Goal: Information Seeking & Learning: Learn about a topic

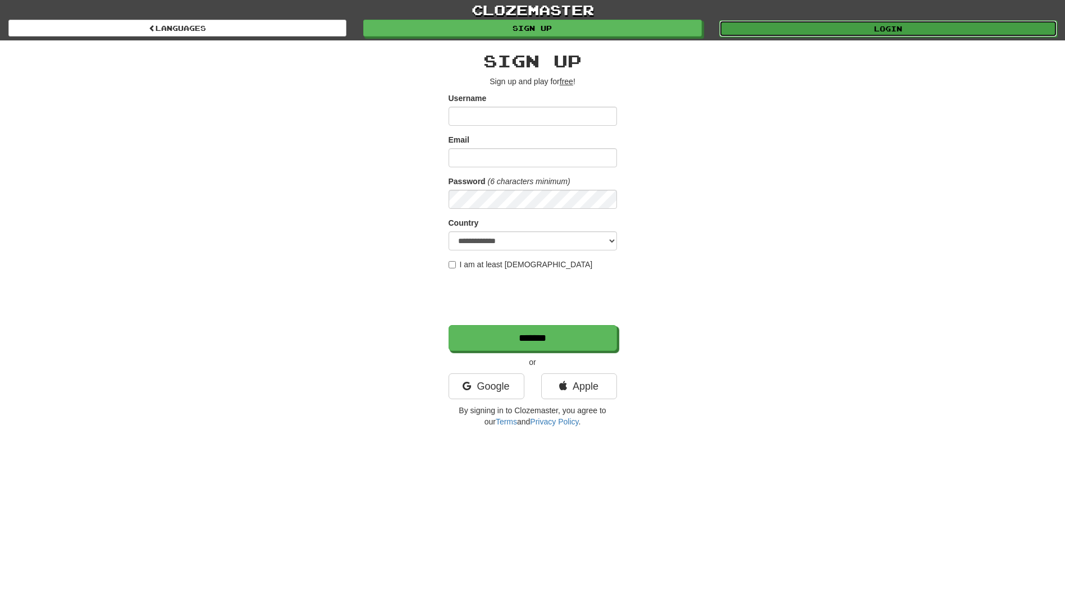
click at [855, 31] on link "Login" at bounding box center [888, 28] width 338 height 17
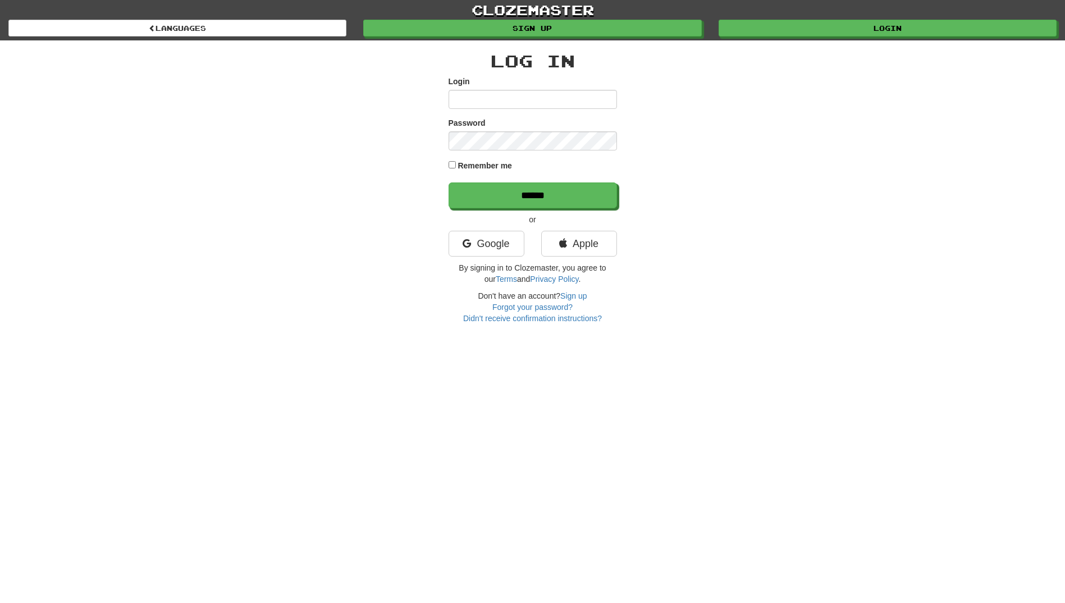
type input "**********"
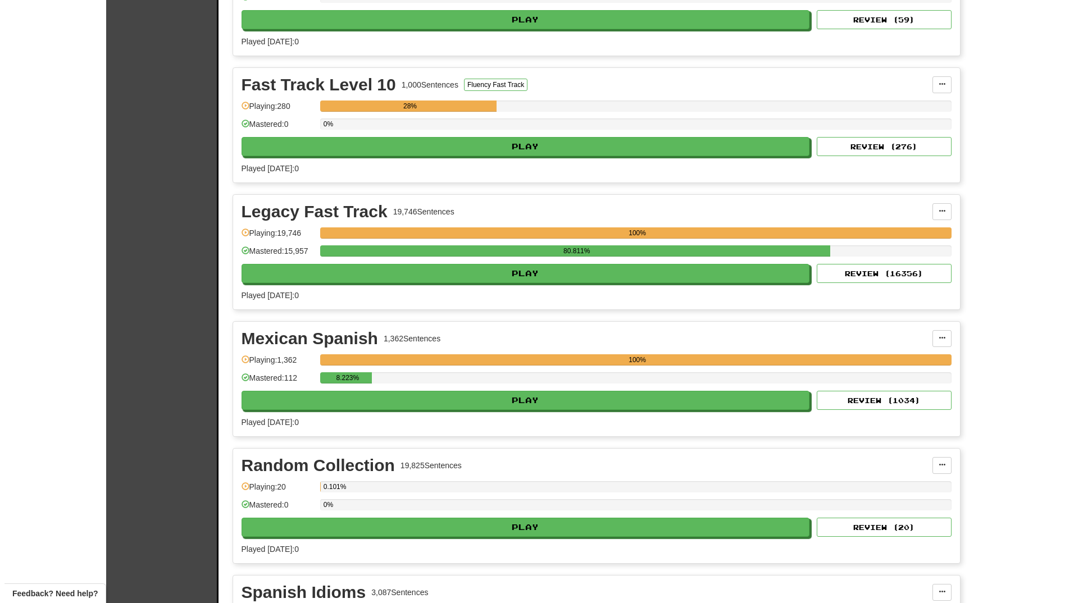
scroll to position [449, 0]
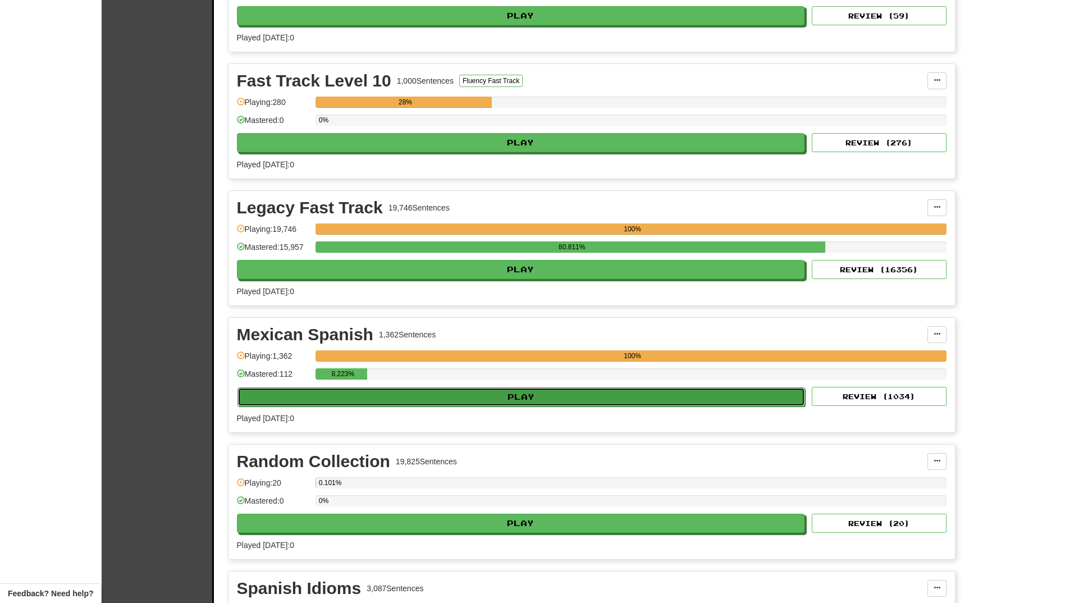
click at [601, 404] on button "Play" at bounding box center [522, 396] width 568 height 19
select select "**"
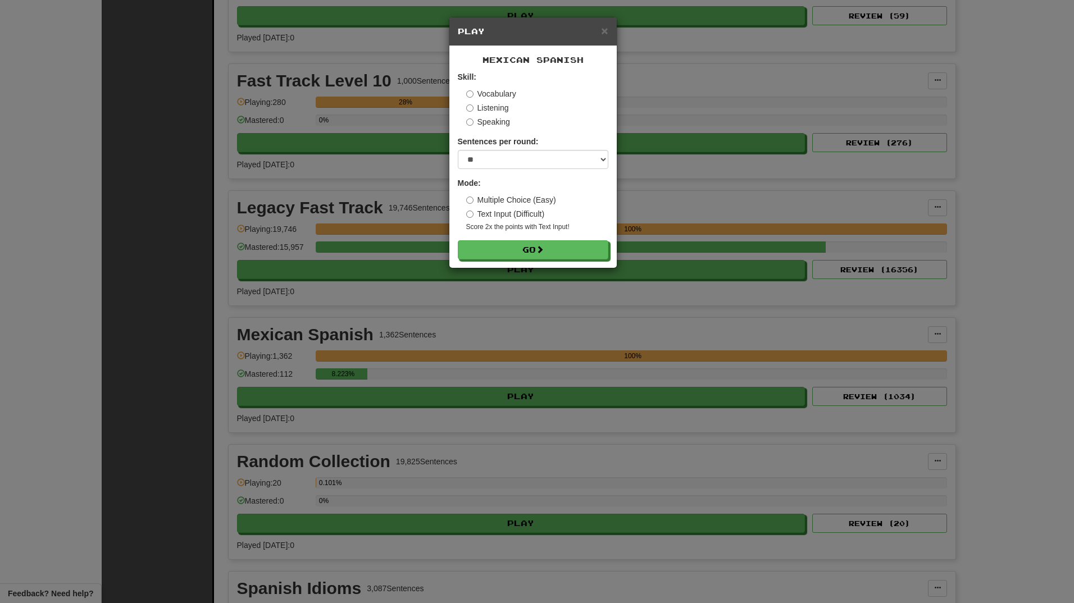
click at [495, 118] on label "Speaking" at bounding box center [488, 121] width 44 height 11
click at [517, 250] on button "Go" at bounding box center [533, 250] width 151 height 19
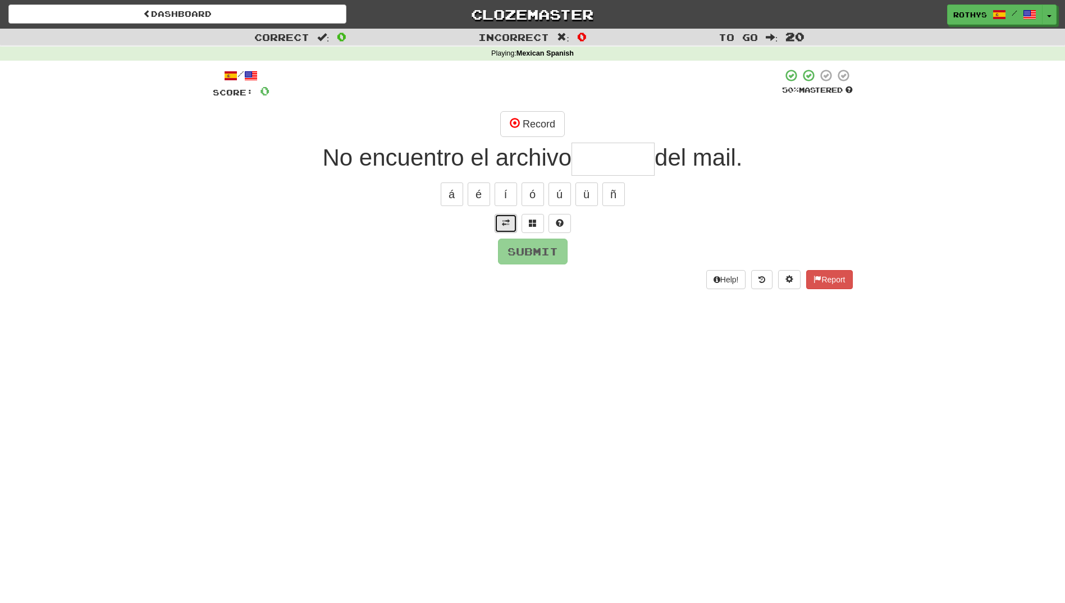
click at [506, 220] on span at bounding box center [506, 223] width 8 height 8
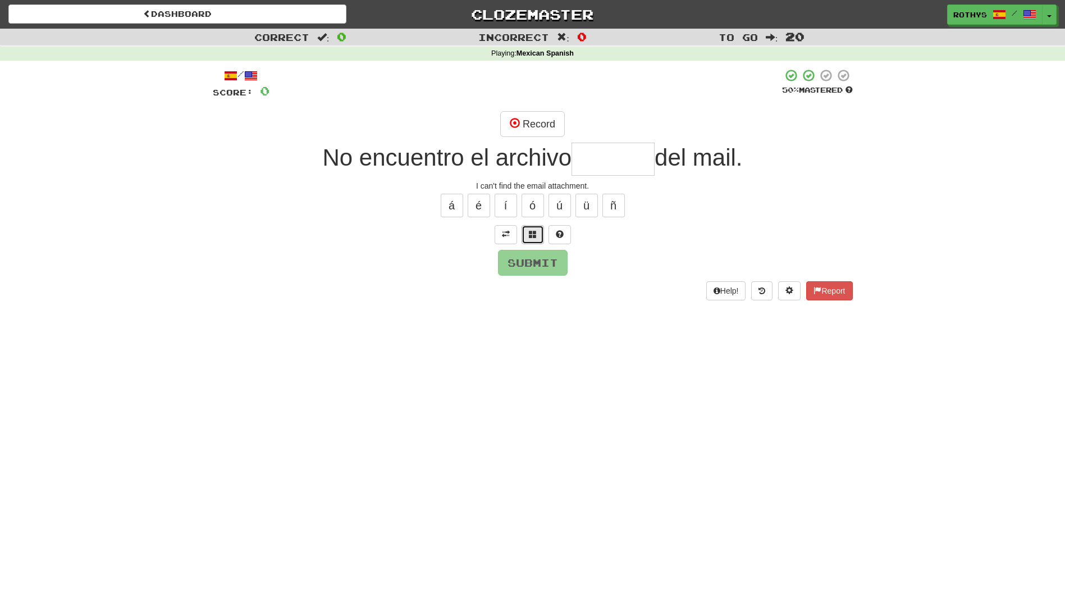
click at [532, 231] on span at bounding box center [533, 234] width 8 height 8
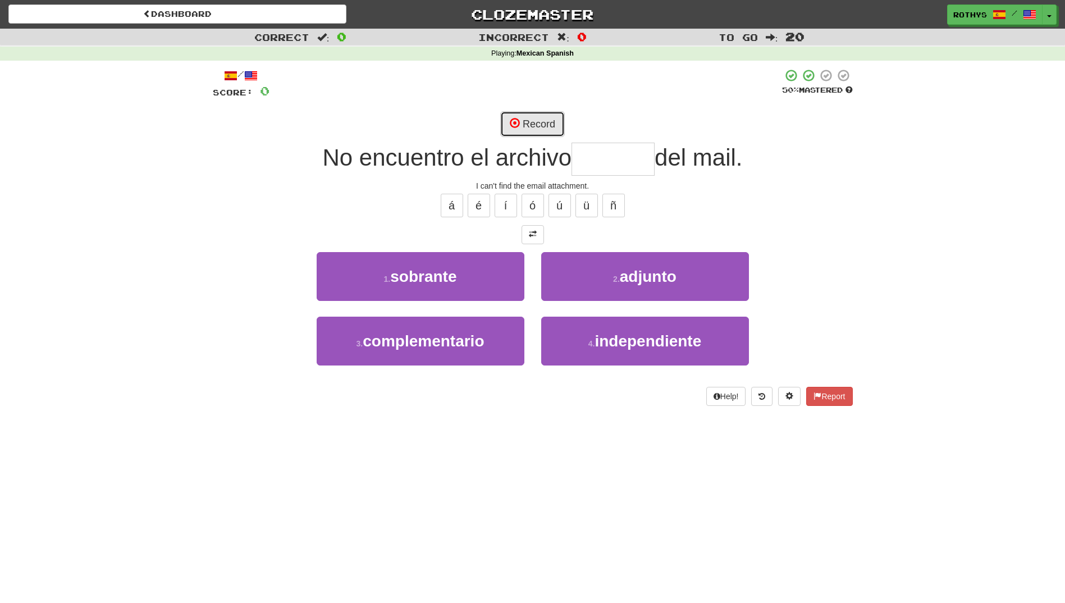
click at [536, 122] on button "Record" at bounding box center [532, 124] width 65 height 26
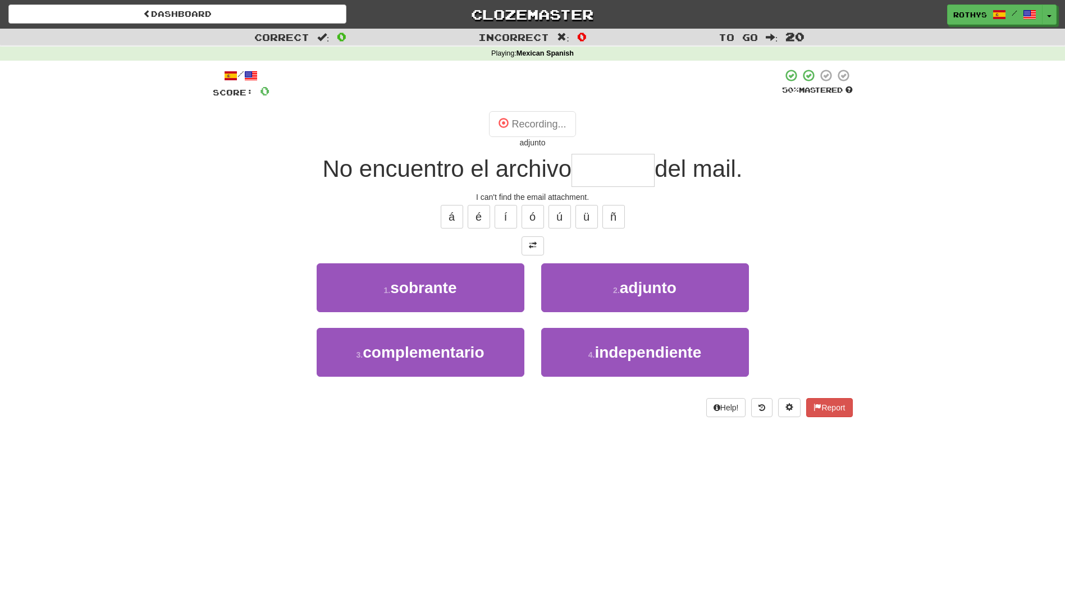
type input "*******"
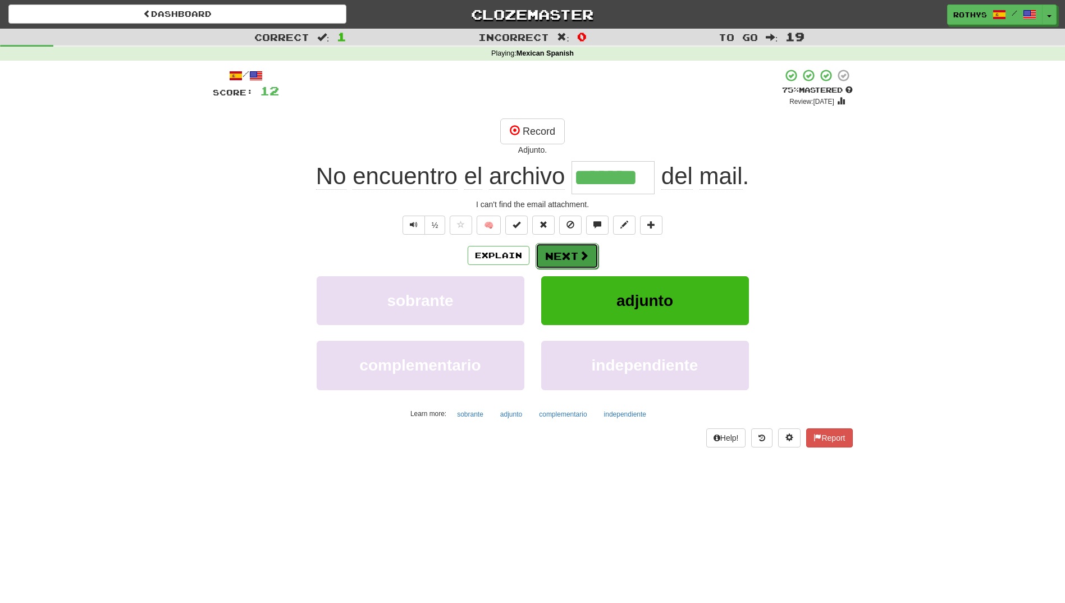
click at [562, 261] on button "Next" at bounding box center [567, 256] width 63 height 26
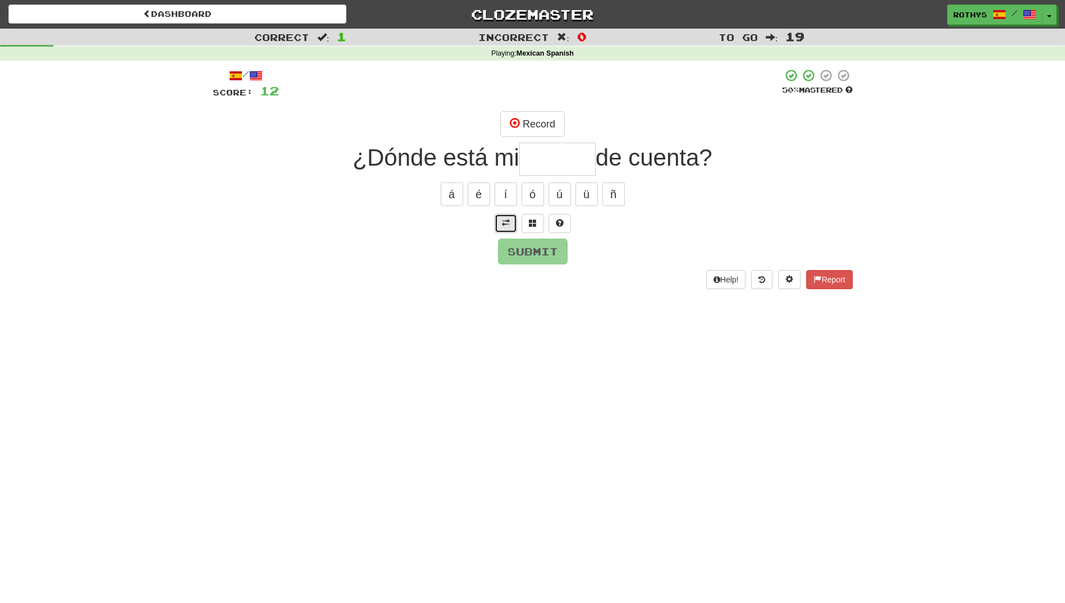
click at [502, 227] on button at bounding box center [506, 223] width 22 height 19
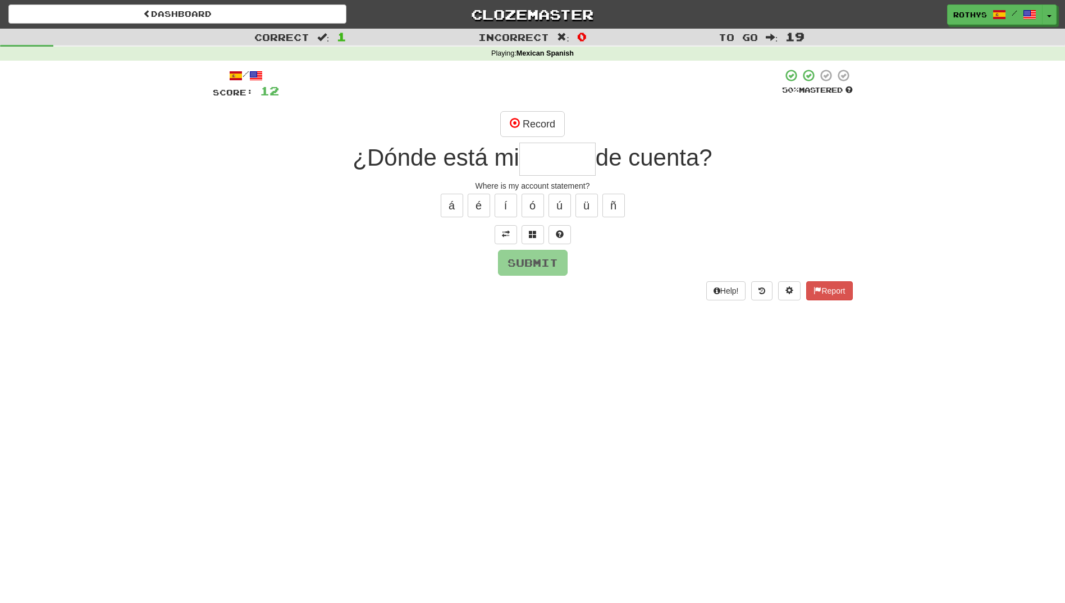
click at [569, 162] on input "text" at bounding box center [557, 159] width 76 height 33
drag, startPoint x: 536, startPoint y: 122, endPoint x: 461, endPoint y: 102, distance: 77.4
click at [461, 102] on div "/ Score: 12 50 % Mastered Record ¿Dónde está mi de cuenta? Where is my account …" at bounding box center [533, 184] width 640 height 231
click at [532, 238] on span at bounding box center [533, 234] width 8 height 8
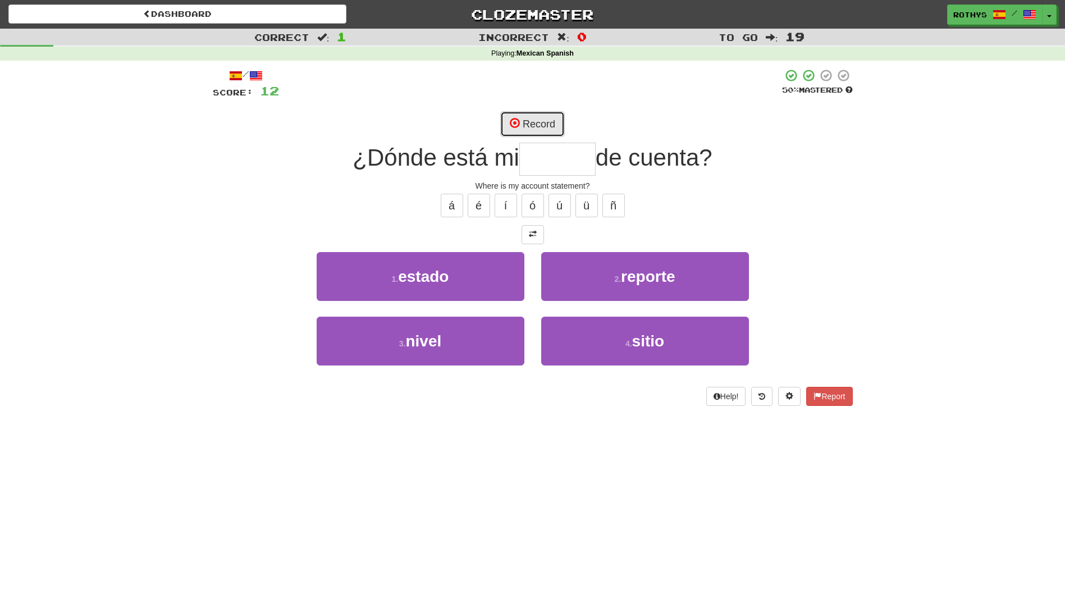
click at [533, 130] on button "Record" at bounding box center [532, 124] width 65 height 26
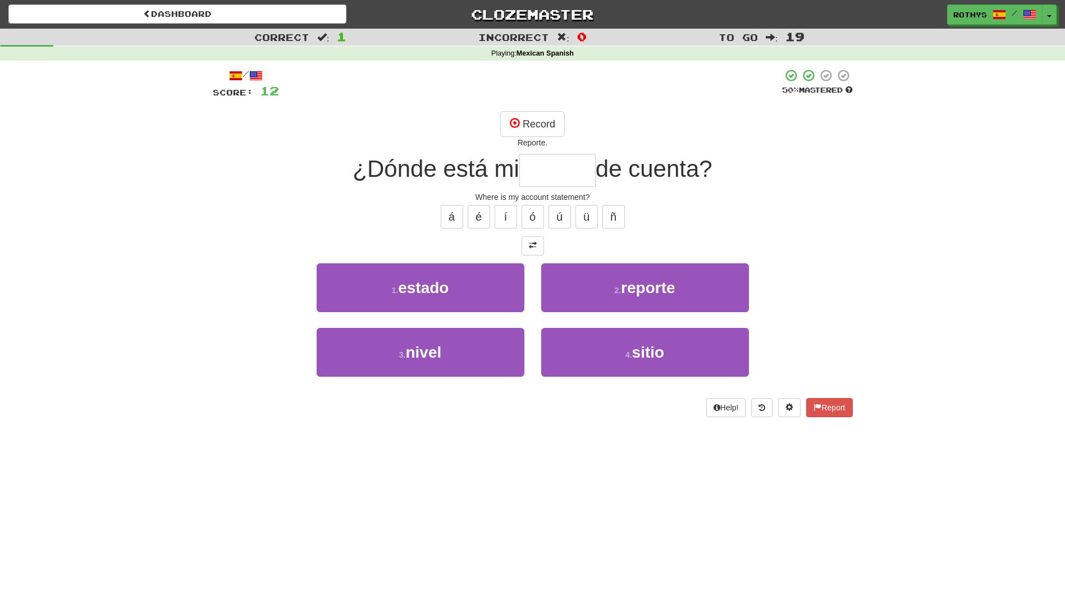
click at [562, 178] on input "text" at bounding box center [557, 170] width 76 height 33
type input "*"
click at [551, 121] on button "Record" at bounding box center [532, 124] width 65 height 26
type input "******"
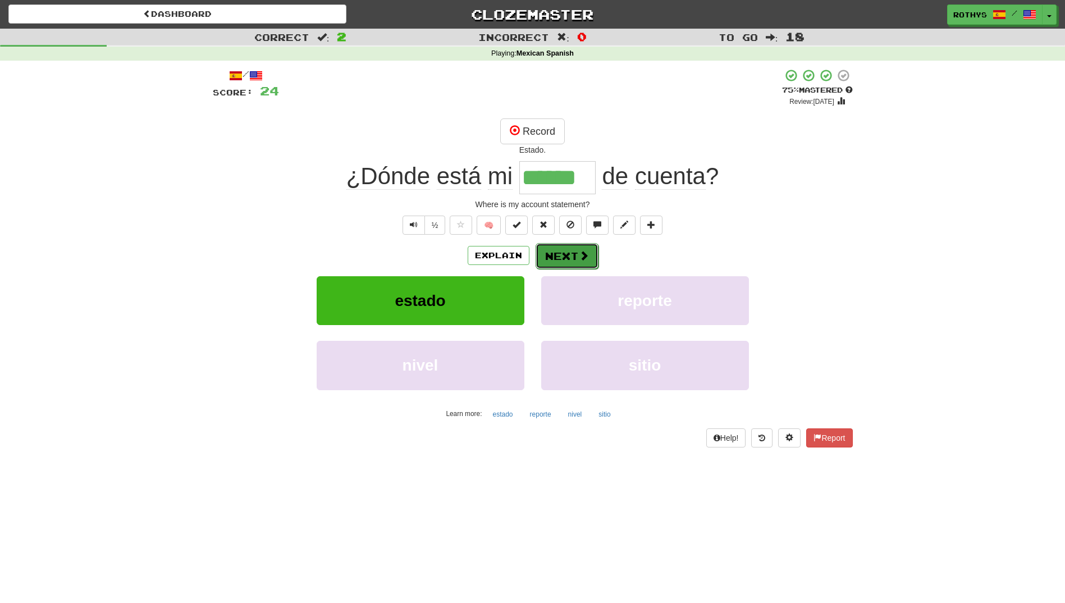
click at [568, 247] on button "Next" at bounding box center [567, 256] width 63 height 26
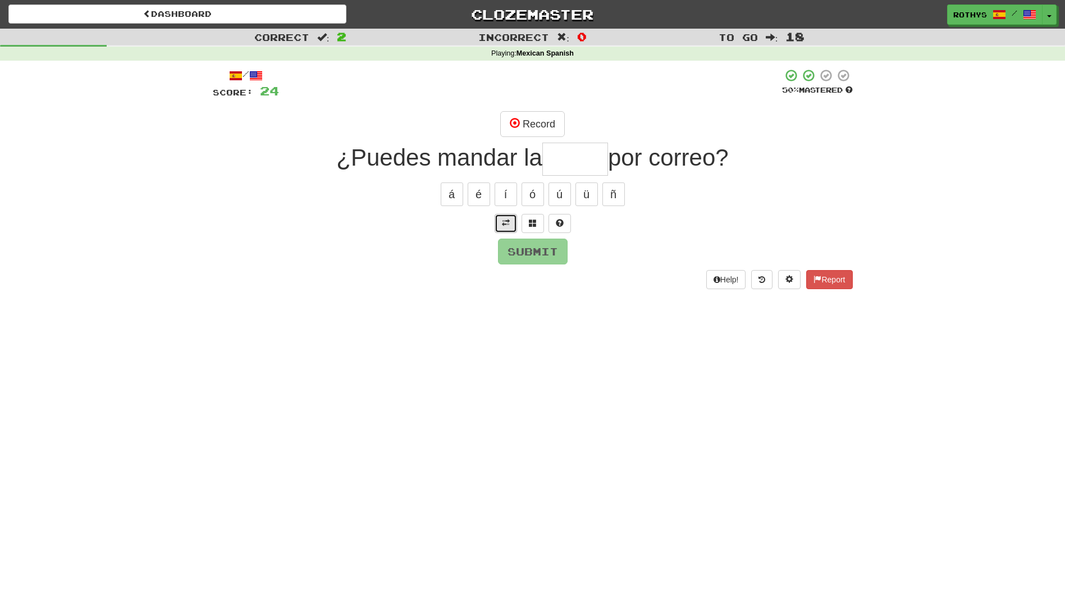
click at [502, 223] on span at bounding box center [506, 223] width 8 height 8
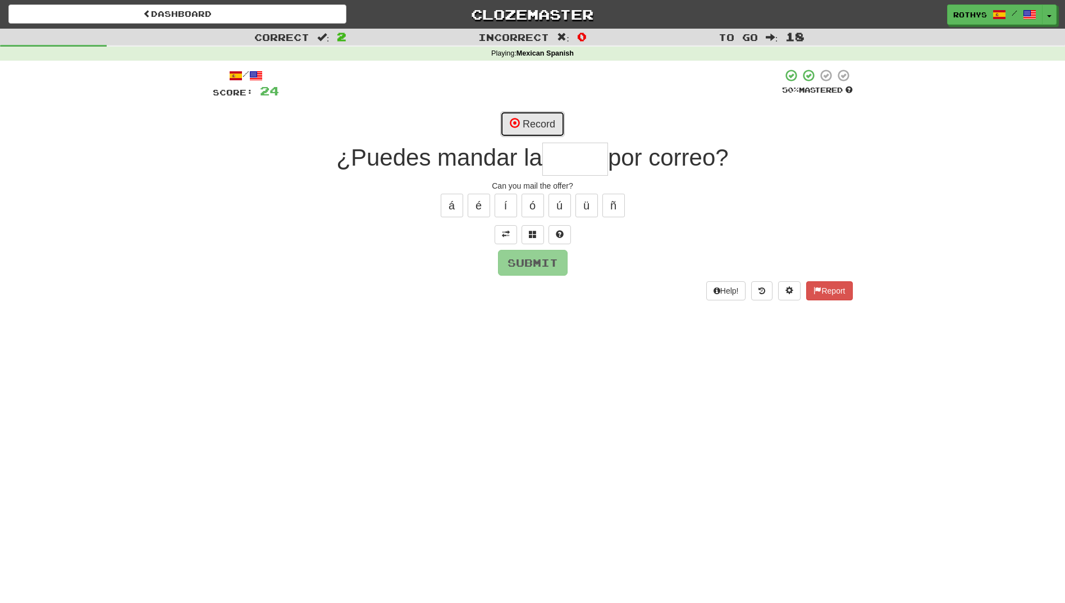
click at [557, 123] on button "Record" at bounding box center [532, 124] width 65 height 26
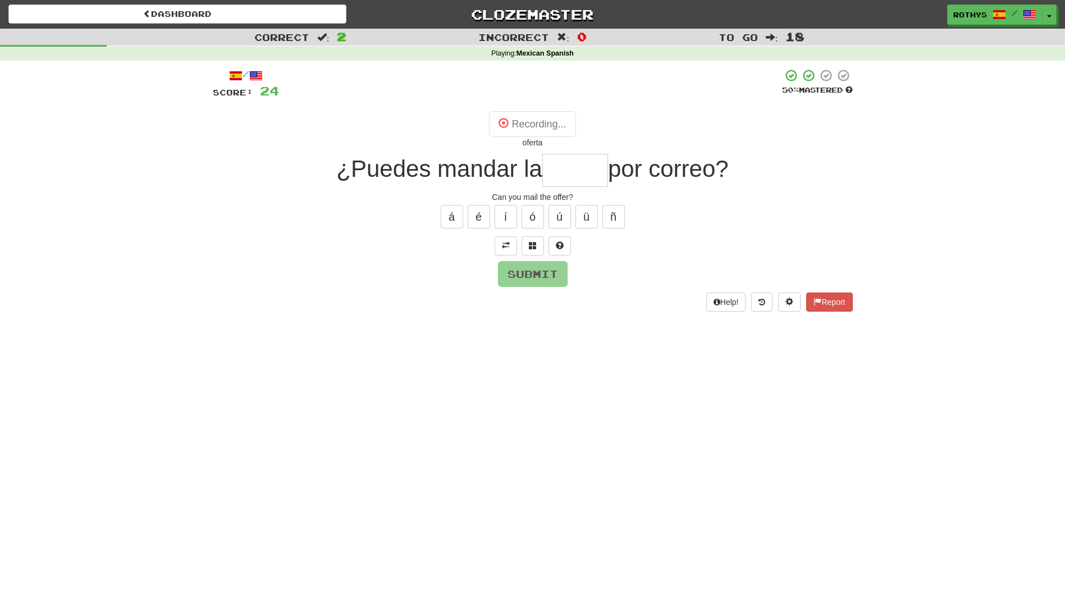
type input "******"
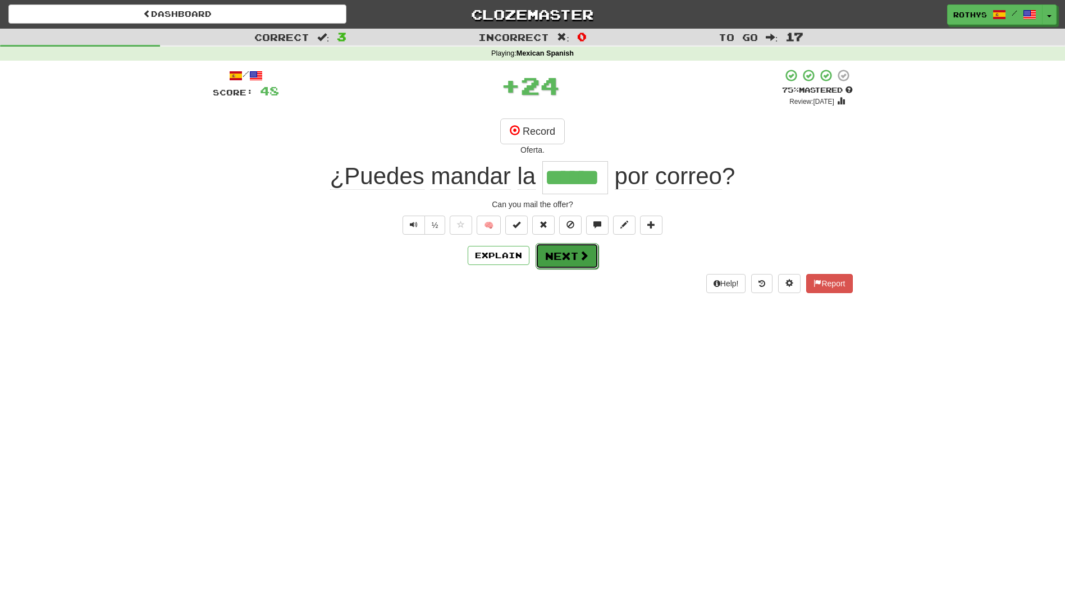
click at [545, 254] on button "Next" at bounding box center [567, 256] width 63 height 26
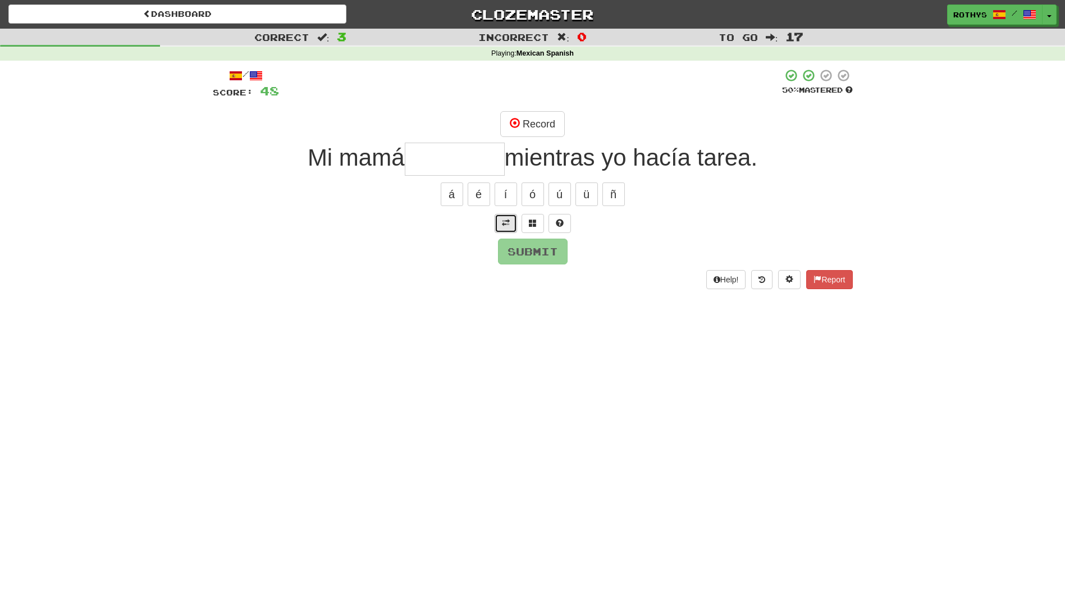
click at [510, 229] on button at bounding box center [506, 223] width 22 height 19
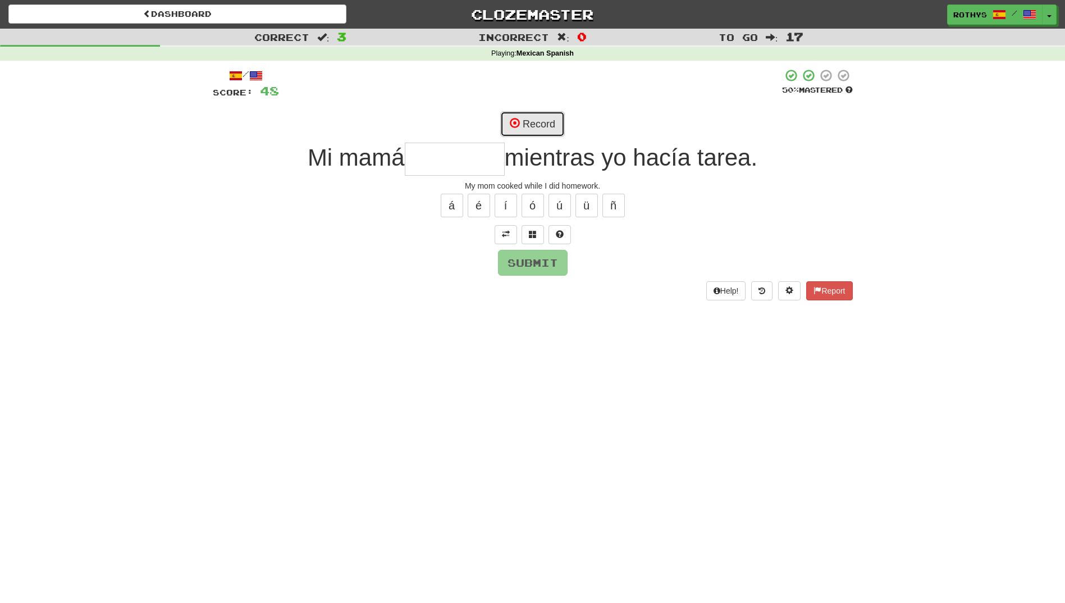
click at [543, 124] on button "Record" at bounding box center [532, 124] width 65 height 26
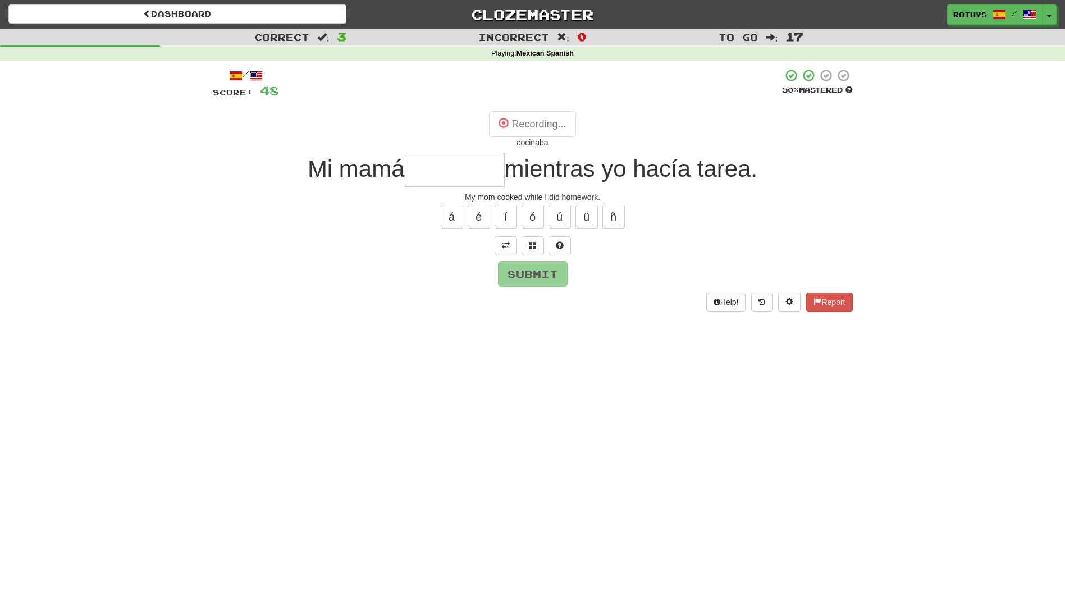
type input "********"
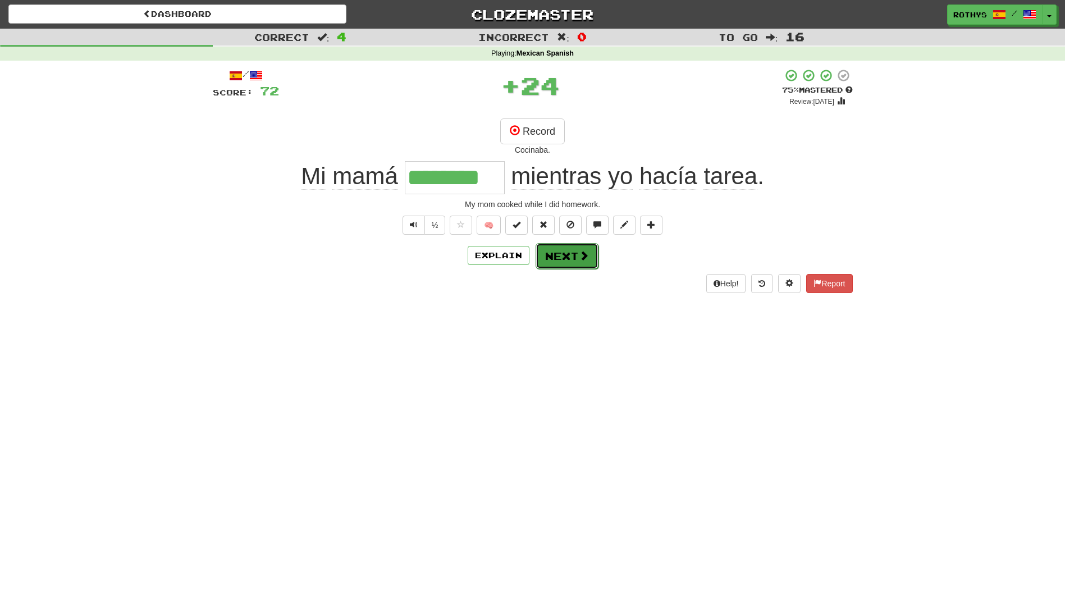
click at [556, 257] on button "Next" at bounding box center [567, 256] width 63 height 26
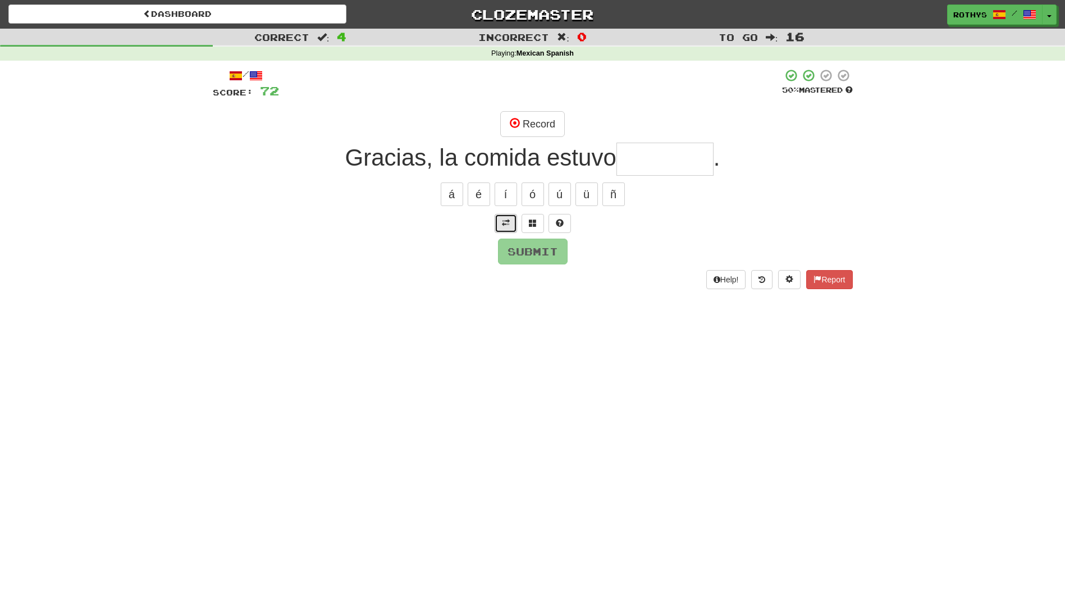
click at [500, 219] on button at bounding box center [506, 223] width 22 height 19
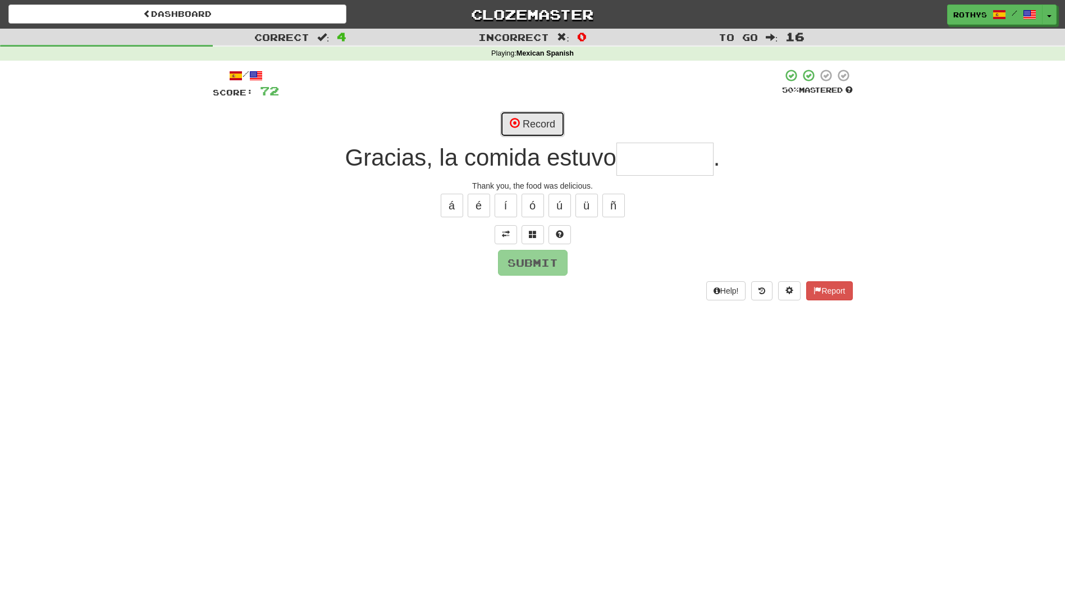
click at [545, 131] on button "Record" at bounding box center [532, 124] width 65 height 26
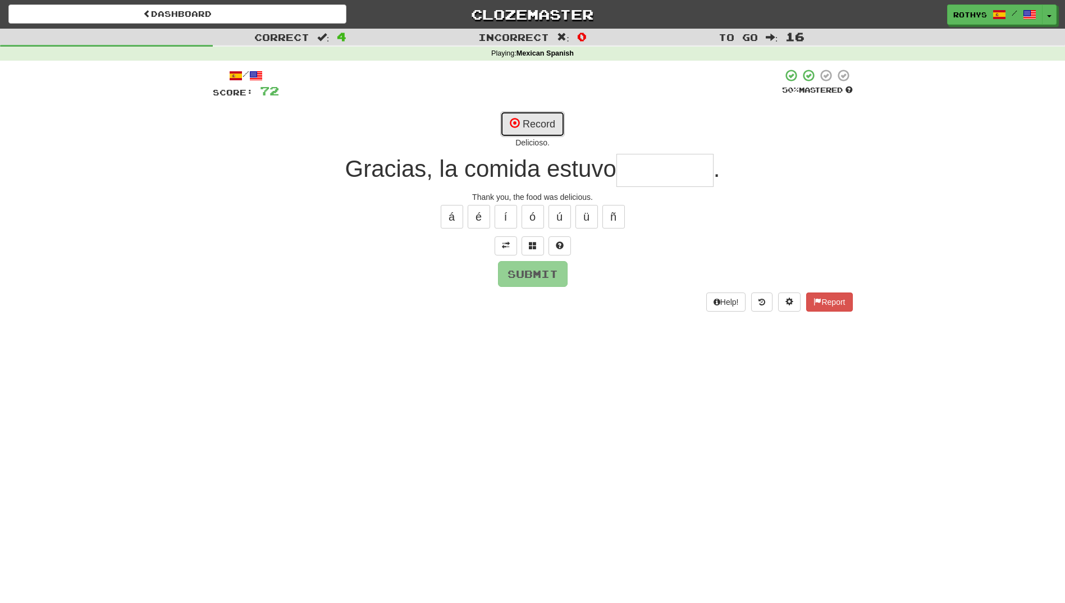
click at [545, 126] on button "Record" at bounding box center [532, 124] width 65 height 26
click at [540, 121] on button "Record" at bounding box center [532, 124] width 65 height 26
type input "*********"
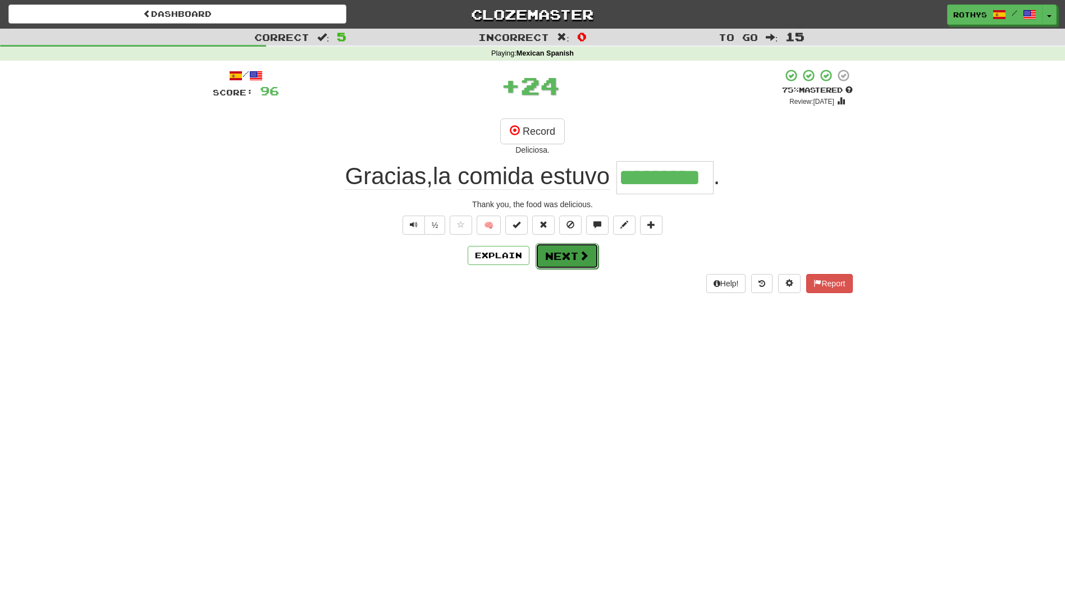
click at [567, 261] on button "Next" at bounding box center [567, 256] width 63 height 26
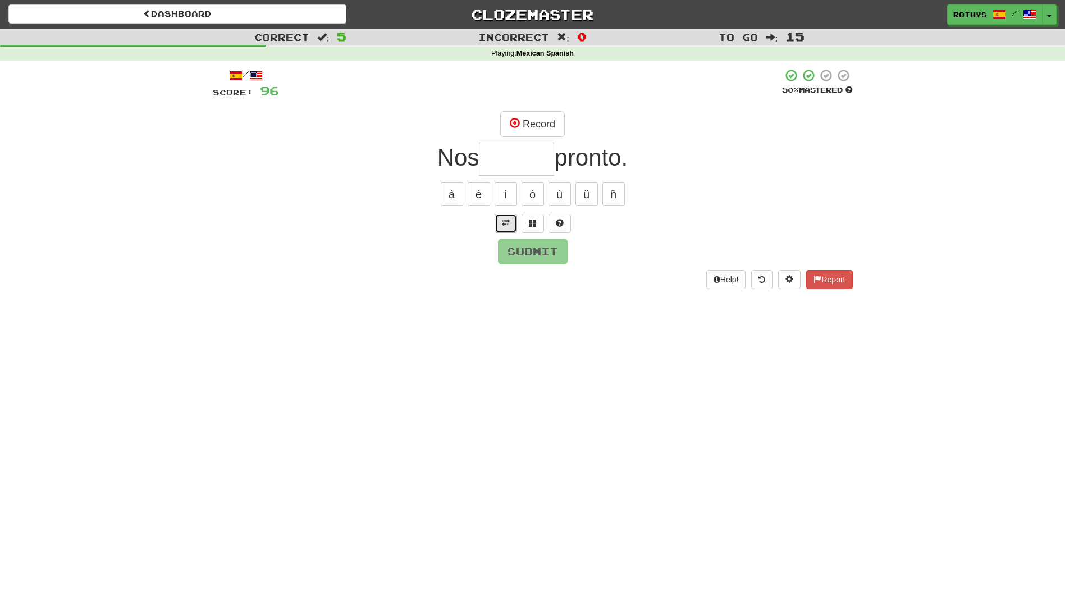
click at [503, 223] on span at bounding box center [506, 223] width 8 height 8
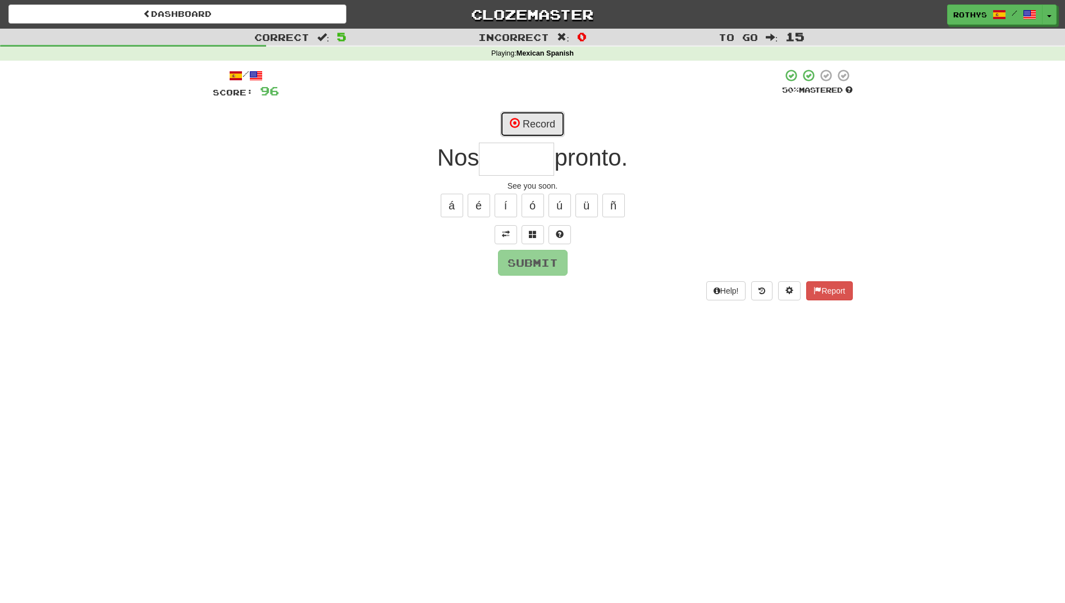
click at [525, 115] on button "Record" at bounding box center [532, 124] width 65 height 26
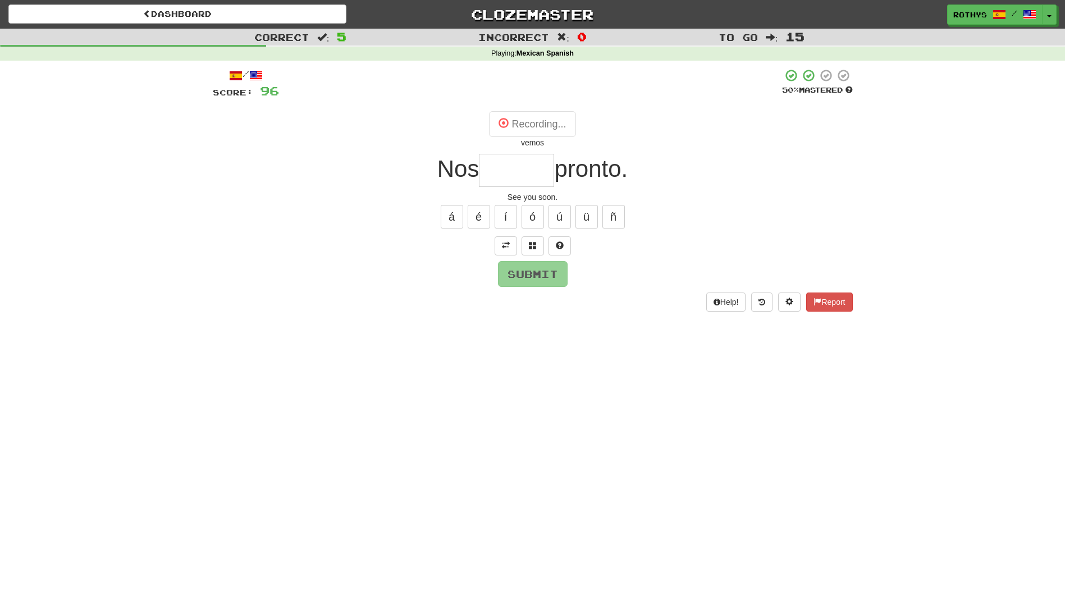
type input "*****"
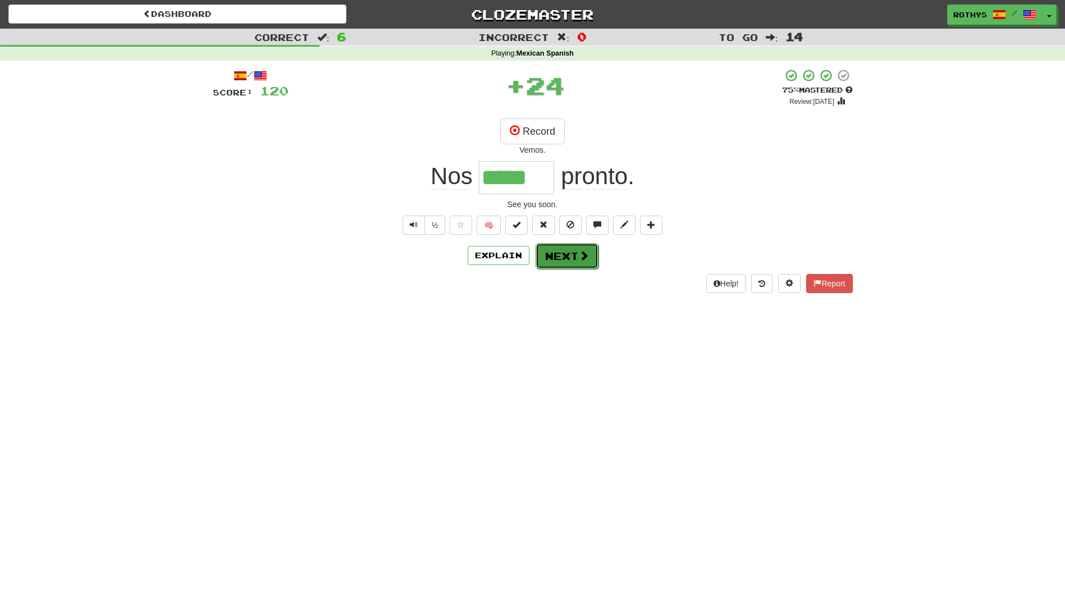
click at [562, 253] on button "Next" at bounding box center [567, 256] width 63 height 26
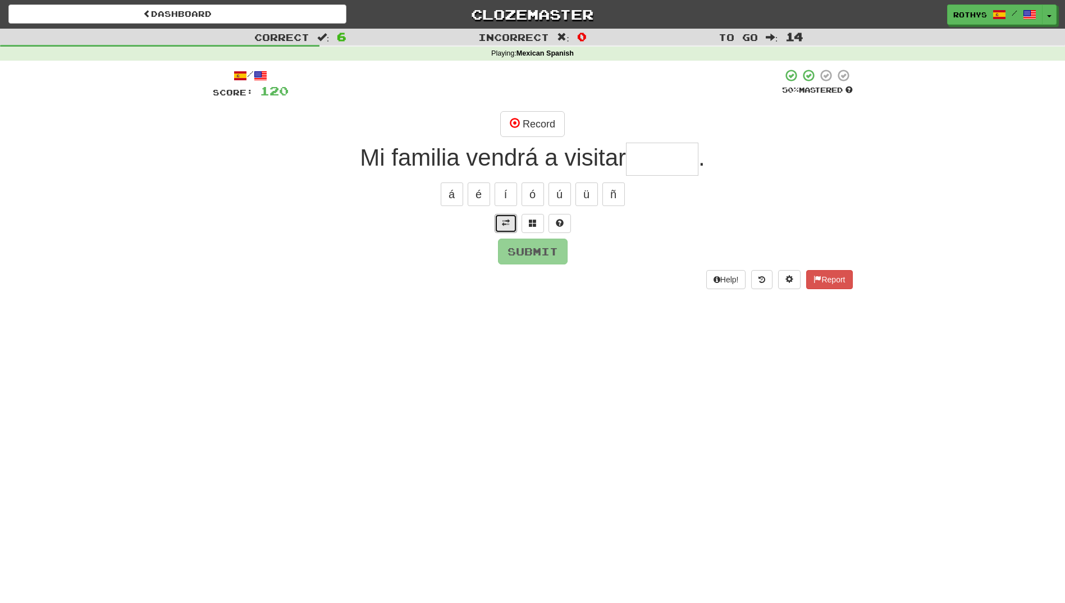
click at [505, 222] on span at bounding box center [506, 223] width 8 height 8
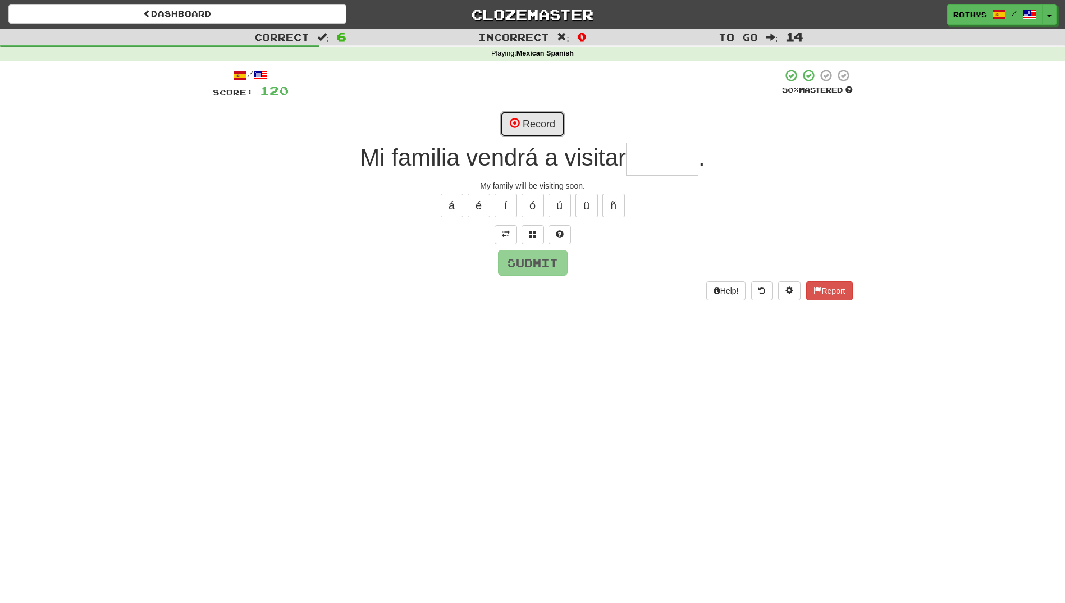
click at [542, 114] on button "Record" at bounding box center [532, 124] width 65 height 26
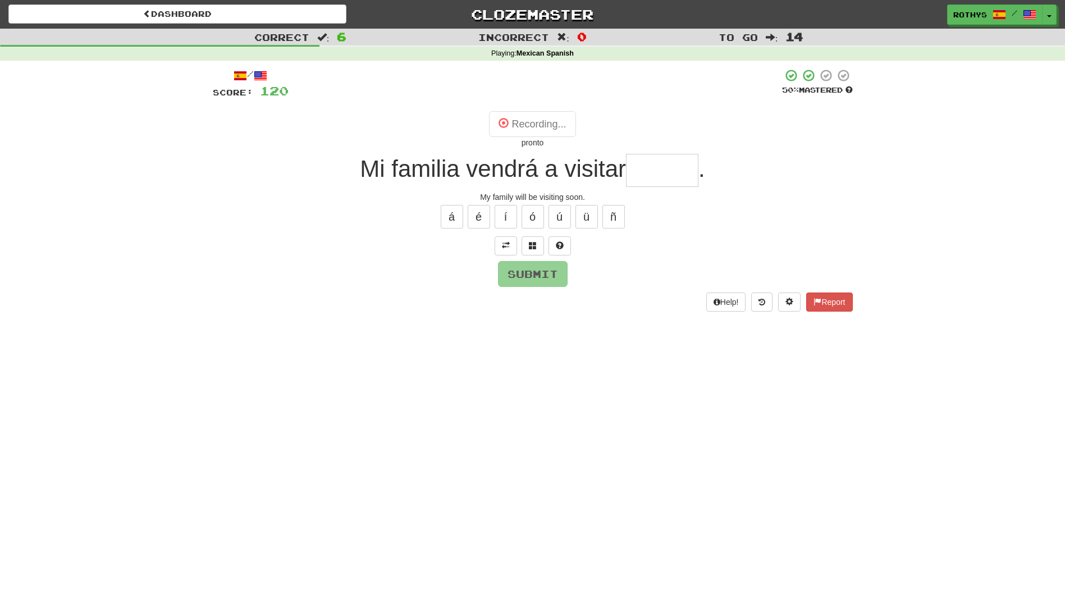
type input "******"
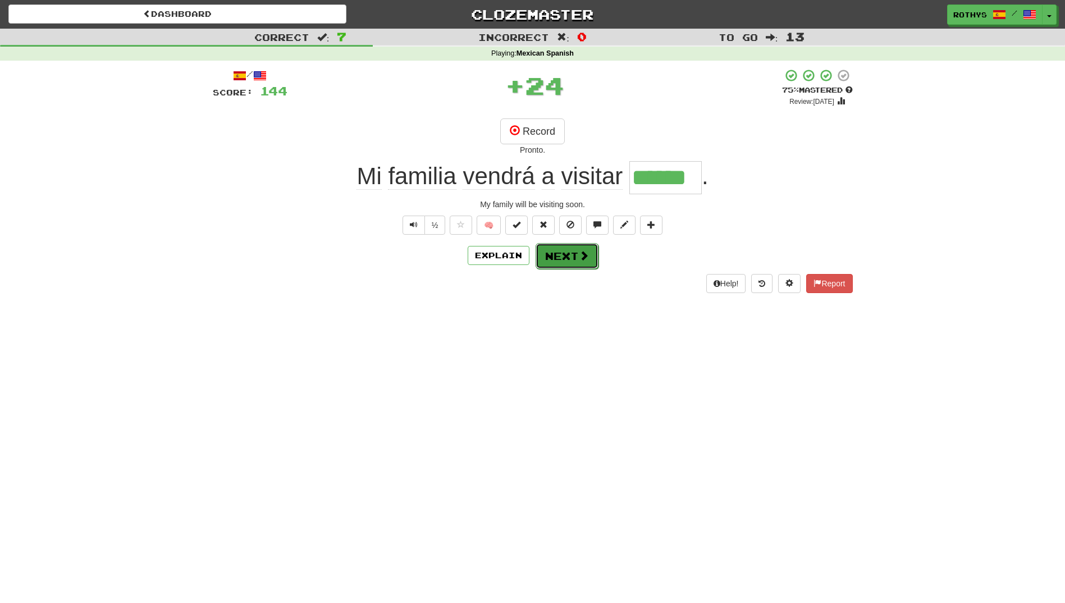
drag, startPoint x: 589, startPoint y: 253, endPoint x: 581, endPoint y: 259, distance: 10.4
click at [581, 259] on button "Next" at bounding box center [567, 256] width 63 height 26
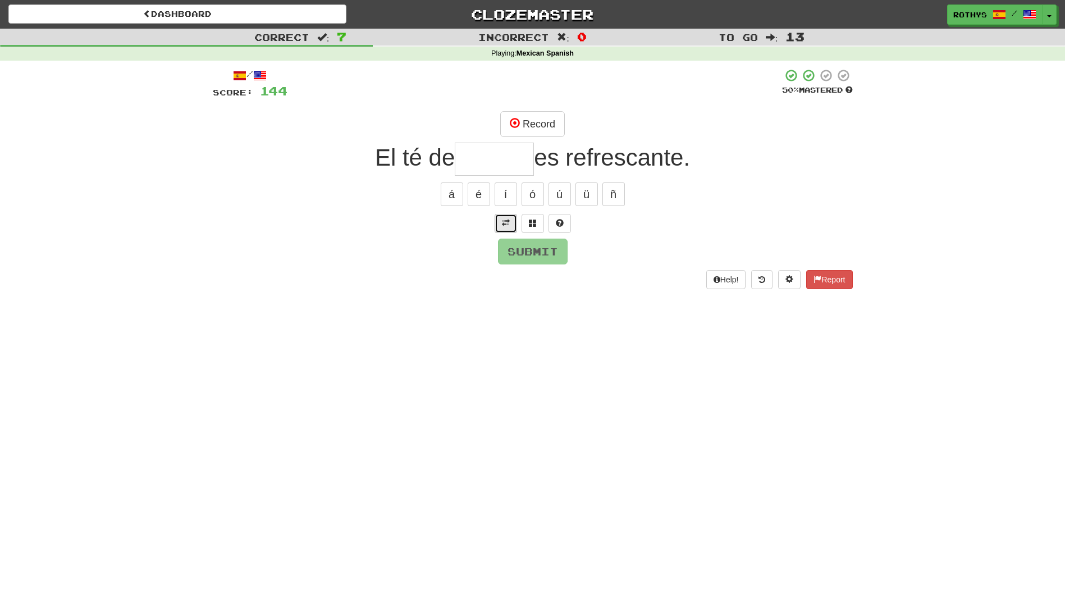
click at [505, 225] on span at bounding box center [506, 223] width 8 height 8
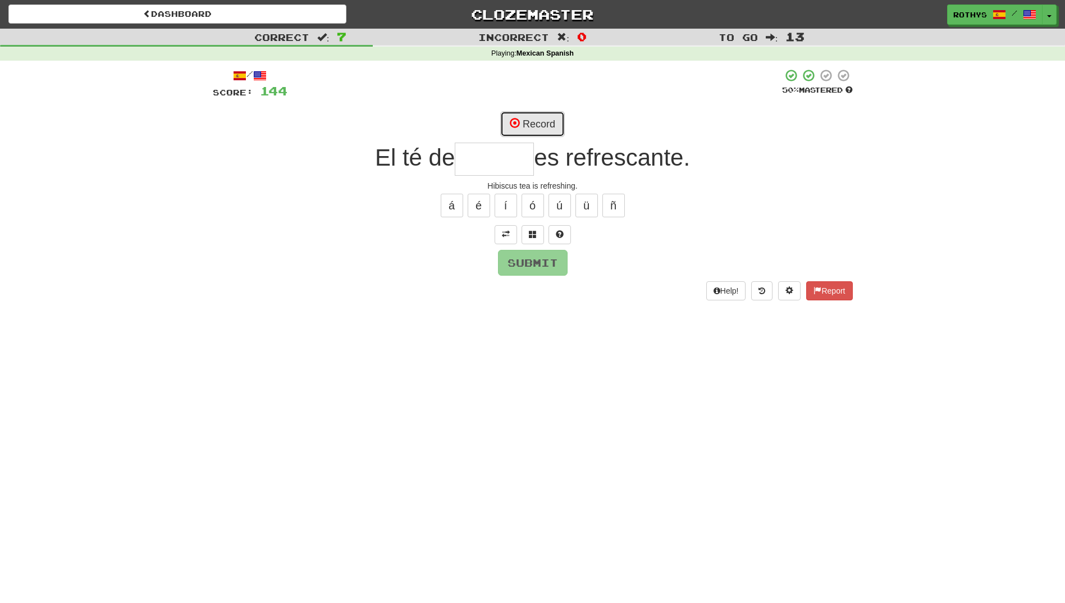
click at [537, 122] on button "Record" at bounding box center [532, 124] width 65 height 26
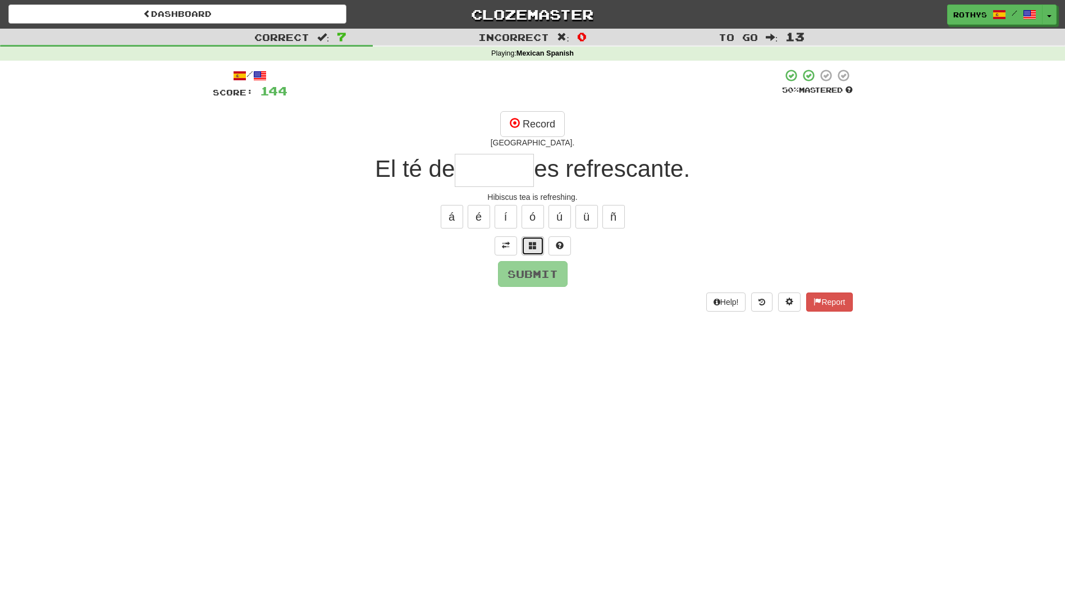
click at [530, 240] on button at bounding box center [533, 245] width 22 height 19
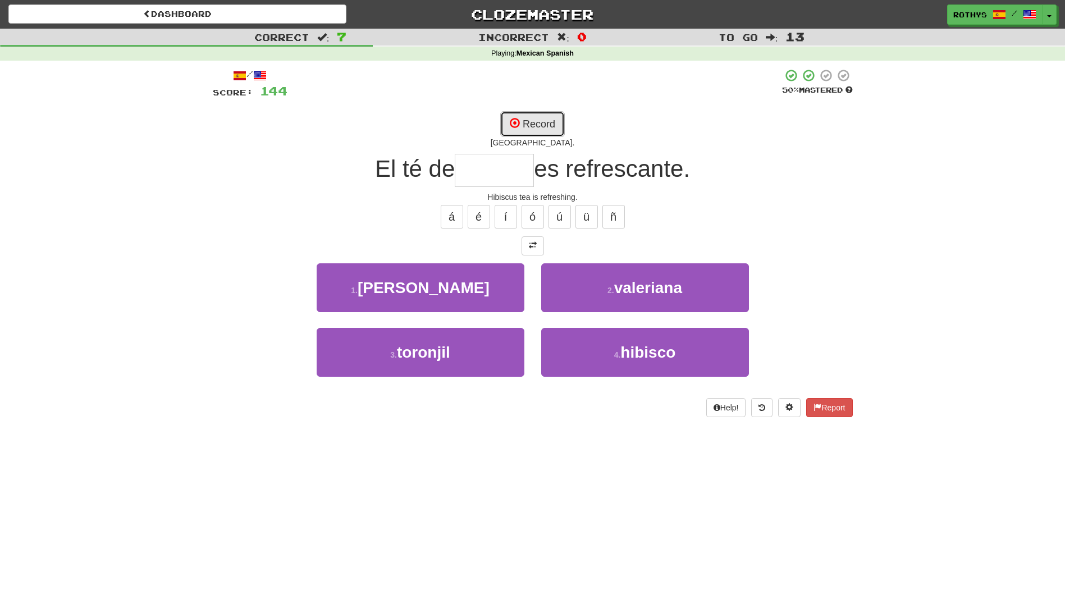
click at [534, 126] on button "Record" at bounding box center [532, 124] width 65 height 26
type input "*******"
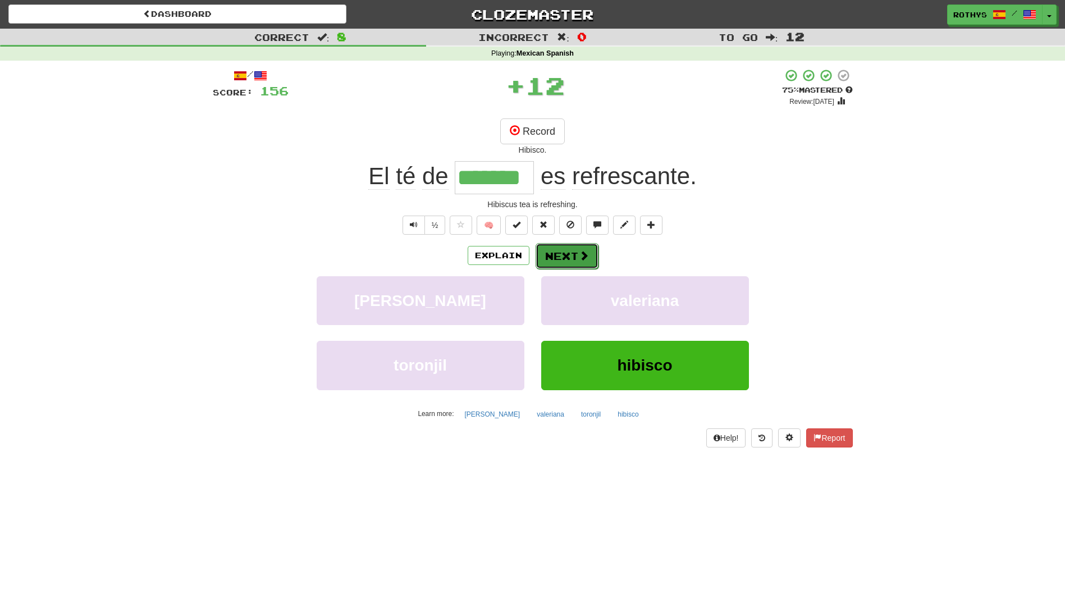
click at [551, 258] on button "Next" at bounding box center [567, 256] width 63 height 26
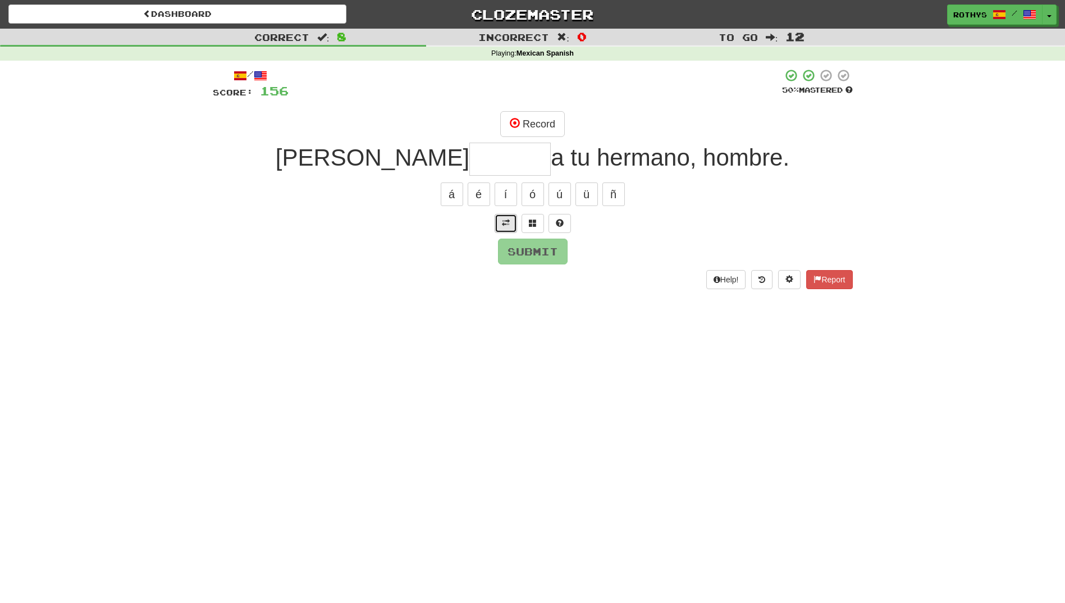
click at [505, 224] on span at bounding box center [506, 223] width 8 height 8
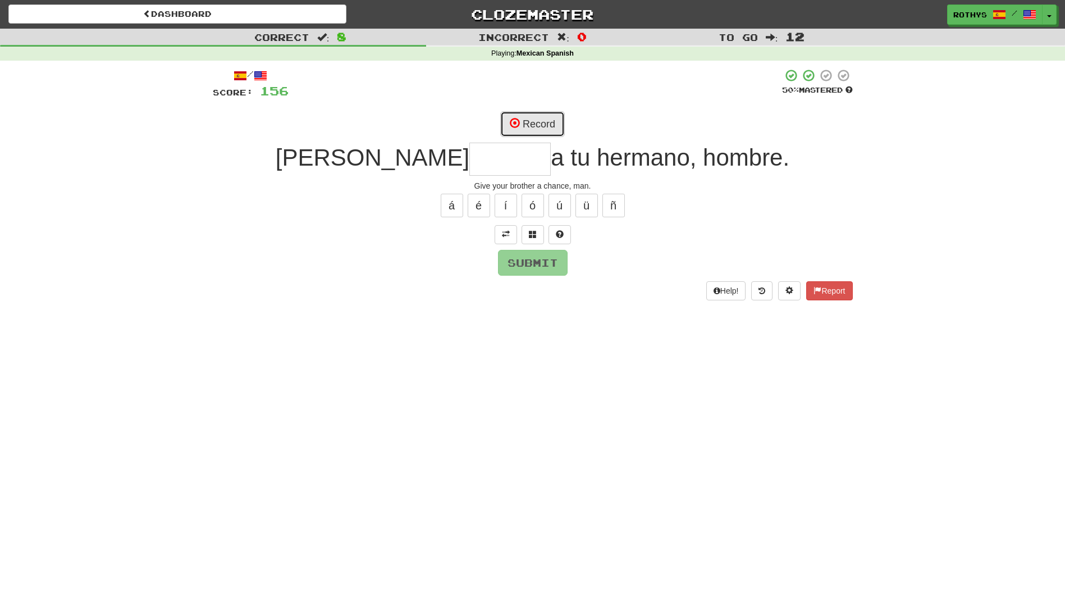
click at [541, 125] on button "Record" at bounding box center [532, 124] width 65 height 26
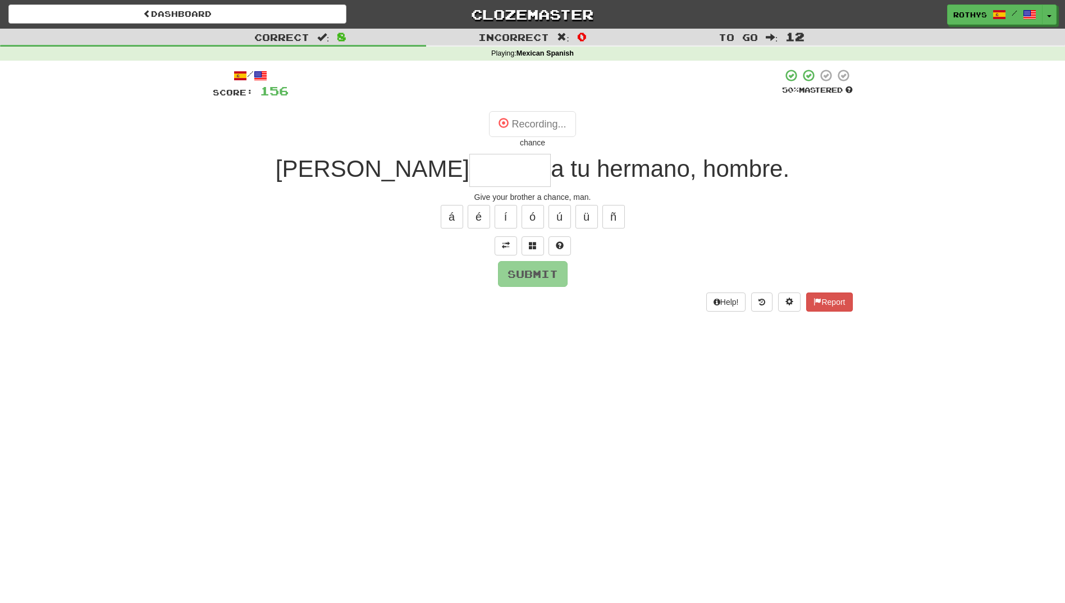
type input "******"
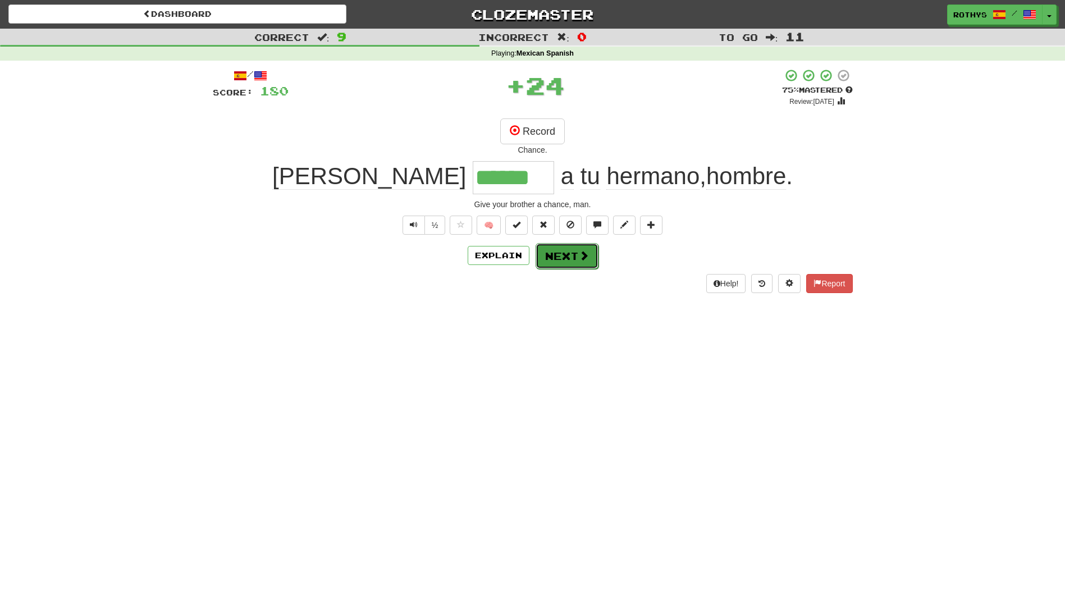
click at [592, 259] on button "Next" at bounding box center [567, 256] width 63 height 26
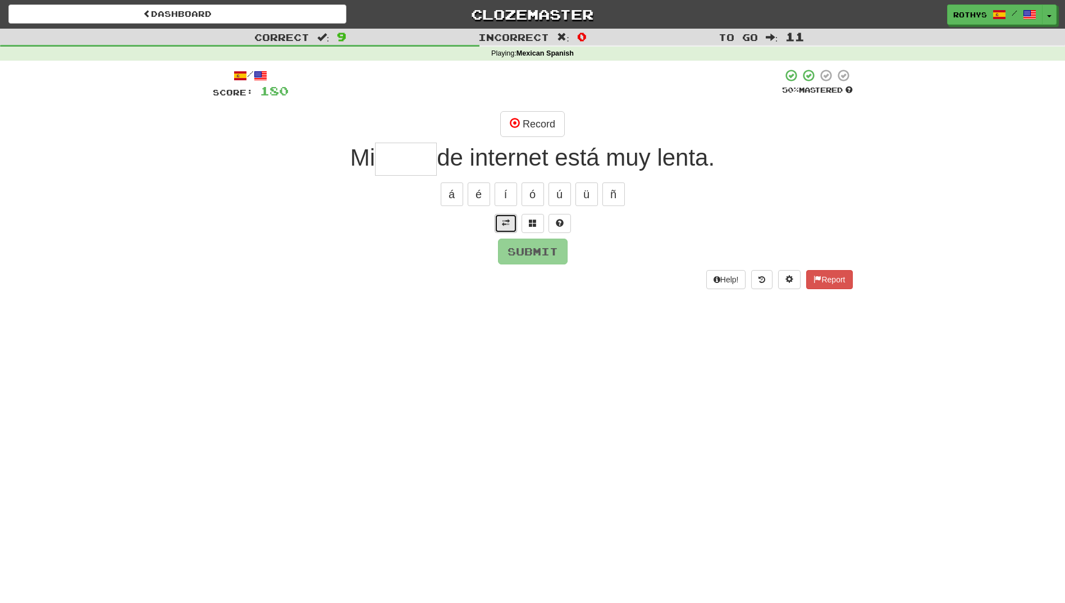
click at [509, 221] on span at bounding box center [506, 223] width 8 height 8
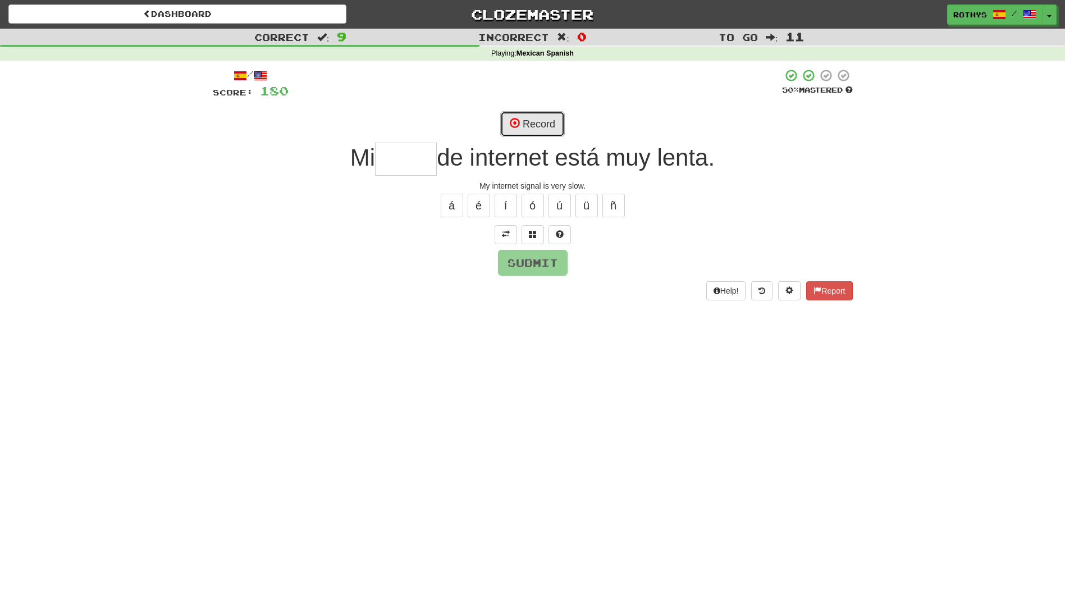
click at [527, 123] on button "Record" at bounding box center [532, 124] width 65 height 26
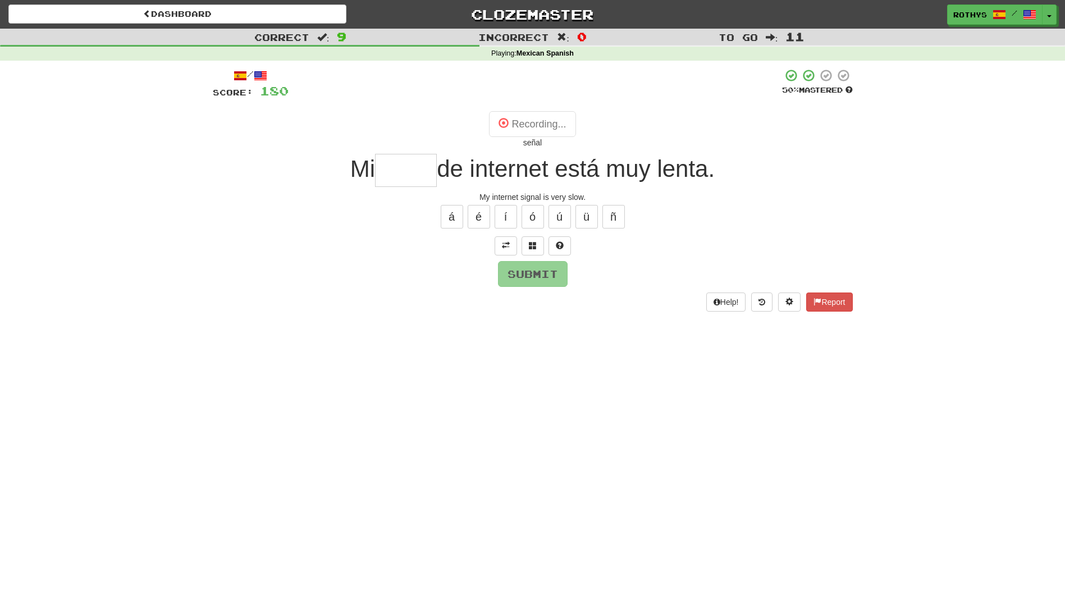
type input "*****"
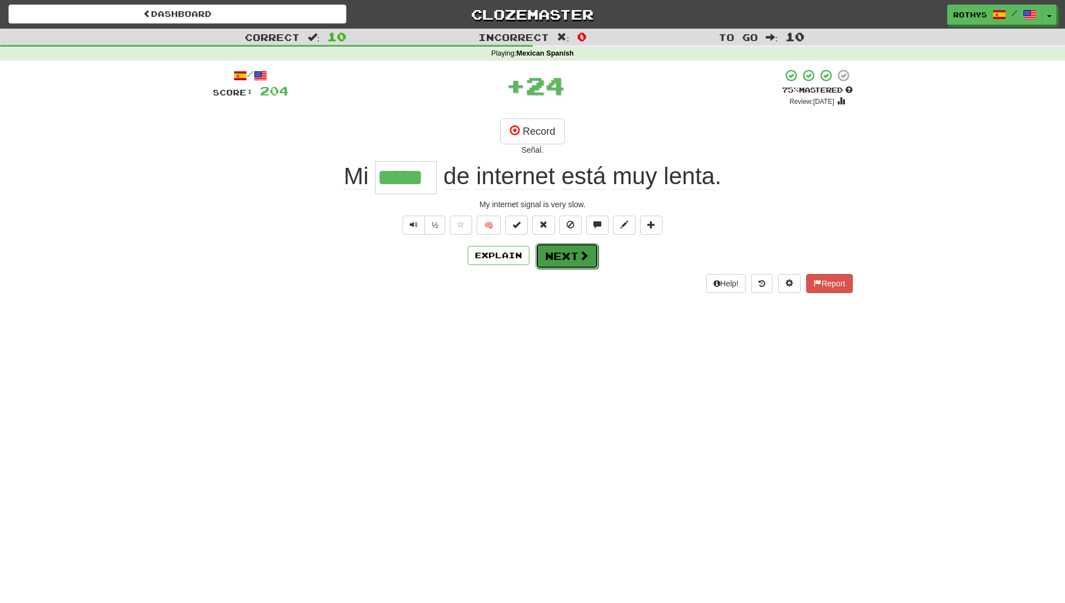
click at [564, 252] on button "Next" at bounding box center [567, 256] width 63 height 26
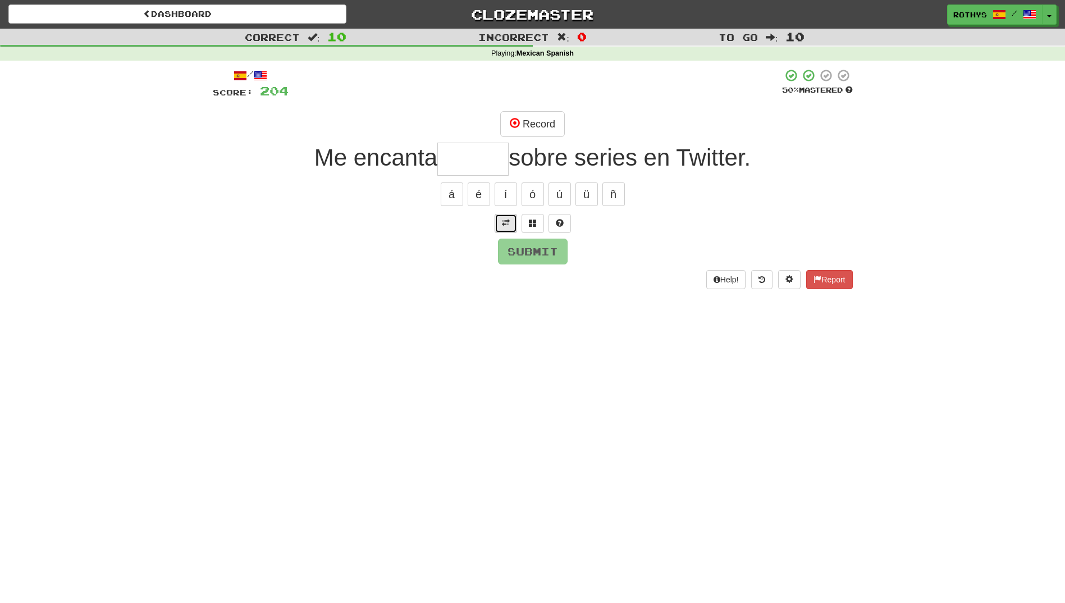
click at [506, 219] on span at bounding box center [506, 223] width 8 height 8
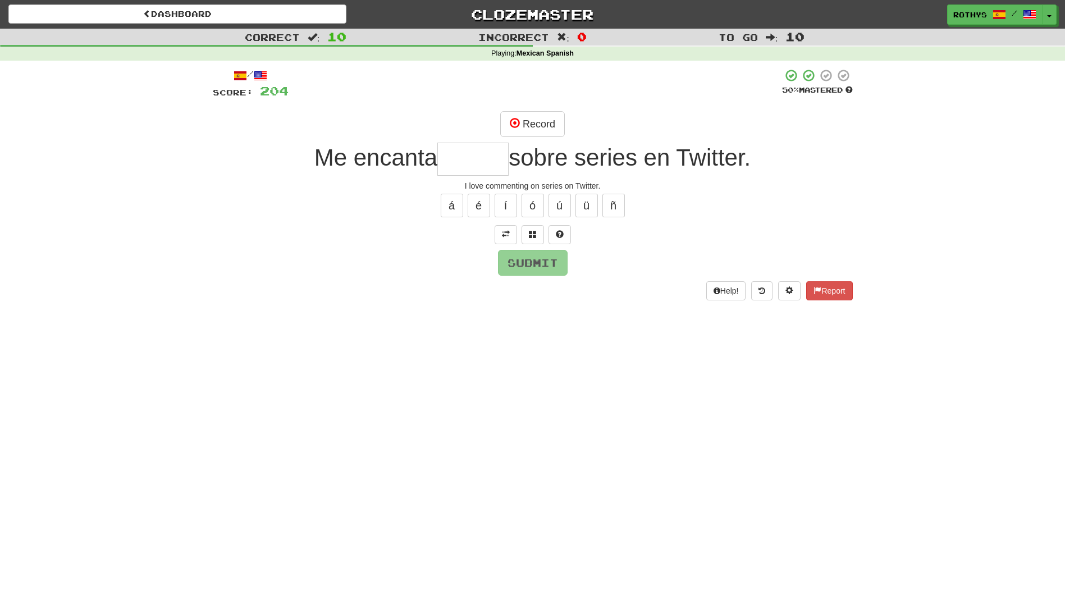
click at [471, 160] on input "text" at bounding box center [472, 159] width 71 height 33
click at [536, 232] on span at bounding box center [533, 234] width 8 height 8
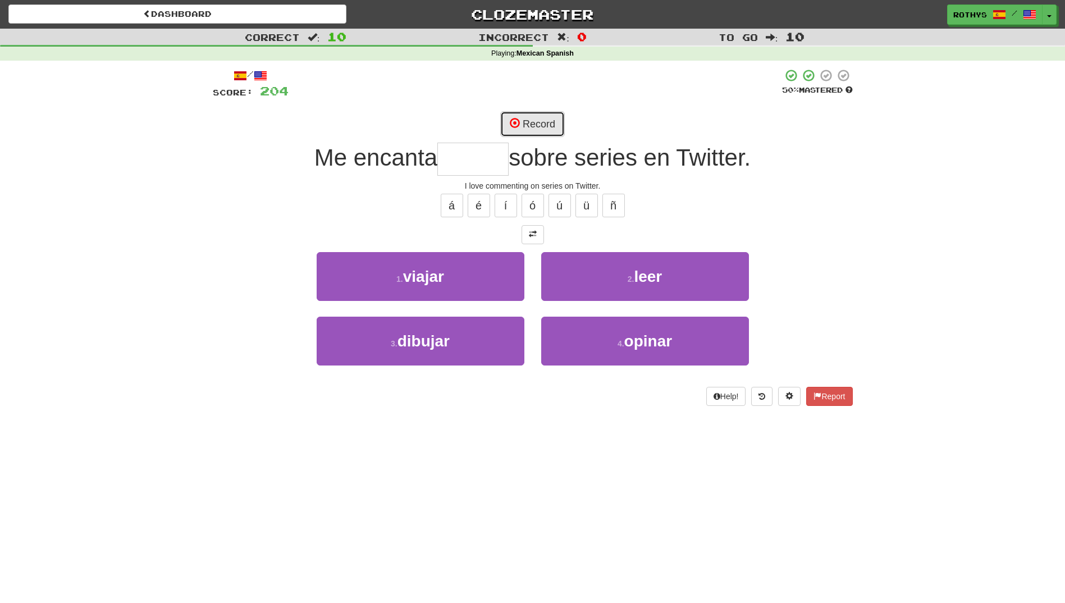
click at [524, 129] on button "Record" at bounding box center [532, 124] width 65 height 26
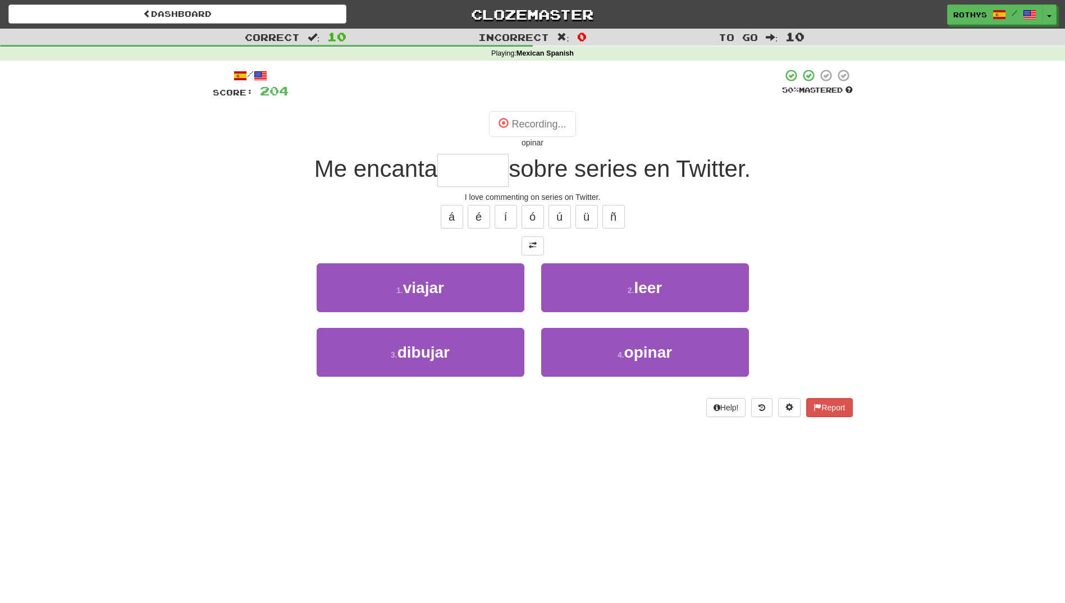
type input "******"
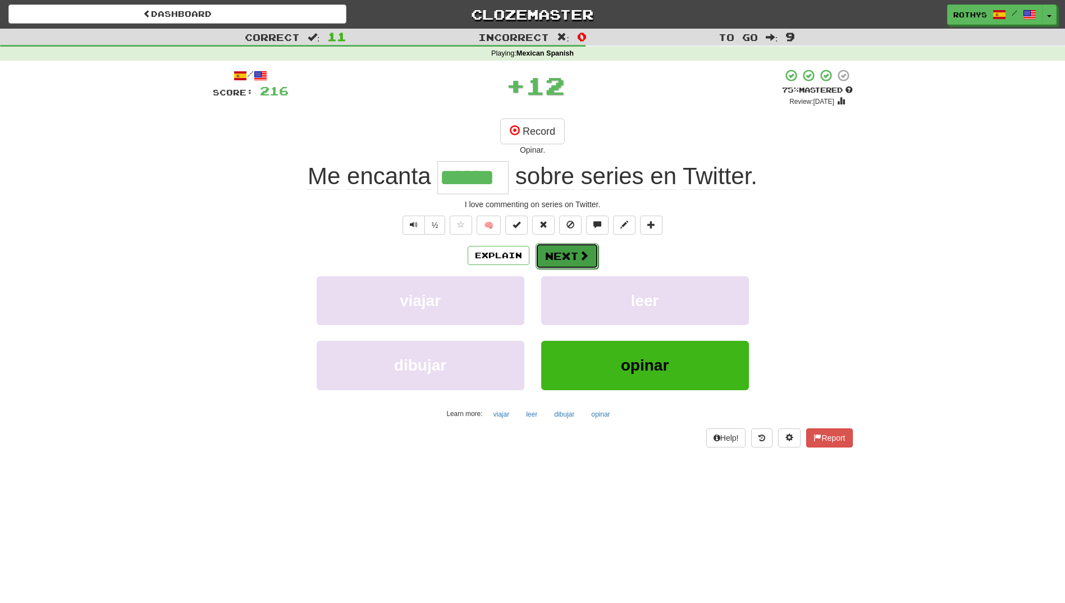
click at [568, 253] on button "Next" at bounding box center [567, 256] width 63 height 26
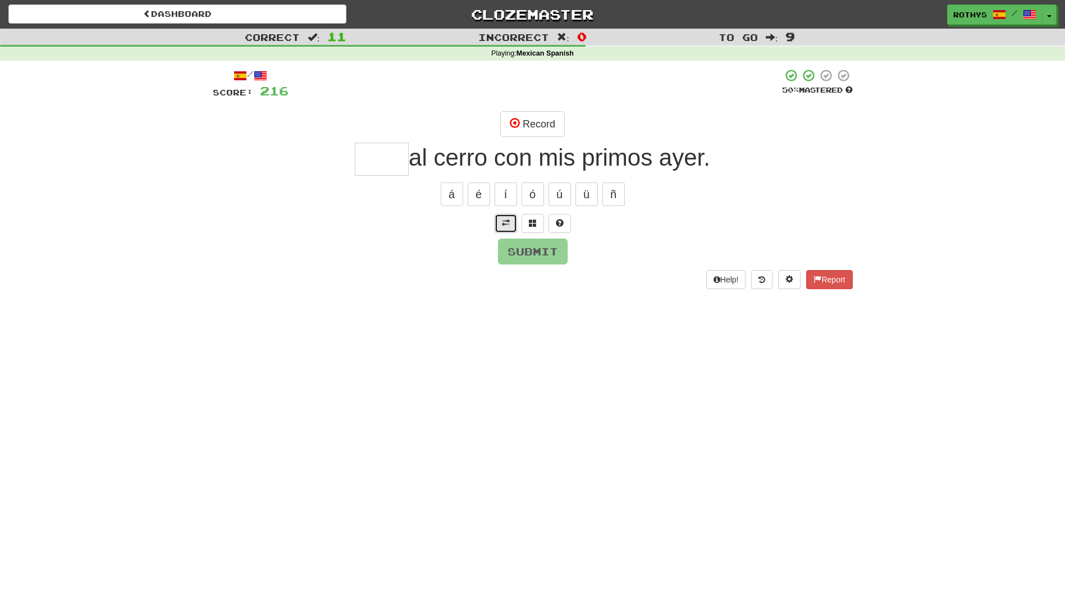
click at [507, 225] on span at bounding box center [506, 223] width 8 height 8
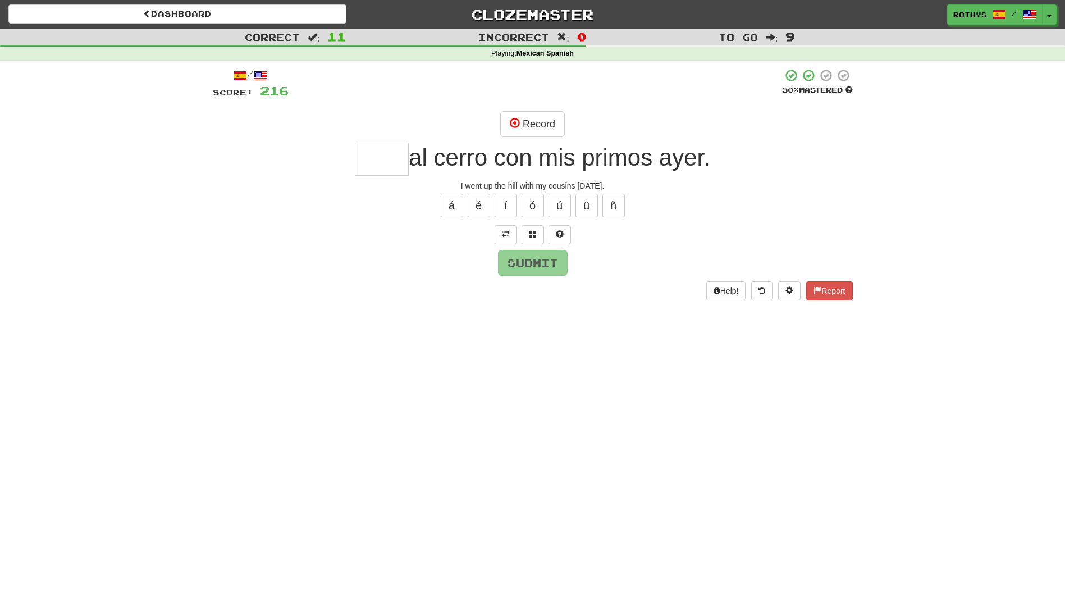
click at [383, 159] on input "text" at bounding box center [382, 159] width 54 height 33
click at [529, 134] on button "Record" at bounding box center [532, 124] width 65 height 26
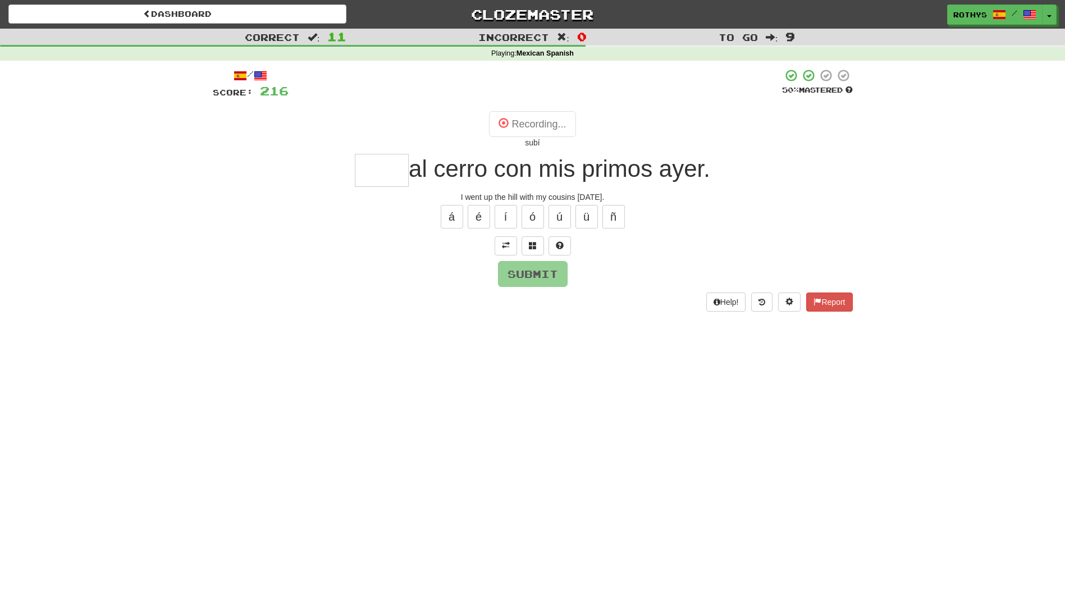
type input "****"
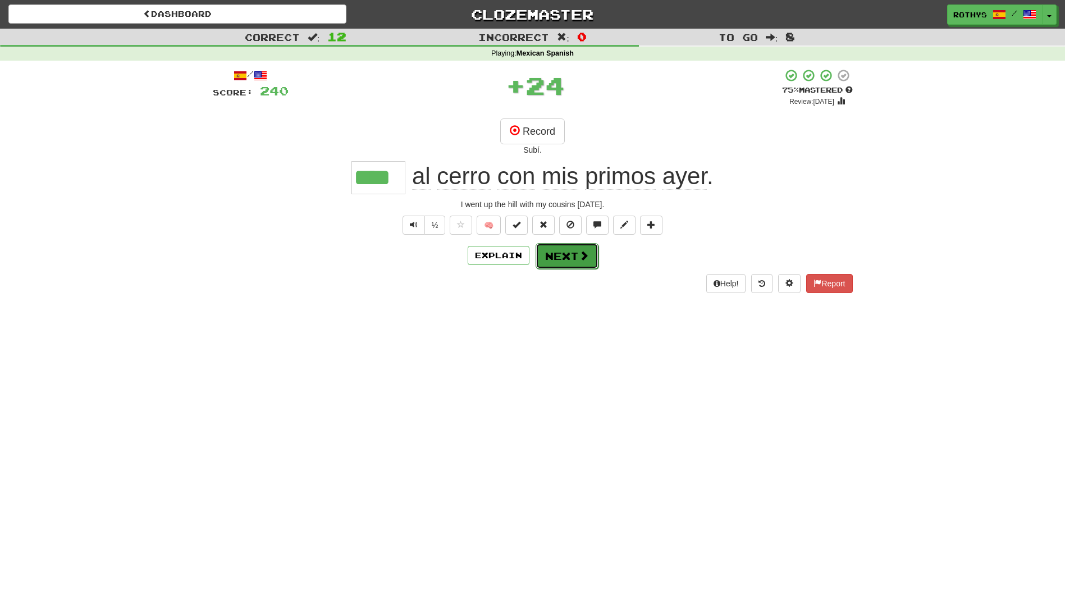
click at [552, 261] on button "Next" at bounding box center [567, 256] width 63 height 26
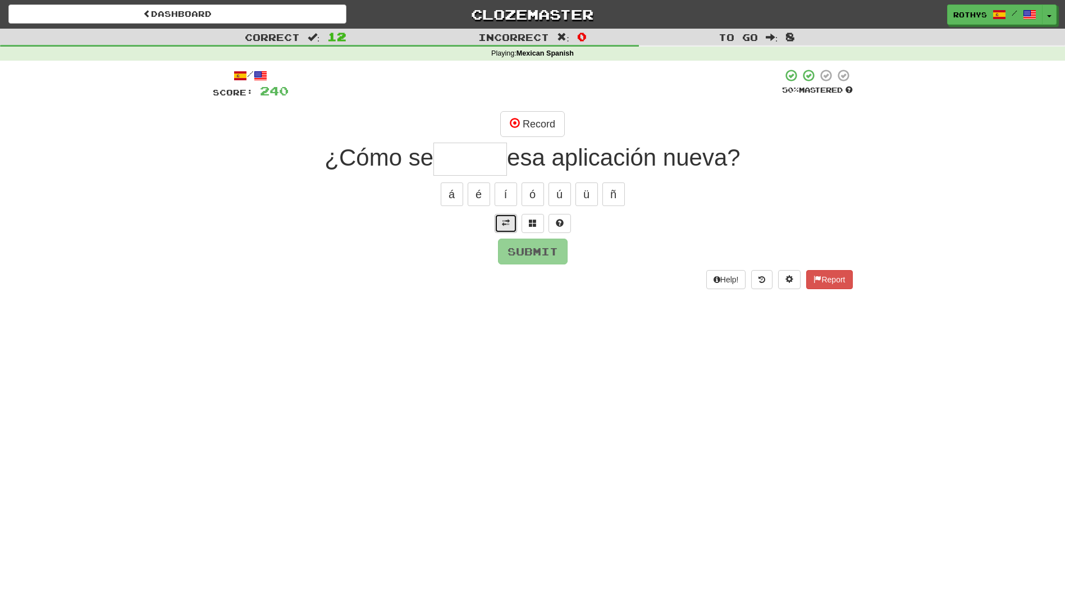
click at [514, 222] on button at bounding box center [506, 223] width 22 height 19
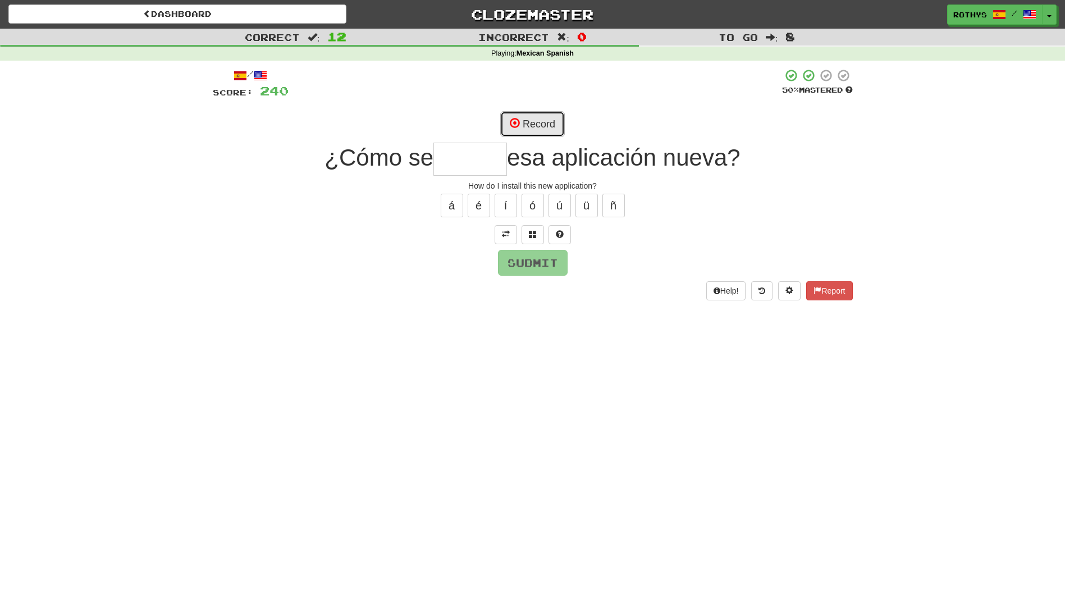
click at [542, 119] on button "Record" at bounding box center [532, 124] width 65 height 26
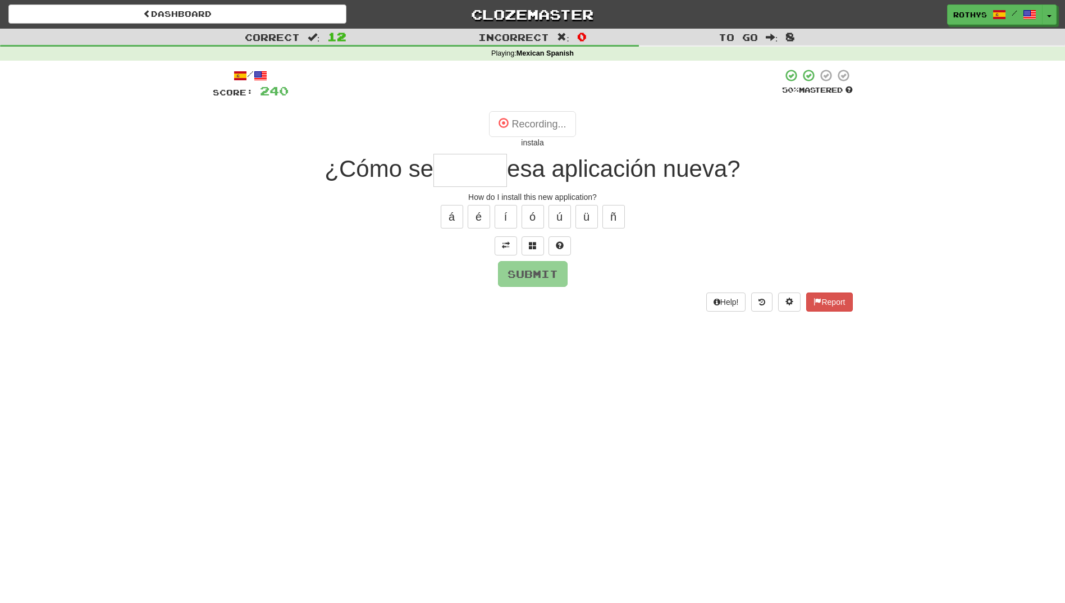
type input "*******"
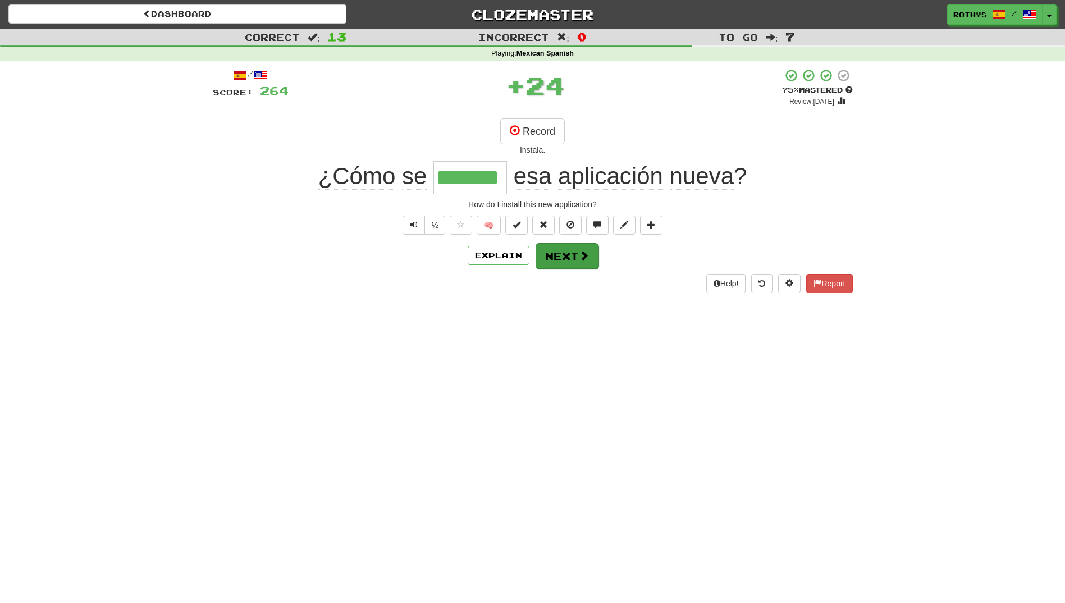
drag, startPoint x: 541, startPoint y: 273, endPoint x: 549, endPoint y: 258, distance: 17.3
click at [549, 258] on div "/ Score: 264 + 24 75 % Mastered Review: 2025-11-14 Record Instala. ¿Cómo se ***…" at bounding box center [533, 181] width 640 height 225
click at [546, 256] on button "Next" at bounding box center [567, 256] width 63 height 26
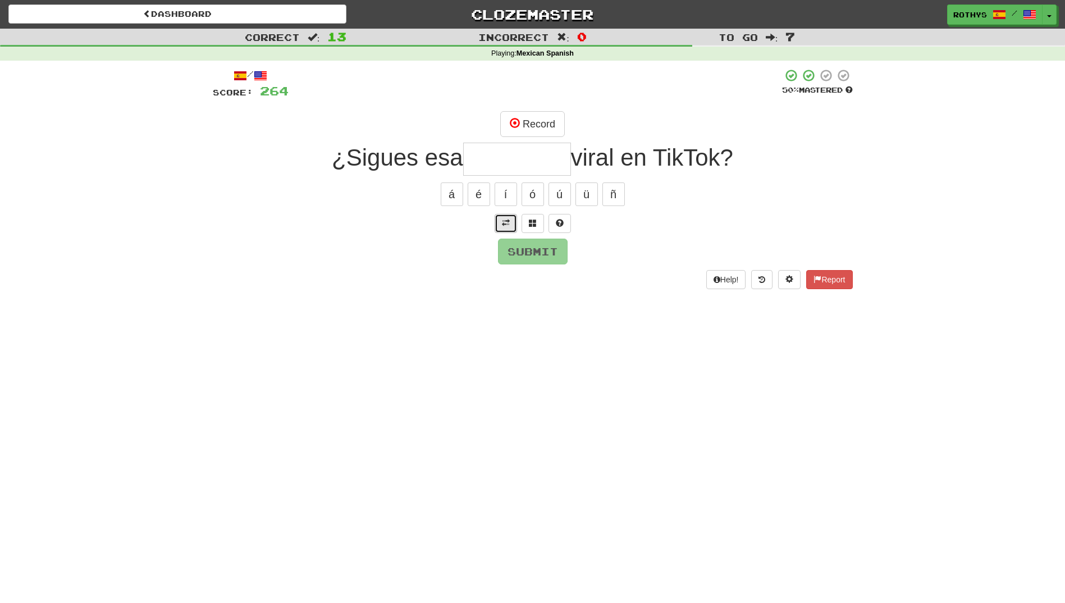
click at [510, 221] on button at bounding box center [506, 223] width 22 height 19
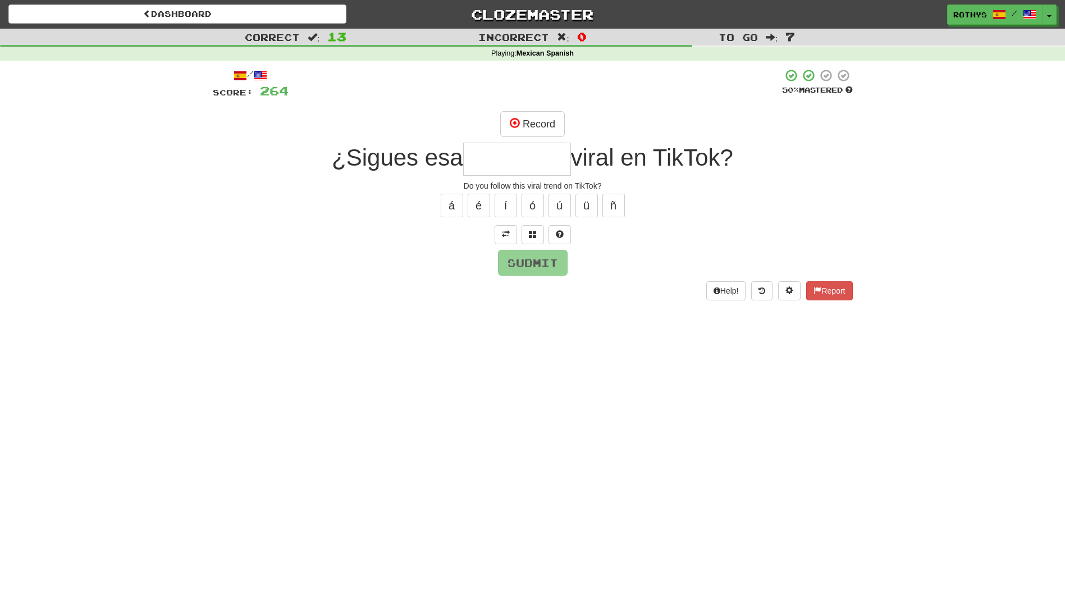
click at [528, 160] on input "text" at bounding box center [517, 159] width 108 height 33
click at [544, 121] on button "Record" at bounding box center [532, 124] width 65 height 26
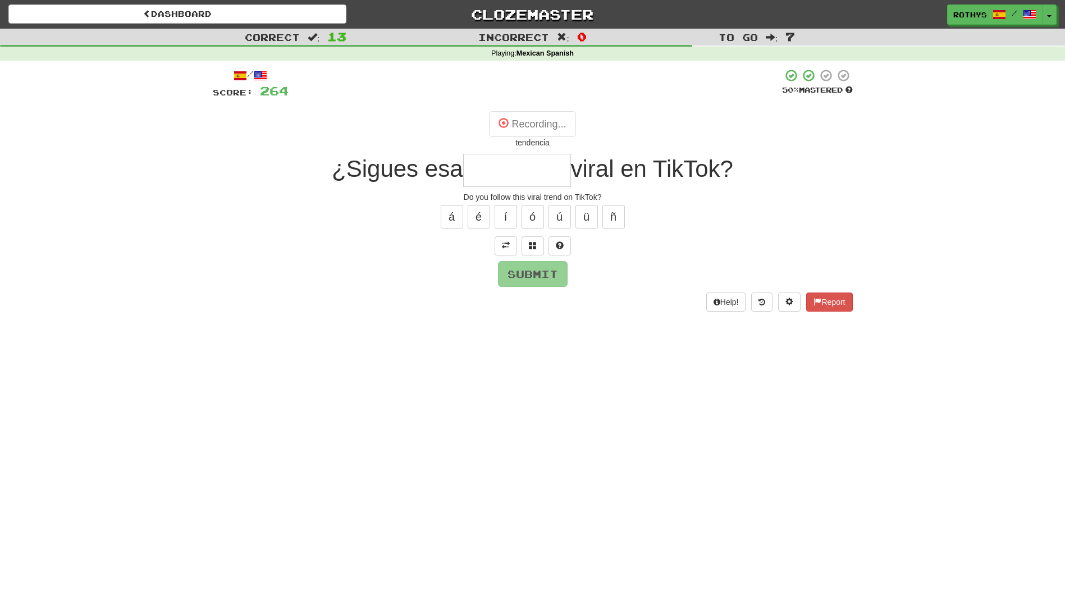
type input "*********"
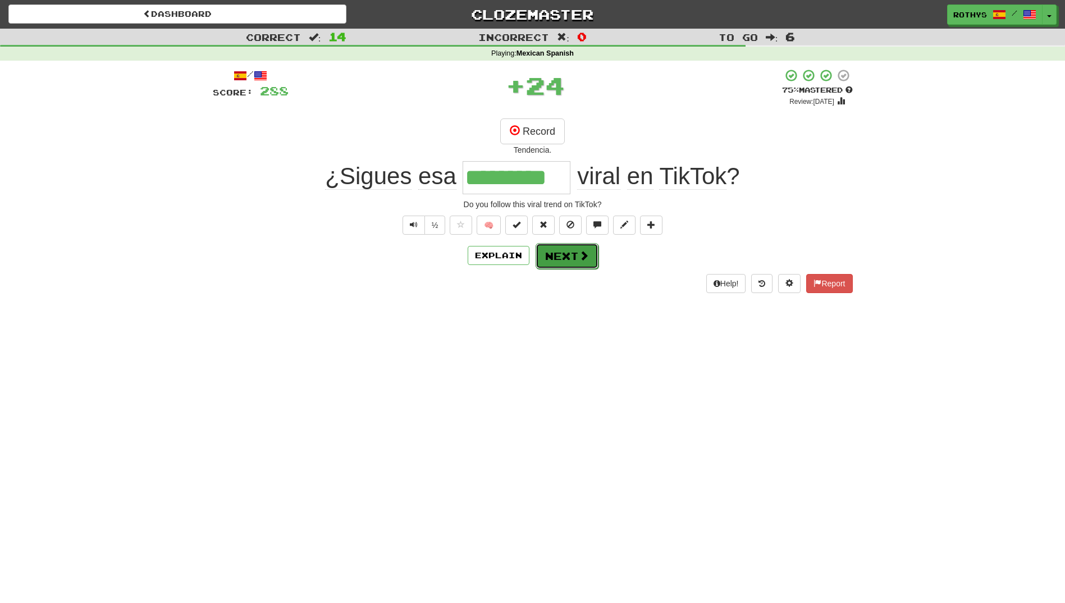
click at [579, 261] on button "Next" at bounding box center [567, 256] width 63 height 26
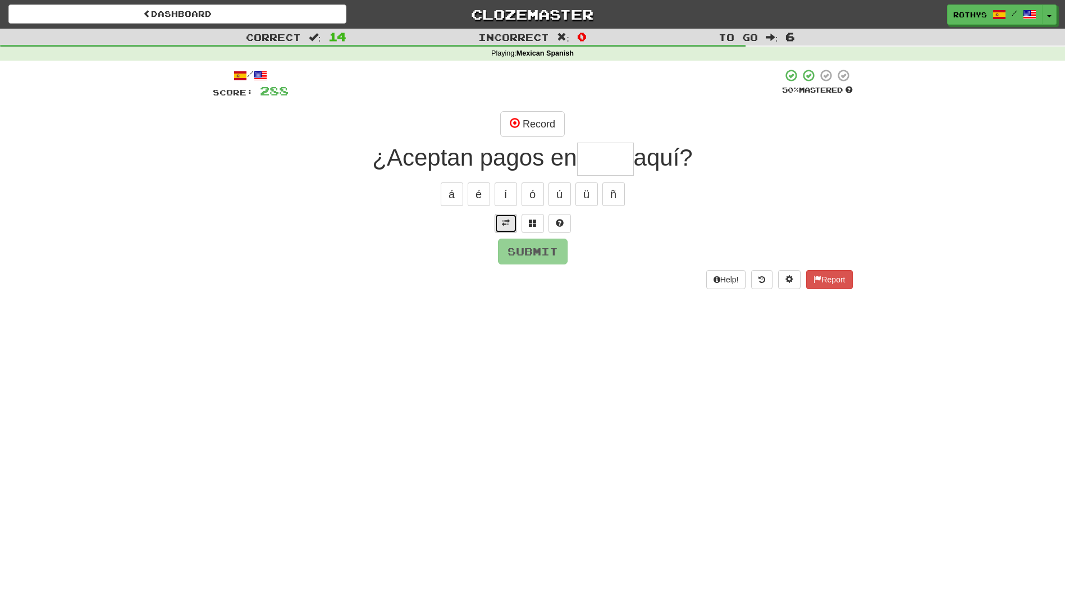
drag, startPoint x: 510, startPoint y: 220, endPoint x: 506, endPoint y: 224, distance: 6.0
click at [506, 224] on button at bounding box center [506, 223] width 22 height 19
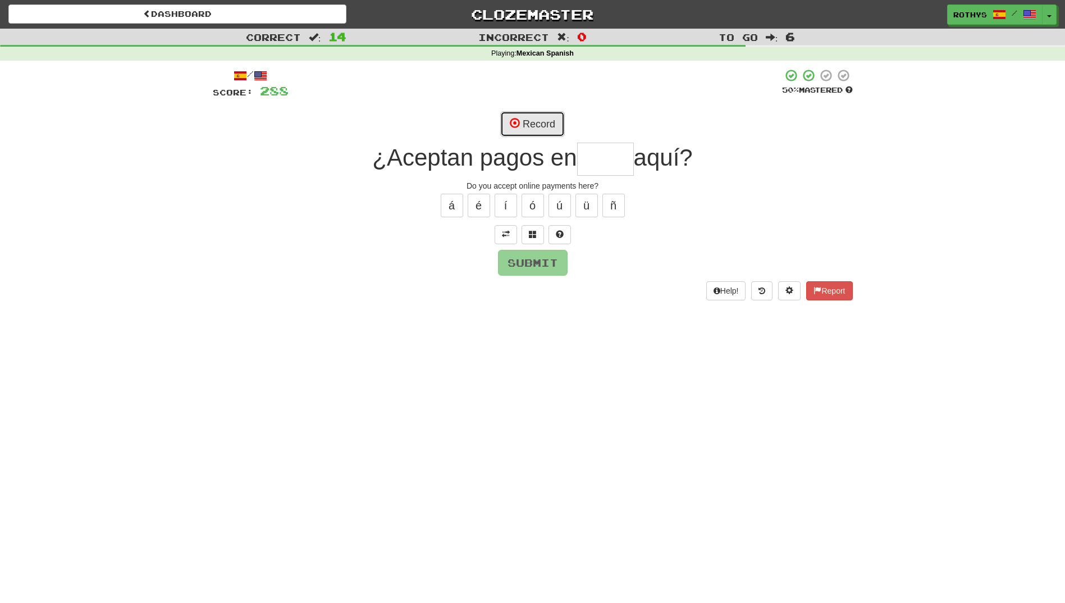
click at [537, 124] on button "Record" at bounding box center [532, 124] width 65 height 26
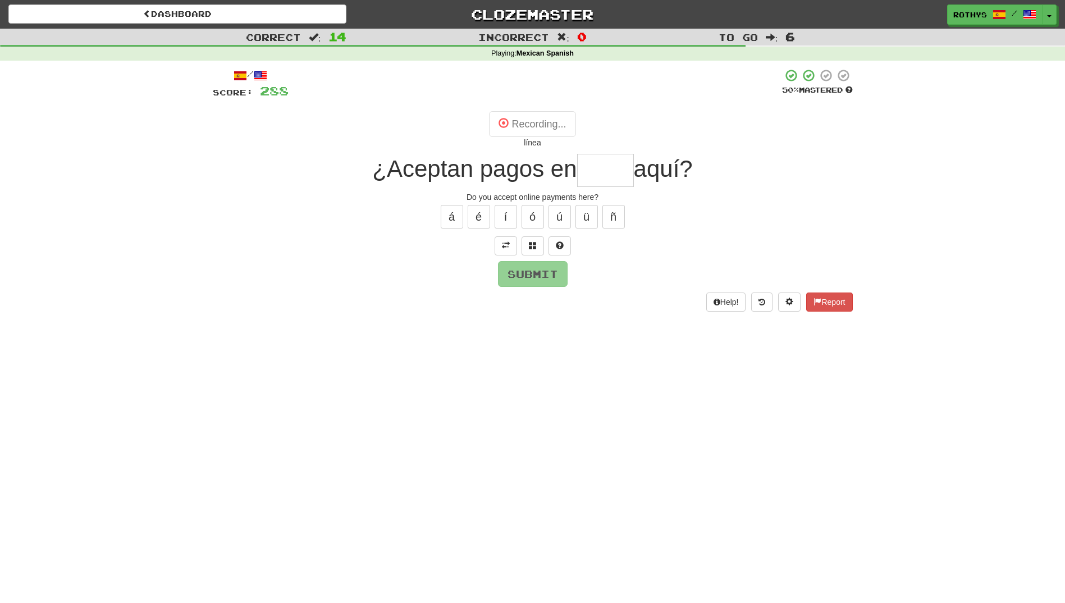
type input "*****"
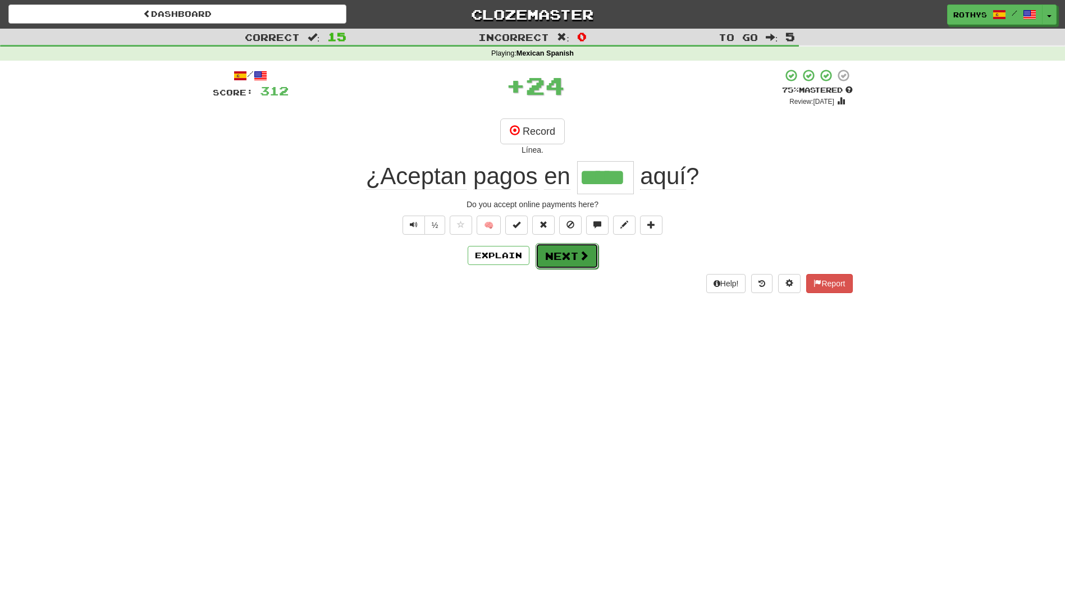
drag, startPoint x: 535, startPoint y: 267, endPoint x: 547, endPoint y: 261, distance: 13.6
click at [547, 261] on button "Next" at bounding box center [567, 256] width 63 height 26
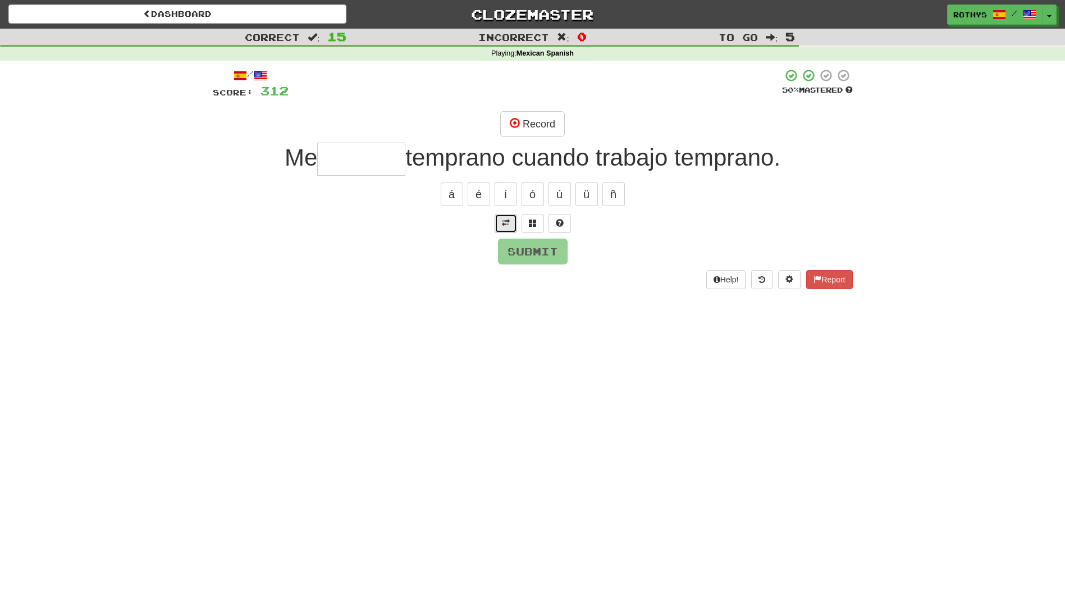
click at [513, 226] on button at bounding box center [506, 223] width 22 height 19
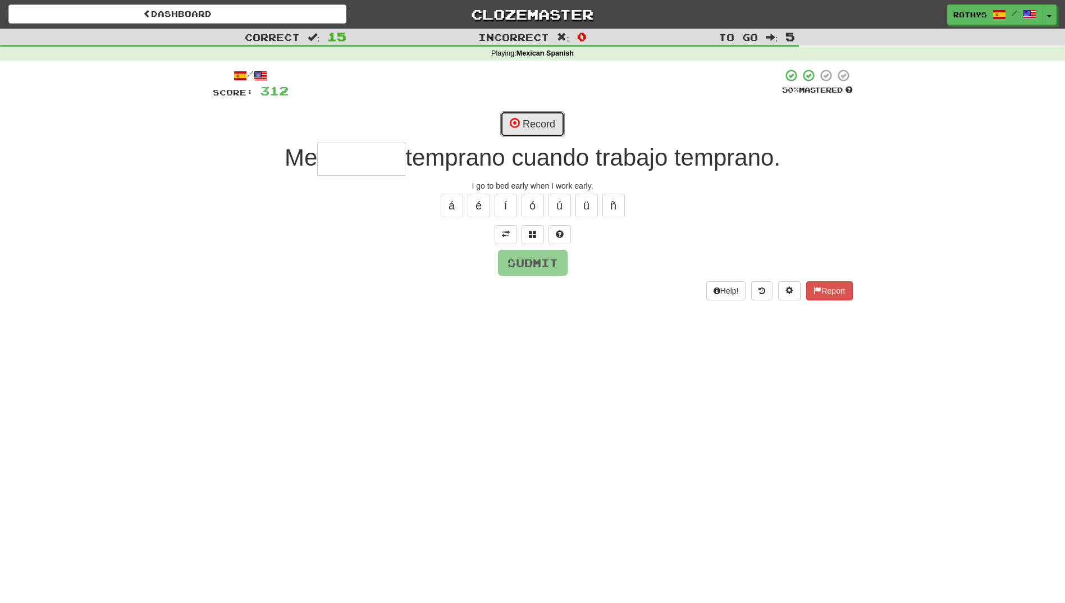
drag, startPoint x: 534, startPoint y: 121, endPoint x: 521, endPoint y: 220, distance: 99.1
click at [521, 220] on div "/ Score: 312 50 % Mastered Record Me temprano cuando trabajo temprano. I go to …" at bounding box center [533, 184] width 640 height 231
click at [527, 234] on button at bounding box center [533, 234] width 22 height 19
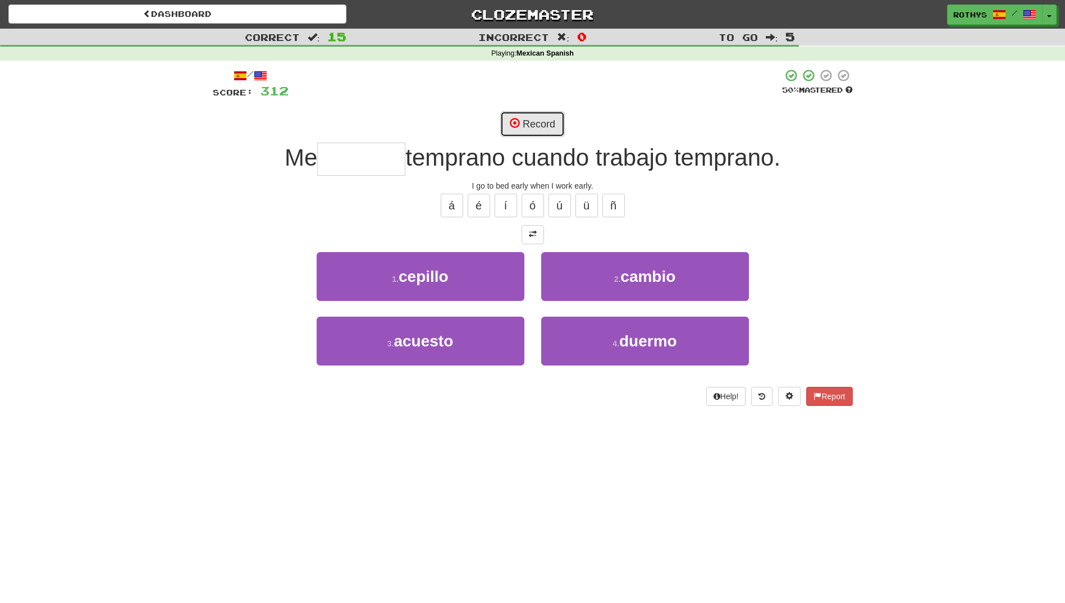
drag, startPoint x: 546, startPoint y: 115, endPoint x: 544, endPoint y: 121, distance: 7.1
click at [544, 120] on button "Record" at bounding box center [532, 124] width 65 height 26
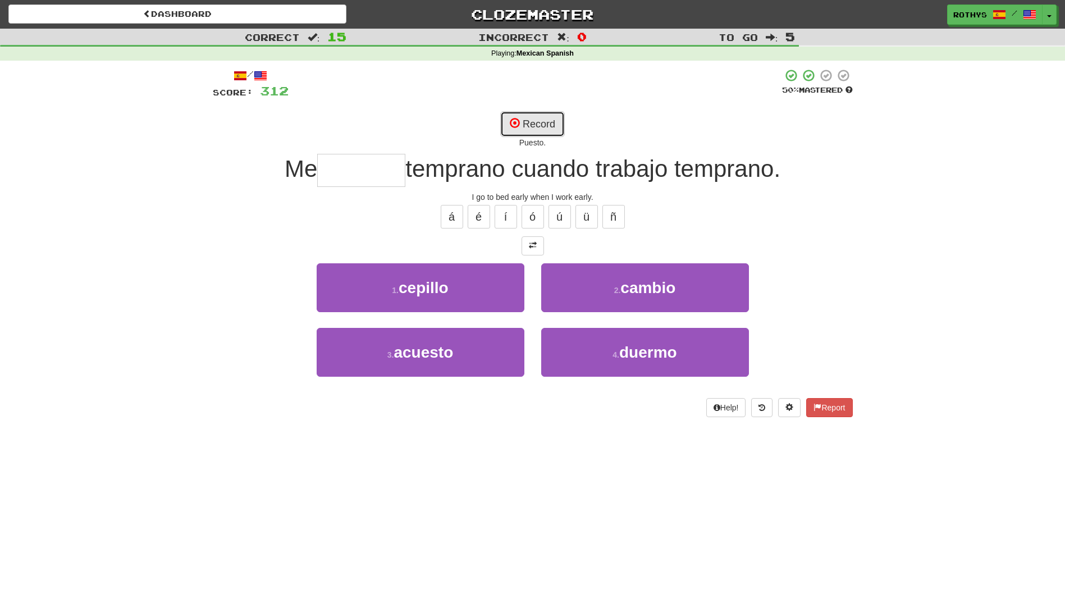
click at [537, 116] on button "Record" at bounding box center [532, 124] width 65 height 26
type input "*******"
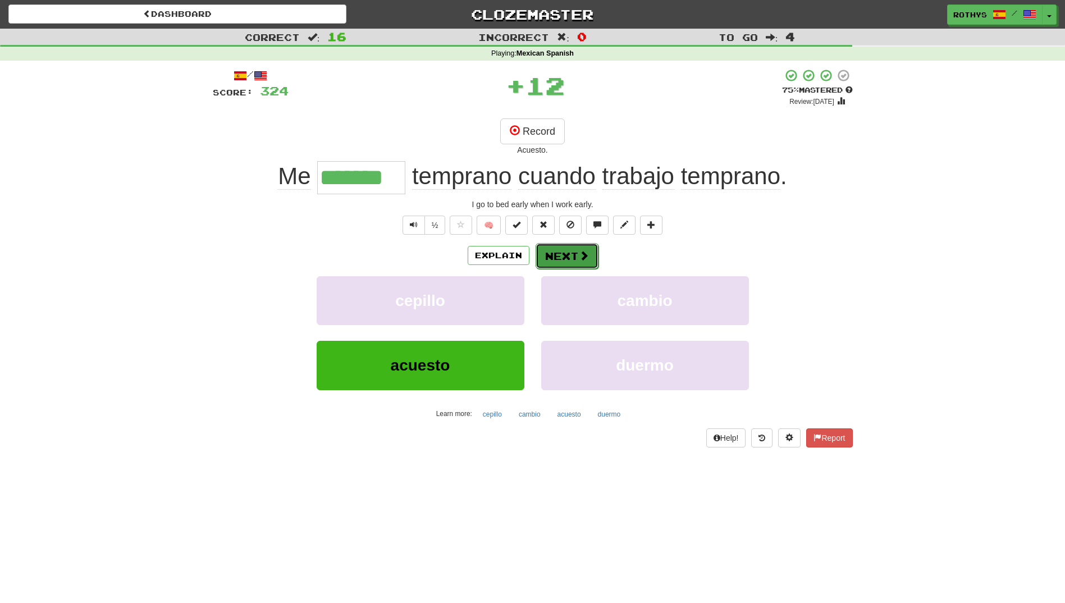
click at [551, 252] on button "Next" at bounding box center [567, 256] width 63 height 26
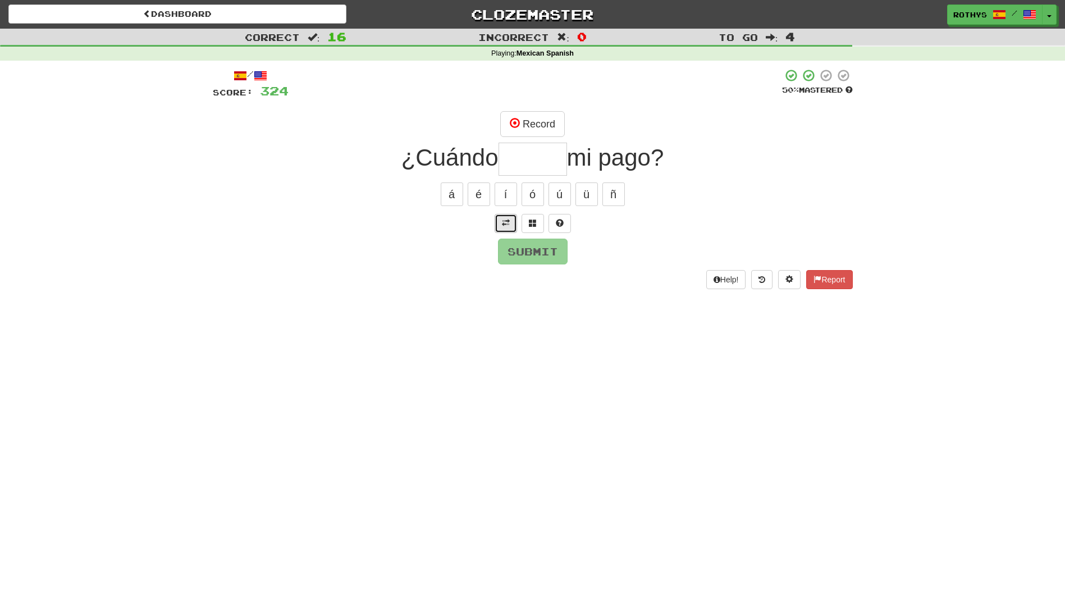
click at [503, 217] on button at bounding box center [506, 223] width 22 height 19
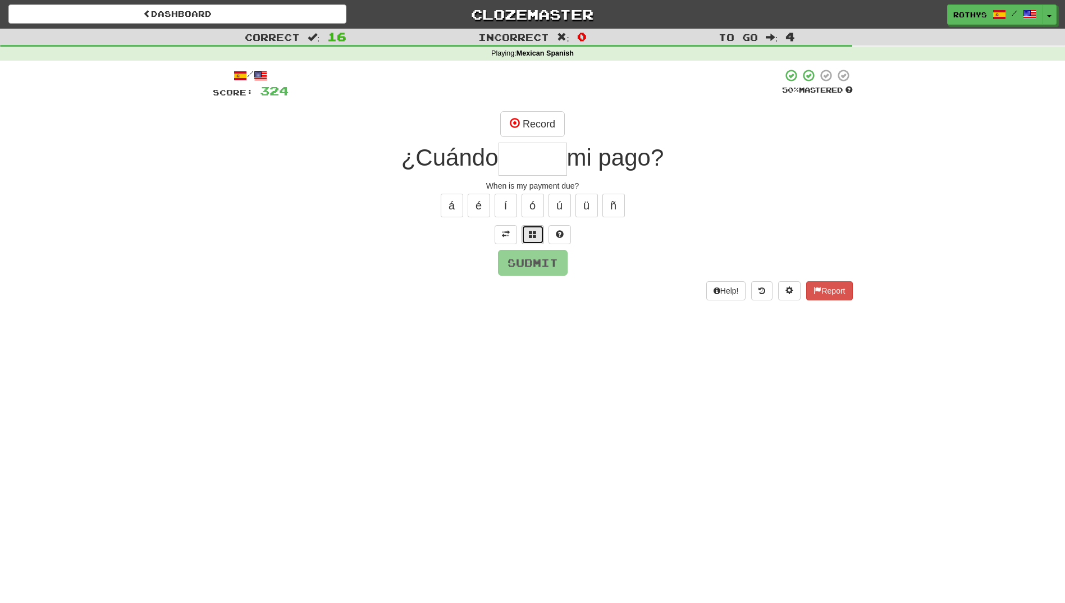
click at [531, 231] on span at bounding box center [533, 234] width 8 height 8
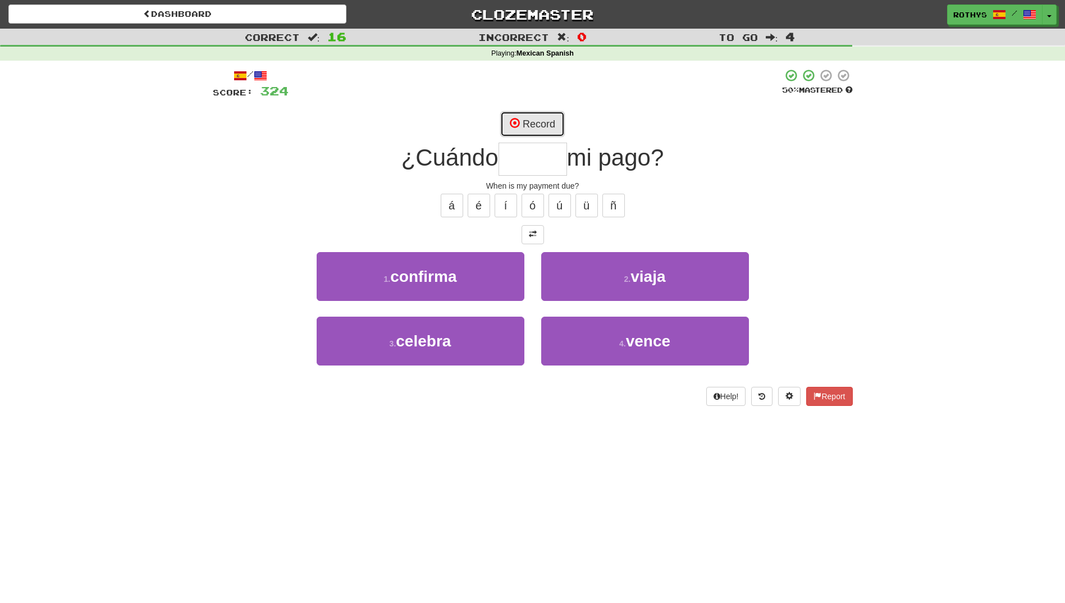
click at [536, 123] on button "Record" at bounding box center [532, 124] width 65 height 26
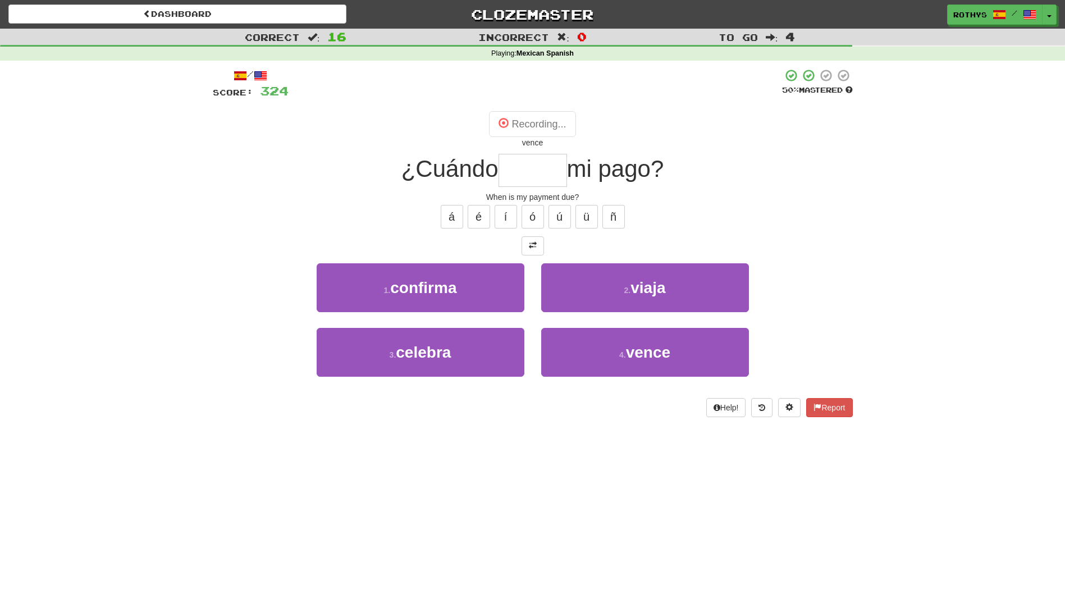
type input "*****"
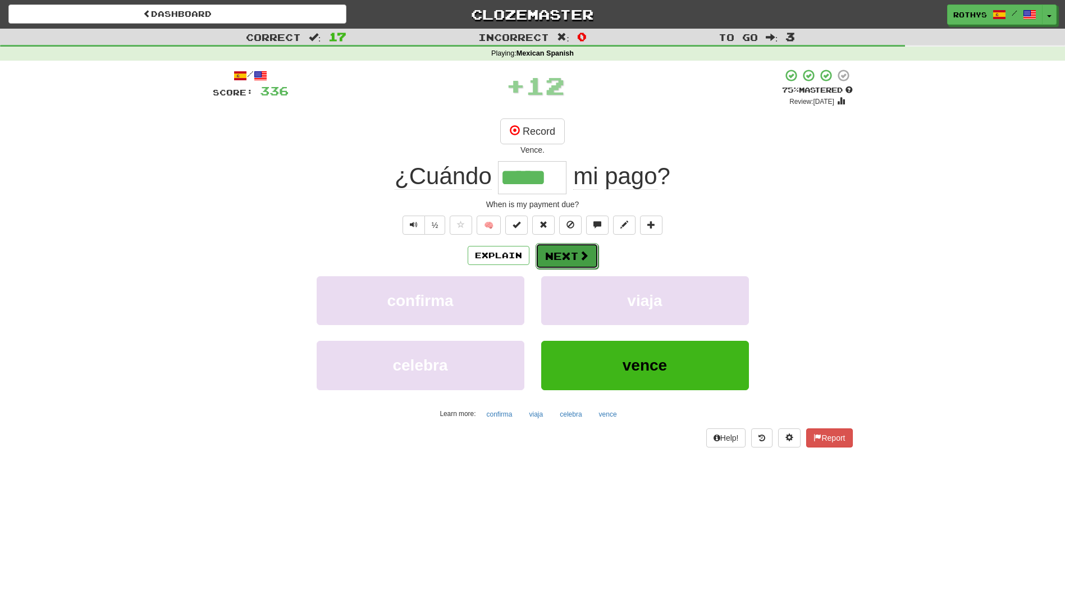
click at [571, 254] on button "Next" at bounding box center [567, 256] width 63 height 26
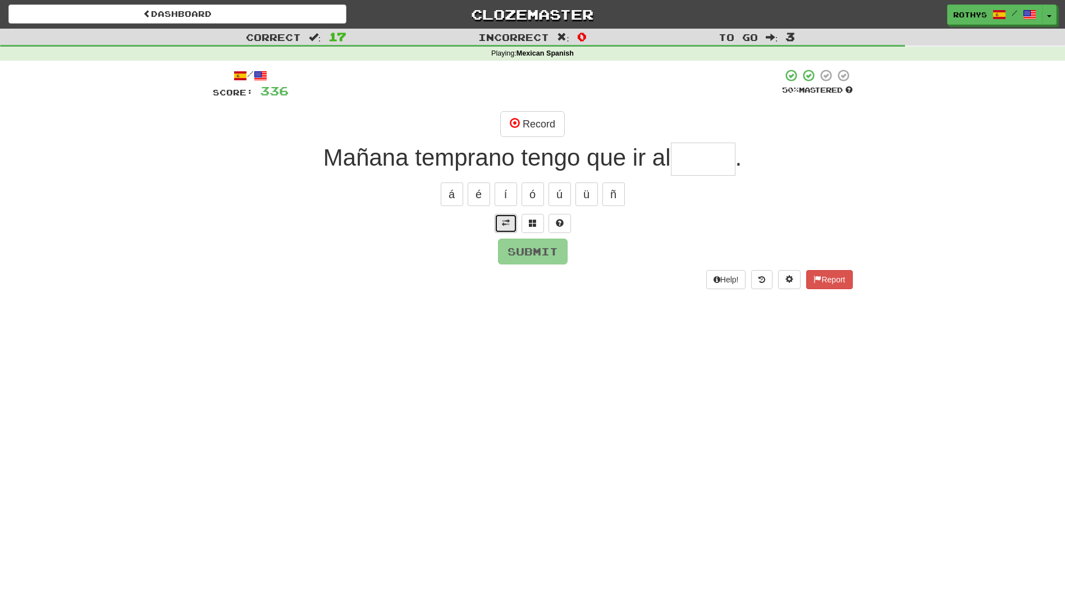
click at [508, 222] on span at bounding box center [506, 223] width 8 height 8
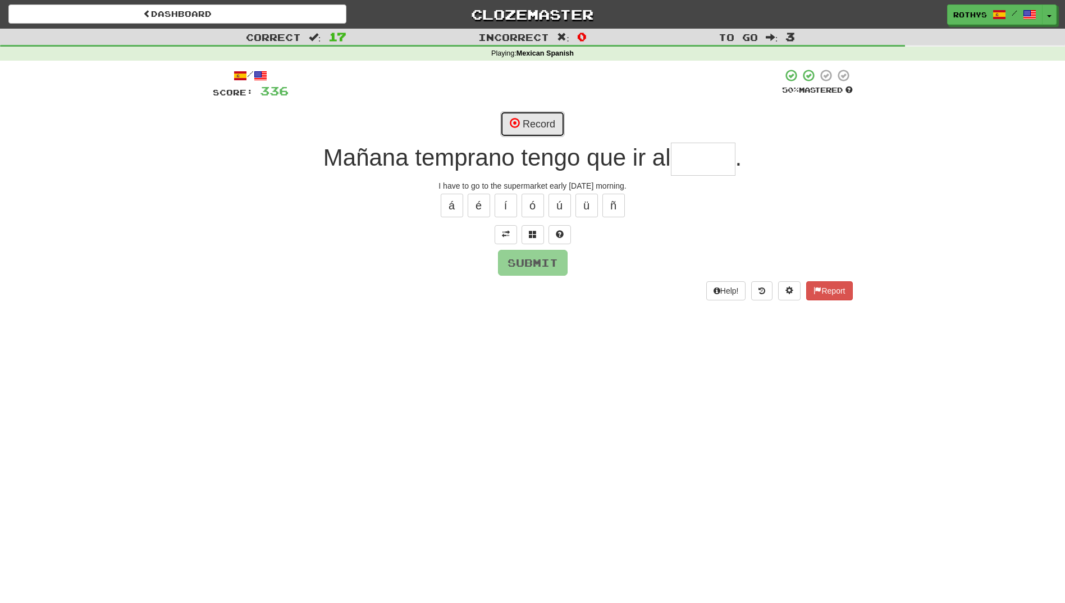
click at [534, 121] on button "Record" at bounding box center [532, 124] width 65 height 26
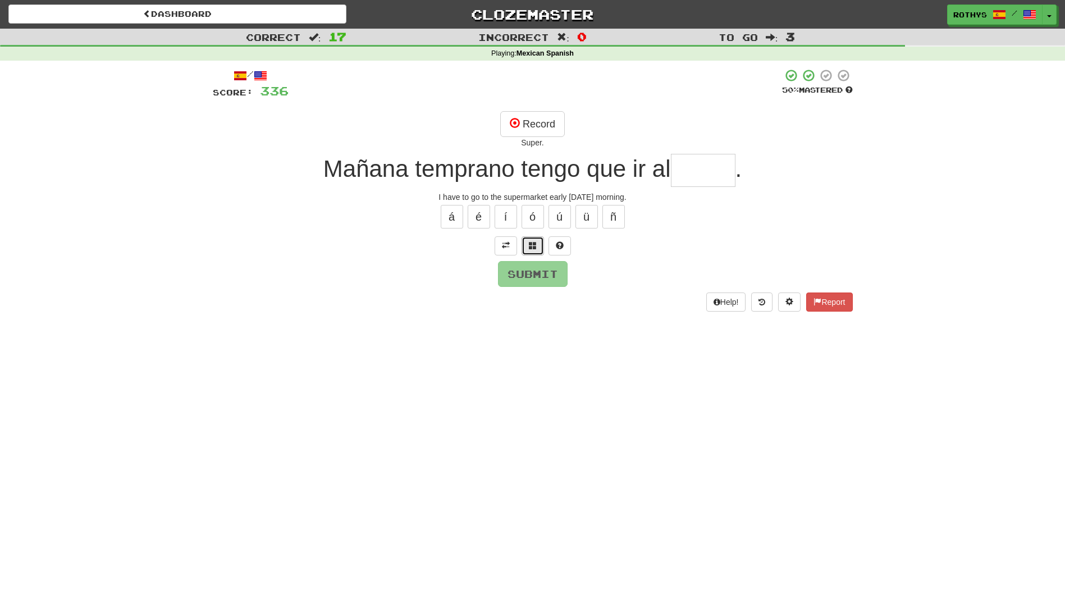
click at [530, 244] on span at bounding box center [533, 245] width 8 height 8
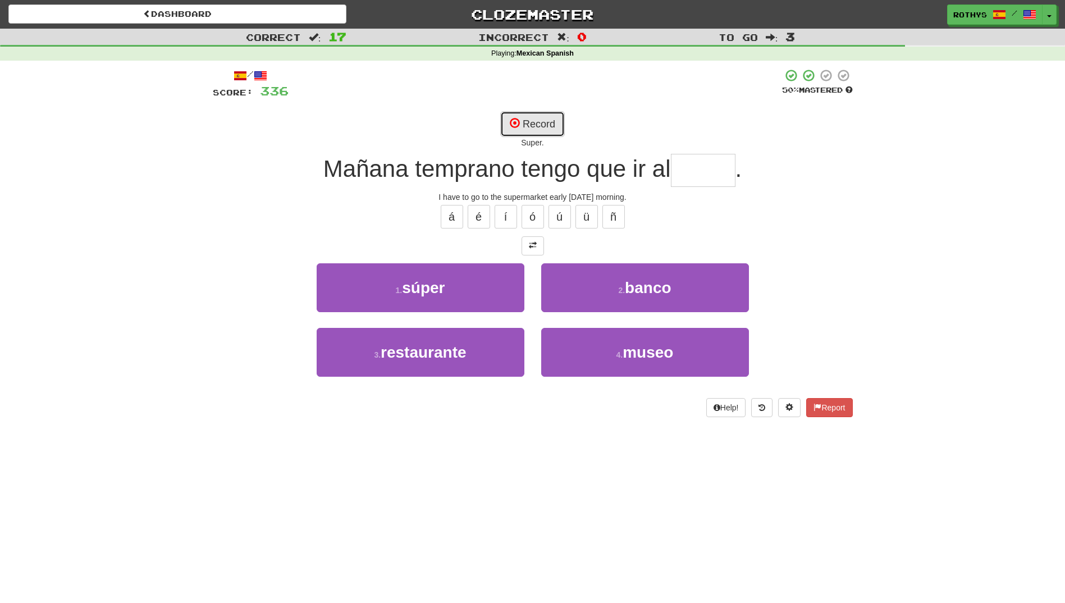
click at [555, 116] on button "Record" at bounding box center [532, 124] width 65 height 26
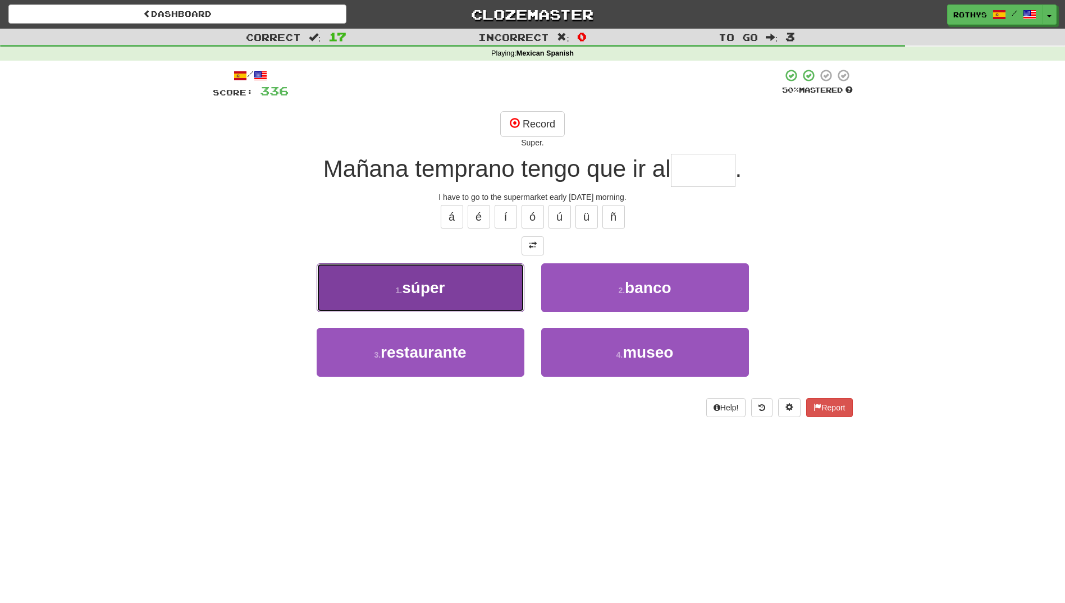
click at [453, 303] on button "1 . súper" at bounding box center [421, 287] width 208 height 49
type input "*****"
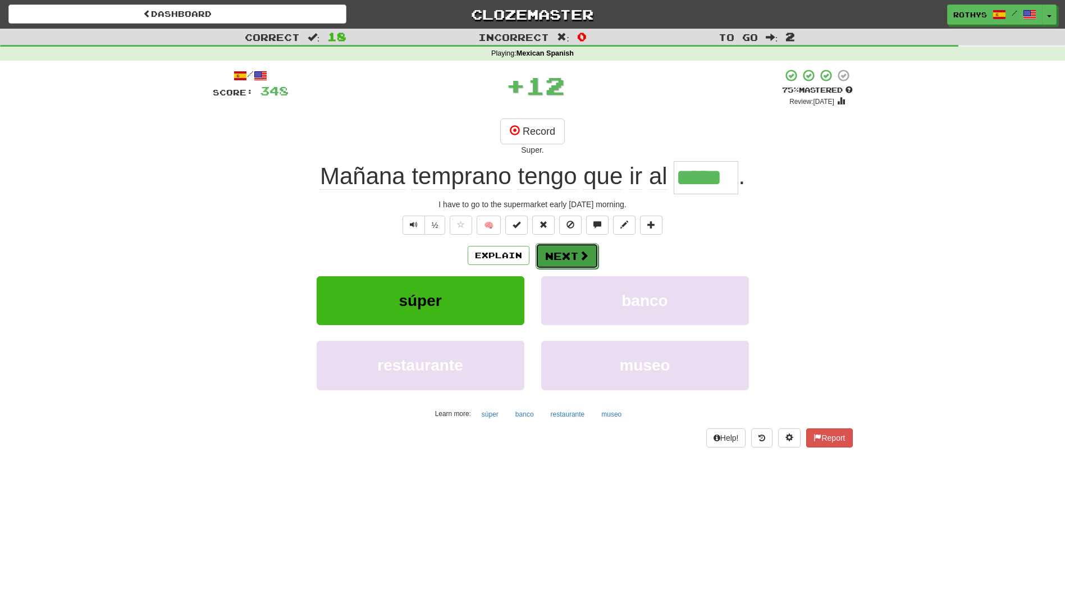
click at [562, 248] on button "Next" at bounding box center [567, 256] width 63 height 26
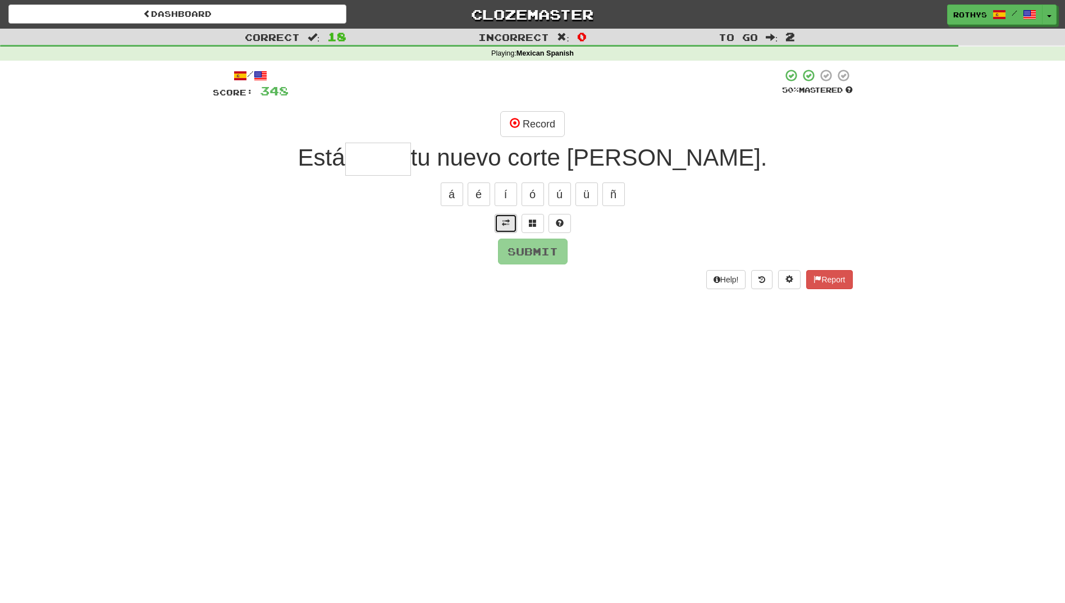
click at [510, 223] on button at bounding box center [506, 223] width 22 height 19
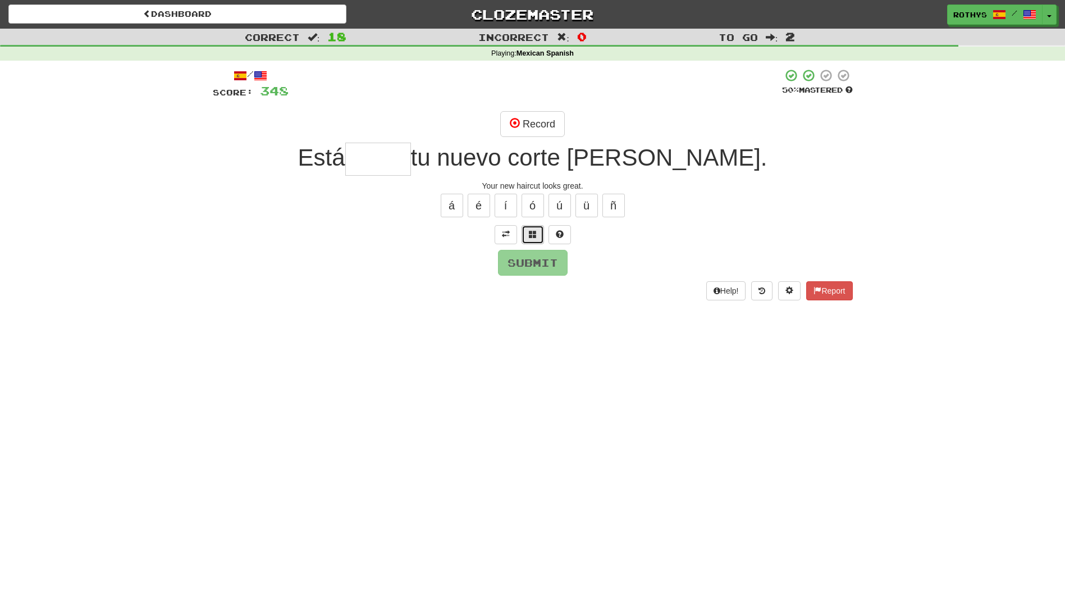
click at [532, 233] on span at bounding box center [533, 234] width 8 height 8
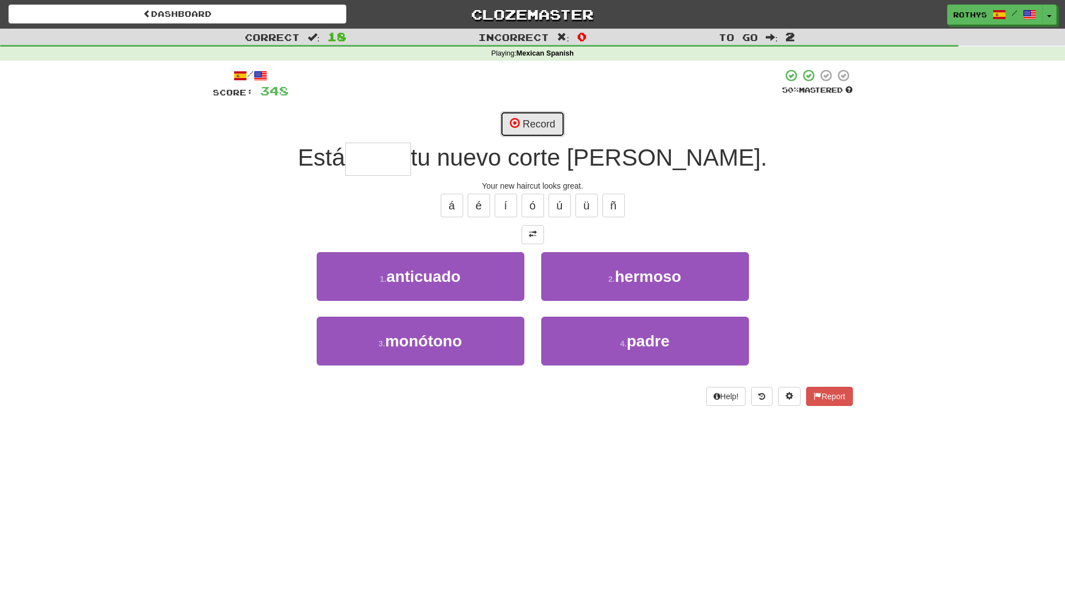
click at [522, 123] on button "Record" at bounding box center [532, 124] width 65 height 26
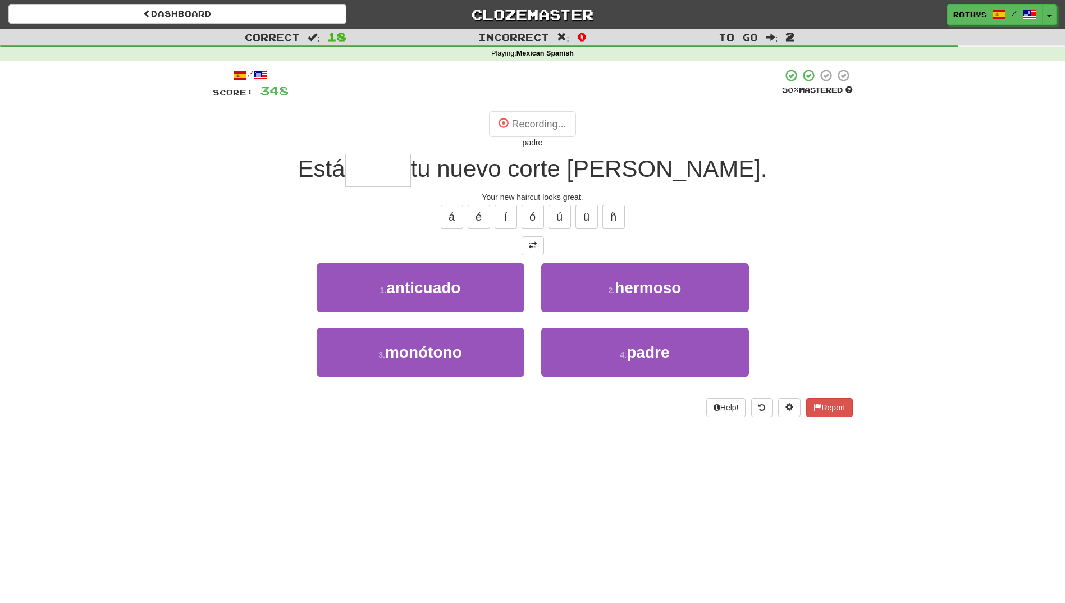
type input "*****"
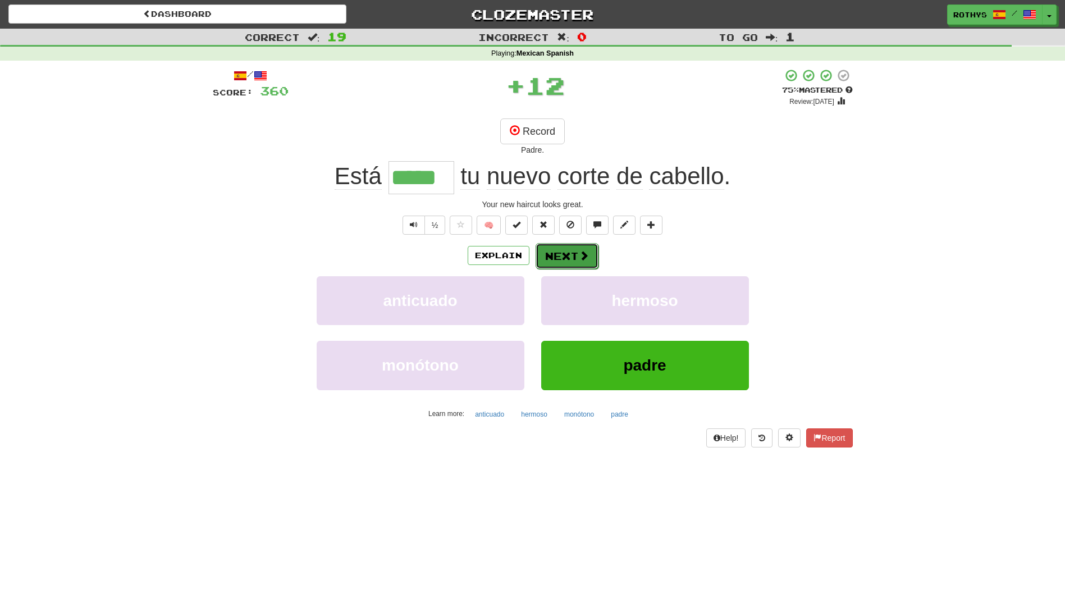
click at [568, 245] on button "Next" at bounding box center [567, 256] width 63 height 26
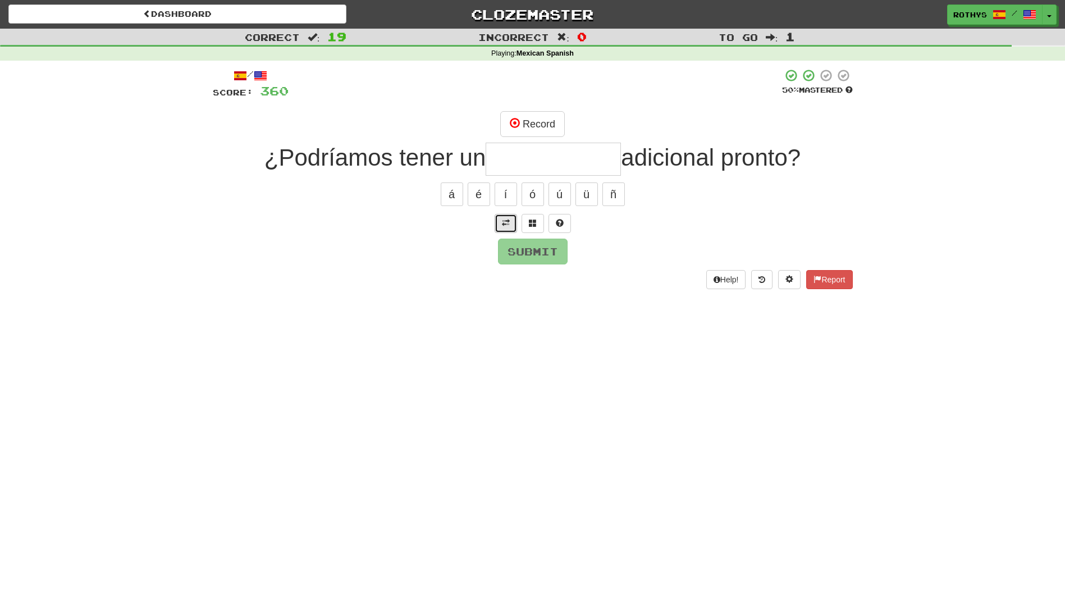
click at [505, 219] on span at bounding box center [506, 223] width 8 height 8
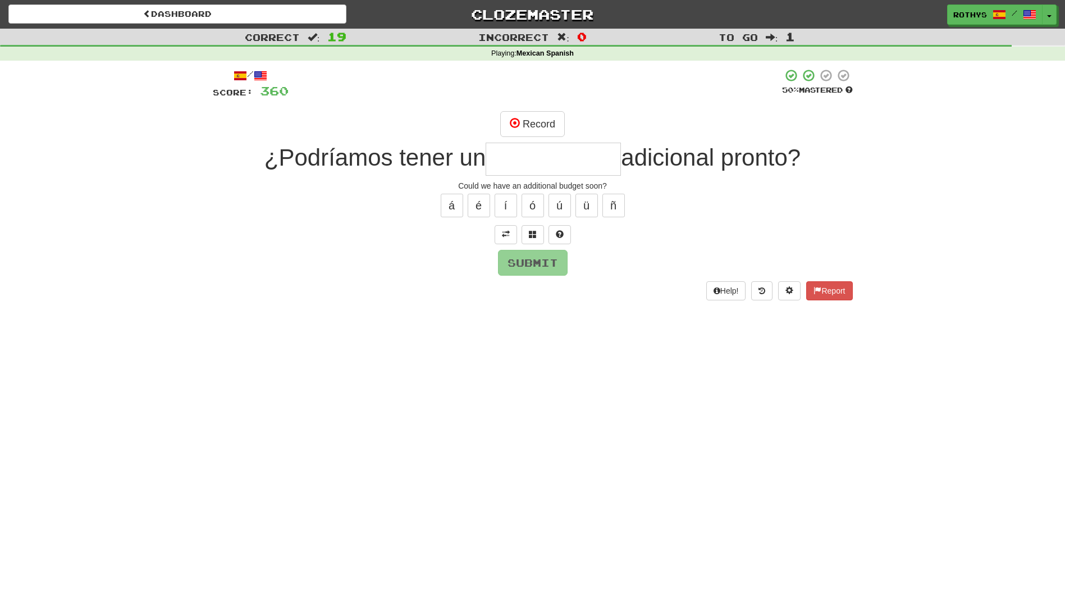
click at [550, 154] on input "text" at bounding box center [553, 159] width 135 height 33
click at [541, 119] on button "Record" at bounding box center [532, 124] width 65 height 26
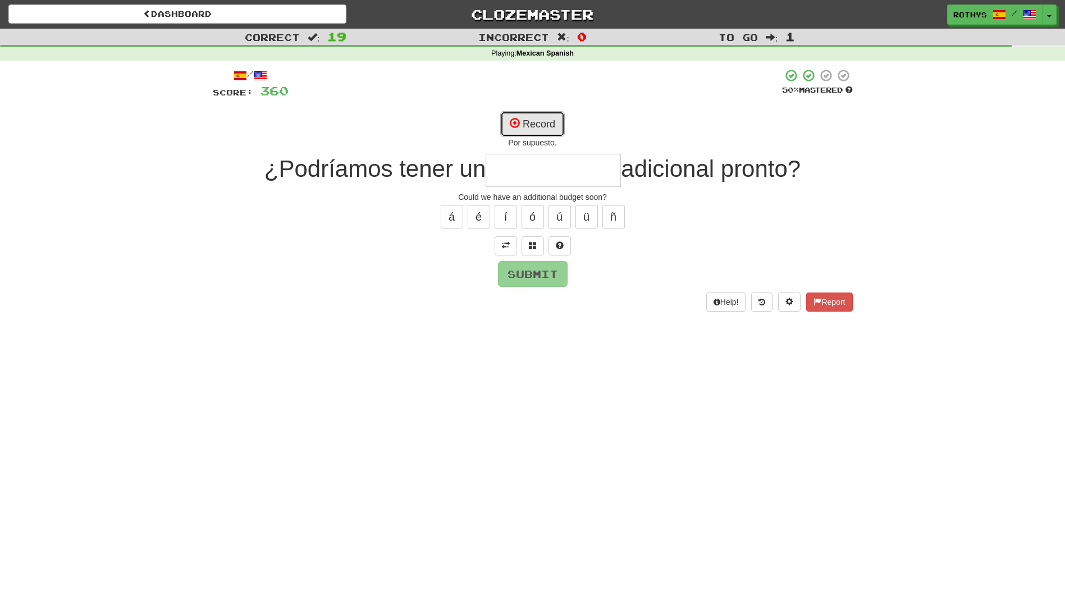
click at [541, 119] on button "Record" at bounding box center [532, 124] width 65 height 26
type input "**********"
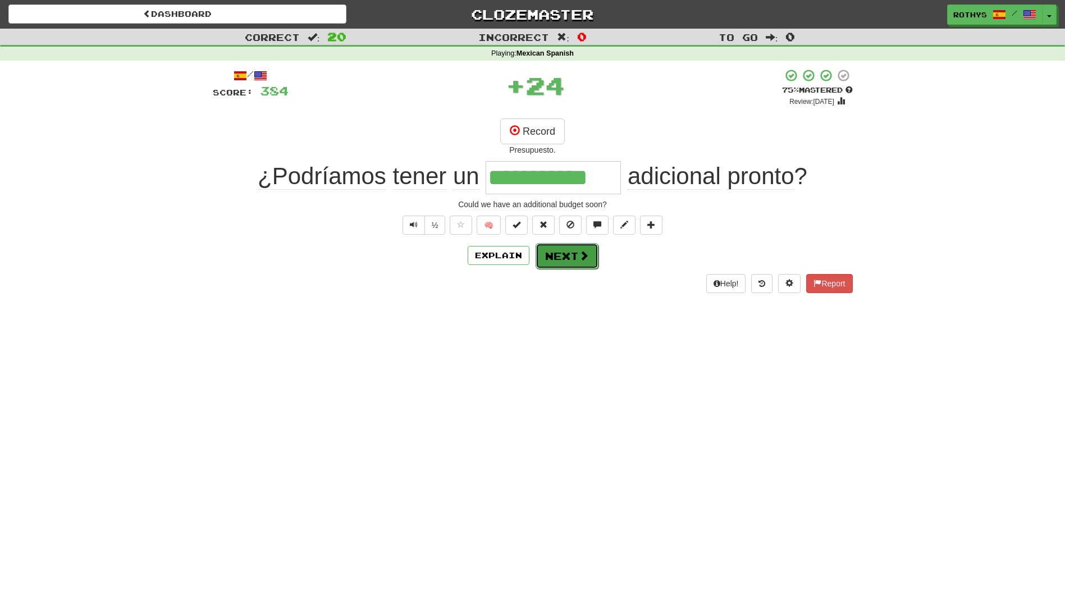
click at [580, 261] on span at bounding box center [584, 255] width 10 height 10
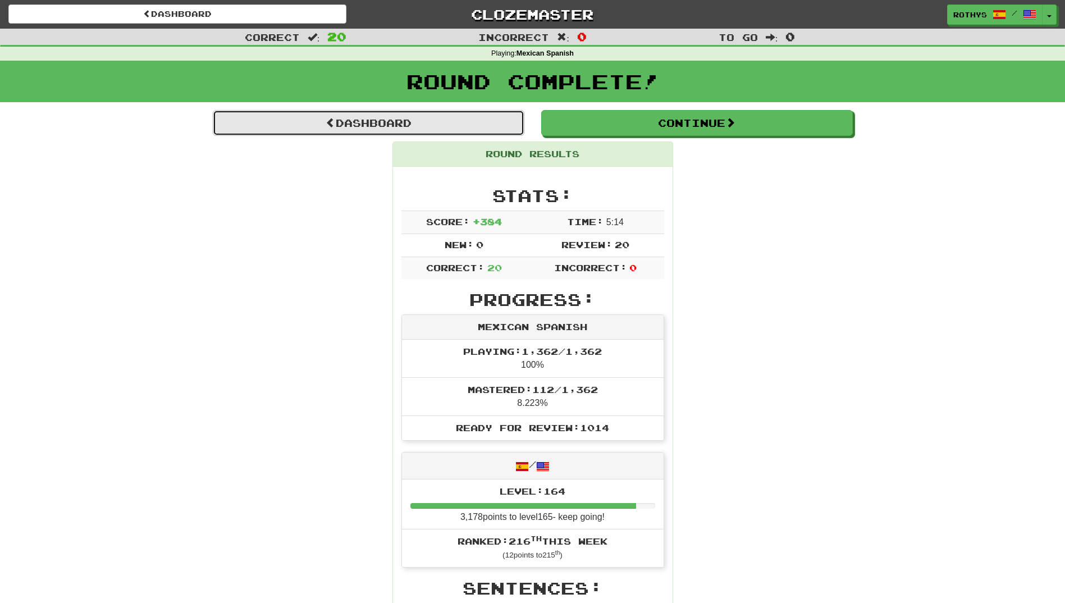
click at [395, 116] on link "Dashboard" at bounding box center [369, 123] width 312 height 26
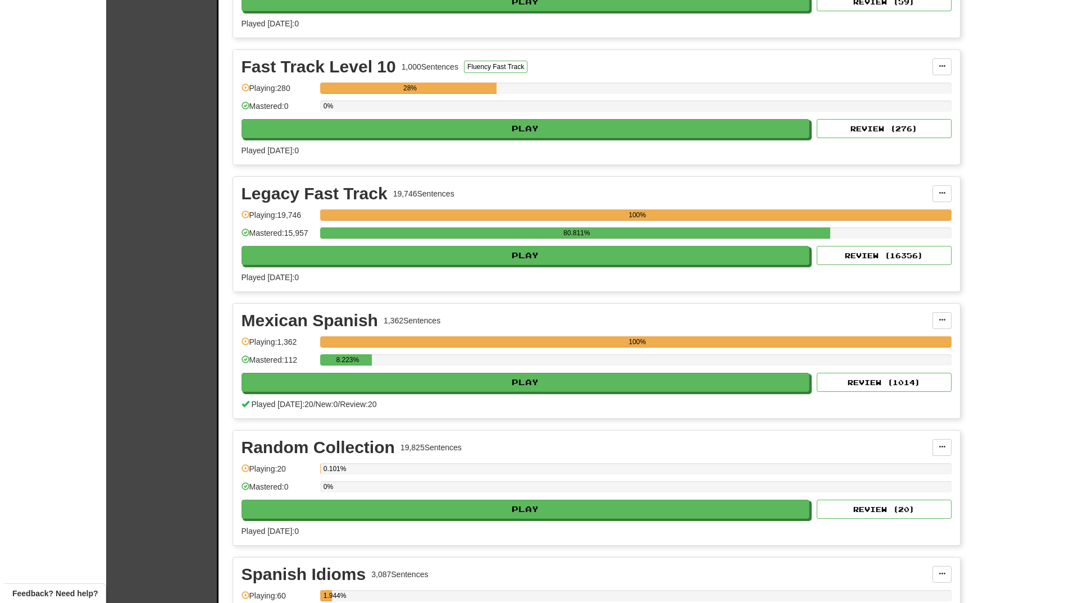
scroll to position [505, 0]
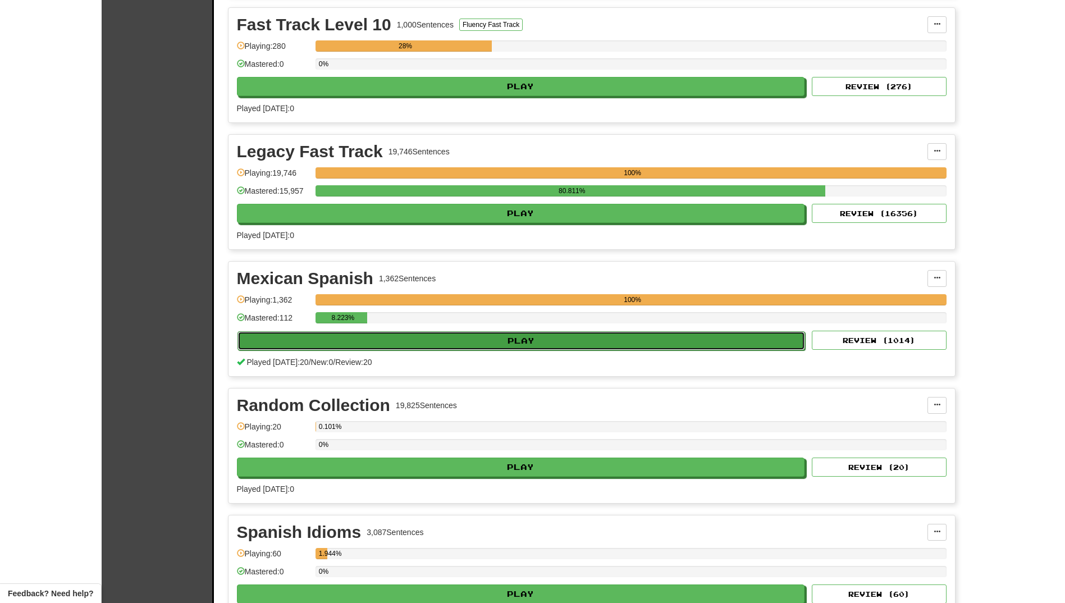
click at [480, 340] on button "Play" at bounding box center [522, 340] width 568 height 19
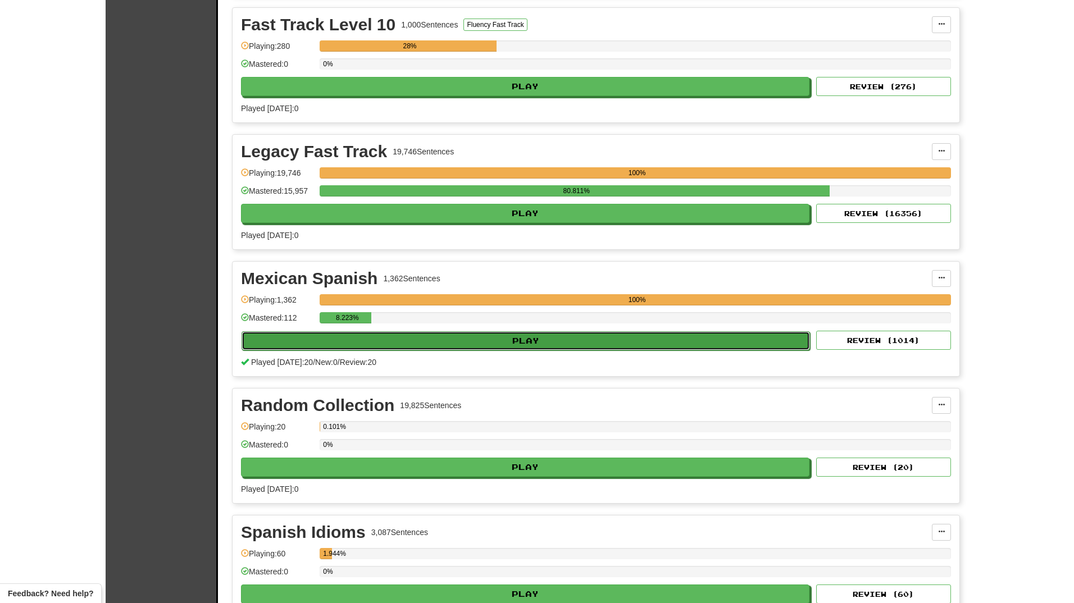
select select "**"
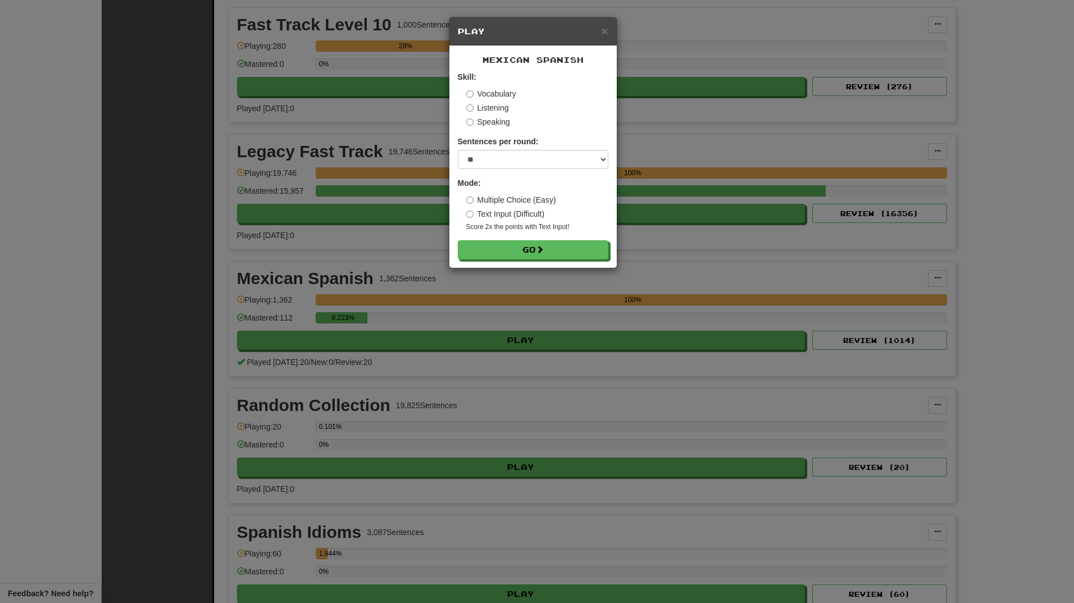
click at [478, 103] on label "Listening" at bounding box center [487, 107] width 43 height 11
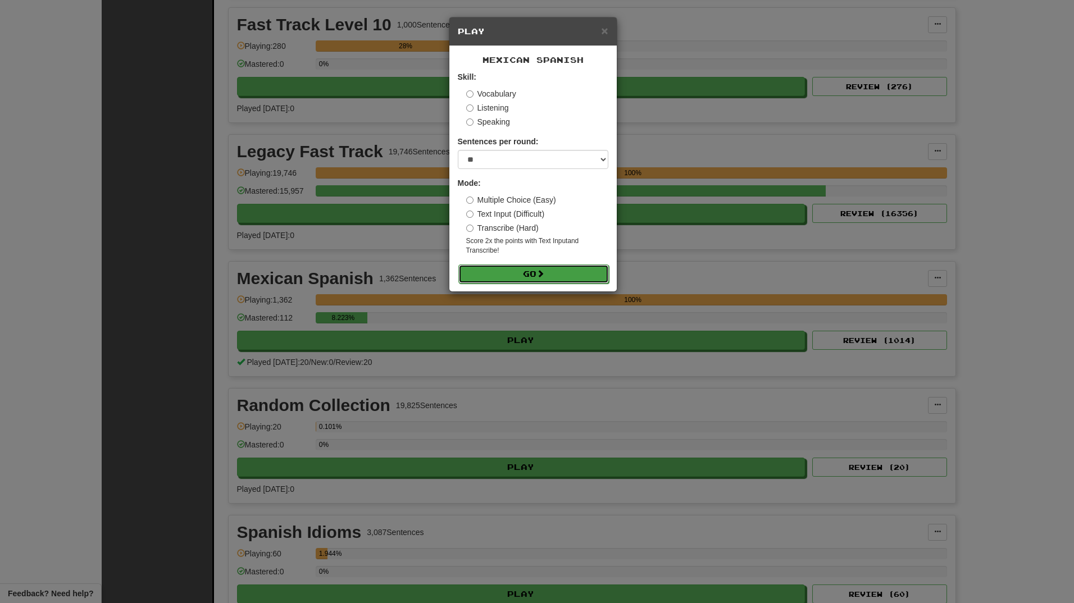
click at [535, 275] on button "Go" at bounding box center [533, 274] width 151 height 19
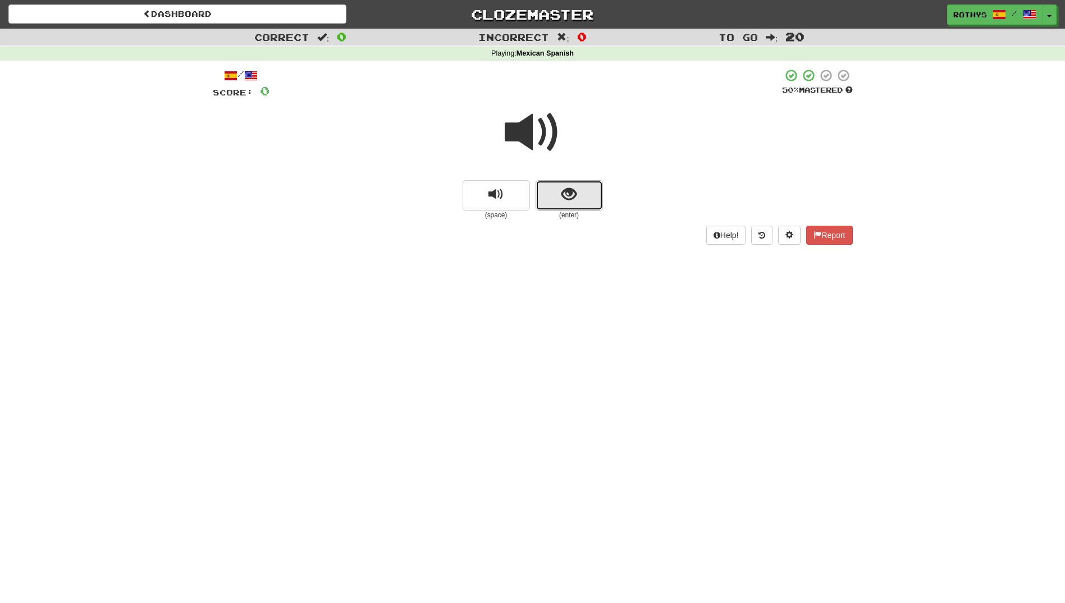
click at [575, 188] on span "show sentence" at bounding box center [569, 194] width 15 height 15
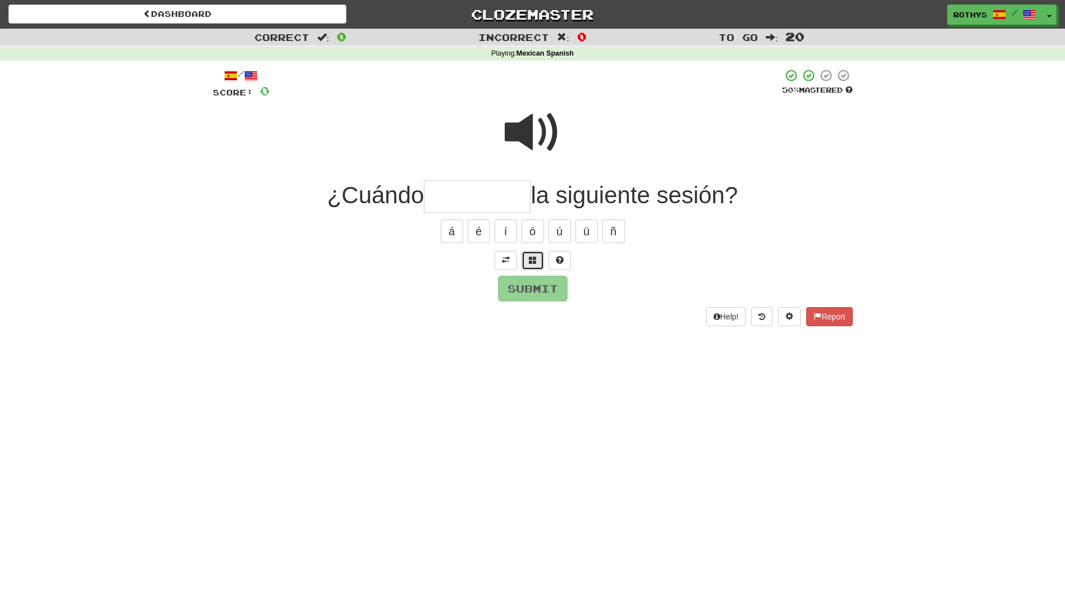
click at [523, 259] on button at bounding box center [533, 260] width 22 height 19
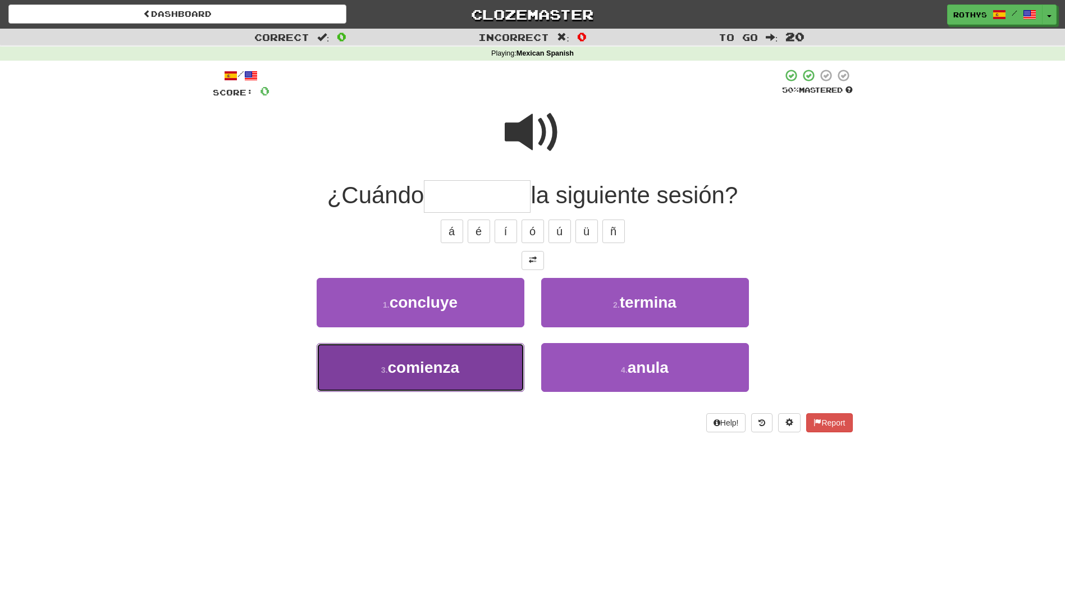
click at [499, 355] on button "3 . comienza" at bounding box center [421, 367] width 208 height 49
type input "********"
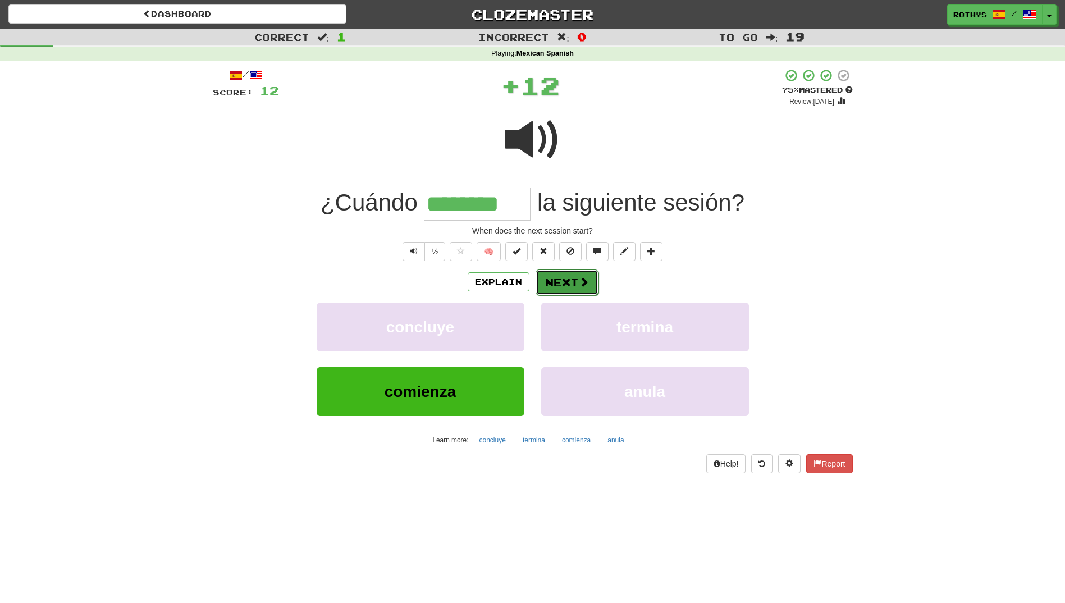
click at [560, 279] on button "Next" at bounding box center [567, 283] width 63 height 26
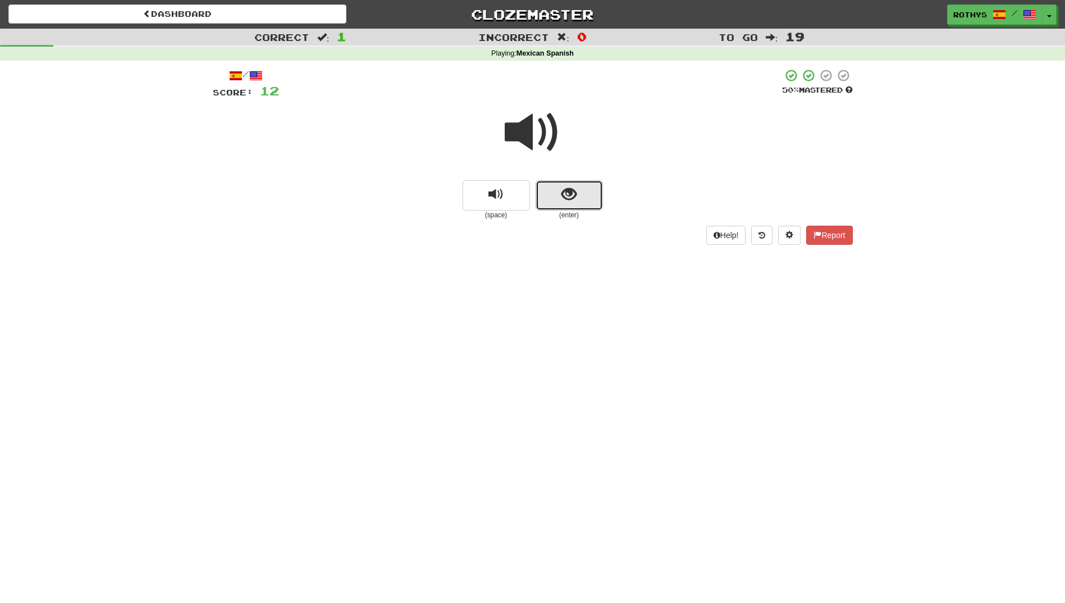
click at [570, 189] on span "show sentence" at bounding box center [569, 194] width 15 height 15
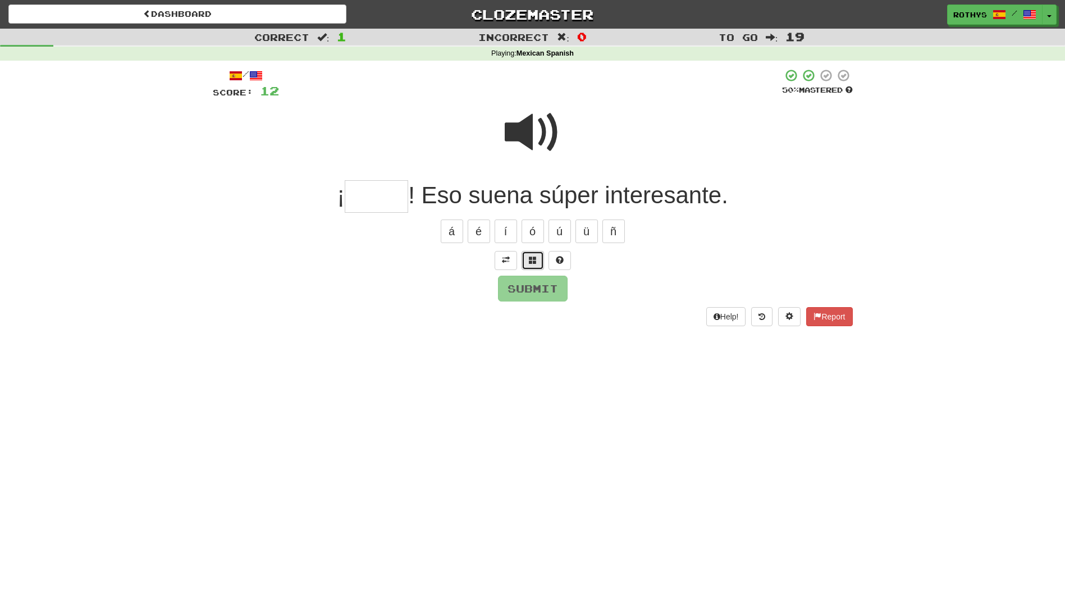
click at [541, 260] on button at bounding box center [533, 260] width 22 height 19
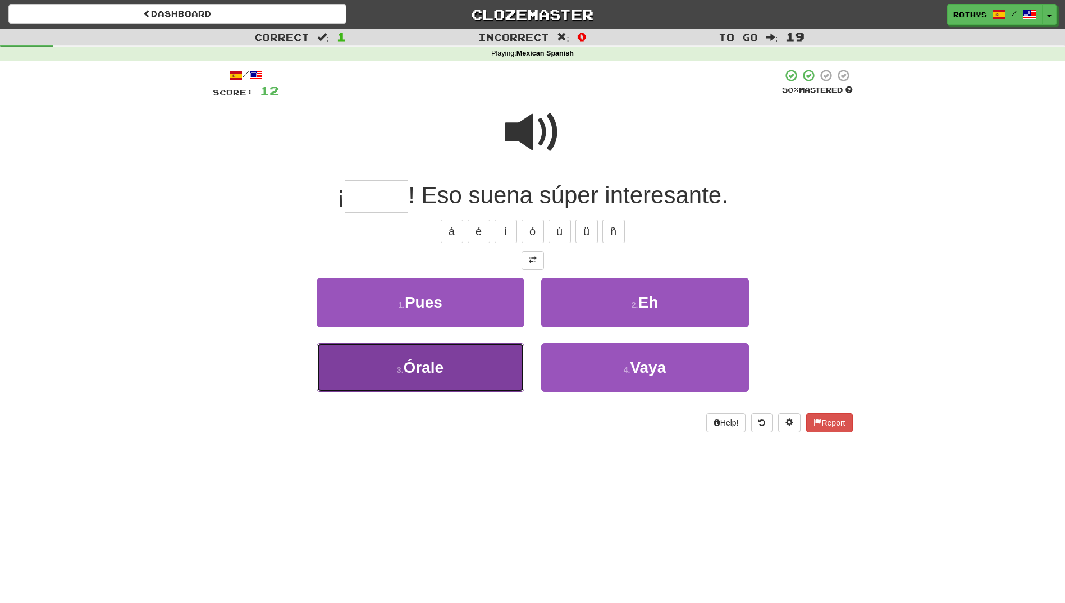
click at [479, 363] on button "3 . Órale" at bounding box center [421, 367] width 208 height 49
type input "*****"
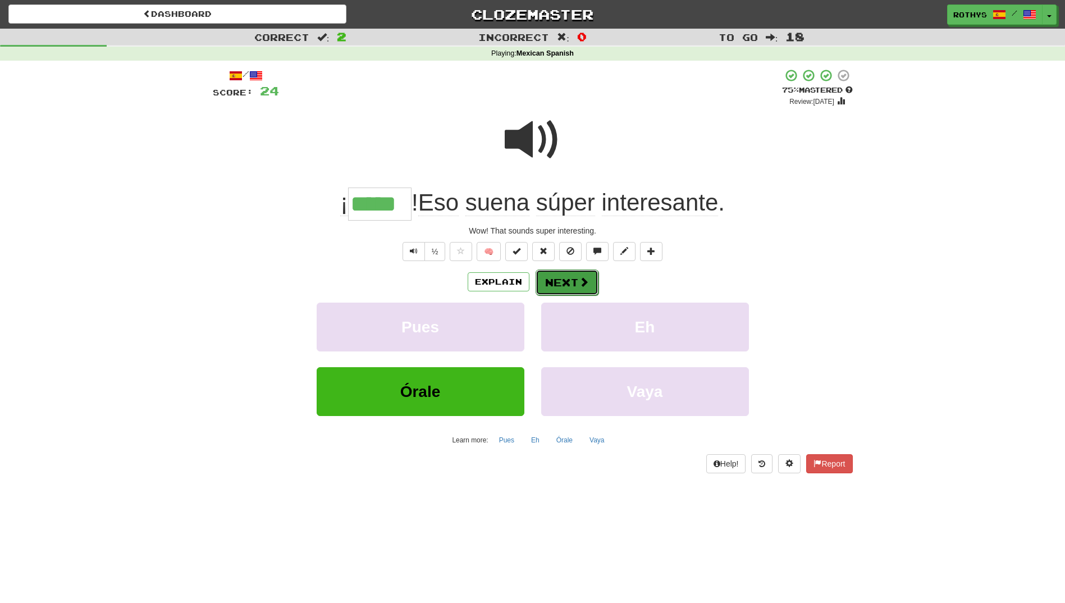
click at [576, 283] on button "Next" at bounding box center [567, 283] width 63 height 26
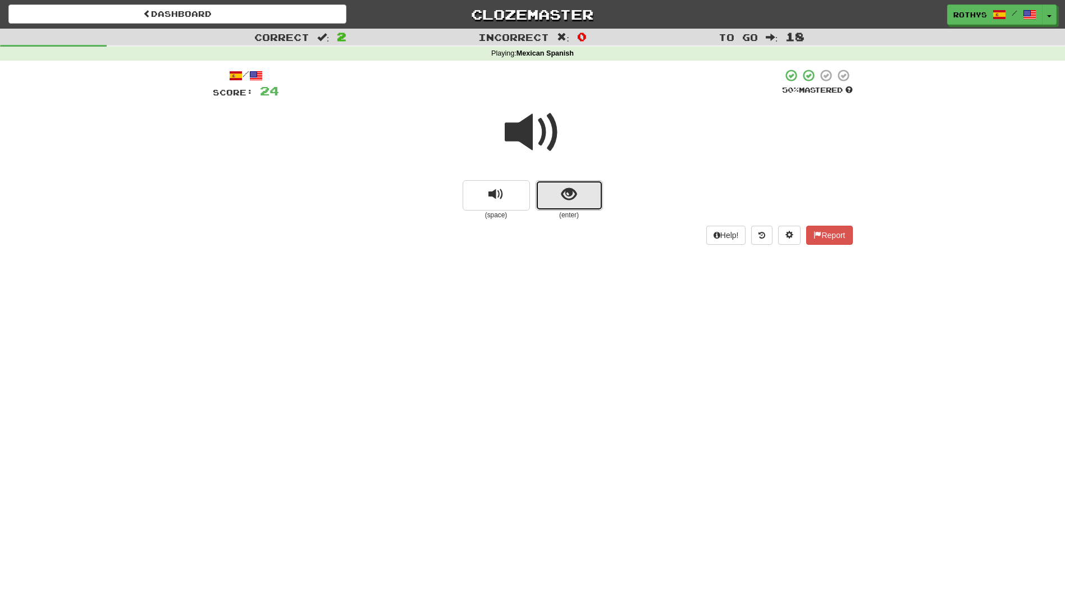
drag, startPoint x: 548, startPoint y: 192, endPoint x: 598, endPoint y: 213, distance: 54.3
click at [548, 193] on button "show sentence" at bounding box center [569, 195] width 67 height 30
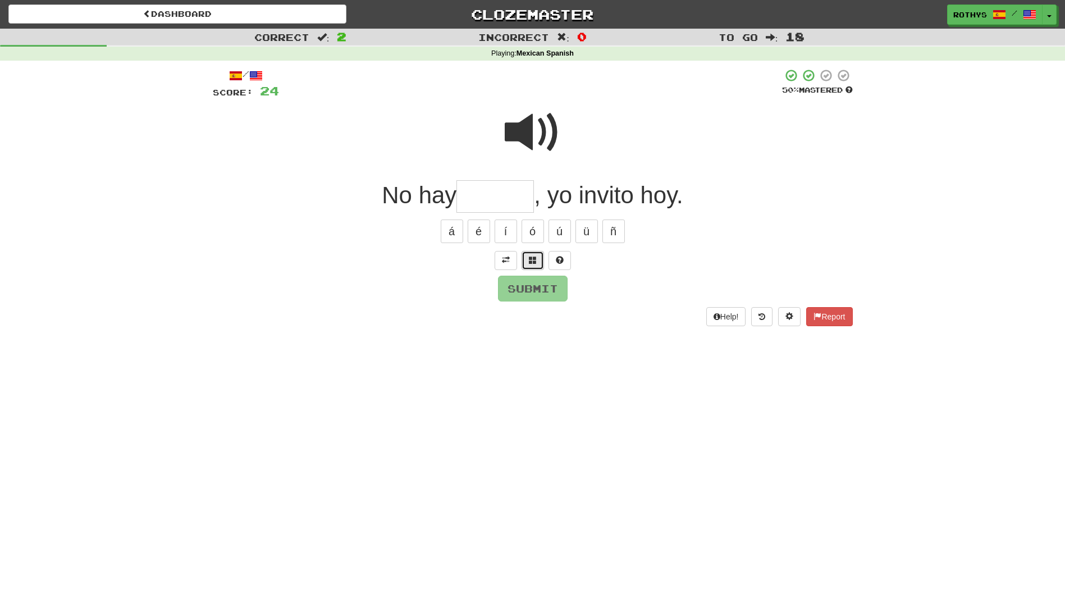
click at [525, 258] on button at bounding box center [533, 260] width 22 height 19
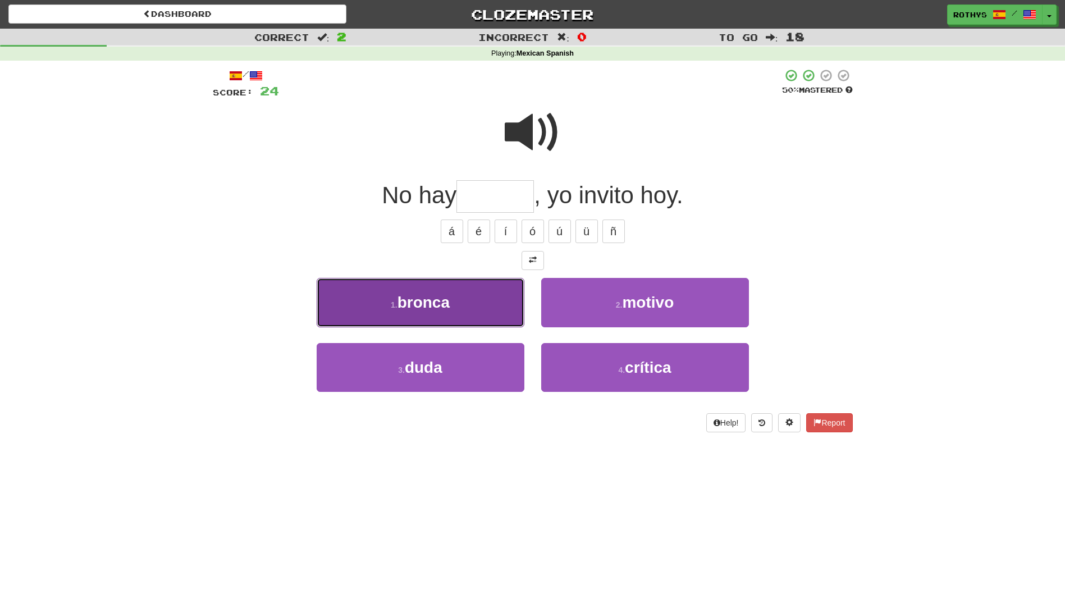
click at [457, 301] on button "1 . bronca" at bounding box center [421, 302] width 208 height 49
type input "******"
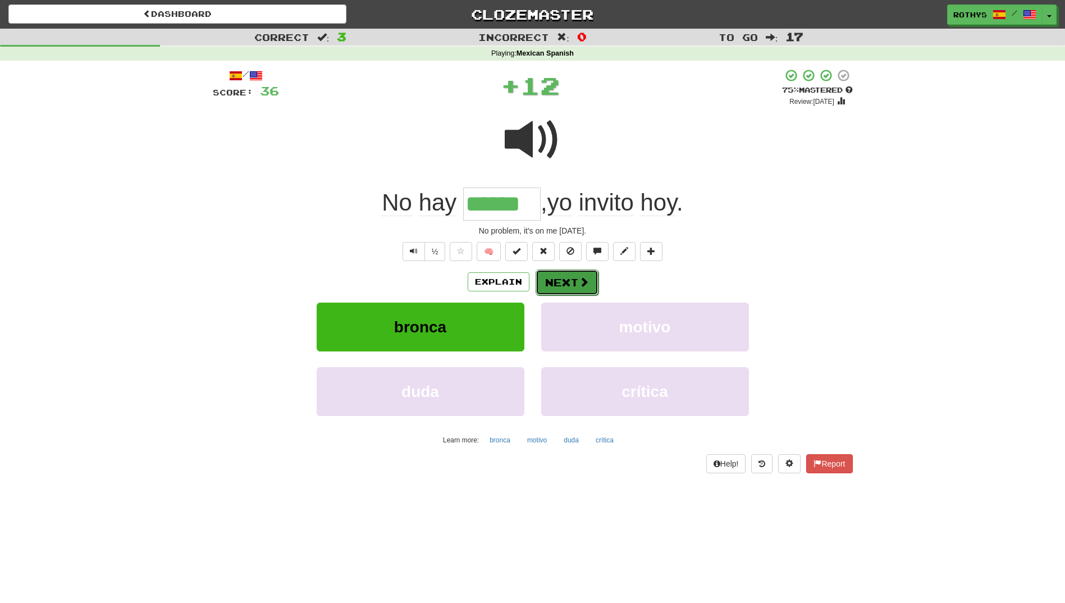
click at [569, 277] on button "Next" at bounding box center [567, 283] width 63 height 26
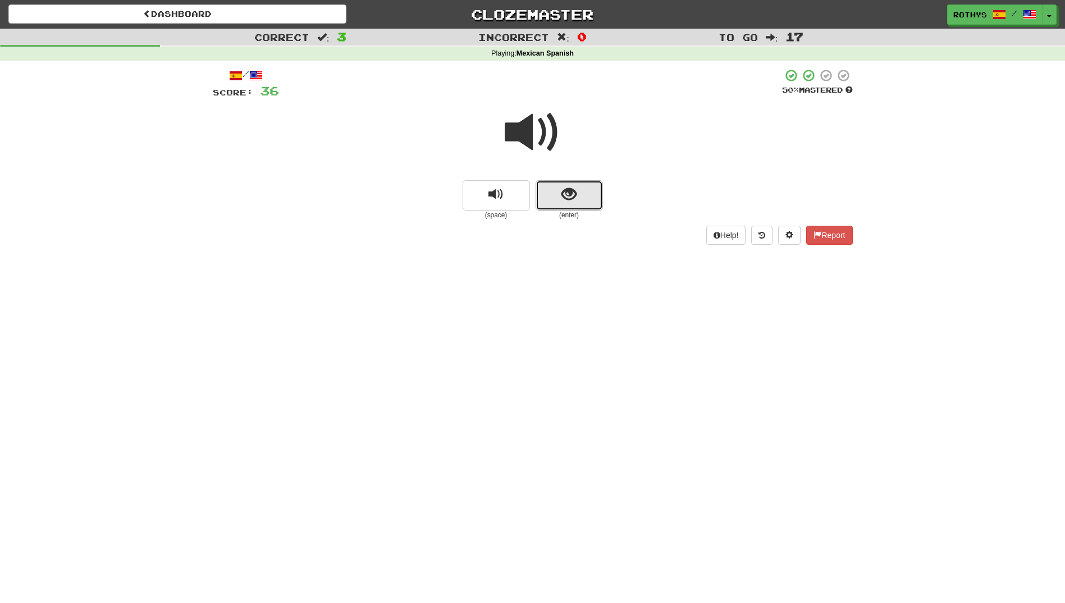
click at [551, 187] on button "show sentence" at bounding box center [569, 195] width 67 height 30
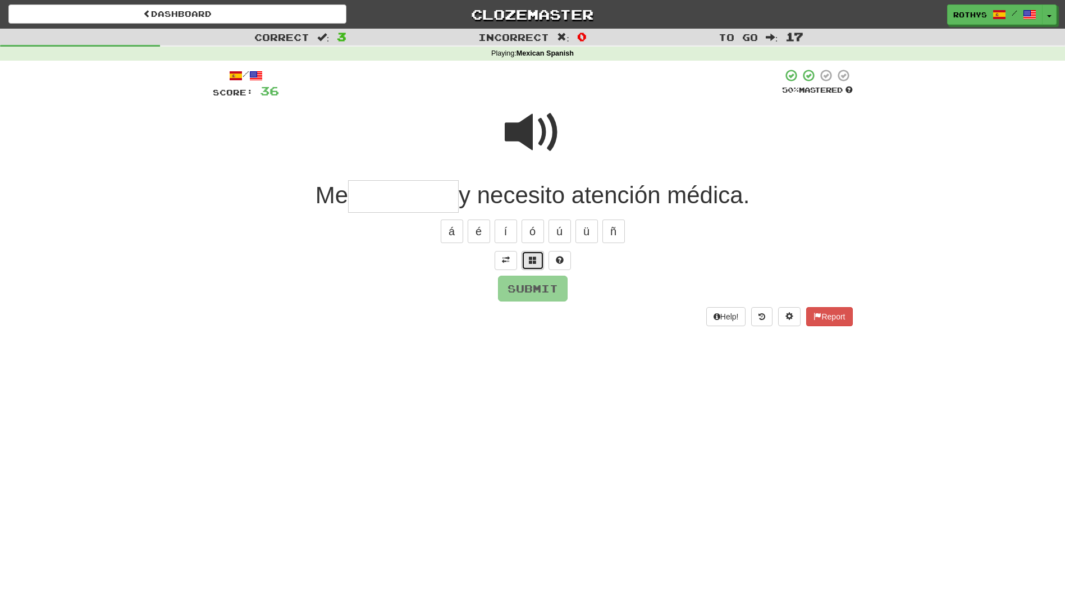
click at [539, 251] on button at bounding box center [533, 260] width 22 height 19
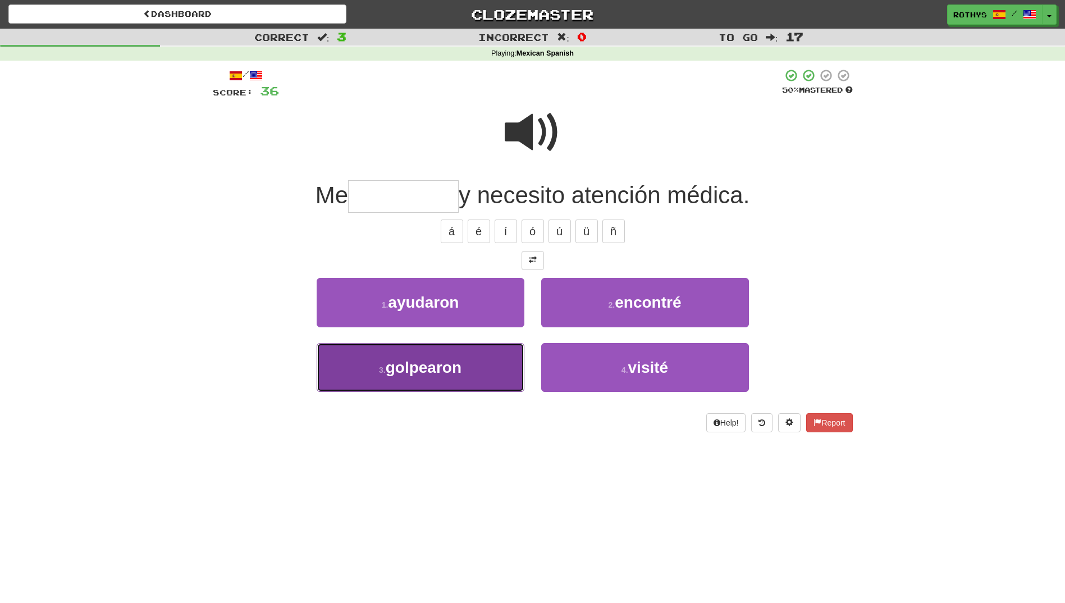
click at [456, 375] on span "golpearon" at bounding box center [424, 367] width 76 height 17
type input "*********"
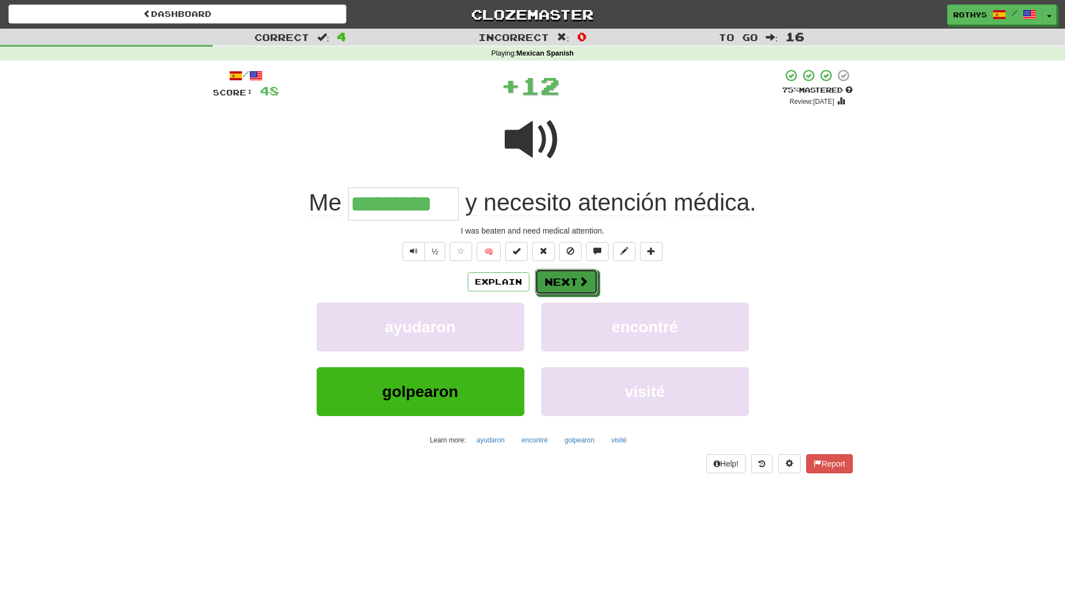
drag, startPoint x: 569, startPoint y: 276, endPoint x: 567, endPoint y: 281, distance: 6.0
click at [567, 281] on button "Next" at bounding box center [566, 282] width 63 height 26
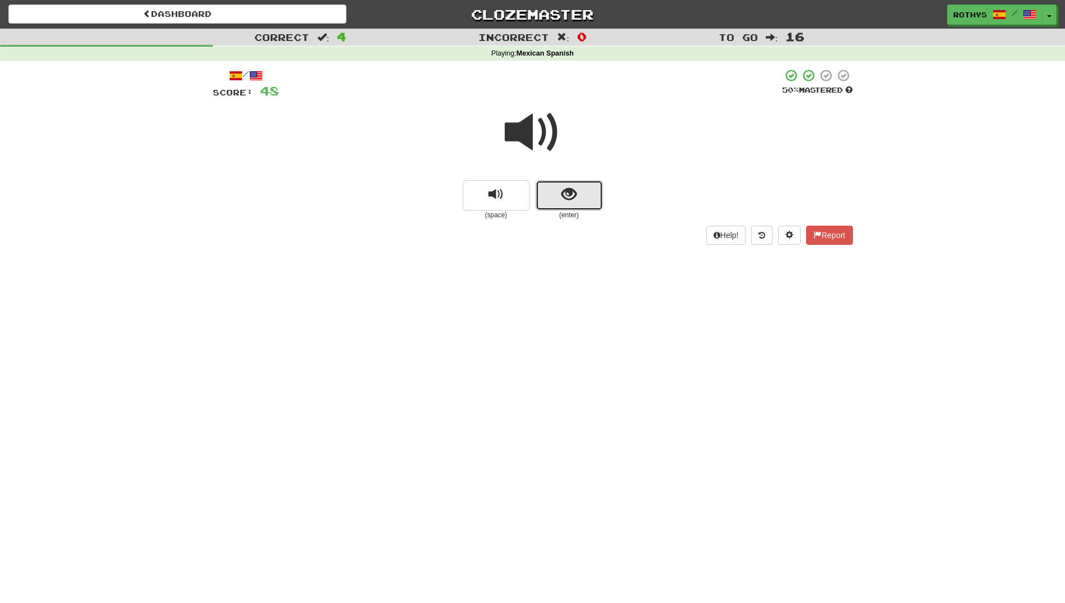
click at [549, 190] on button "show sentence" at bounding box center [569, 195] width 67 height 30
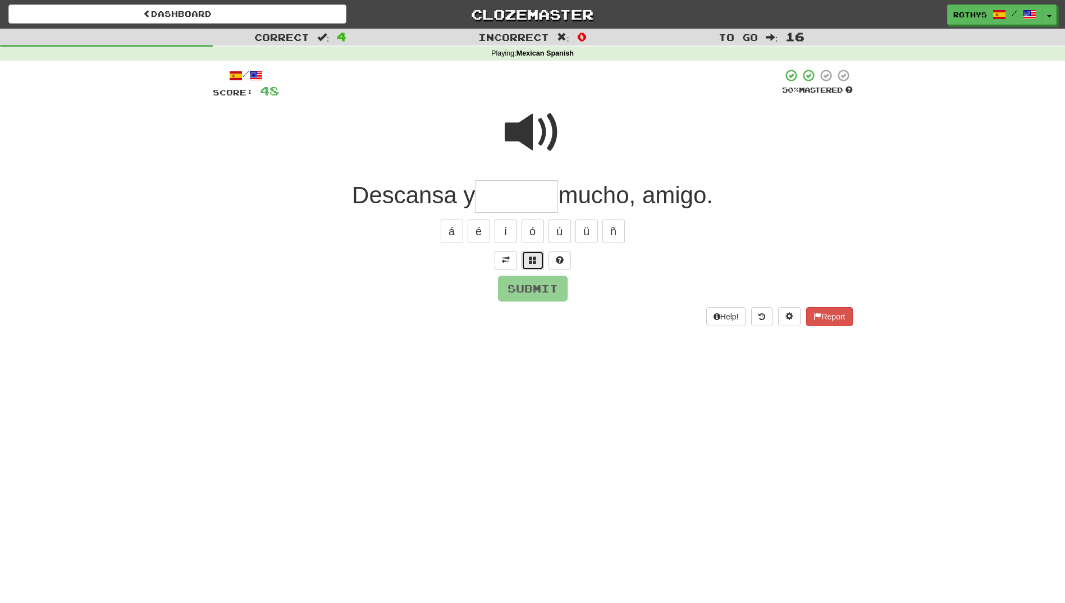
click at [527, 259] on button at bounding box center [533, 260] width 22 height 19
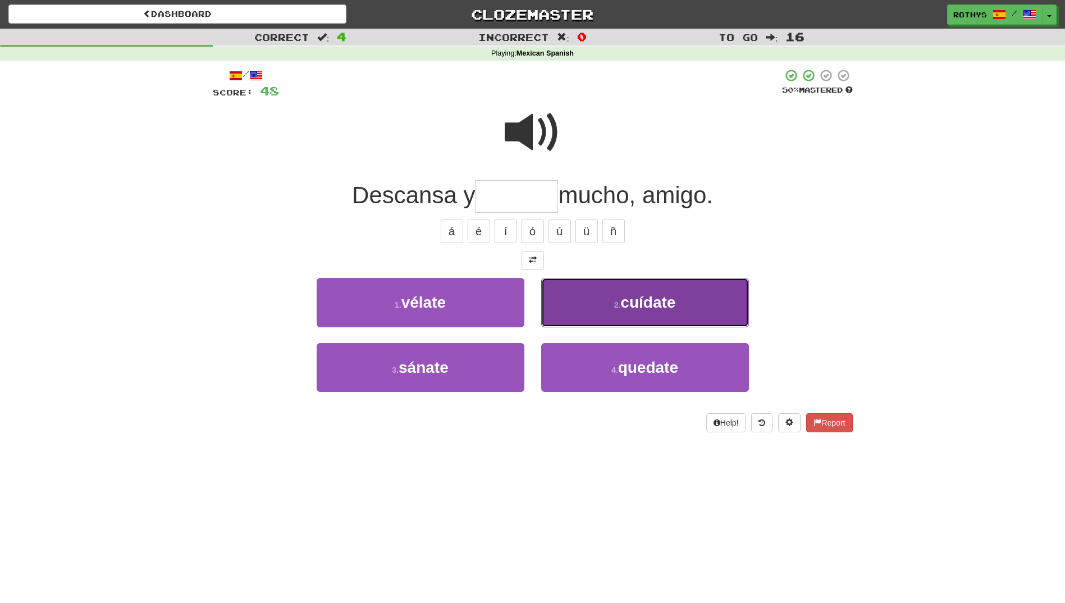
click at [668, 307] on span "cuídate" at bounding box center [648, 302] width 55 height 17
type input "*******"
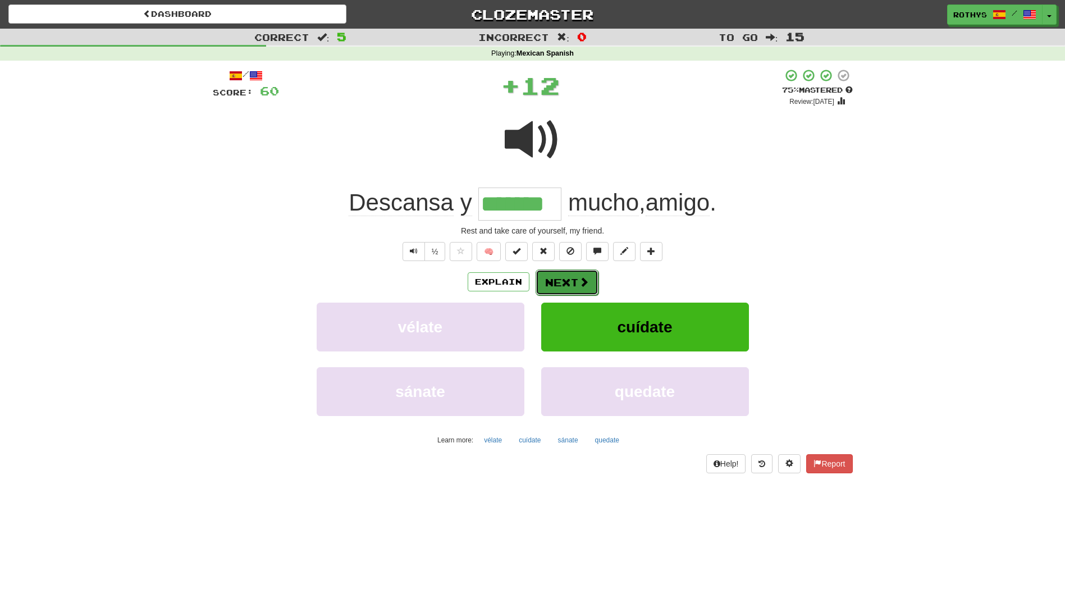
click at [549, 280] on button "Next" at bounding box center [567, 283] width 63 height 26
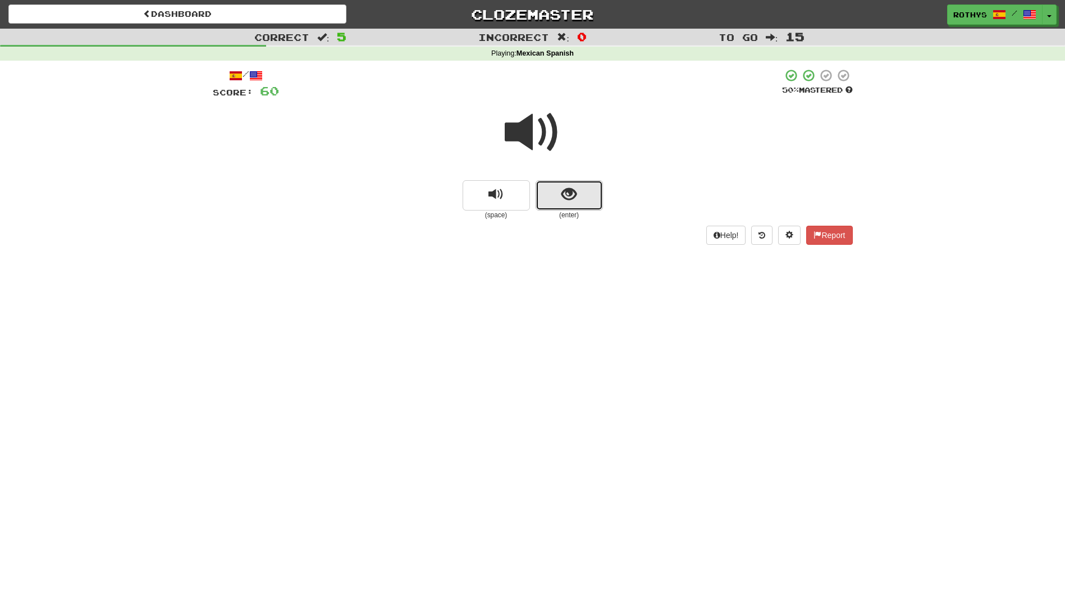
click at [566, 194] on span "show sentence" at bounding box center [569, 194] width 15 height 15
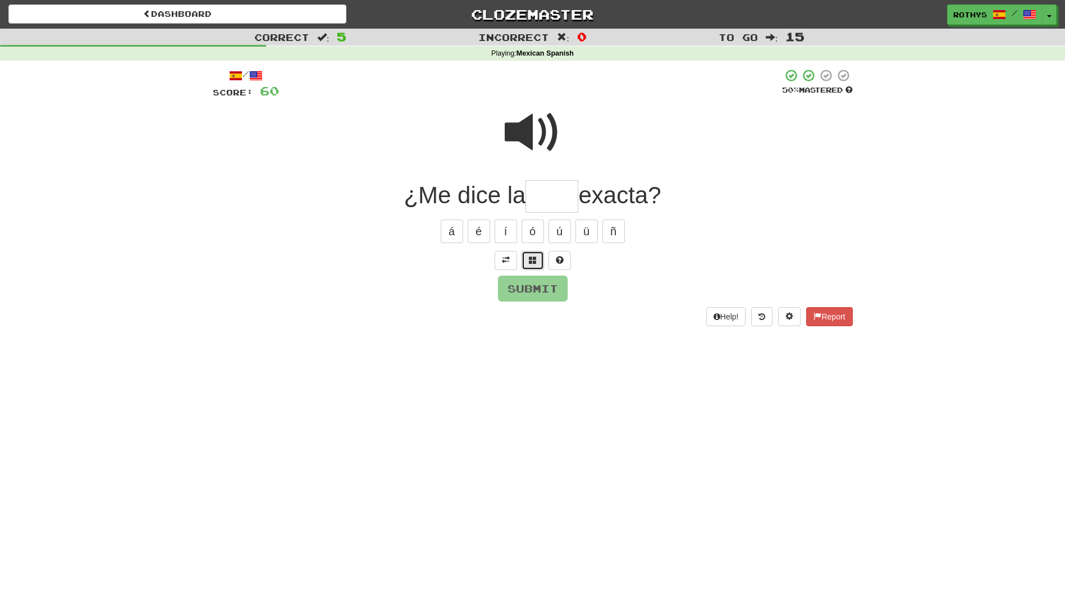
click at [535, 257] on span at bounding box center [533, 260] width 8 height 8
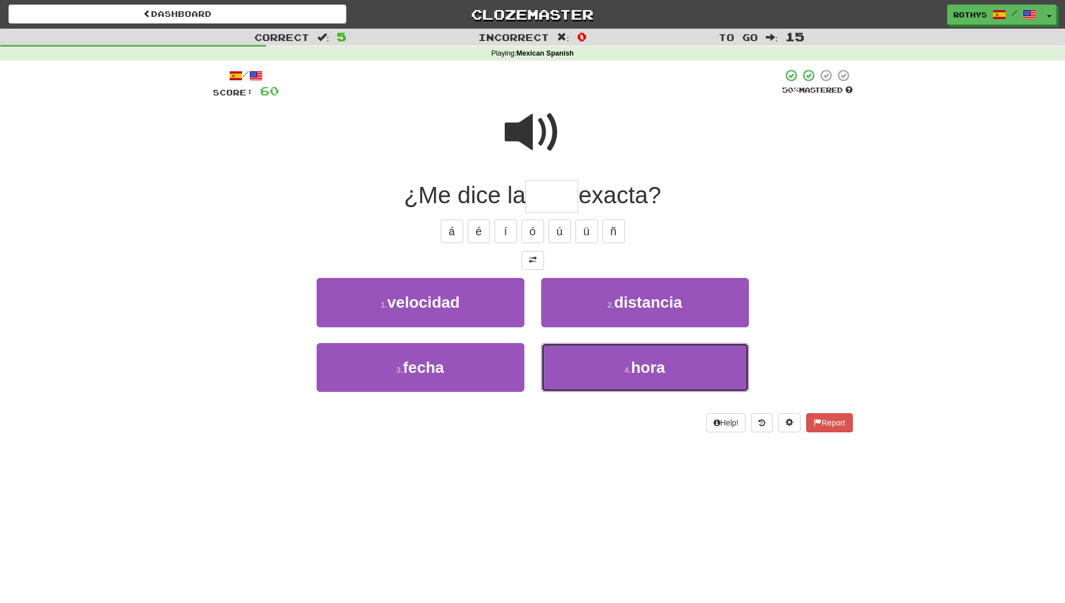
drag, startPoint x: 629, startPoint y: 353, endPoint x: 636, endPoint y: 361, distance: 10.4
click at [636, 361] on button "4 . hora" at bounding box center [645, 367] width 208 height 49
type input "****"
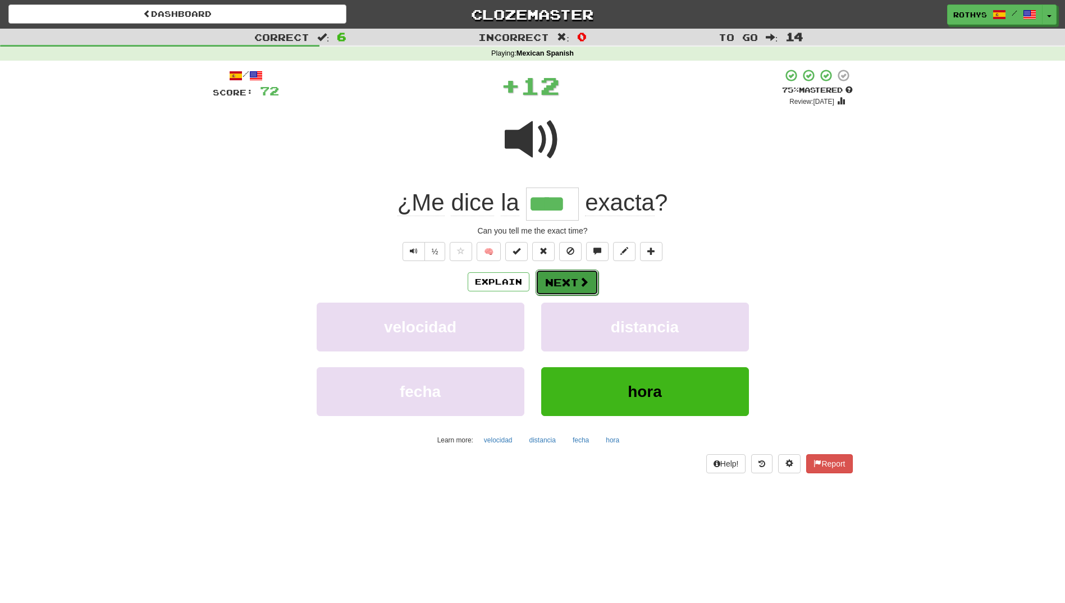
click at [554, 276] on button "Next" at bounding box center [567, 283] width 63 height 26
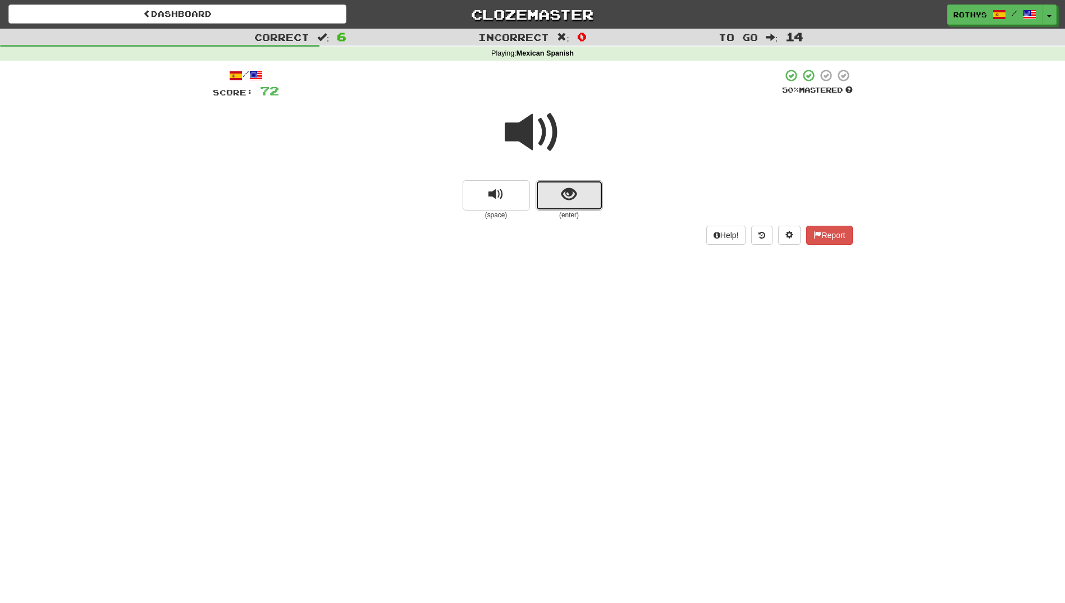
click at [555, 193] on button "show sentence" at bounding box center [569, 195] width 67 height 30
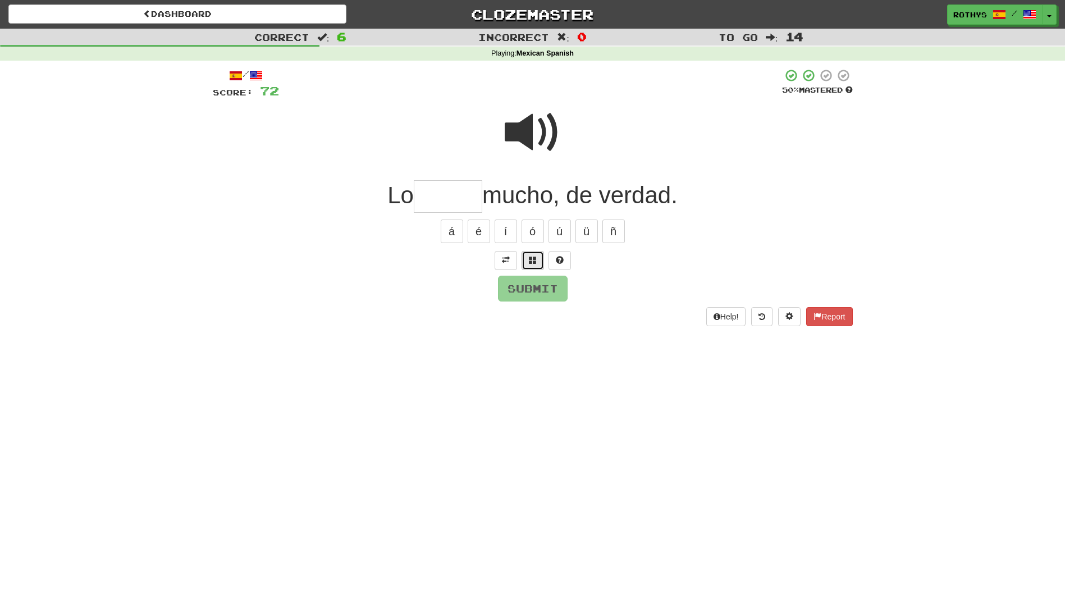
click at [526, 257] on button at bounding box center [533, 260] width 22 height 19
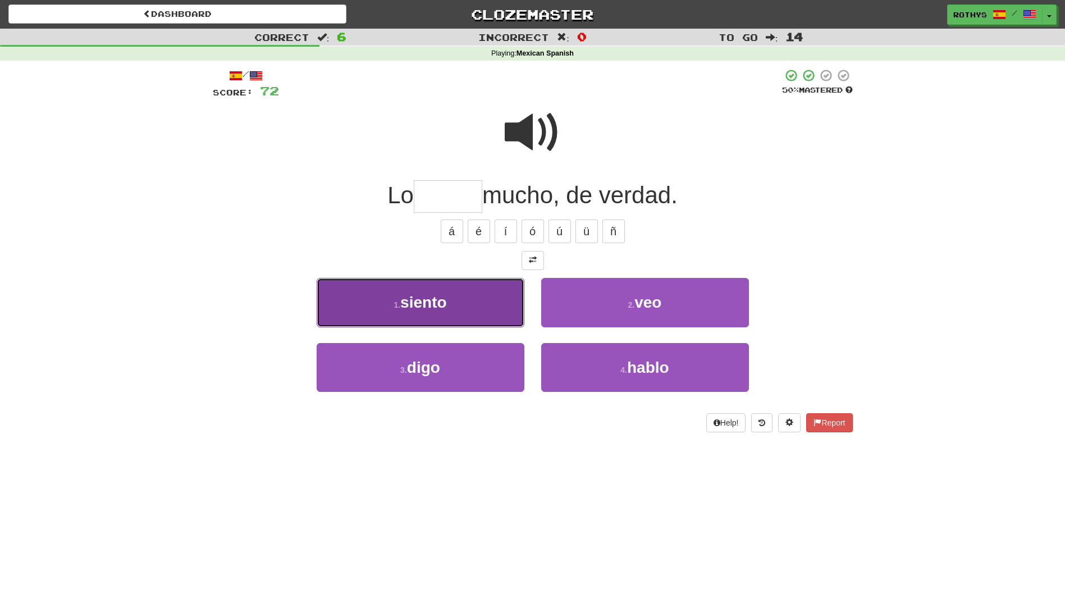
click at [484, 302] on button "1 . siento" at bounding box center [421, 302] width 208 height 49
type input "******"
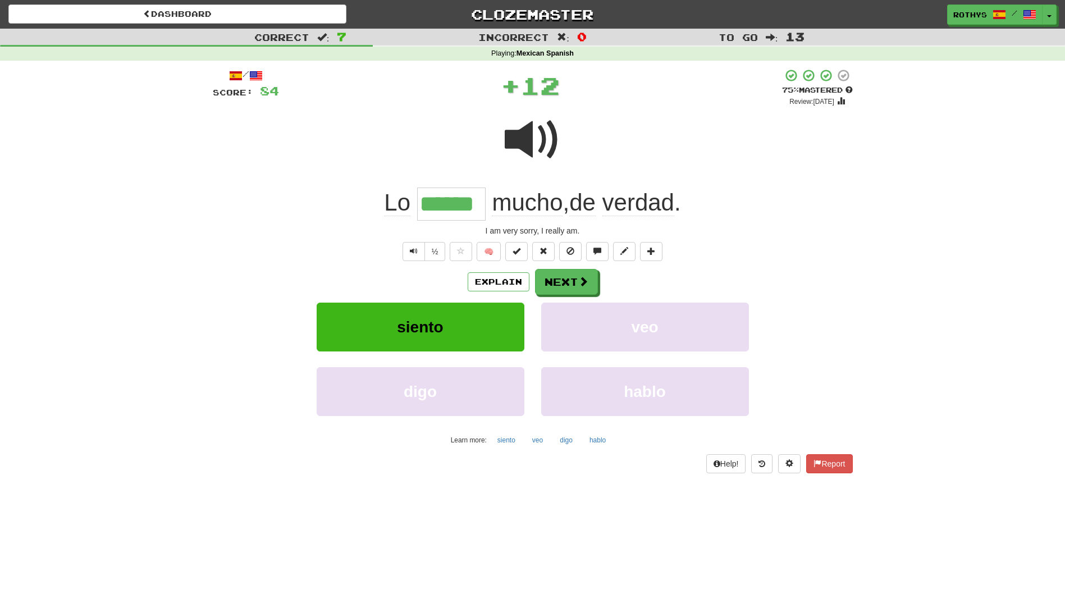
click at [564, 267] on div "/ Score: 84 + 12 75 % Mastered Review: 2025-11-14 Lo ****** mucho , de verdad .…" at bounding box center [533, 271] width 640 height 405
click at [562, 275] on button "Next" at bounding box center [567, 283] width 63 height 26
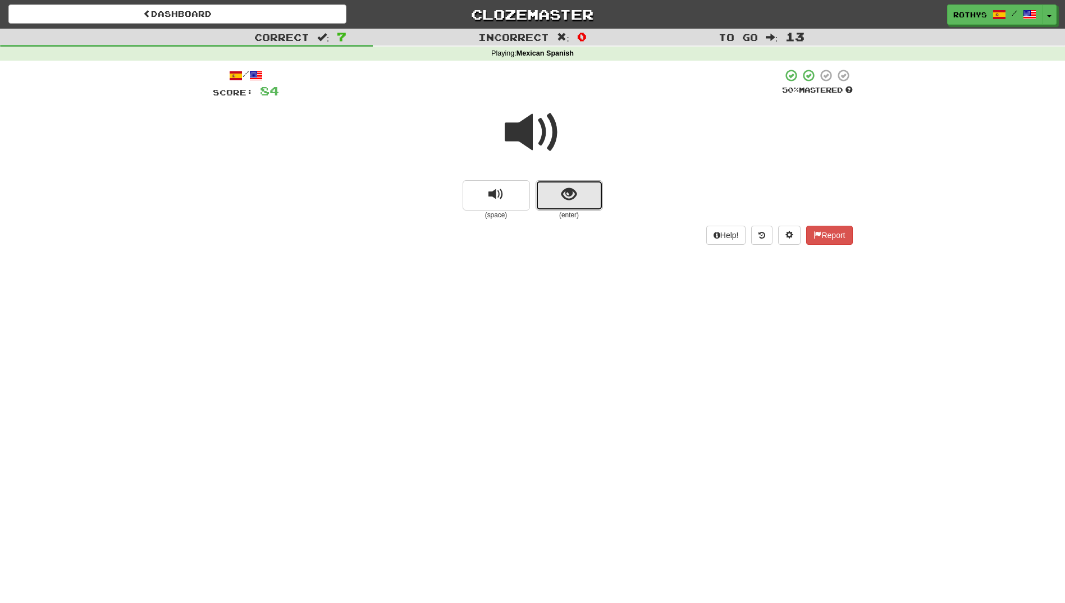
click at [569, 193] on span "show sentence" at bounding box center [569, 194] width 15 height 15
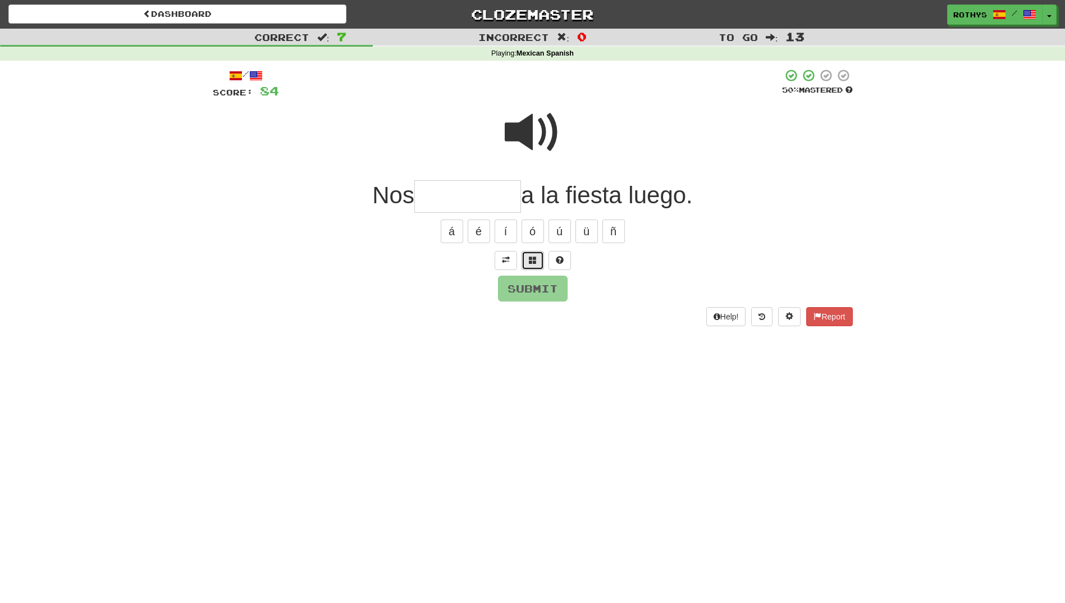
click at [526, 266] on button at bounding box center [533, 260] width 22 height 19
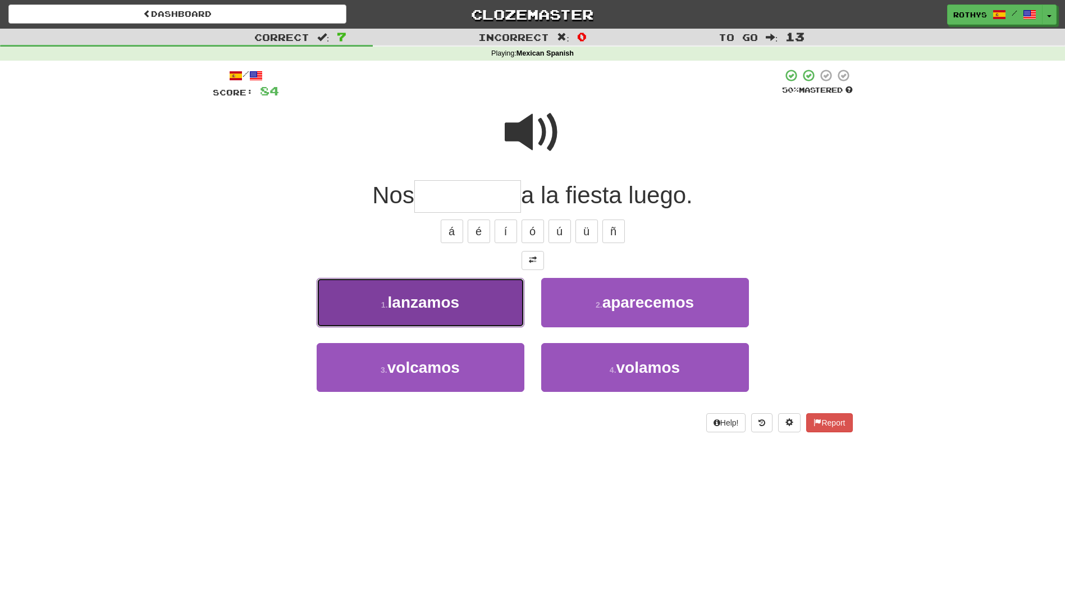
click at [439, 295] on span "lanzamos" at bounding box center [424, 302] width 72 height 17
type input "********"
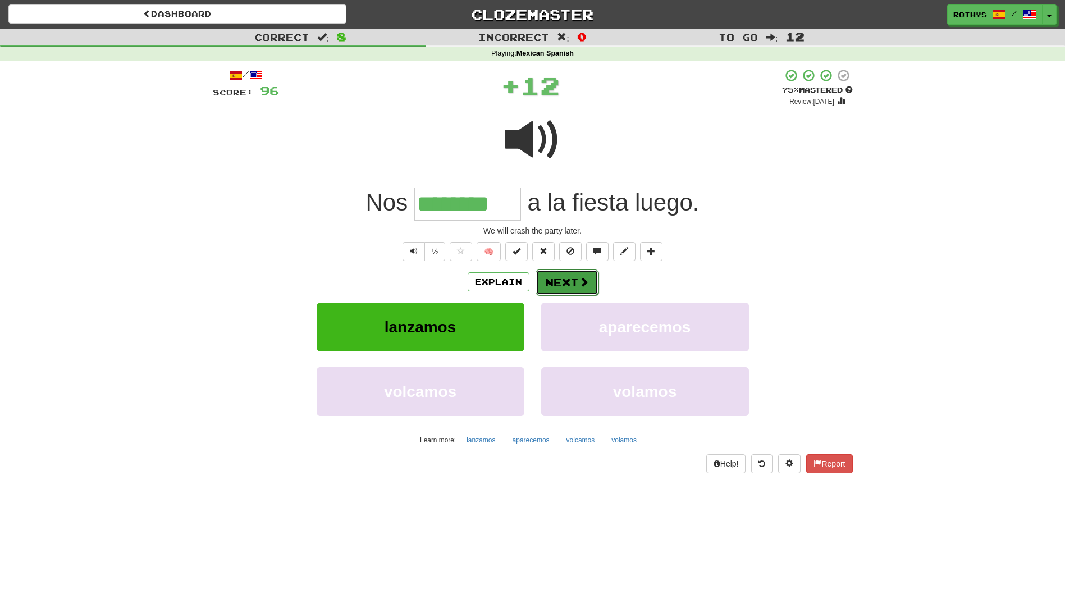
click at [573, 283] on button "Next" at bounding box center [567, 283] width 63 height 26
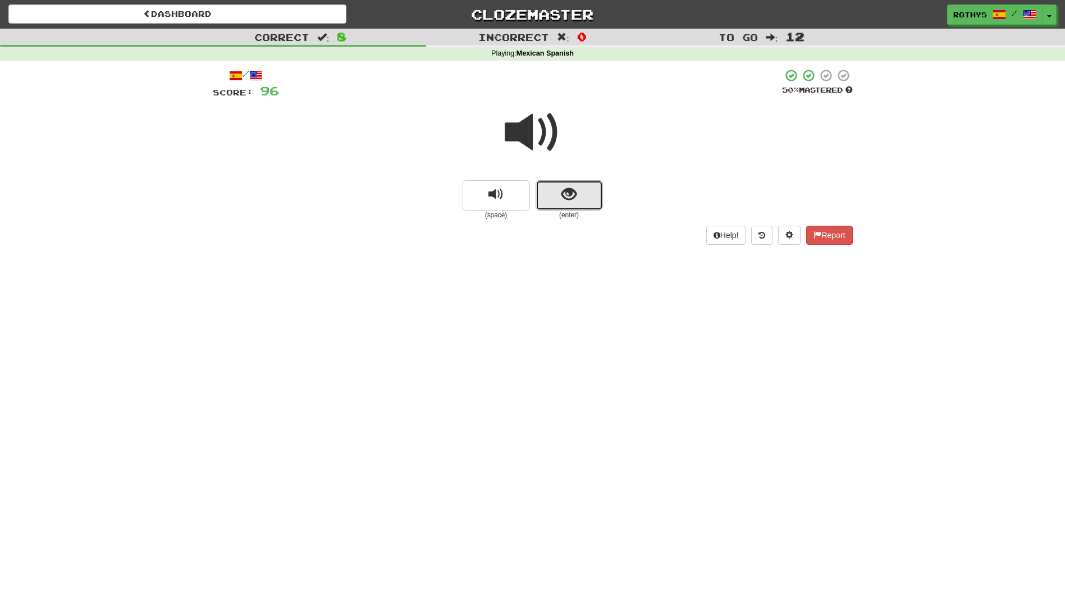
click at [579, 197] on button "show sentence" at bounding box center [569, 195] width 67 height 30
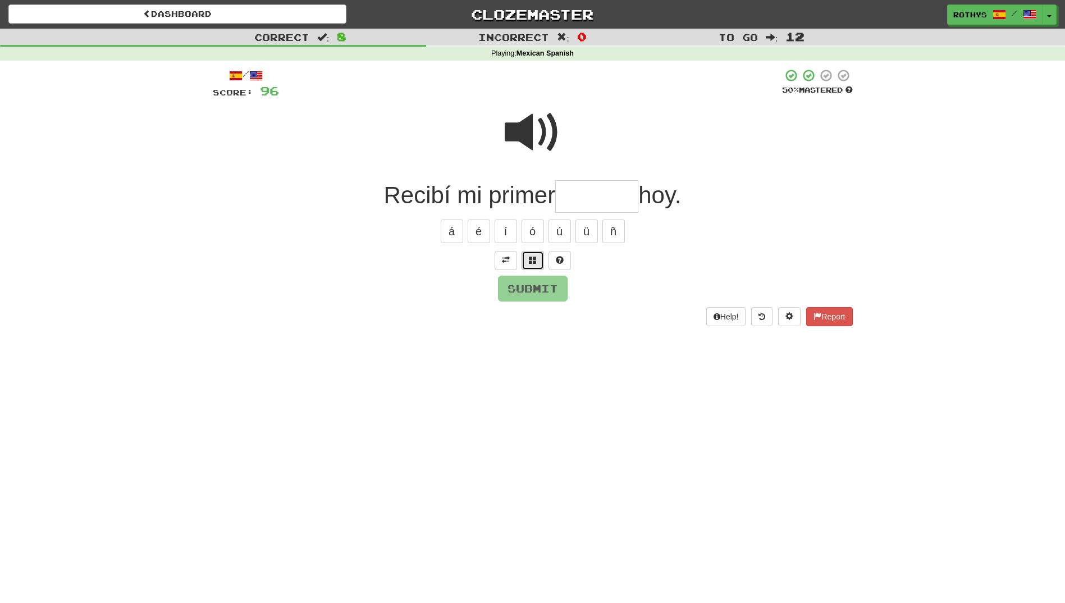
click at [522, 270] on button at bounding box center [533, 260] width 22 height 19
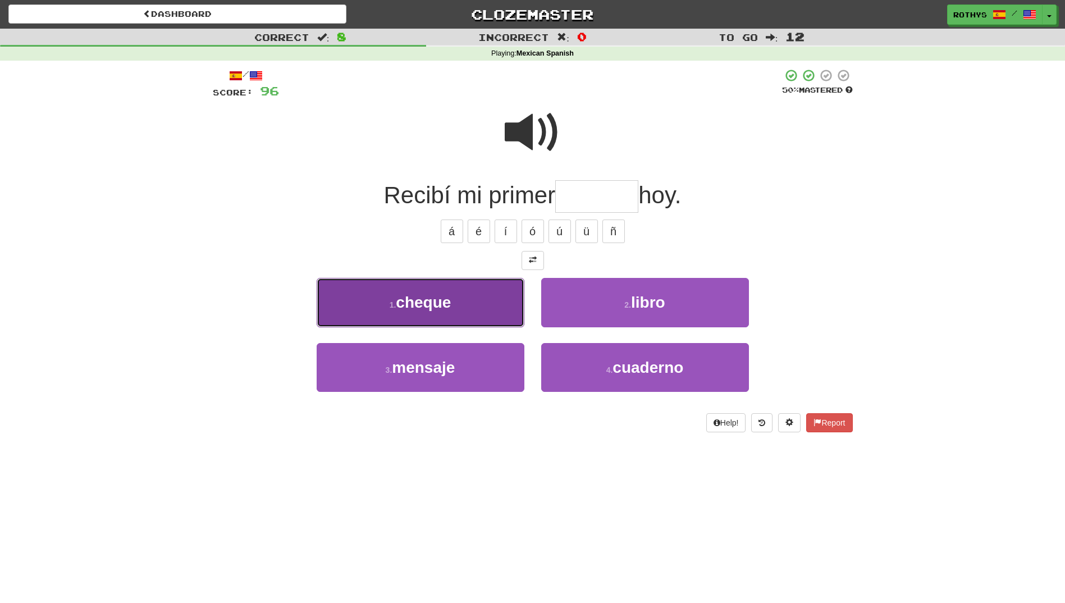
click at [485, 326] on button "1 . cheque" at bounding box center [421, 302] width 208 height 49
type input "******"
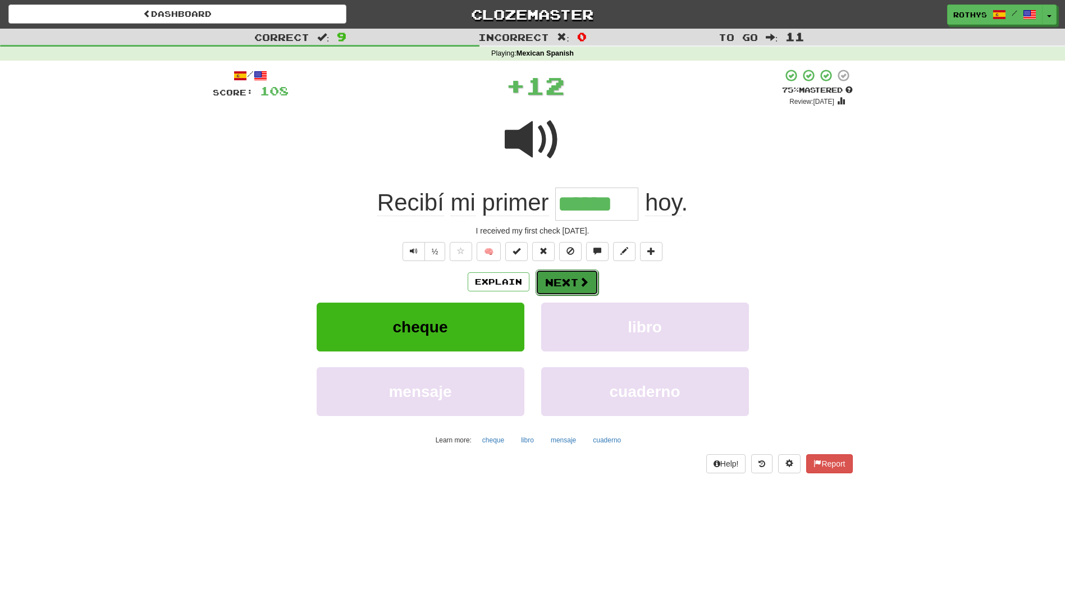
click at [561, 274] on button "Next" at bounding box center [567, 283] width 63 height 26
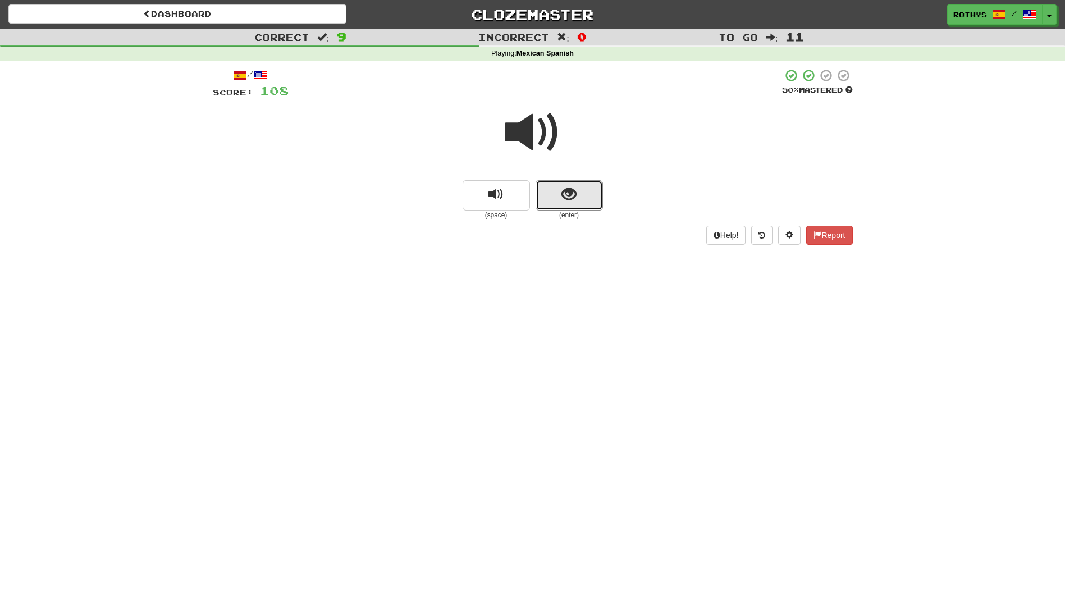
click at [576, 187] on span "show sentence" at bounding box center [569, 194] width 15 height 15
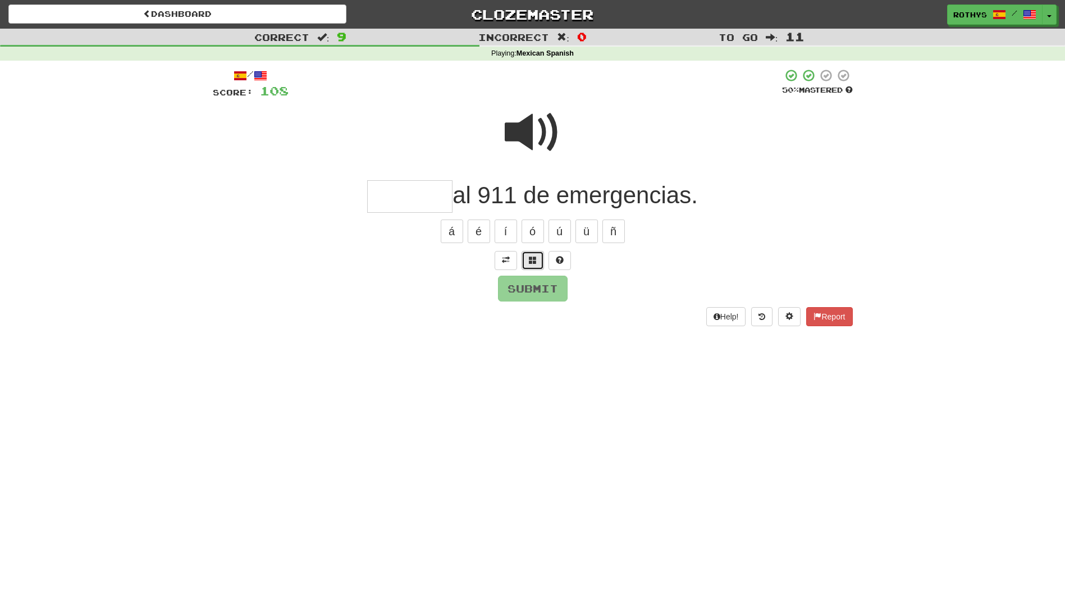
click at [541, 257] on button at bounding box center [533, 260] width 22 height 19
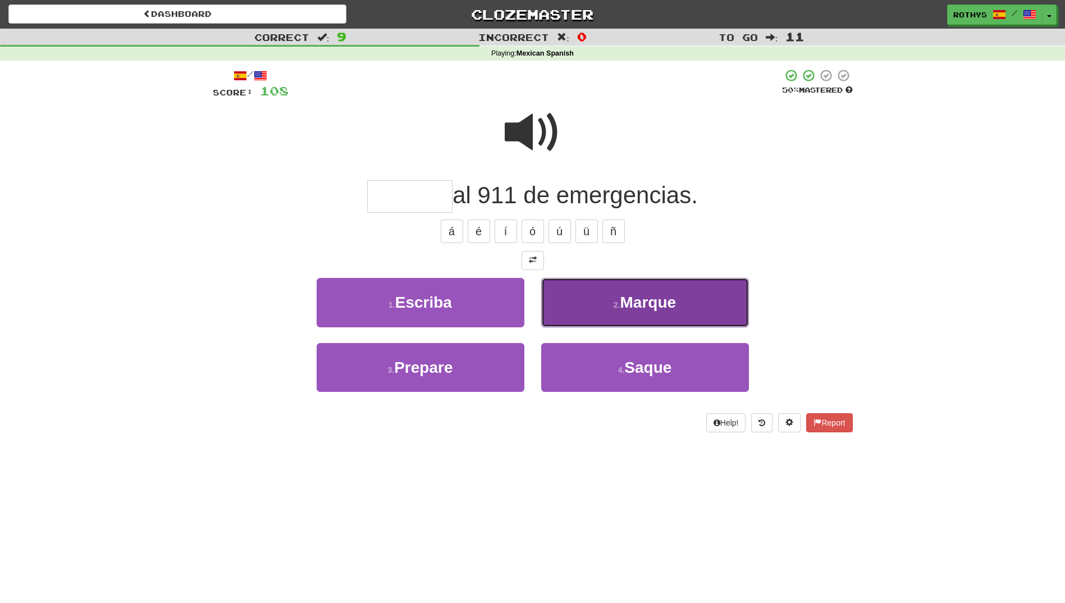
click at [668, 311] on button "2 . Marque" at bounding box center [645, 302] width 208 height 49
type input "******"
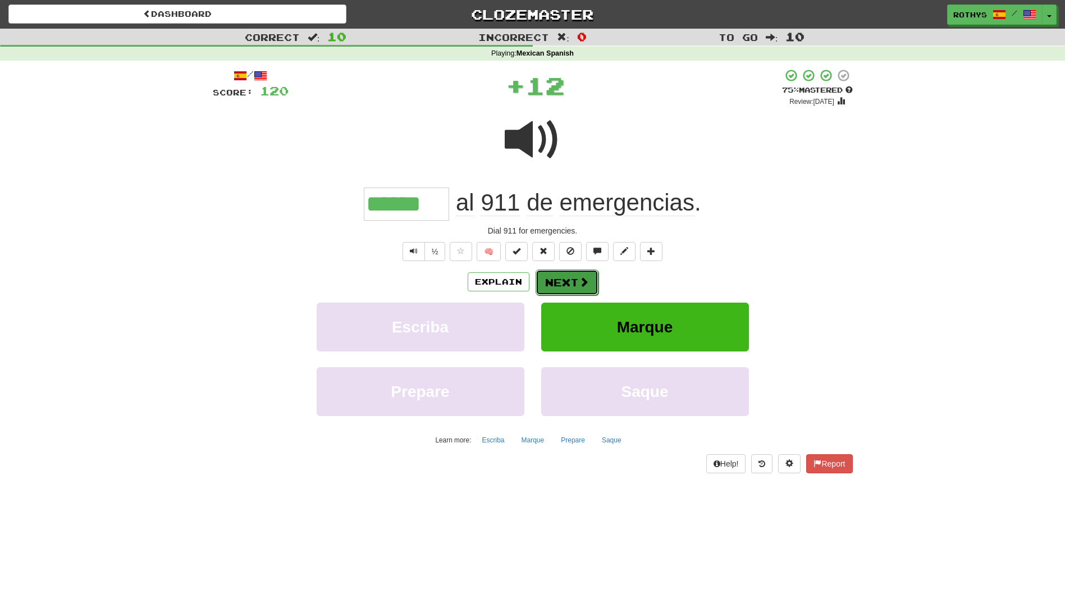
click at [583, 286] on span at bounding box center [584, 282] width 10 height 10
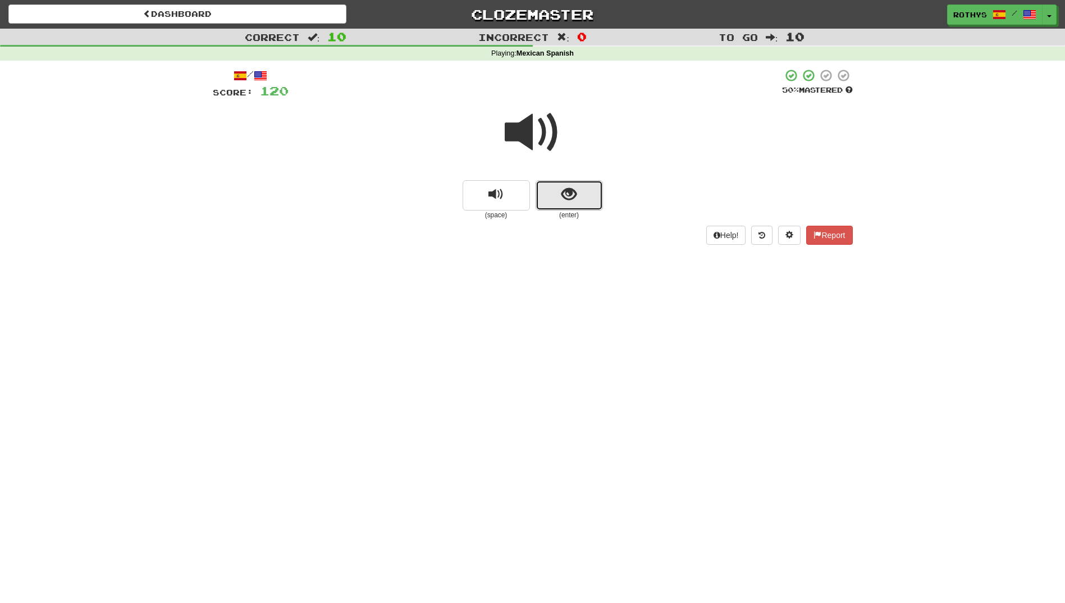
click at [567, 199] on span "show sentence" at bounding box center [569, 194] width 15 height 15
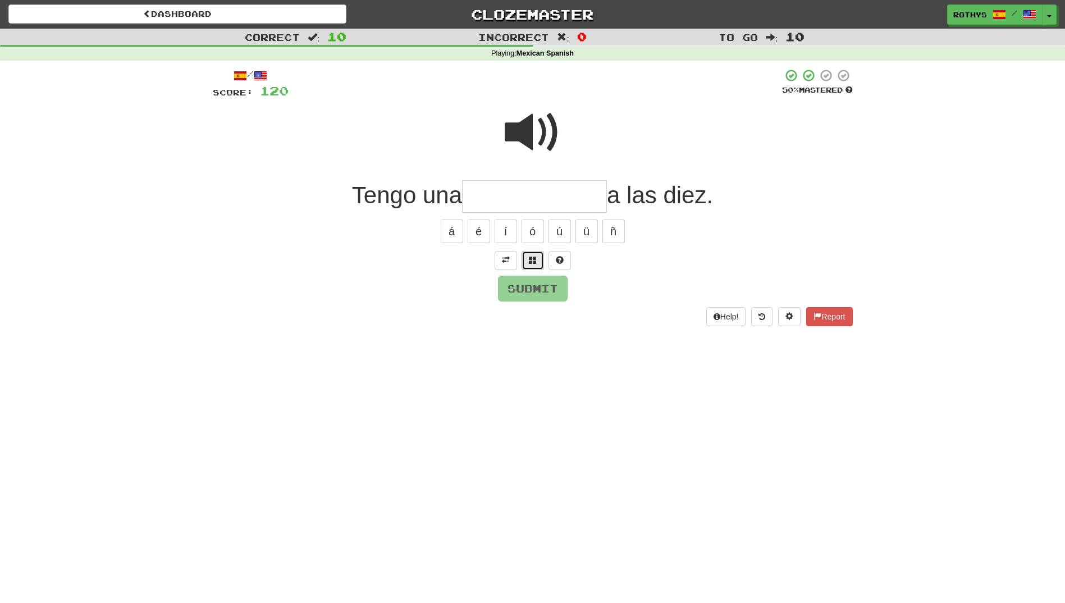
click at [539, 253] on button at bounding box center [533, 260] width 22 height 19
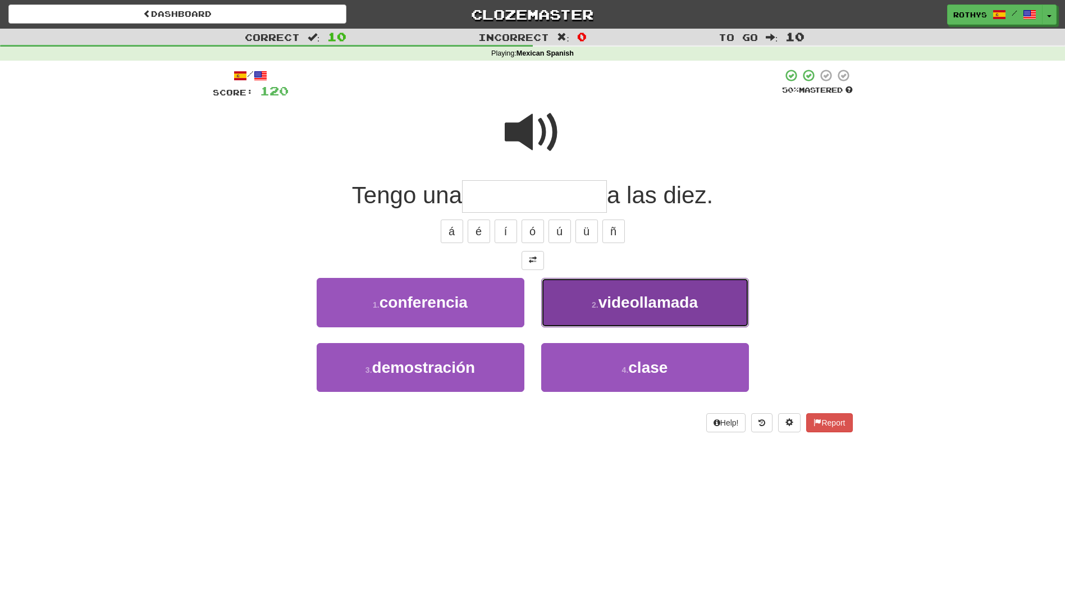
click at [627, 314] on button "2 . videollamada" at bounding box center [645, 302] width 208 height 49
type input "**********"
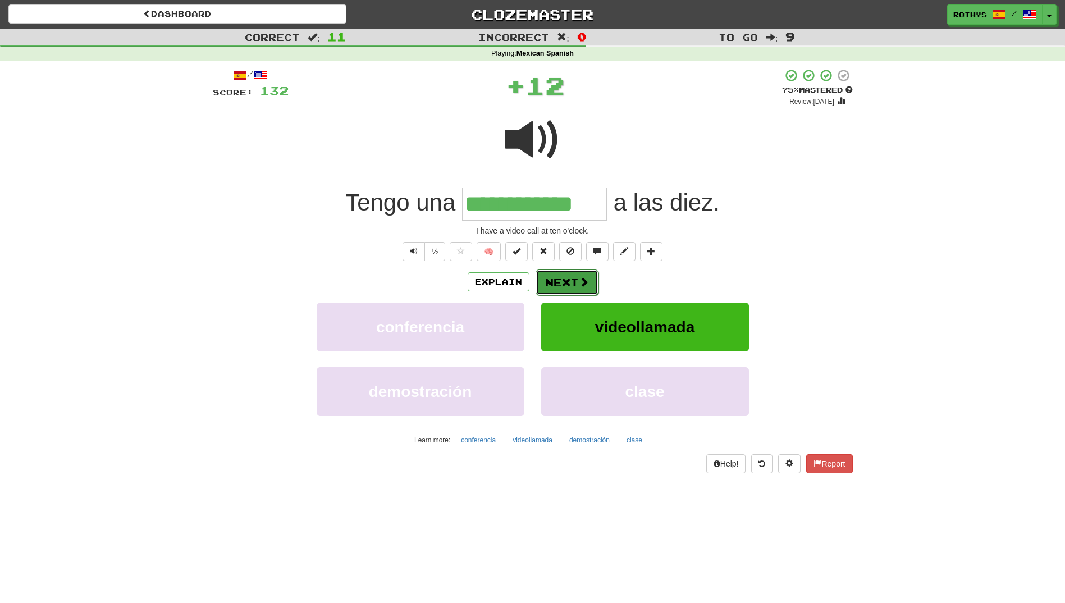
click at [562, 281] on button "Next" at bounding box center [567, 283] width 63 height 26
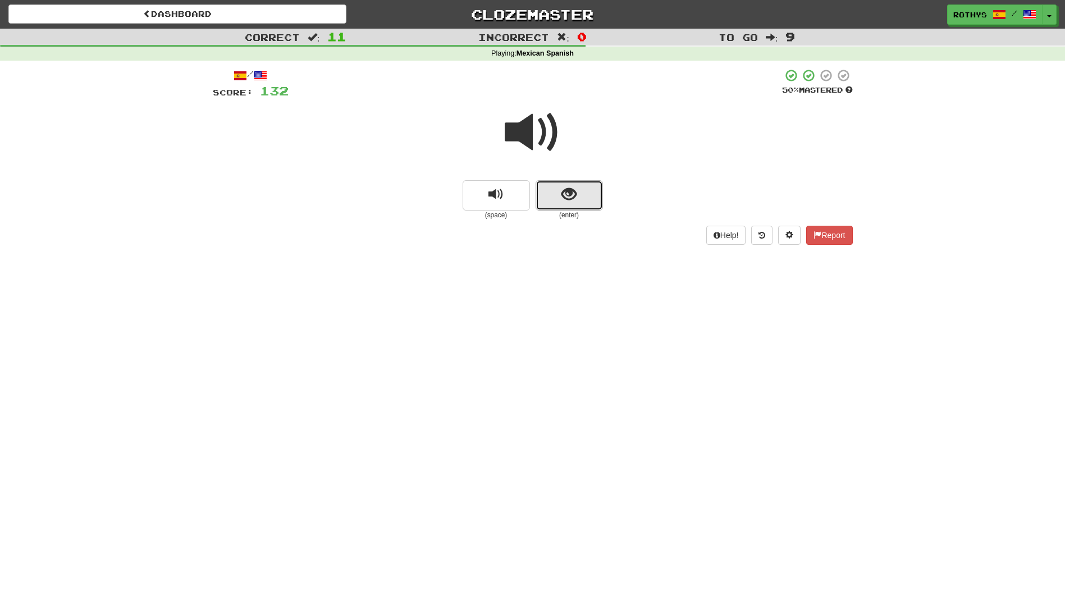
click at [560, 195] on button "show sentence" at bounding box center [569, 195] width 67 height 30
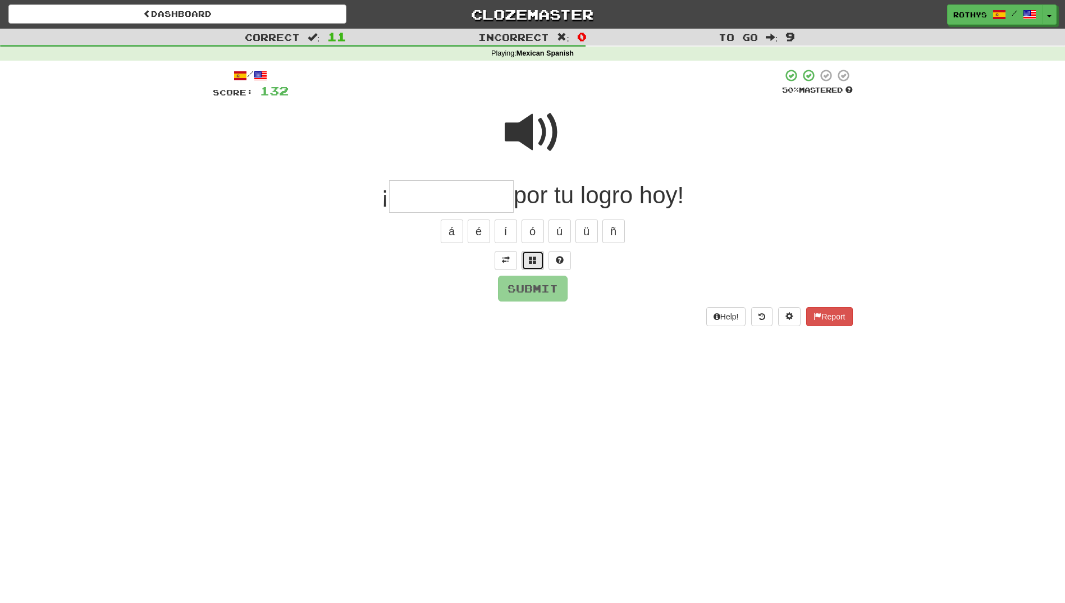
click at [529, 263] on span at bounding box center [533, 260] width 8 height 8
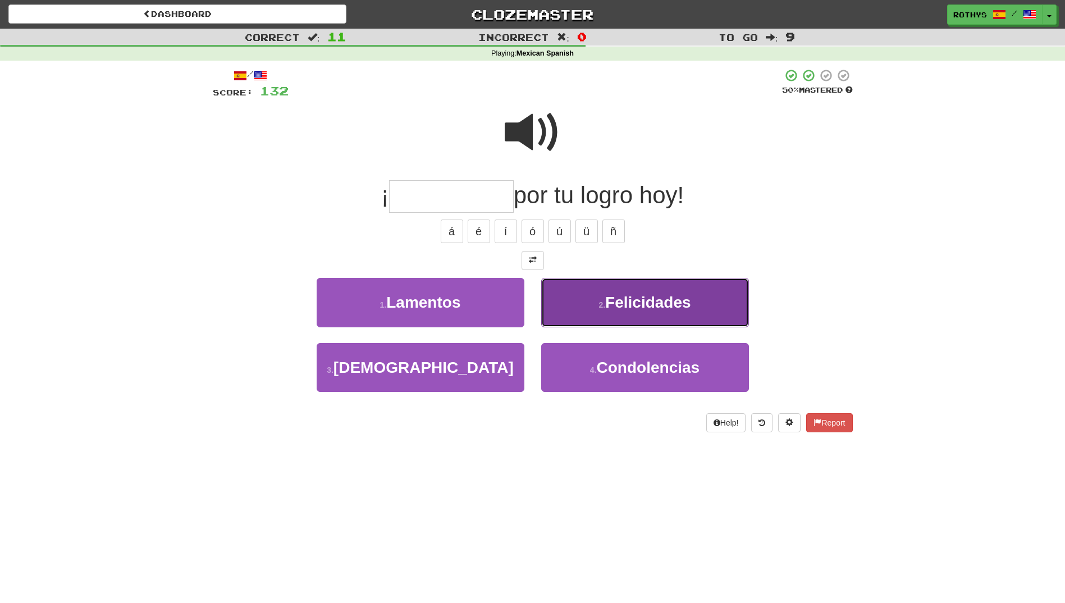
click at [683, 303] on span "Felicidades" at bounding box center [648, 302] width 86 height 17
type input "**********"
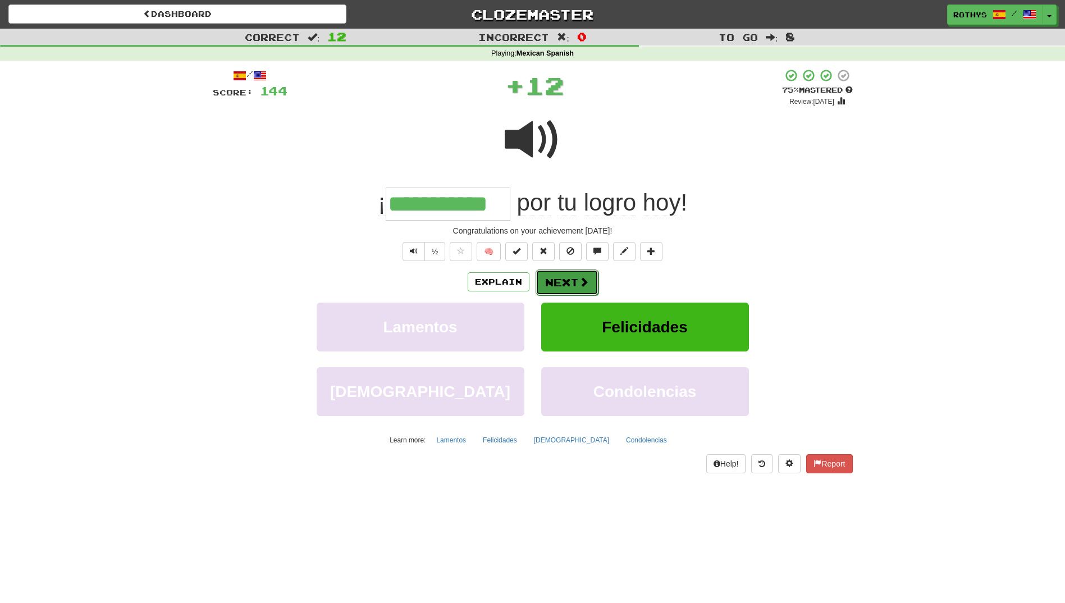
click at [581, 291] on button "Next" at bounding box center [567, 283] width 63 height 26
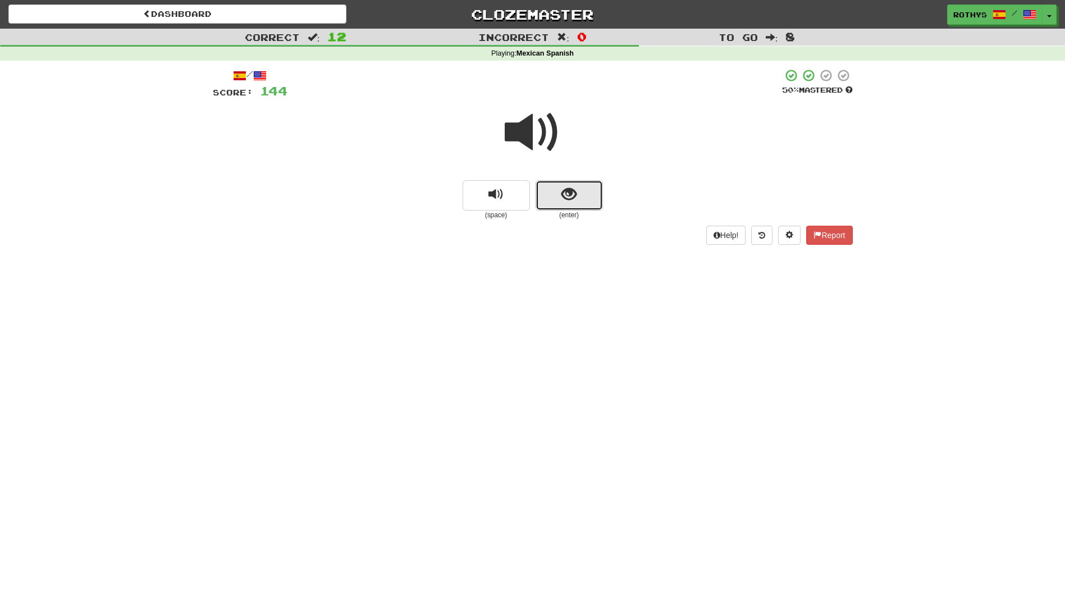
click at [546, 199] on button "show sentence" at bounding box center [569, 195] width 67 height 30
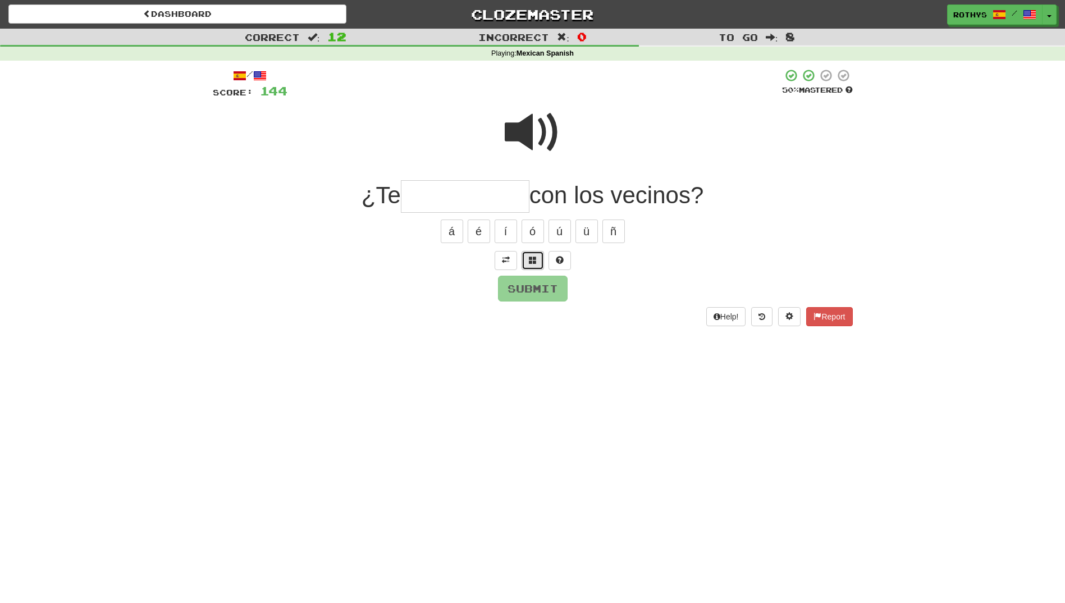
click at [535, 256] on span at bounding box center [533, 260] width 8 height 8
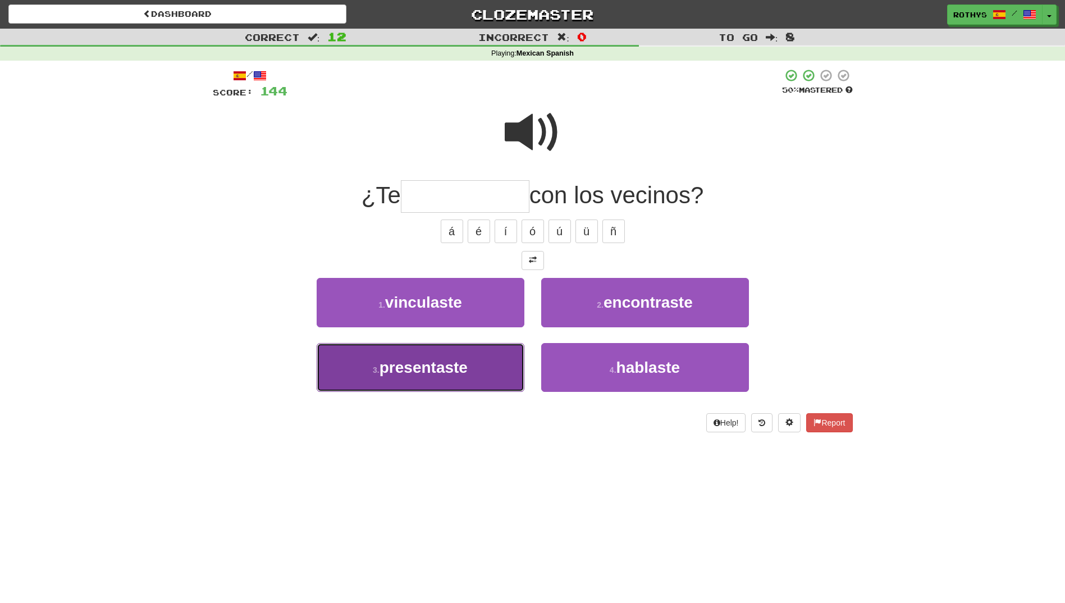
click at [439, 378] on button "3 . presentaste" at bounding box center [421, 367] width 208 height 49
type input "**********"
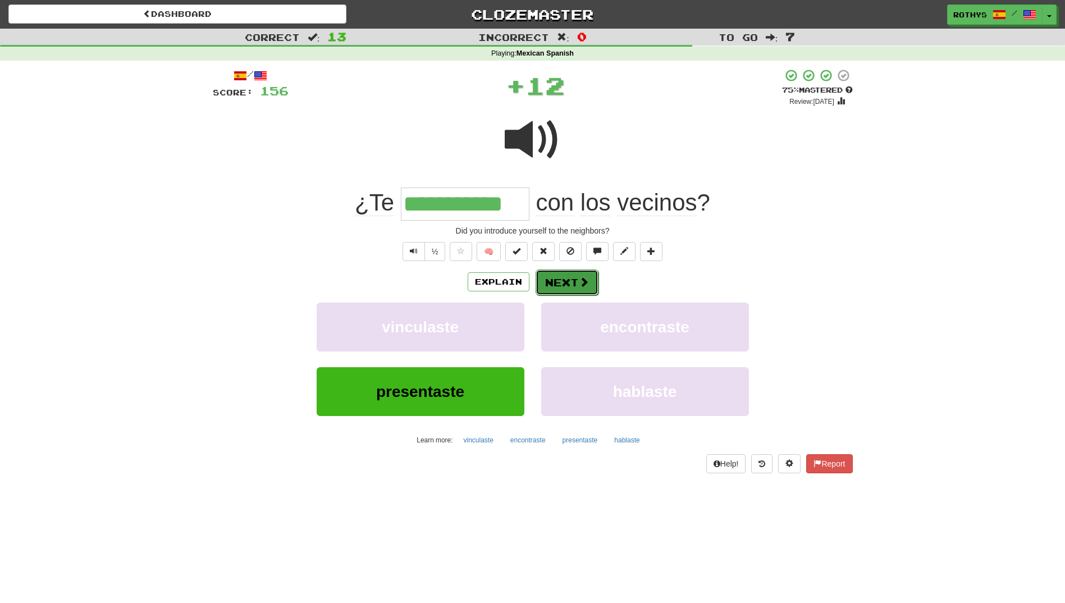
click at [576, 276] on button "Next" at bounding box center [567, 283] width 63 height 26
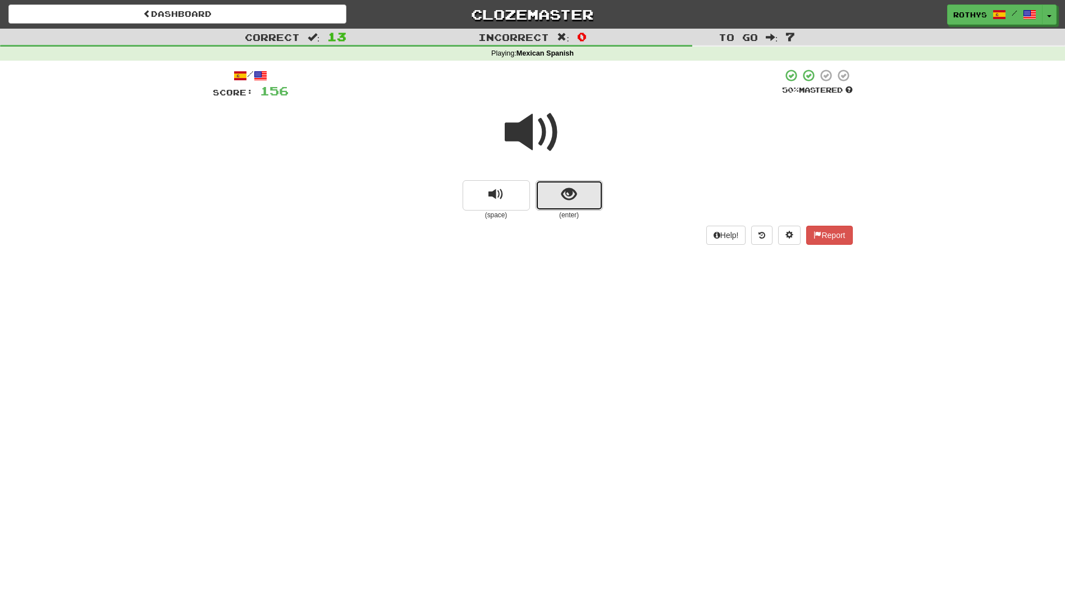
click at [587, 192] on button "show sentence" at bounding box center [569, 195] width 67 height 30
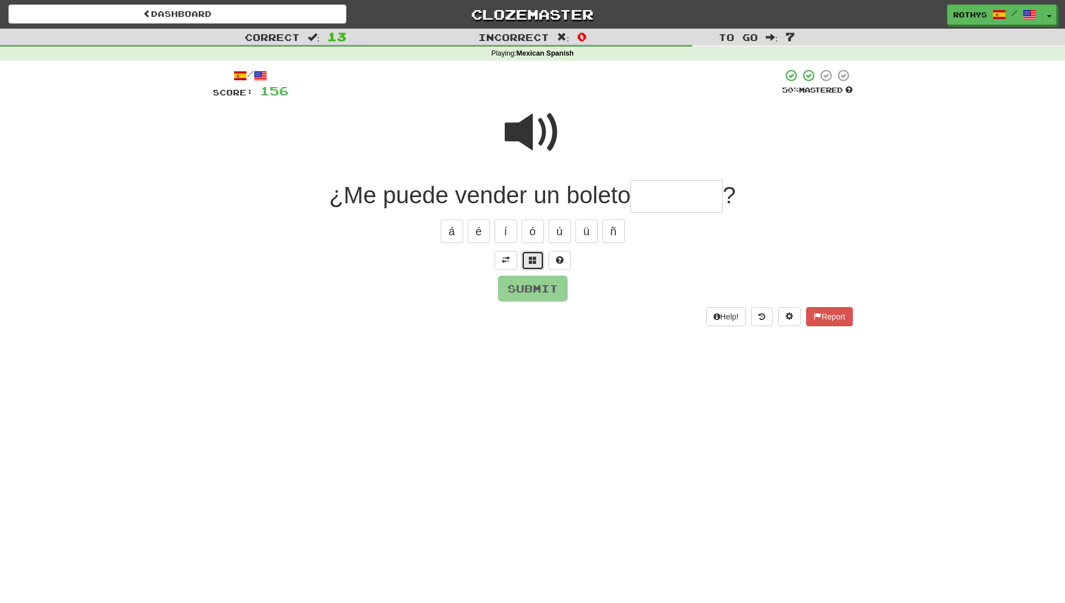
click at [536, 256] on span at bounding box center [533, 260] width 8 height 8
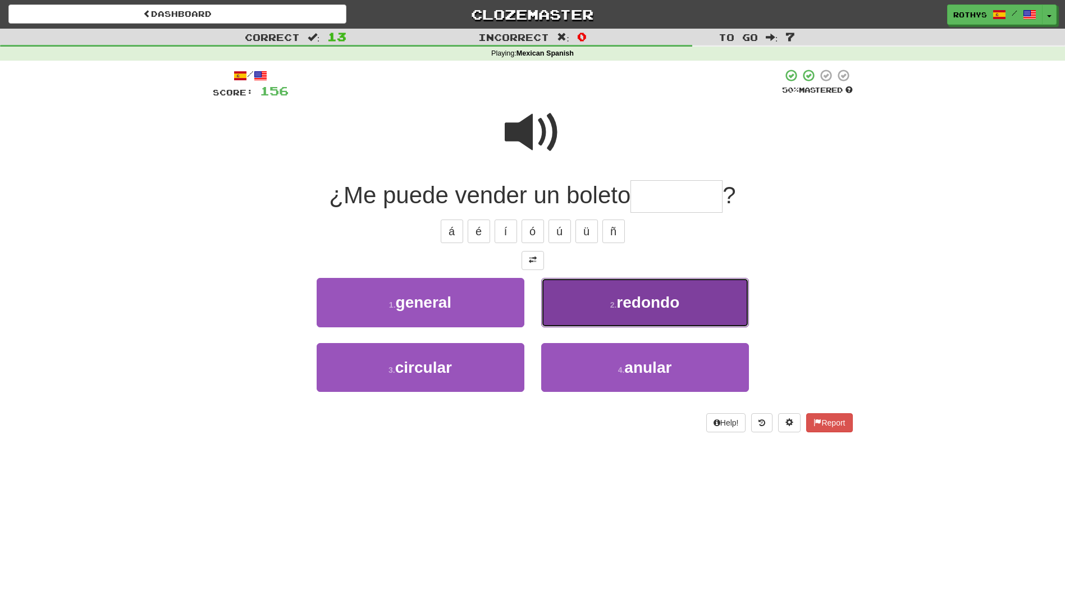
click at [613, 298] on button "2 . redondo" at bounding box center [645, 302] width 208 height 49
type input "*******"
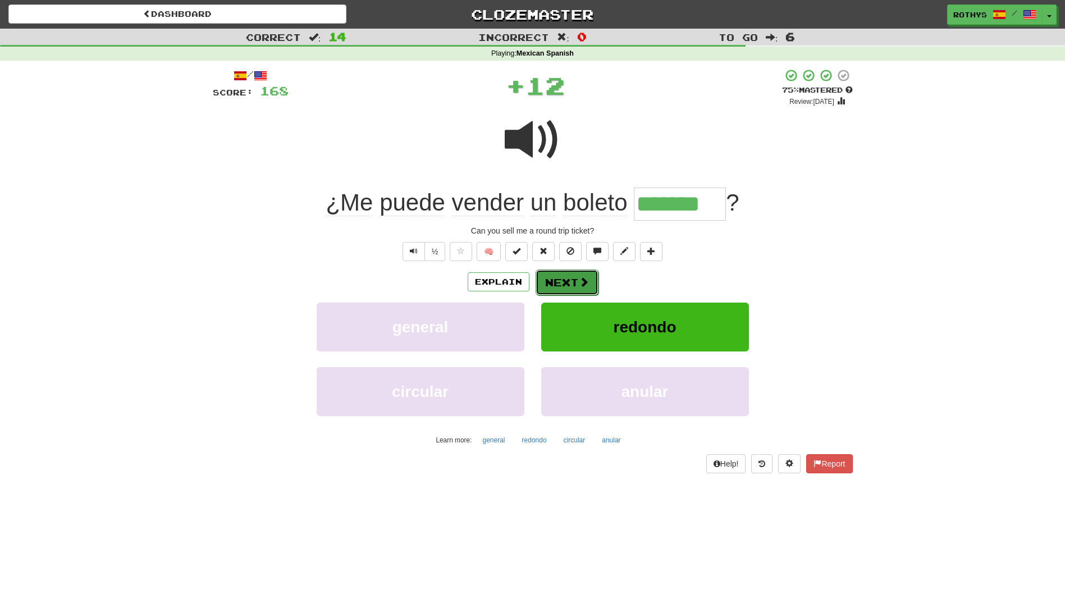
click at [571, 282] on button "Next" at bounding box center [567, 283] width 63 height 26
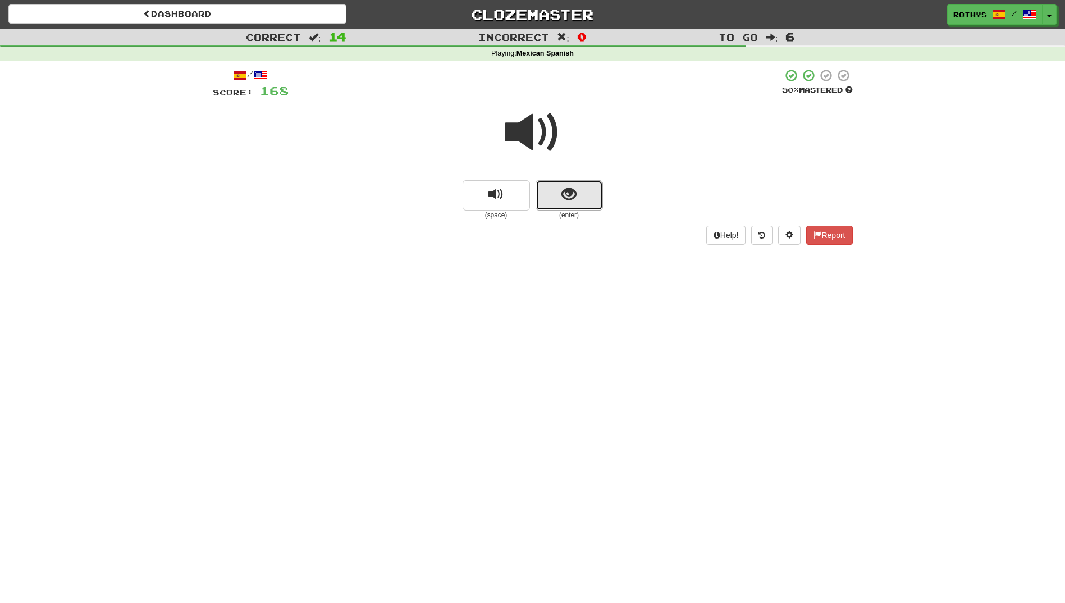
click at [585, 190] on button "show sentence" at bounding box center [569, 195] width 67 height 30
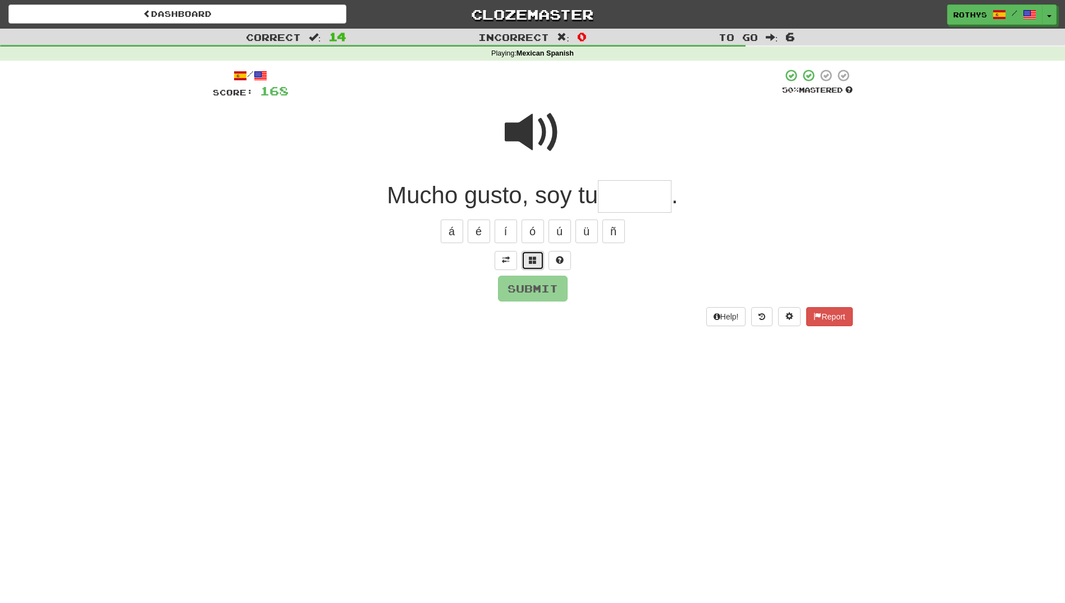
click at [537, 257] on button at bounding box center [533, 260] width 22 height 19
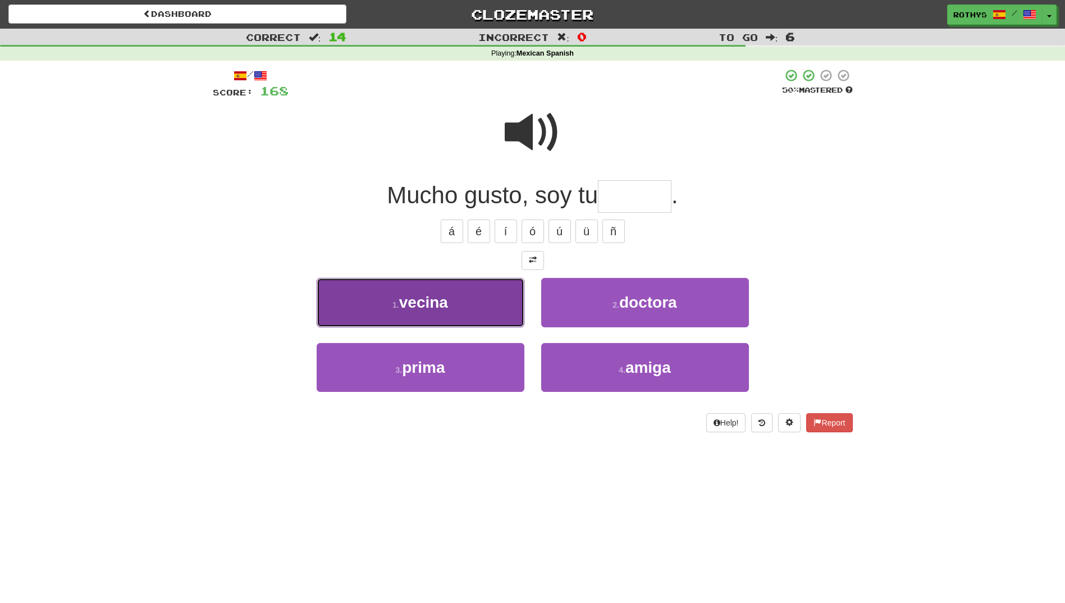
click at [457, 305] on button "1 . vecina" at bounding box center [421, 302] width 208 height 49
type input "******"
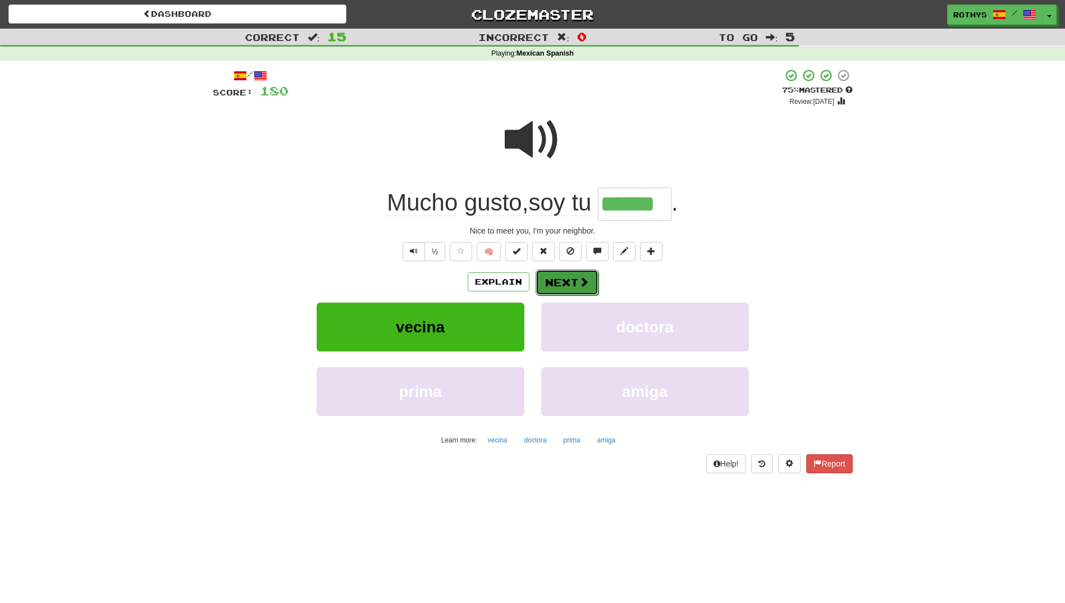
click at [546, 281] on button "Next" at bounding box center [567, 283] width 63 height 26
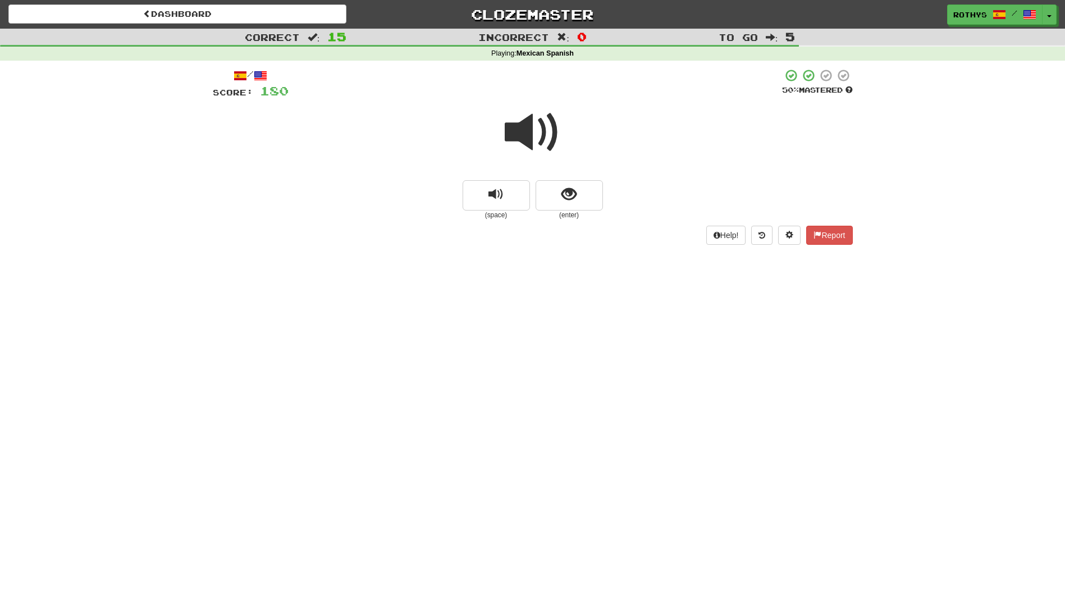
click at [530, 132] on span at bounding box center [533, 132] width 56 height 56
click at [571, 201] on span "show sentence" at bounding box center [569, 194] width 15 height 15
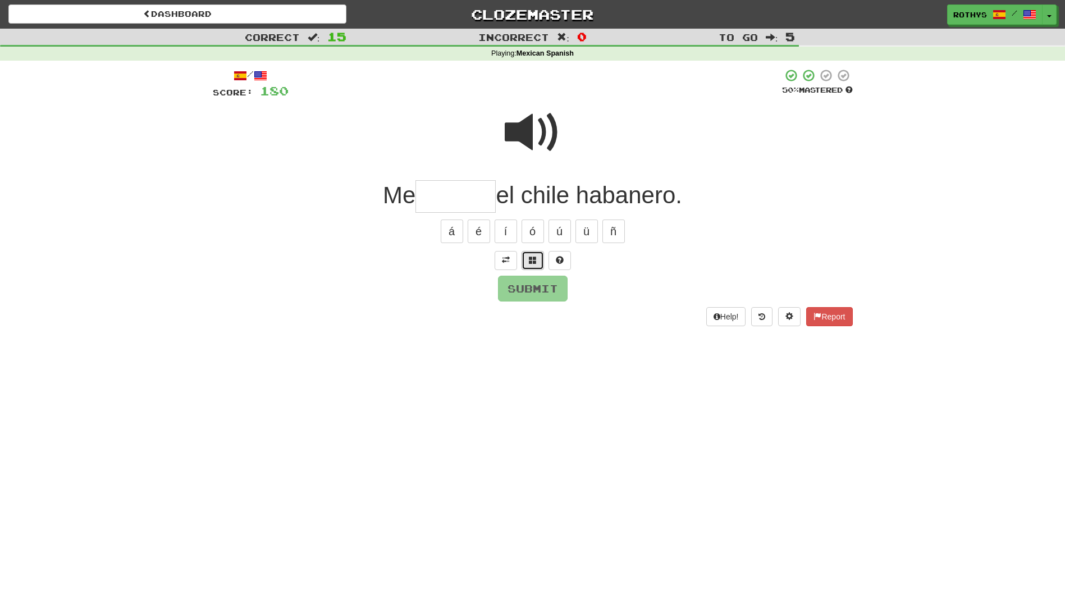
click at [529, 259] on span at bounding box center [533, 260] width 8 height 8
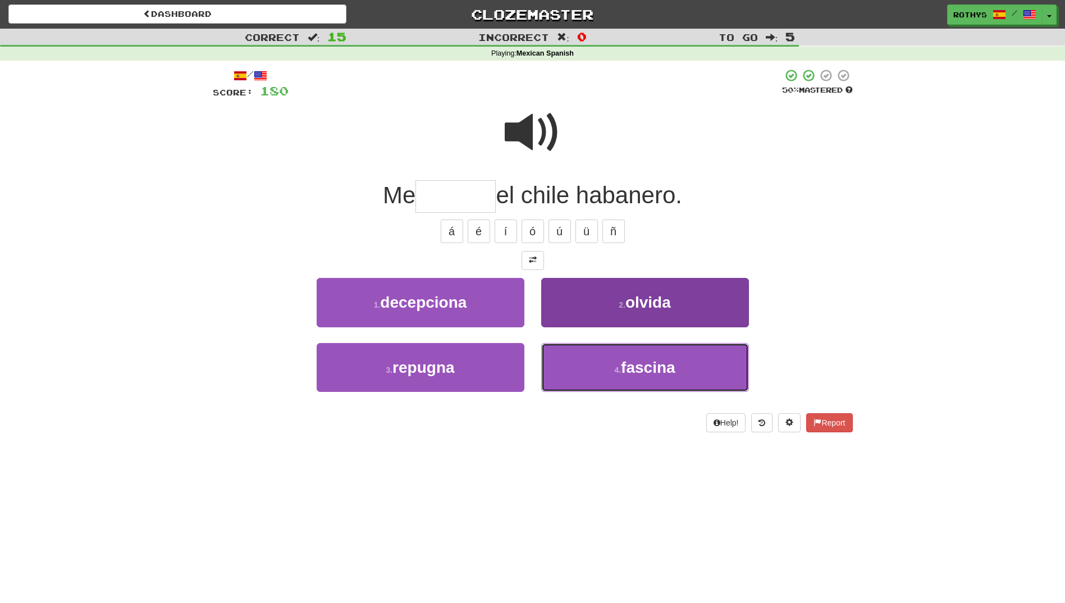
drag, startPoint x: 644, startPoint y: 361, endPoint x: 649, endPoint y: 350, distance: 12.6
click at [645, 355] on button "4 . fascina" at bounding box center [645, 367] width 208 height 49
type input "*******"
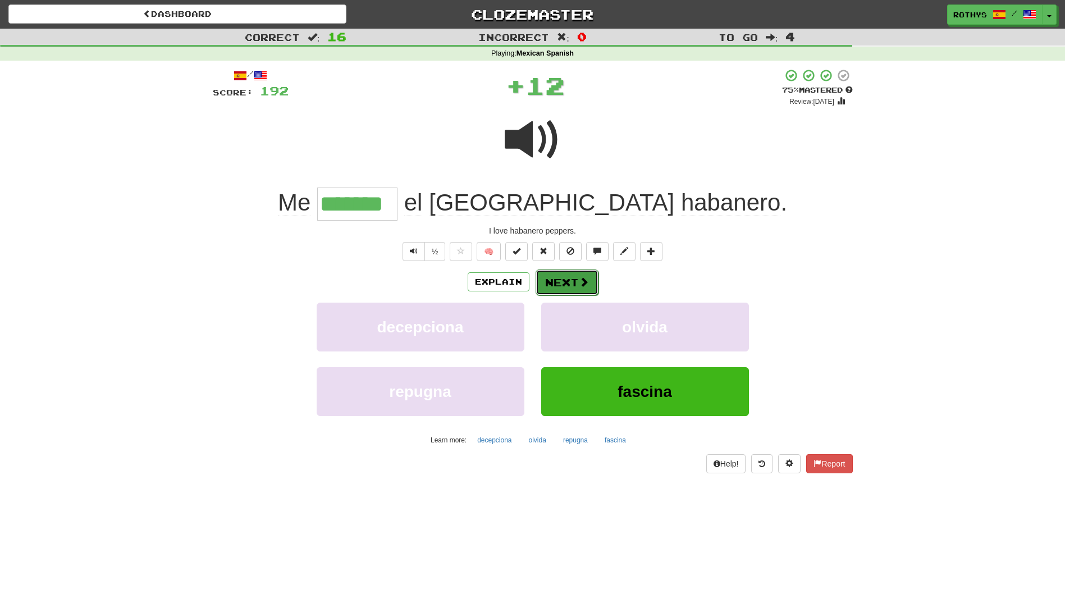
click at [575, 283] on button "Next" at bounding box center [567, 283] width 63 height 26
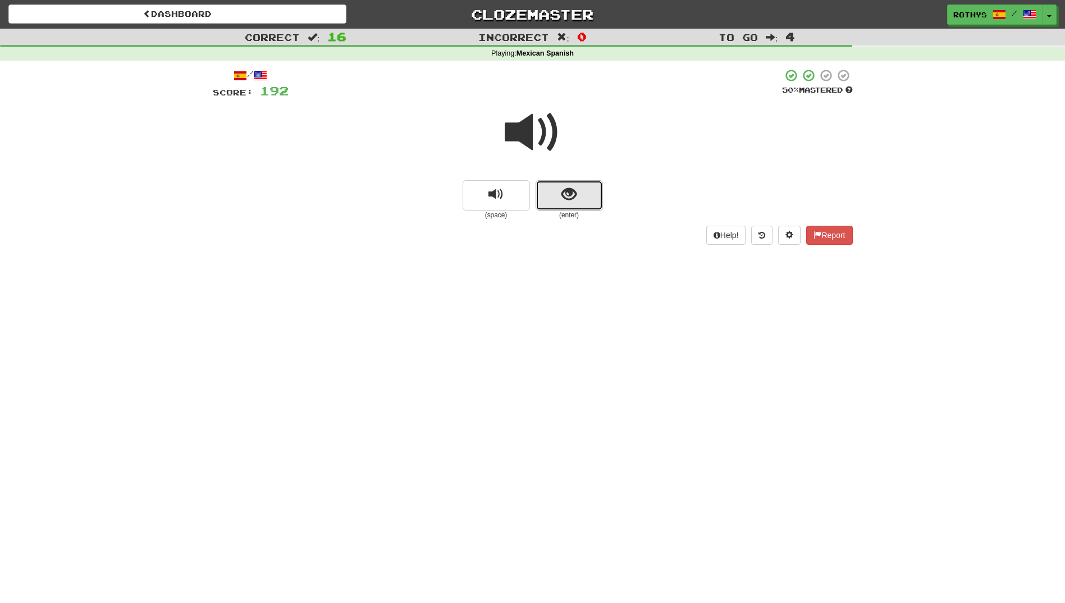
click at [552, 198] on button "show sentence" at bounding box center [569, 195] width 67 height 30
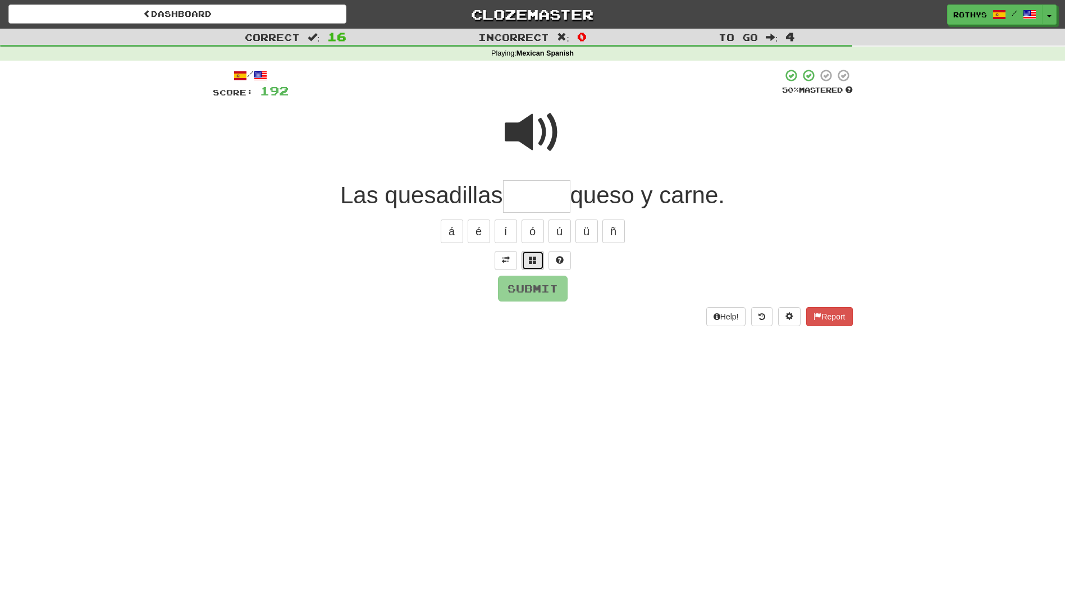
click at [540, 257] on button at bounding box center [533, 260] width 22 height 19
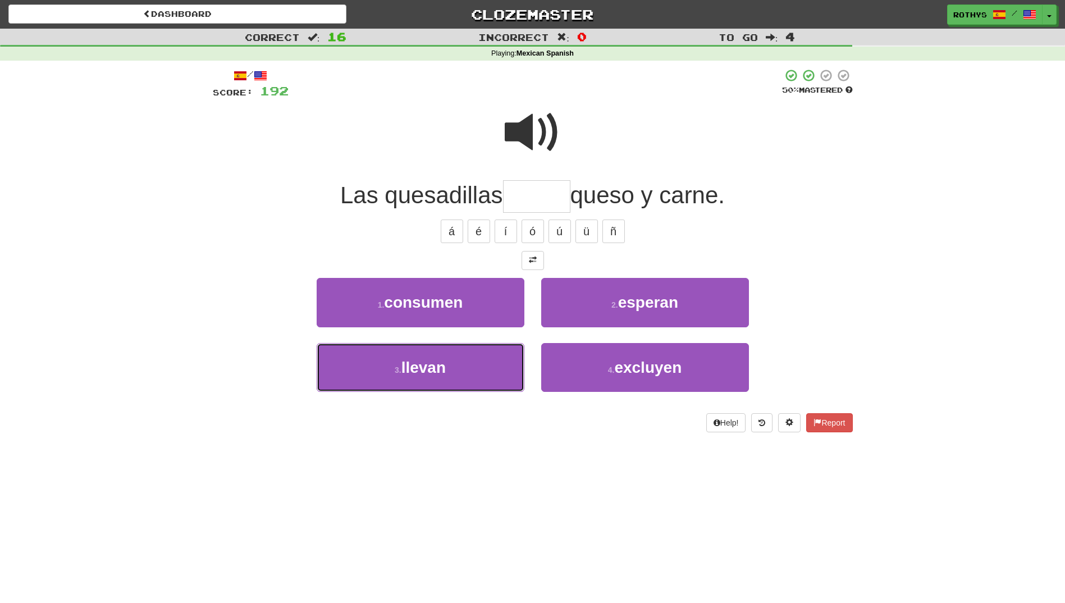
drag, startPoint x: 455, startPoint y: 369, endPoint x: 565, endPoint y: 300, distance: 129.5
click at [455, 368] on button "3 . llevan" at bounding box center [421, 367] width 208 height 49
type input "******"
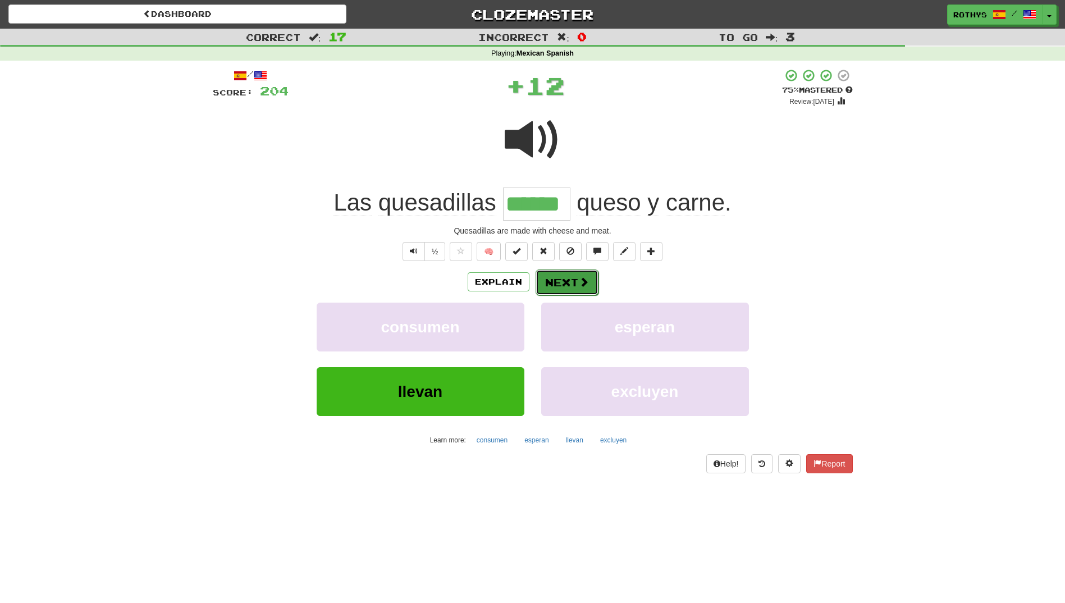
click at [558, 288] on button "Next" at bounding box center [567, 283] width 63 height 26
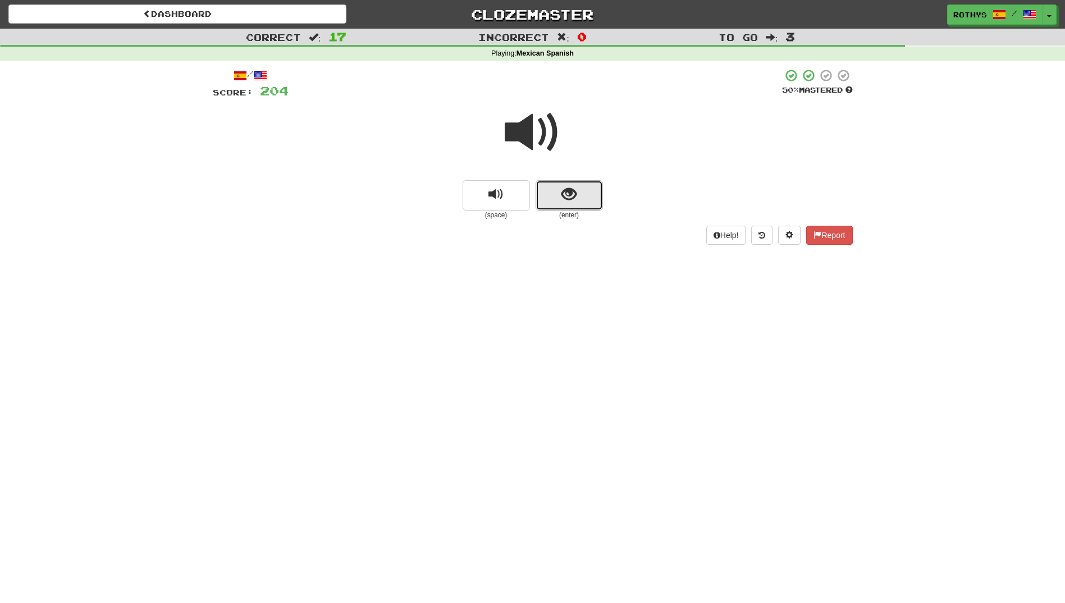
click at [576, 191] on span "show sentence" at bounding box center [569, 194] width 15 height 15
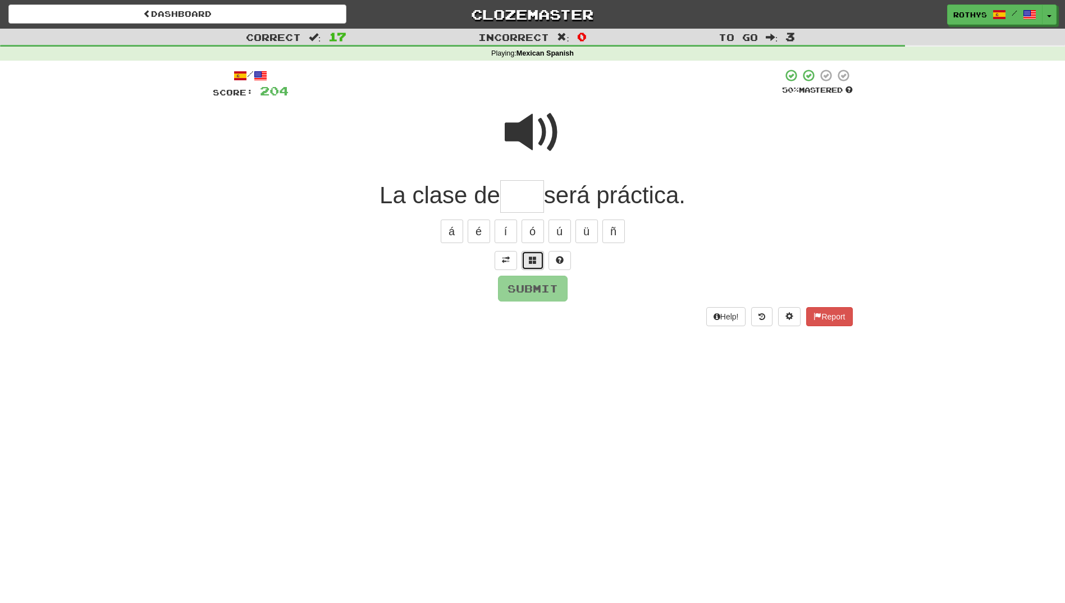
click at [539, 257] on button at bounding box center [533, 260] width 22 height 19
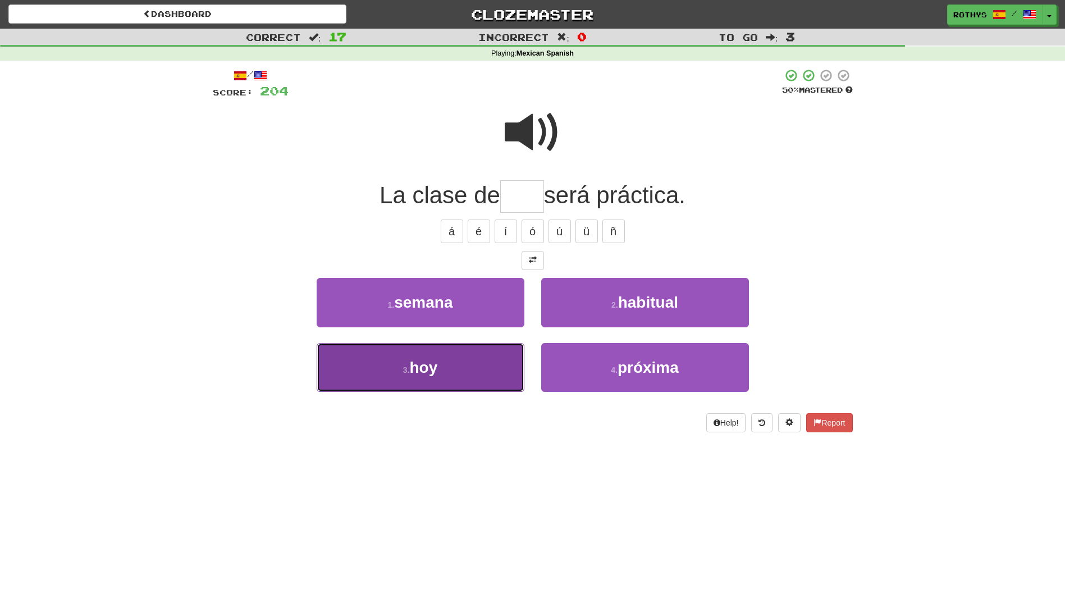
click at [468, 349] on button "3 . hoy" at bounding box center [421, 367] width 208 height 49
type input "***"
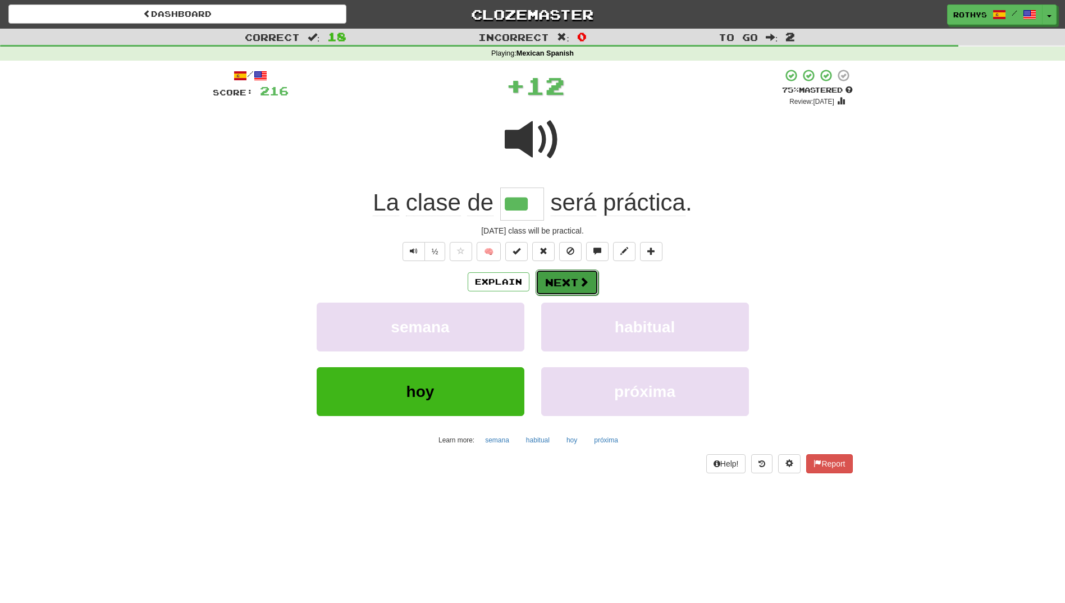
click at [555, 282] on button "Next" at bounding box center [567, 283] width 63 height 26
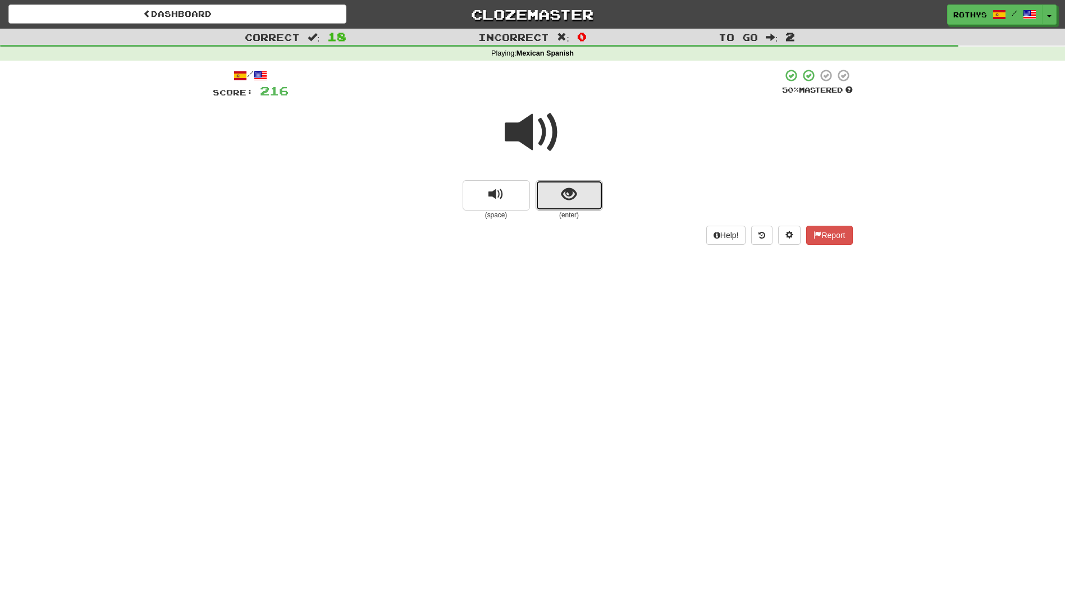
click at [562, 192] on span "show sentence" at bounding box center [569, 194] width 15 height 15
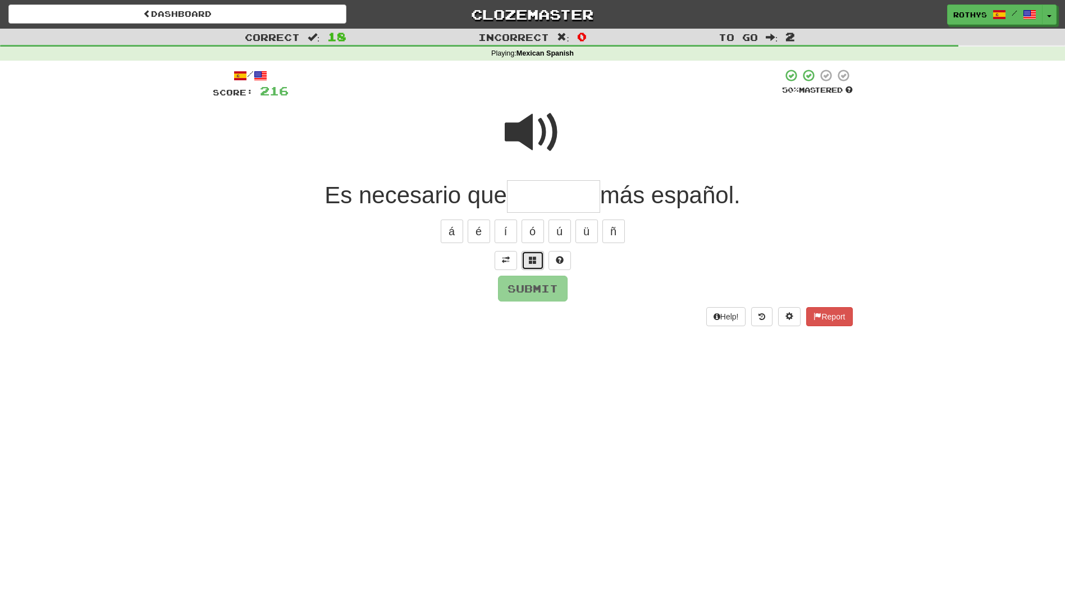
click at [530, 262] on span at bounding box center [533, 260] width 8 height 8
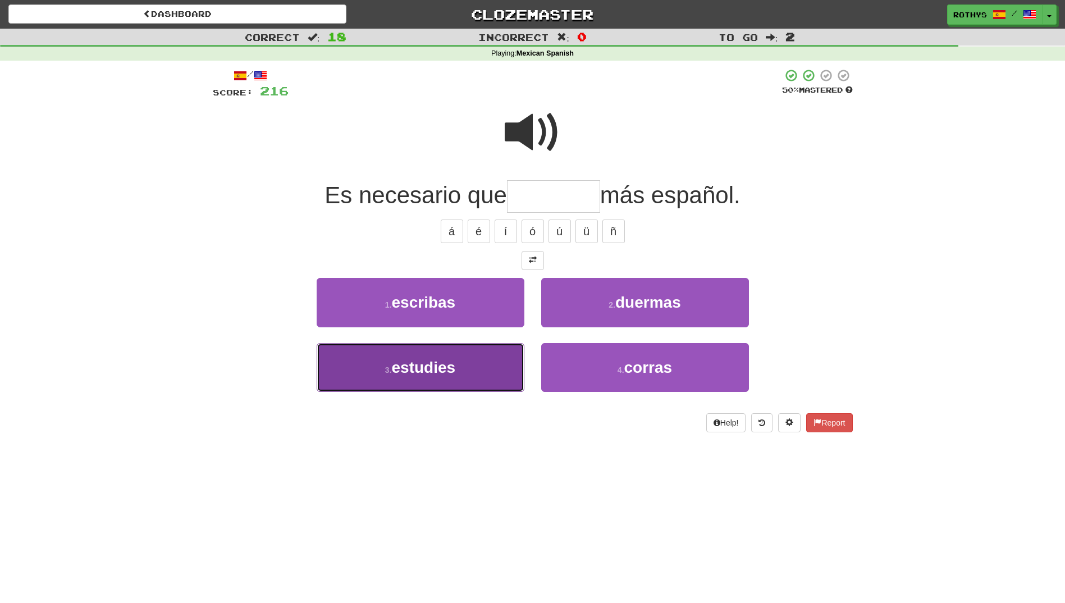
click at [459, 360] on button "3 . estudies" at bounding box center [421, 367] width 208 height 49
type input "********"
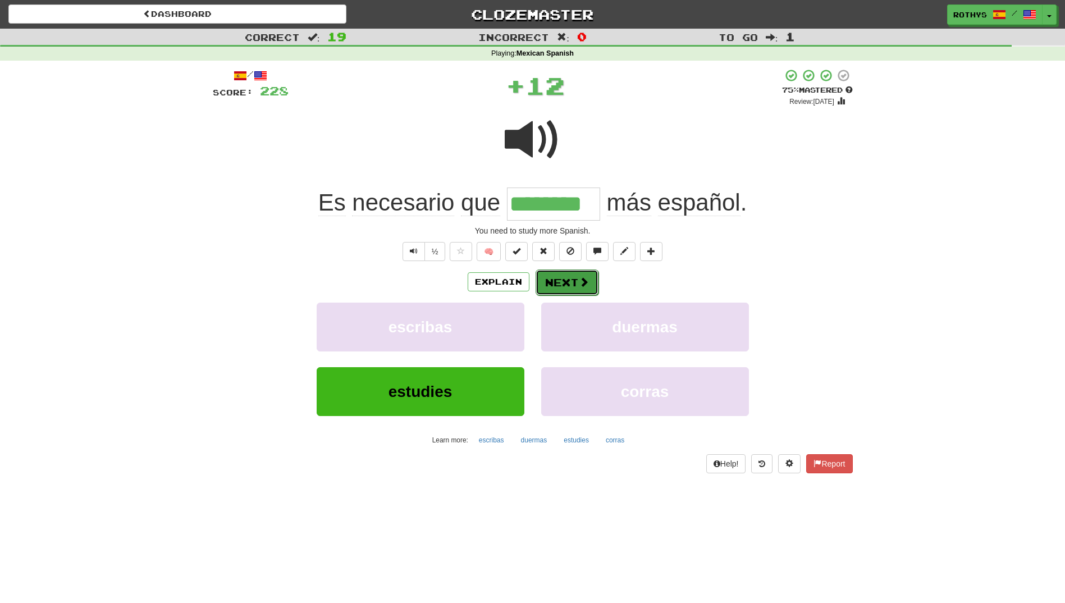
click at [555, 280] on button "Next" at bounding box center [567, 283] width 63 height 26
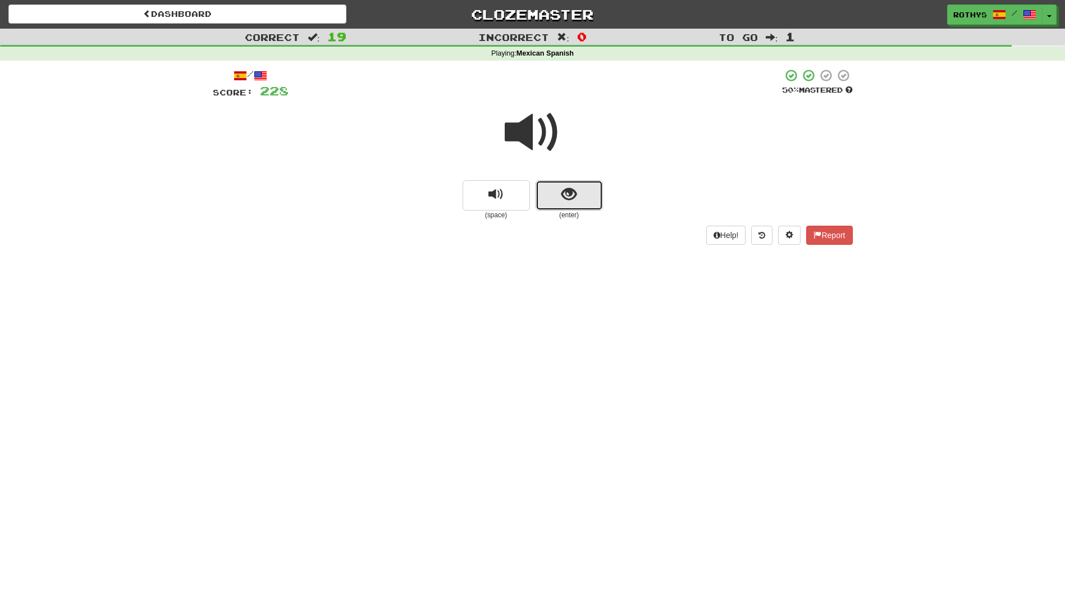
click at [558, 202] on button "show sentence" at bounding box center [569, 195] width 67 height 30
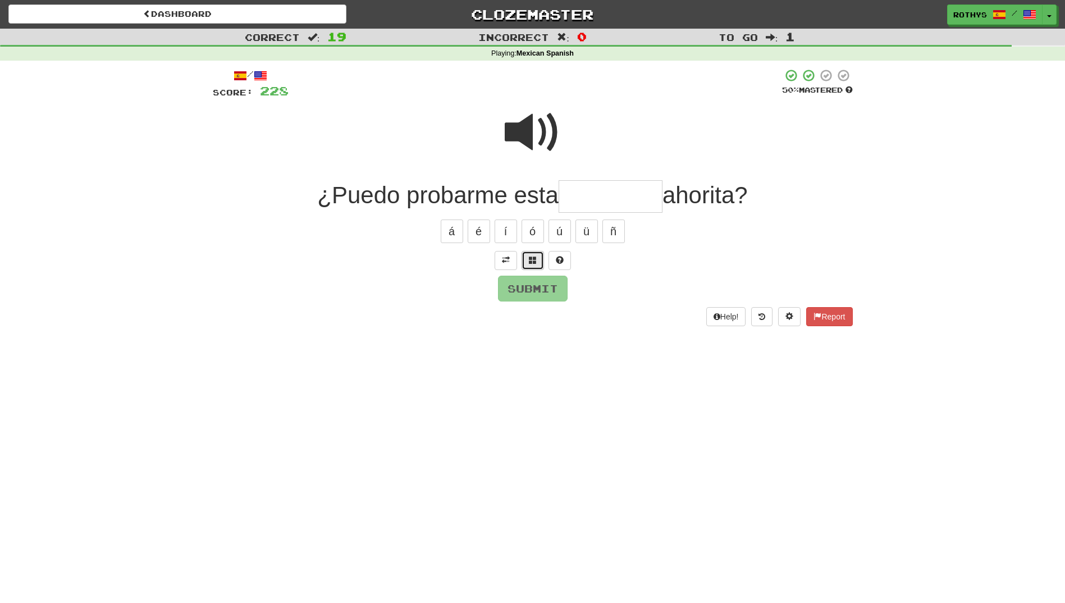
click at [535, 259] on span at bounding box center [533, 260] width 8 height 8
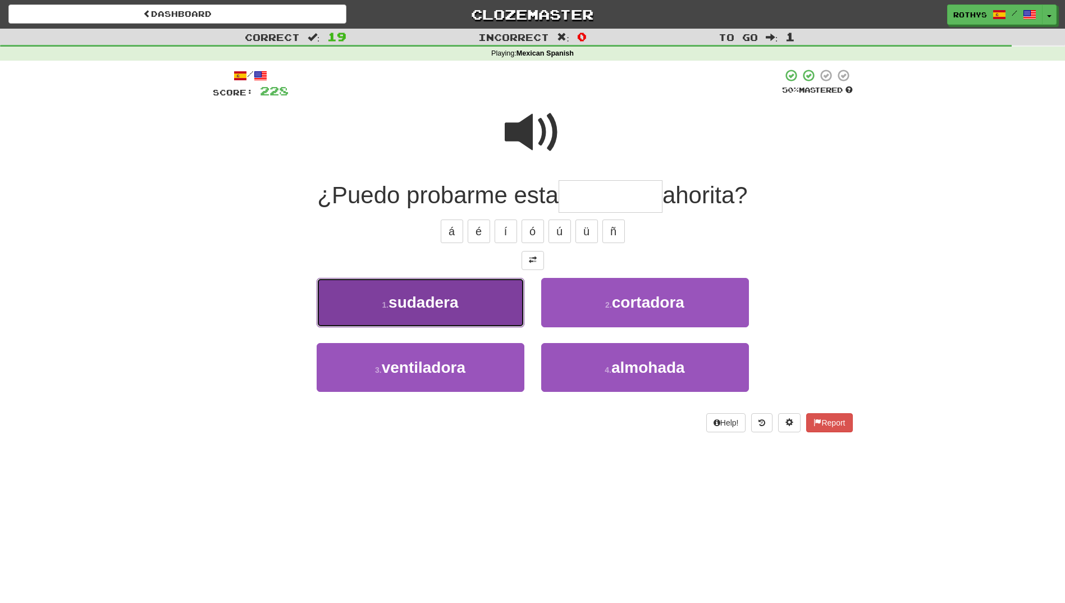
click at [458, 311] on span "sudadera" at bounding box center [424, 302] width 70 height 17
type input "********"
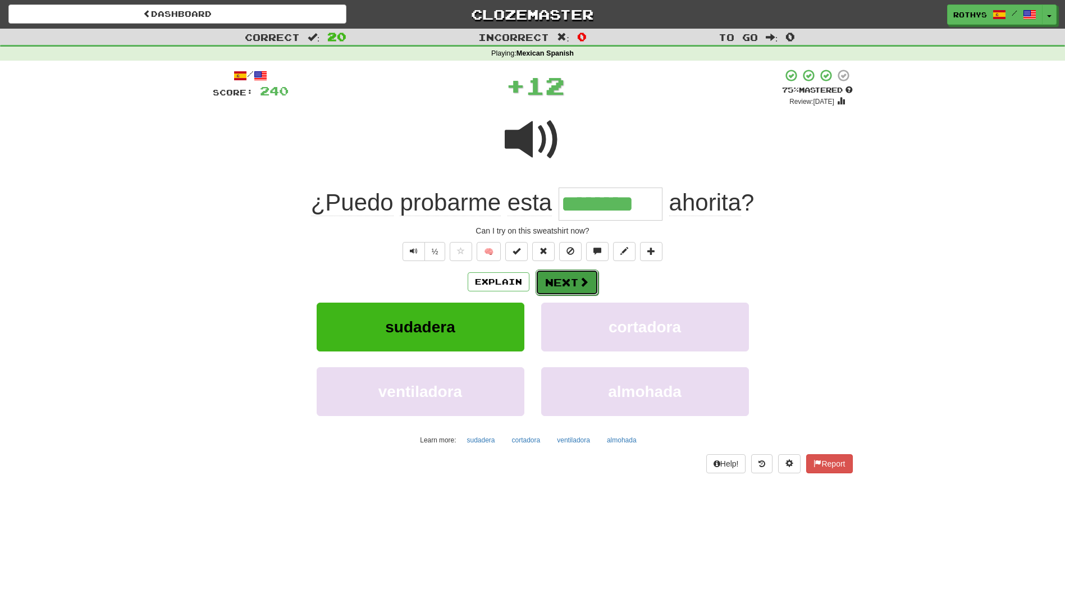
click at [562, 282] on button "Next" at bounding box center [567, 283] width 63 height 26
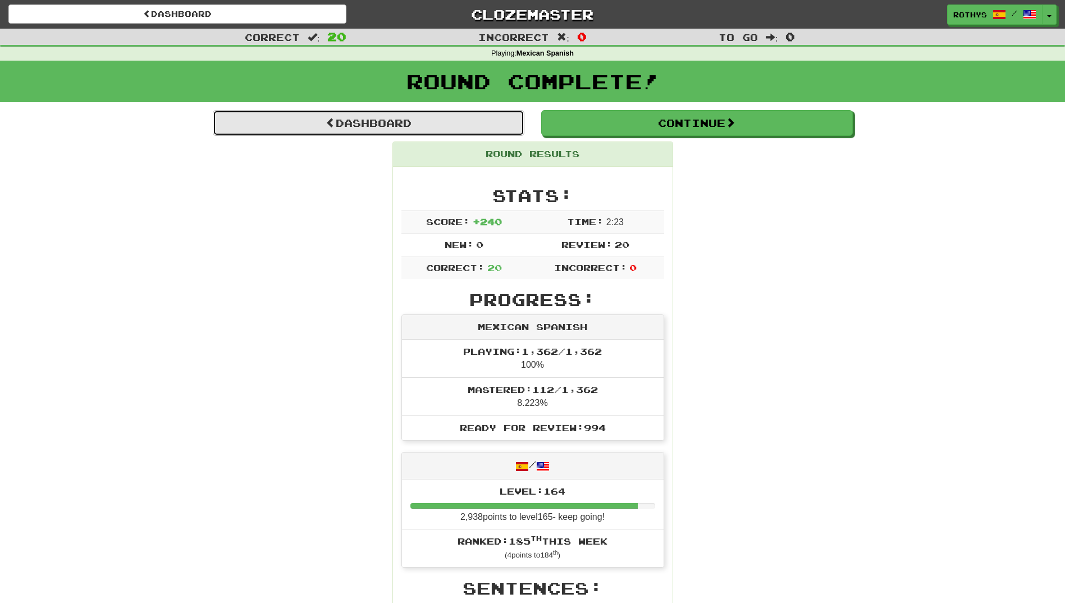
click at [437, 120] on link "Dashboard" at bounding box center [369, 123] width 312 height 26
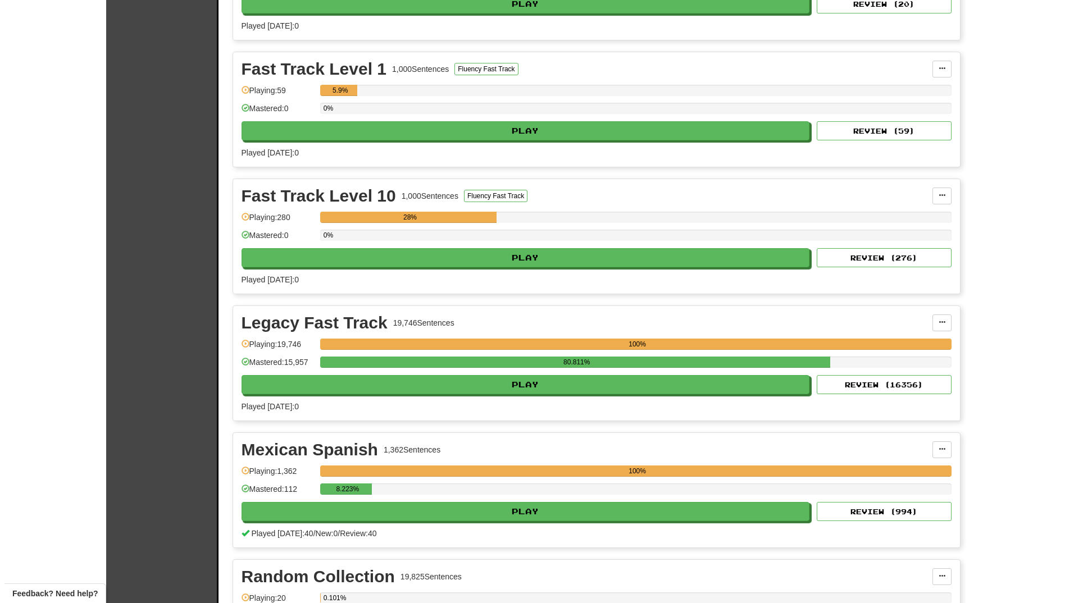
scroll to position [337, 0]
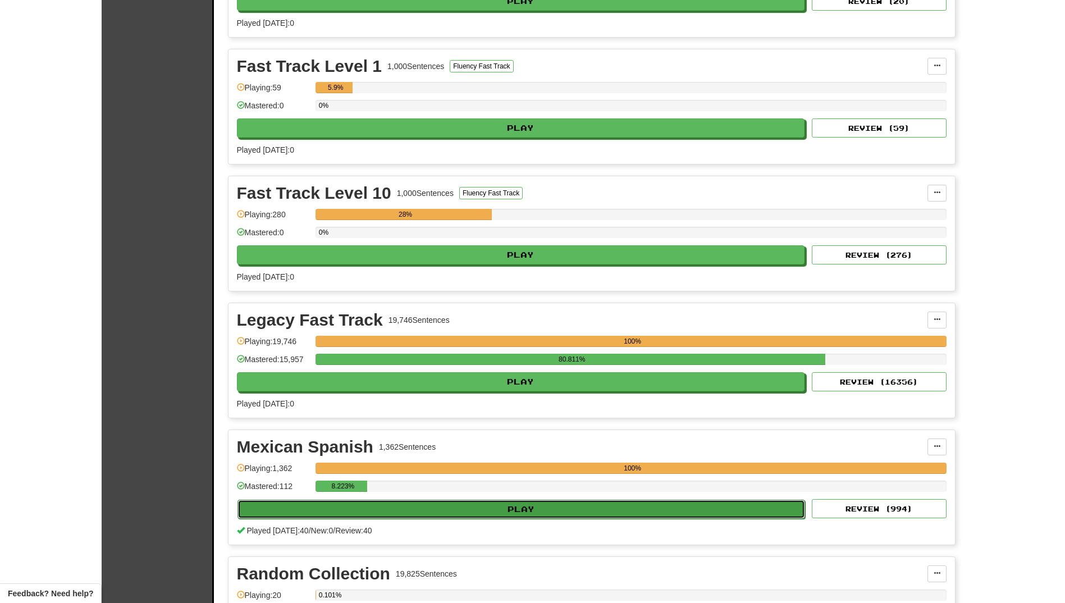
click at [417, 508] on button "Play" at bounding box center [522, 509] width 568 height 19
select select "**"
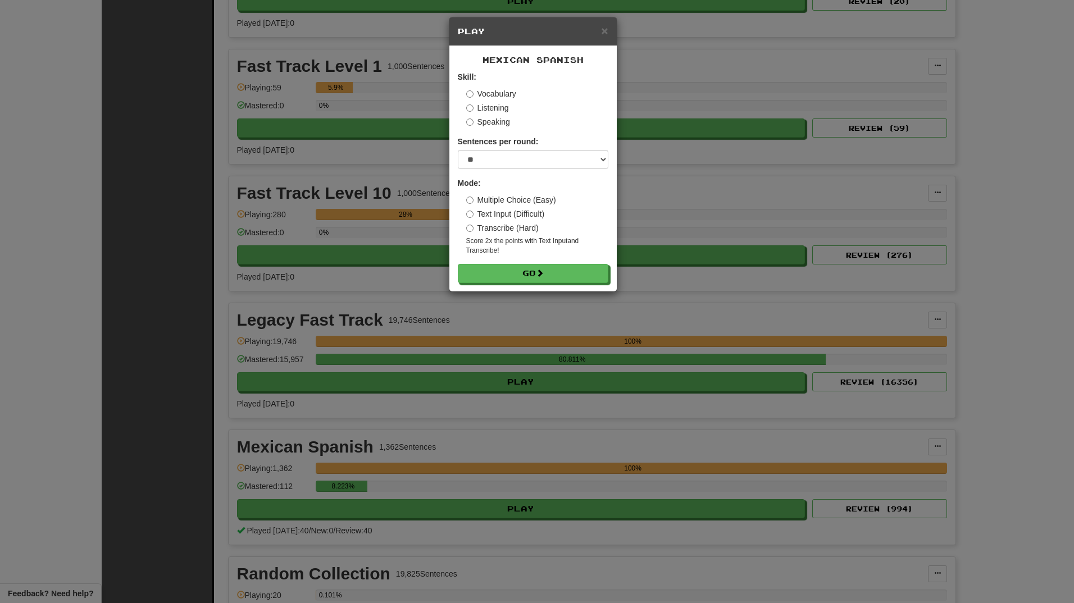
click at [476, 95] on label "Vocabulary" at bounding box center [491, 93] width 50 height 11
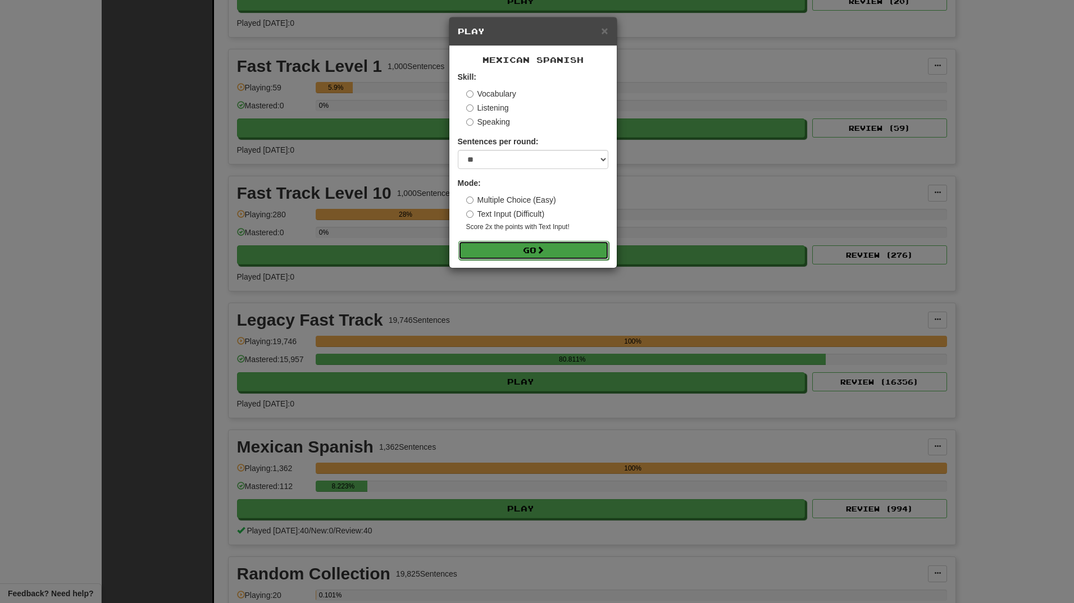
click at [489, 252] on button "Go" at bounding box center [533, 250] width 151 height 19
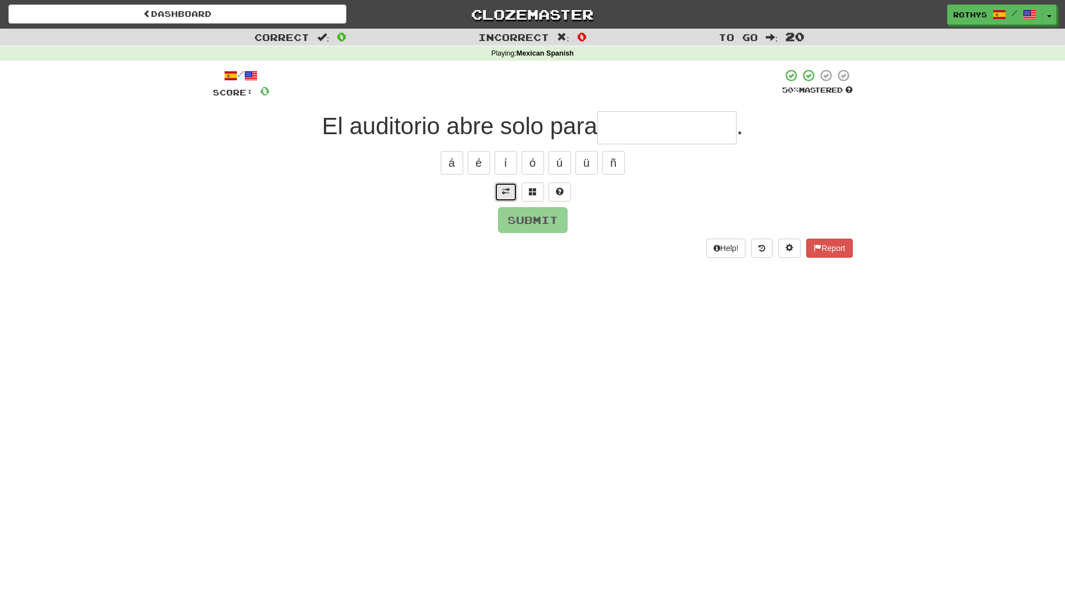
click at [505, 190] on span at bounding box center [506, 192] width 8 height 8
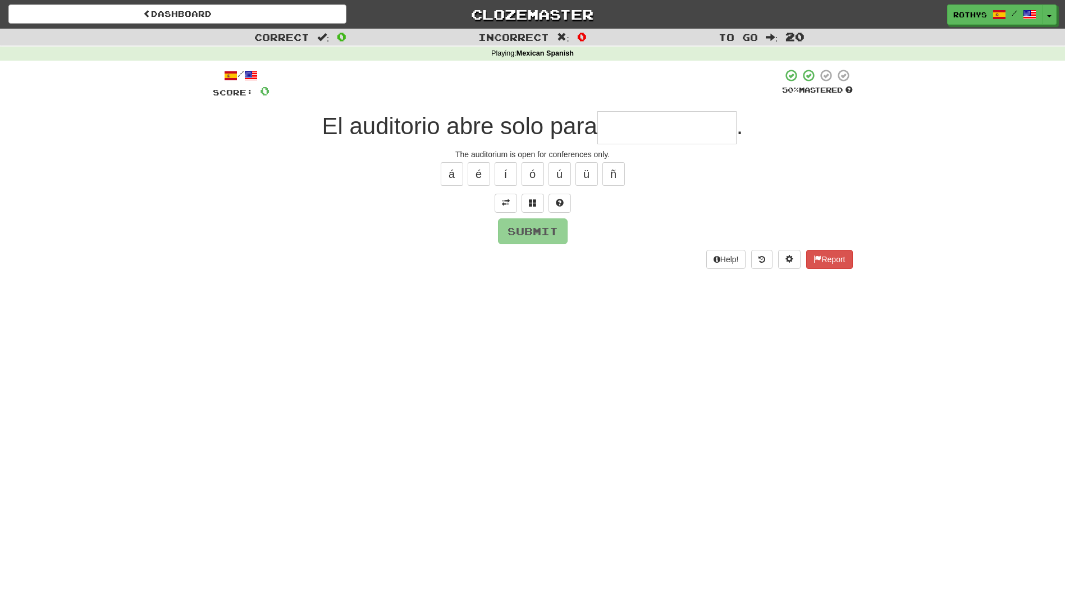
click at [668, 120] on input "text" at bounding box center [667, 127] width 139 height 33
click at [536, 195] on button at bounding box center [533, 203] width 22 height 19
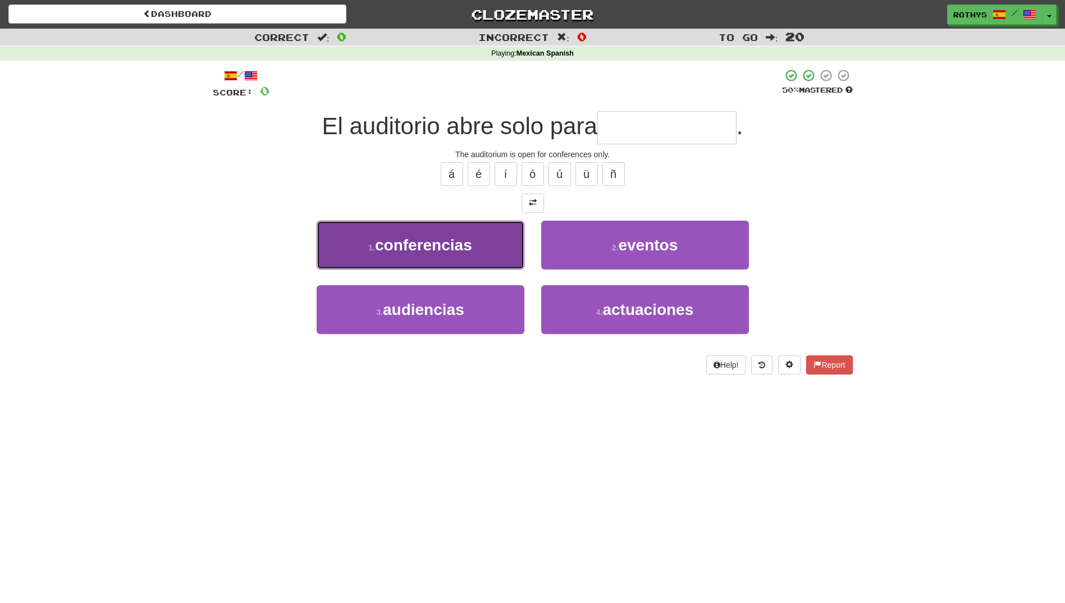
click at [486, 249] on button "1 . conferencias" at bounding box center [421, 245] width 208 height 49
type input "**********"
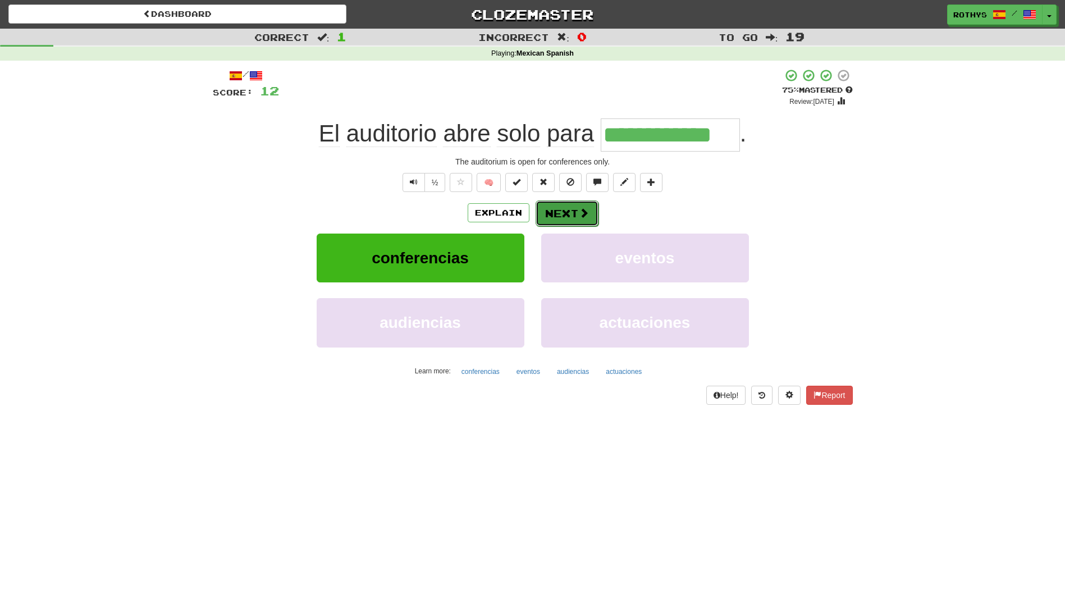
drag, startPoint x: 574, startPoint y: 209, endPoint x: 571, endPoint y: 216, distance: 7.5
click at [571, 216] on button "Next" at bounding box center [567, 213] width 63 height 26
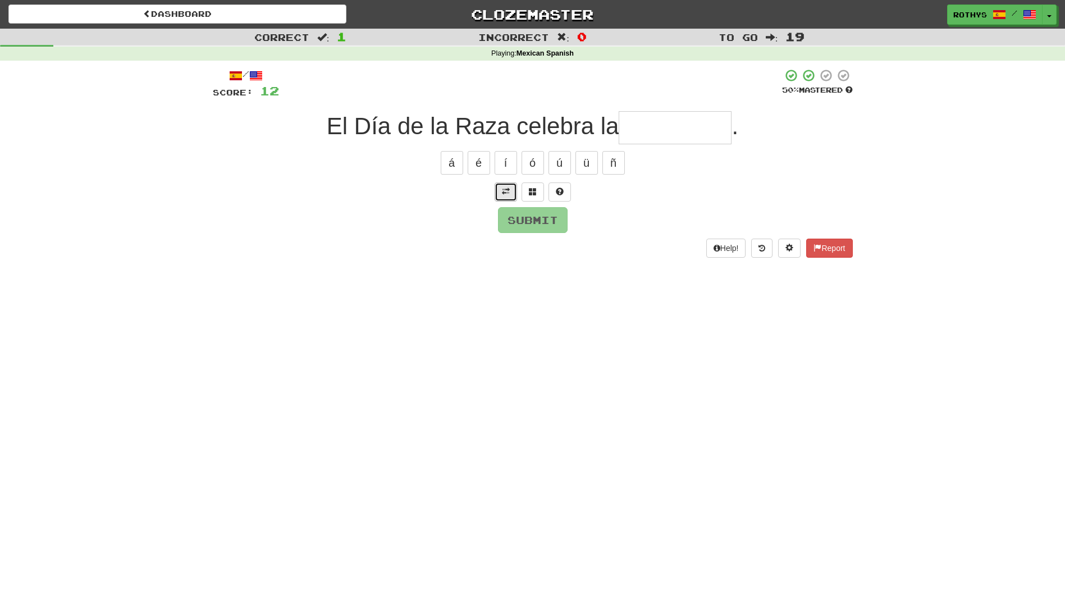
click at [503, 194] on span at bounding box center [506, 192] width 8 height 8
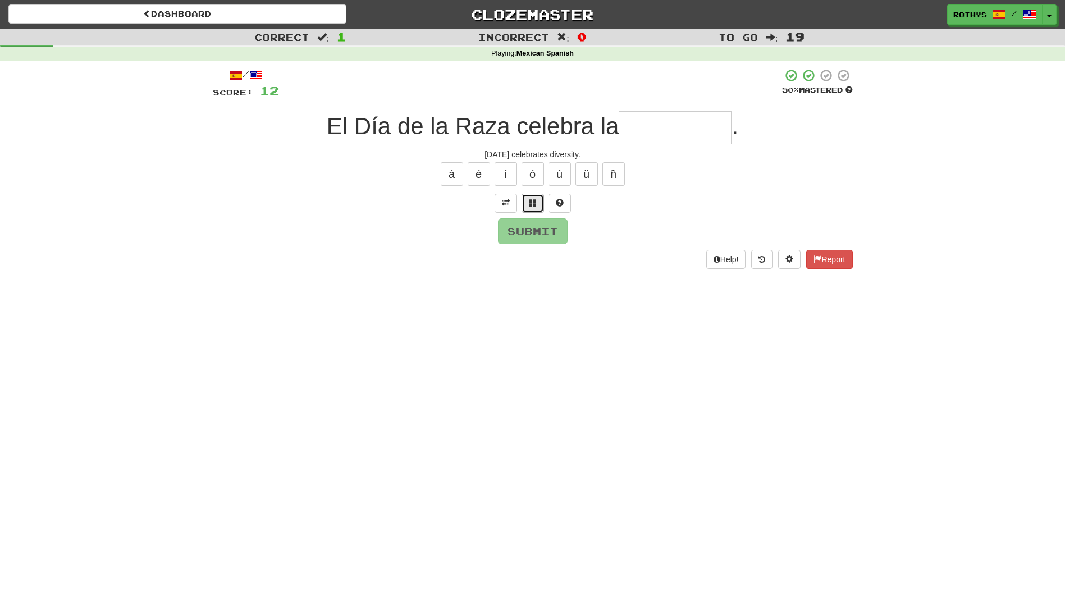
drag, startPoint x: 531, startPoint y: 207, endPoint x: 531, endPoint y: 201, distance: 6.2
click at [531, 201] on span at bounding box center [533, 203] width 8 height 8
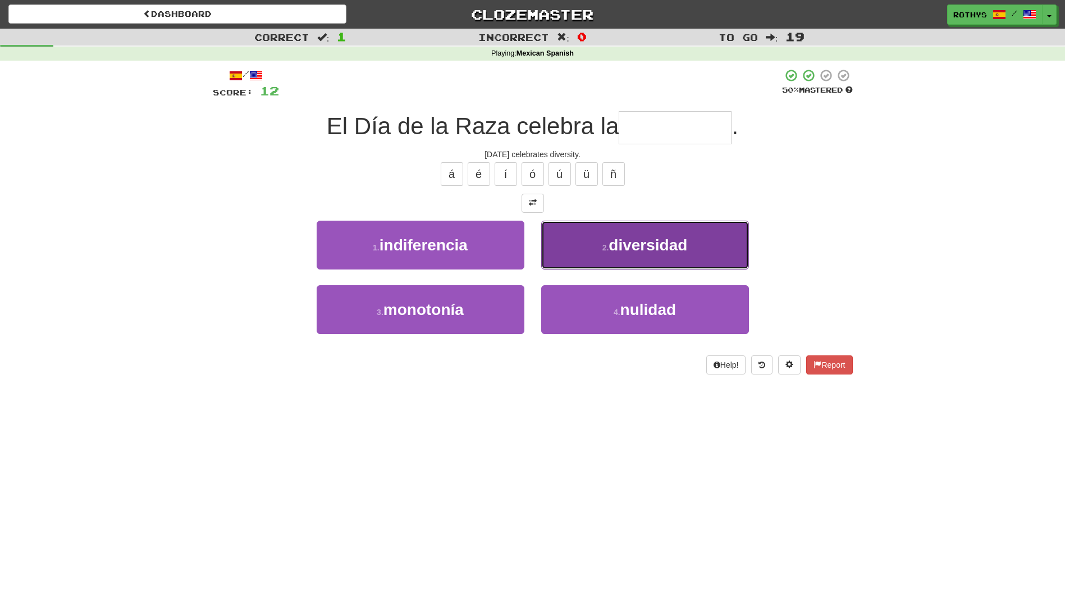
click at [623, 243] on span "diversidad" at bounding box center [648, 244] width 79 height 17
type input "**********"
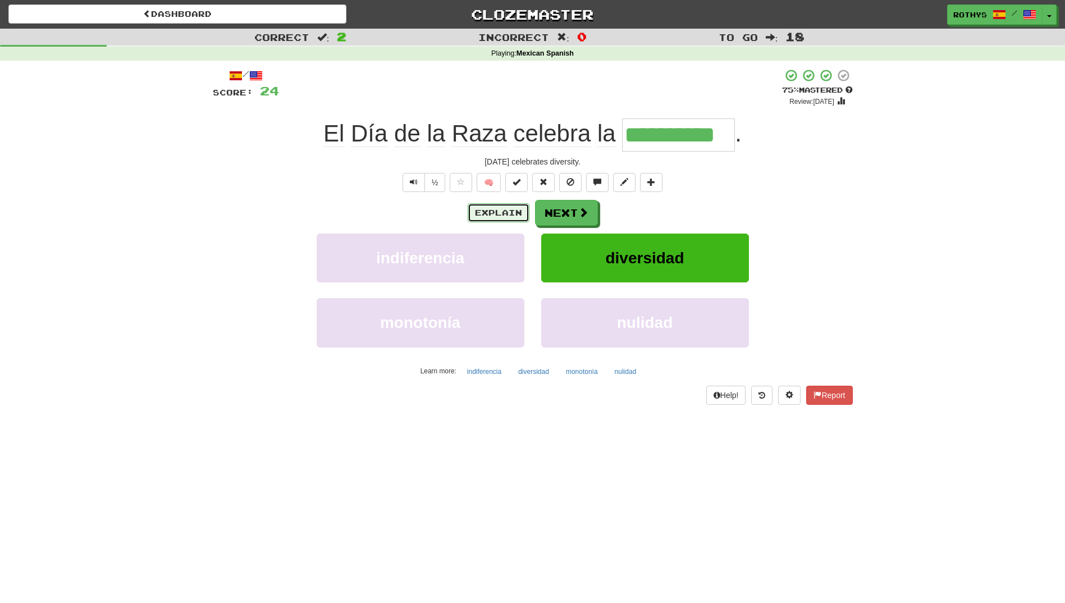
click at [504, 205] on button "Explain" at bounding box center [499, 212] width 62 height 19
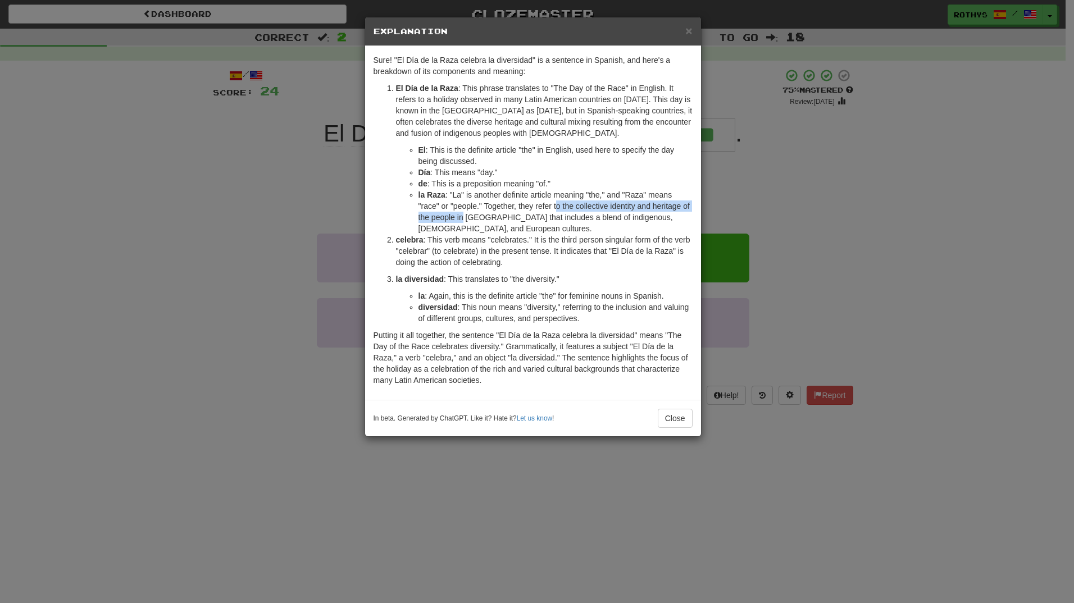
drag, startPoint x: 462, startPoint y: 215, endPoint x: 557, endPoint y: 204, distance: 96.1
click at [557, 204] on li "la Raza : "La" is another definite article meaning "the," and "Raza" means "rac…" at bounding box center [555, 211] width 274 height 45
drag, startPoint x: 671, startPoint y: 417, endPoint x: 699, endPoint y: 397, distance: 33.8
click at [681, 405] on div "In beta. Generated by ChatGPT. Like it? Hate it? Let us know ! Close" at bounding box center [533, 418] width 336 height 37
drag, startPoint x: 671, startPoint y: 427, endPoint x: 665, endPoint y: 418, distance: 10.9
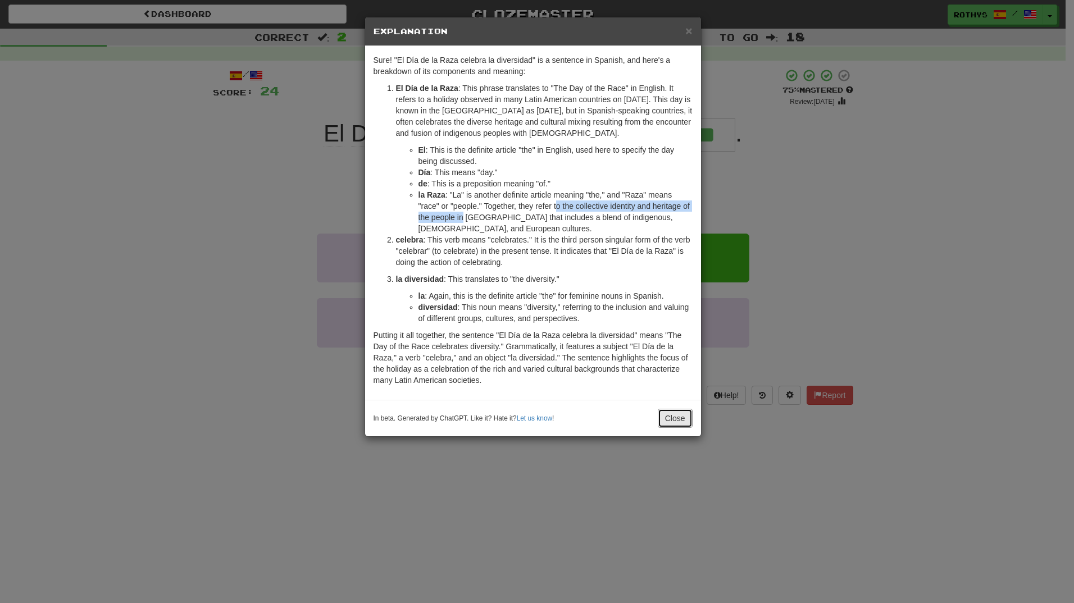
click at [666, 424] on button "Close" at bounding box center [675, 418] width 35 height 19
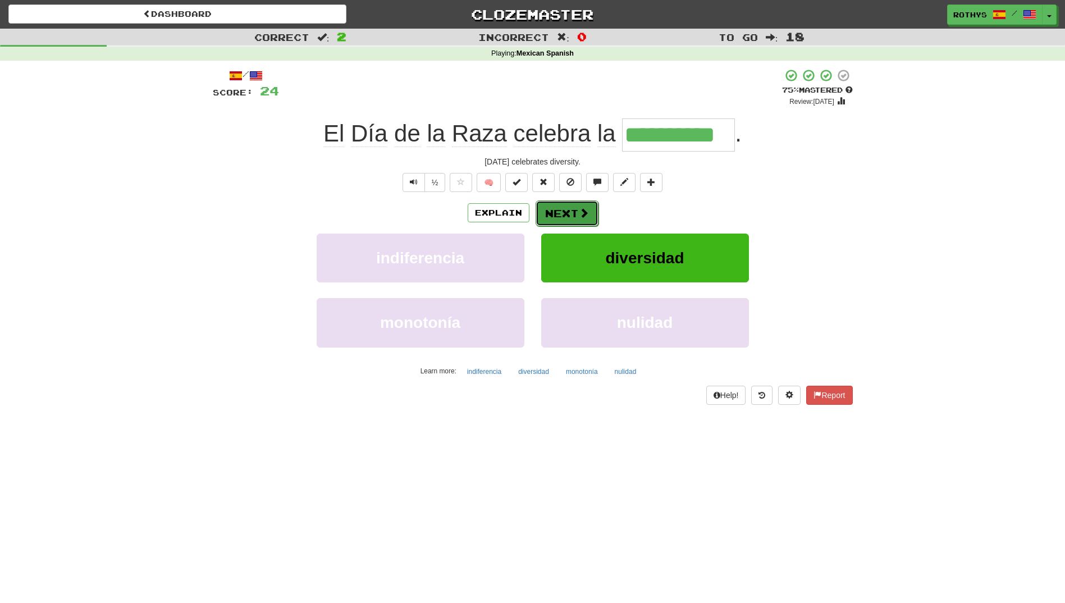
click at [575, 218] on button "Next" at bounding box center [567, 213] width 63 height 26
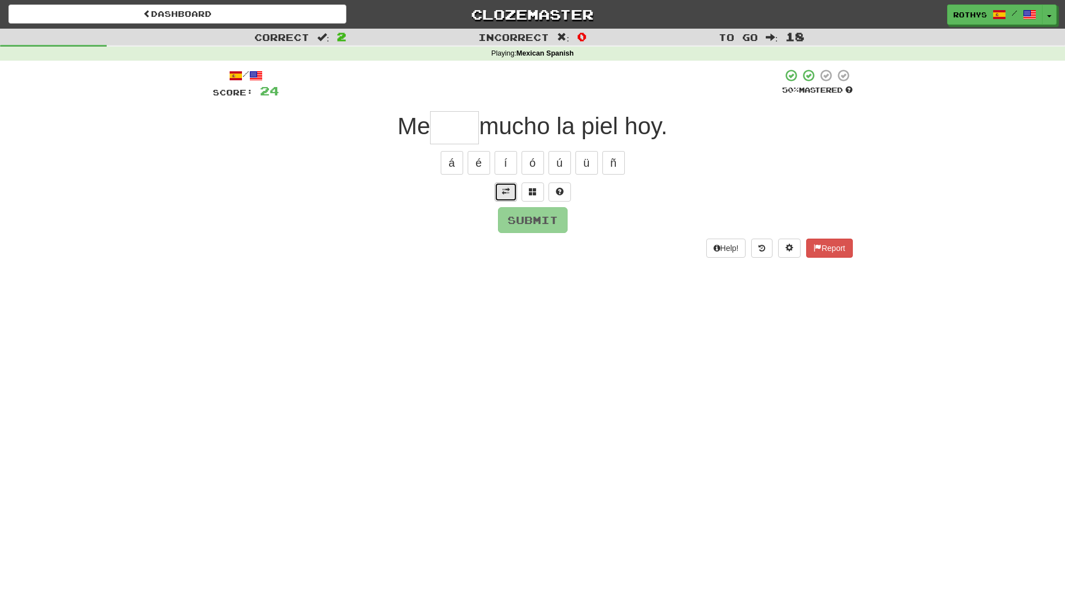
click at [507, 192] on span at bounding box center [506, 192] width 8 height 8
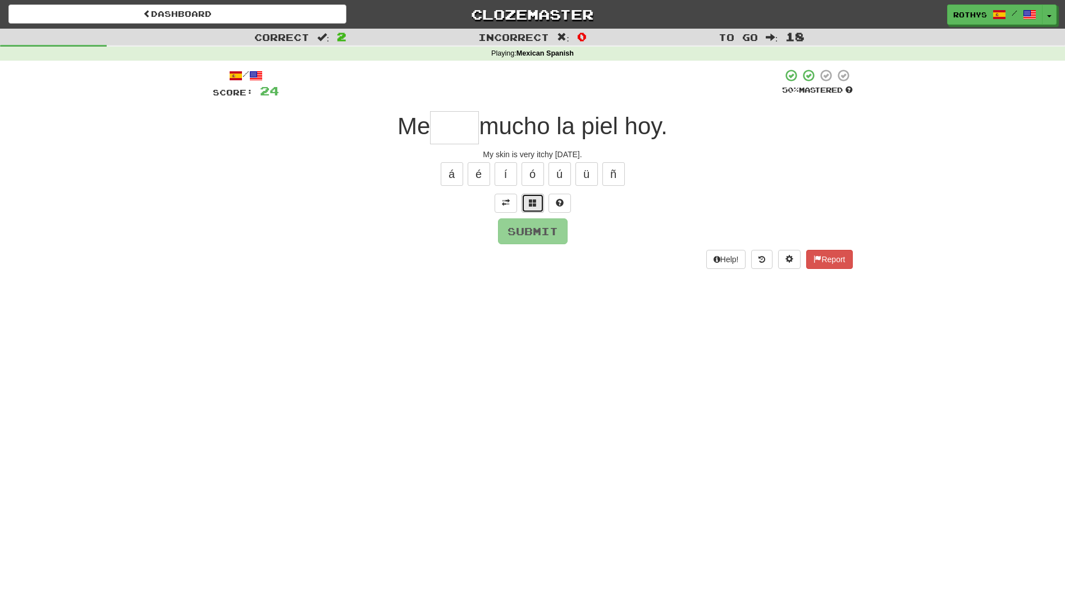
click at [532, 203] on span at bounding box center [533, 203] width 8 height 8
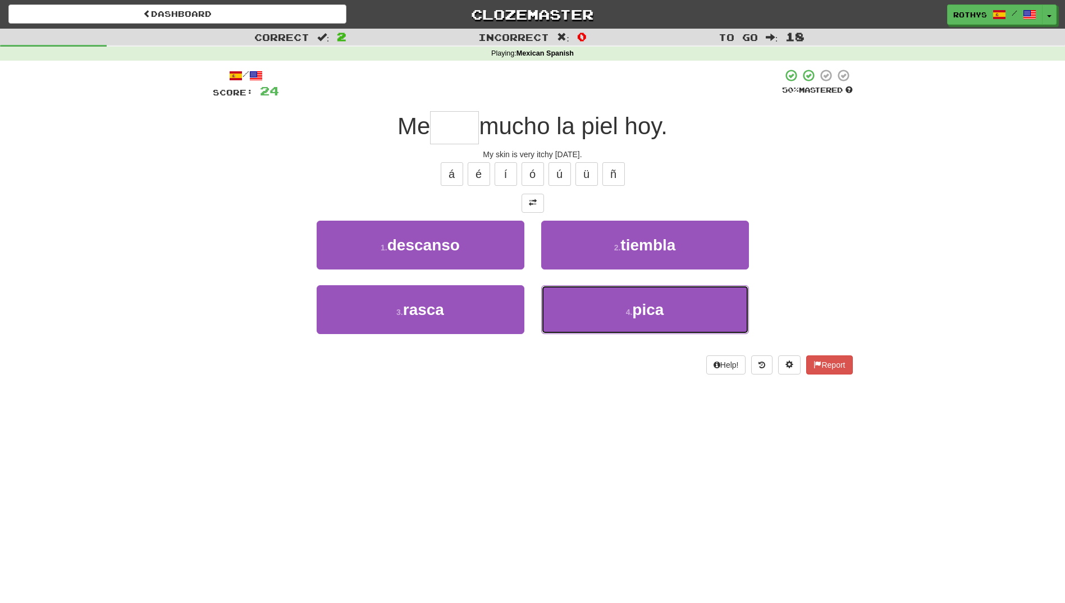
drag, startPoint x: 608, startPoint y: 300, endPoint x: 618, endPoint y: 296, distance: 11.6
click at [608, 299] on button "4 . pica" at bounding box center [645, 309] width 208 height 49
type input "****"
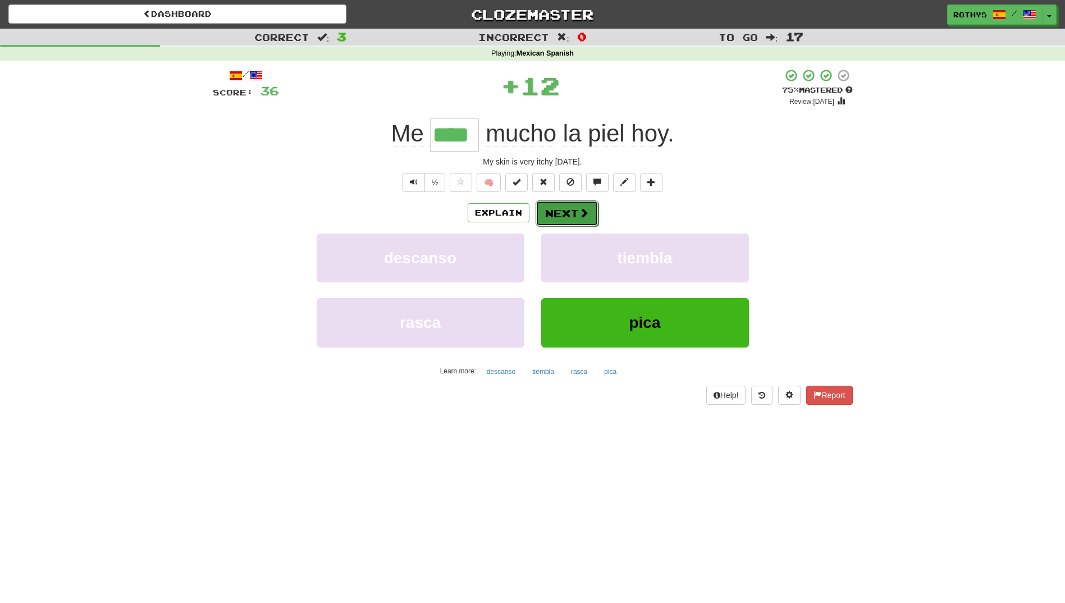
click at [582, 212] on span at bounding box center [584, 213] width 10 height 10
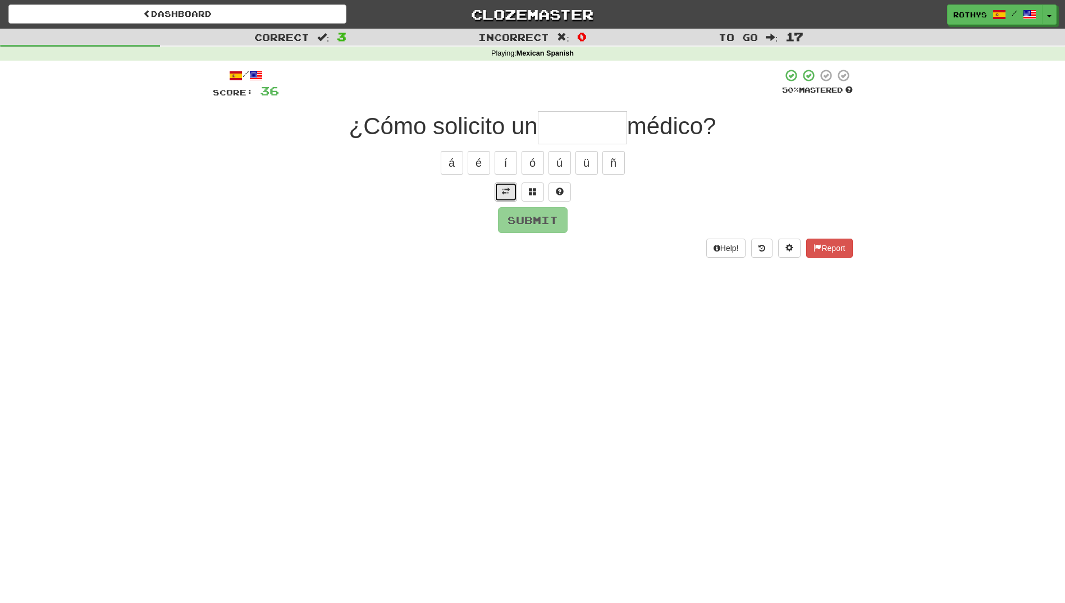
click at [503, 190] on span at bounding box center [506, 192] width 8 height 8
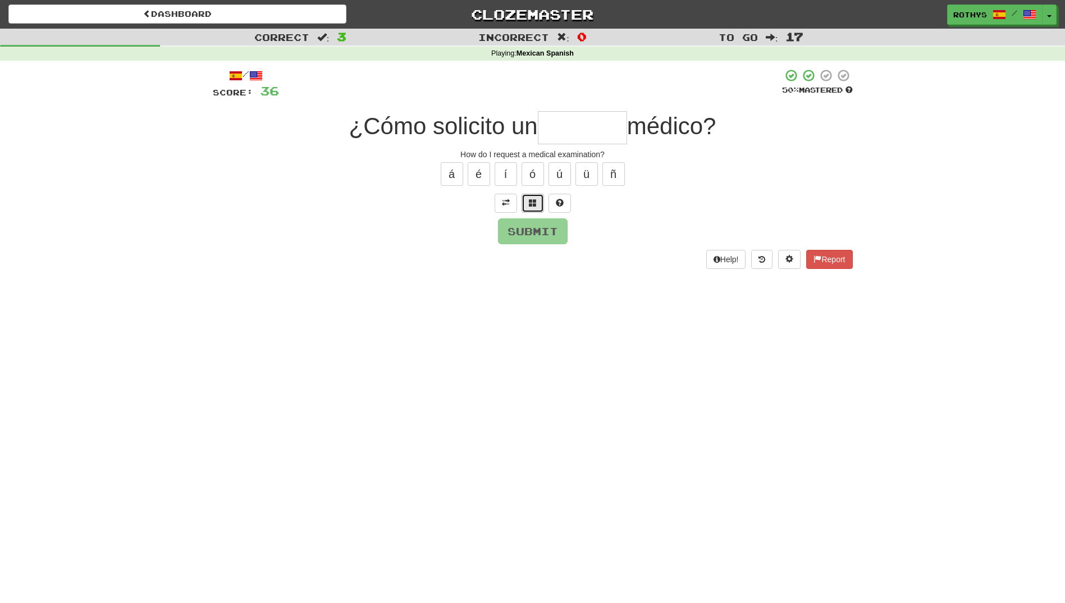
click at [538, 200] on button at bounding box center [533, 203] width 22 height 19
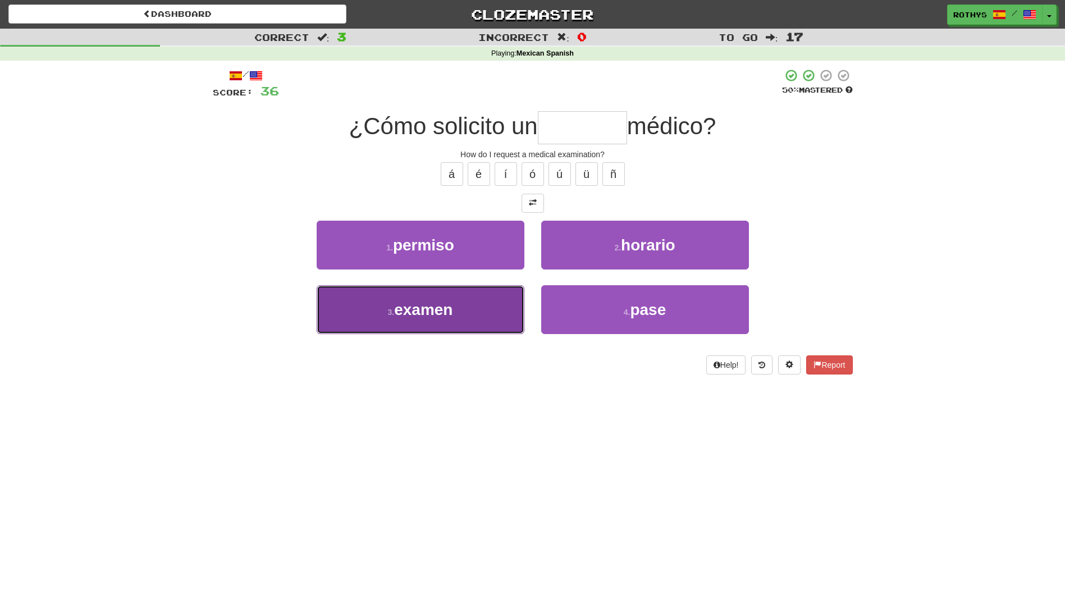
click at [465, 312] on button "3 . examen" at bounding box center [421, 309] width 208 height 49
type input "******"
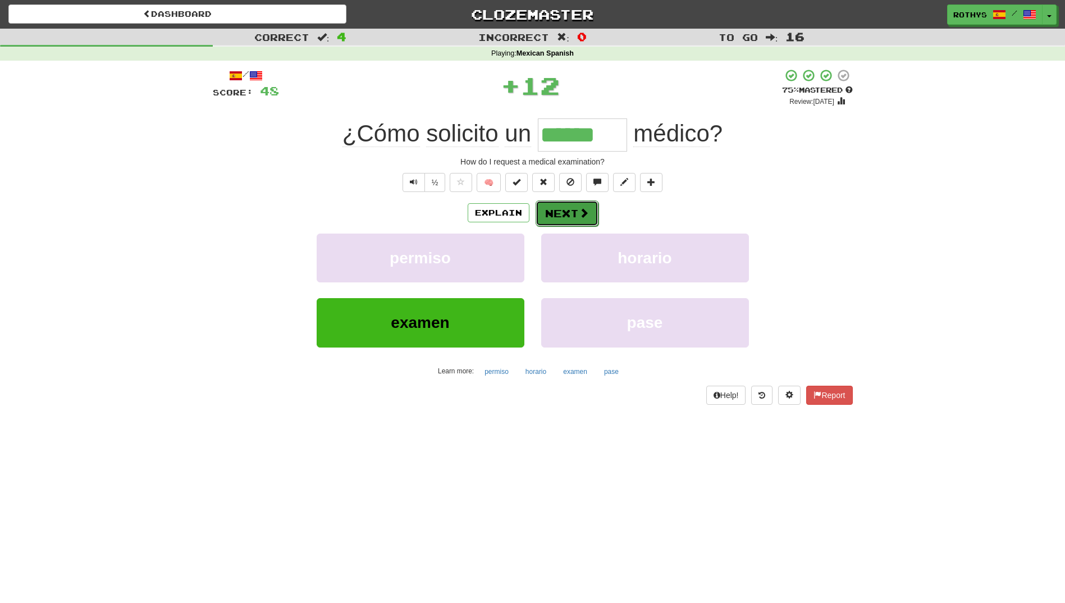
click at [560, 208] on button "Next" at bounding box center [567, 213] width 63 height 26
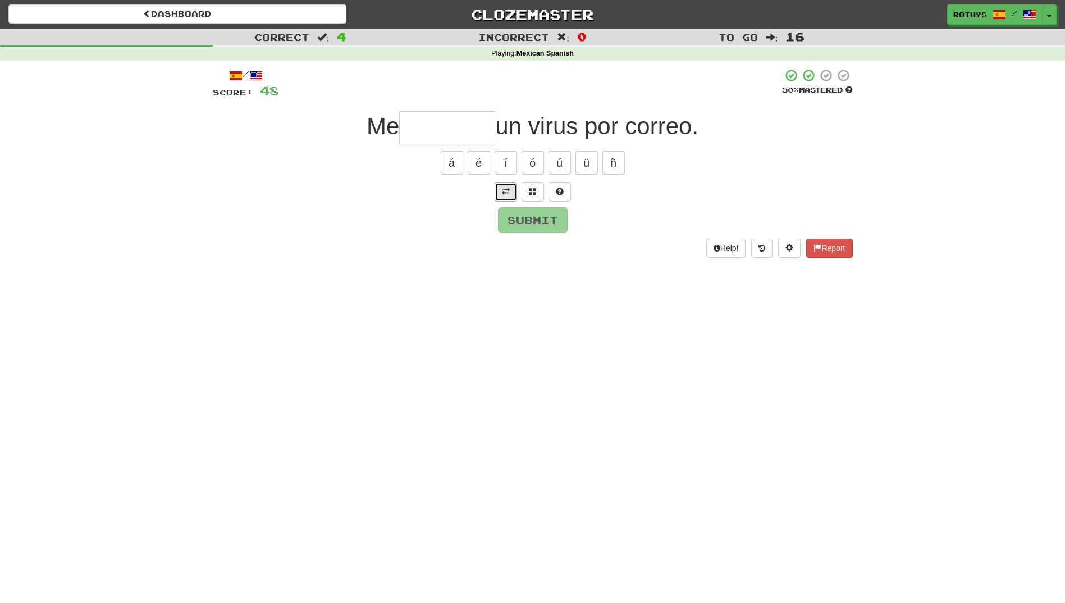
click at [504, 190] on span at bounding box center [506, 192] width 8 height 8
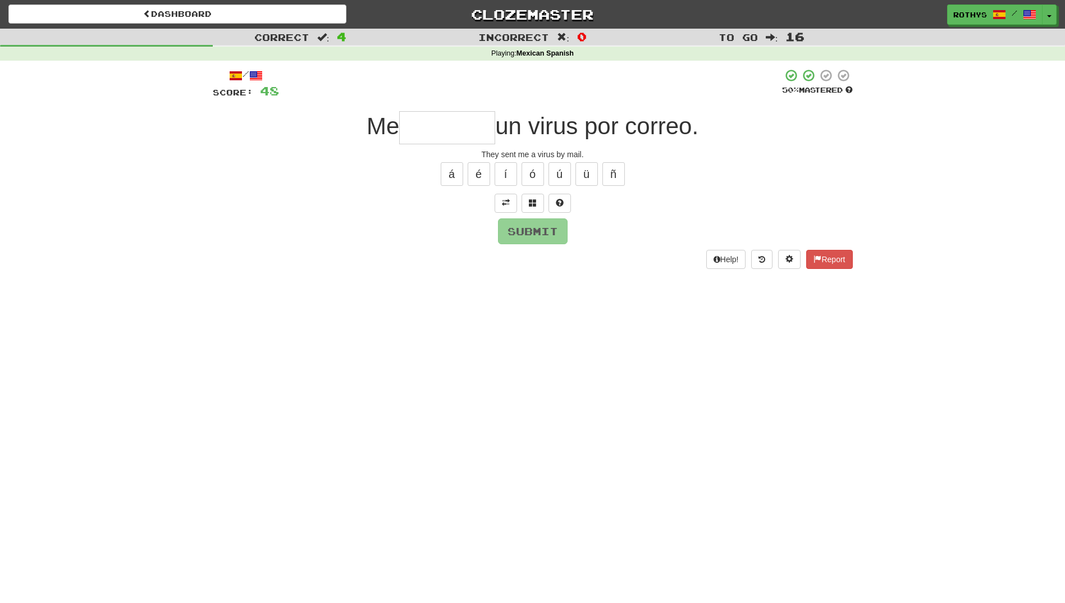
click at [460, 118] on input "text" at bounding box center [447, 127] width 96 height 33
click at [531, 200] on span at bounding box center [533, 203] width 8 height 8
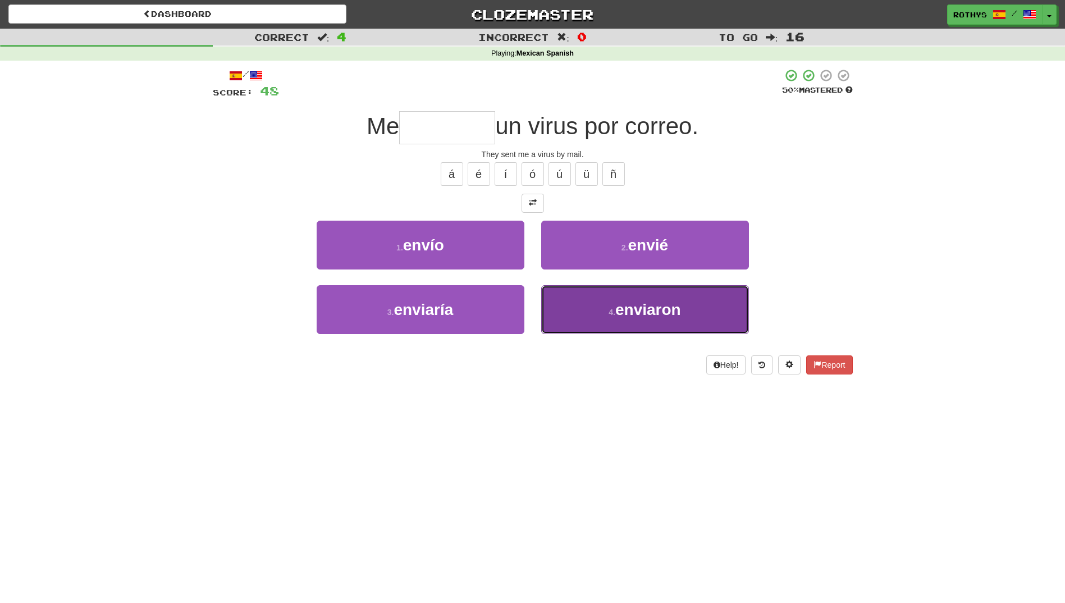
click at [623, 311] on span "enviaron" at bounding box center [648, 309] width 66 height 17
type input "********"
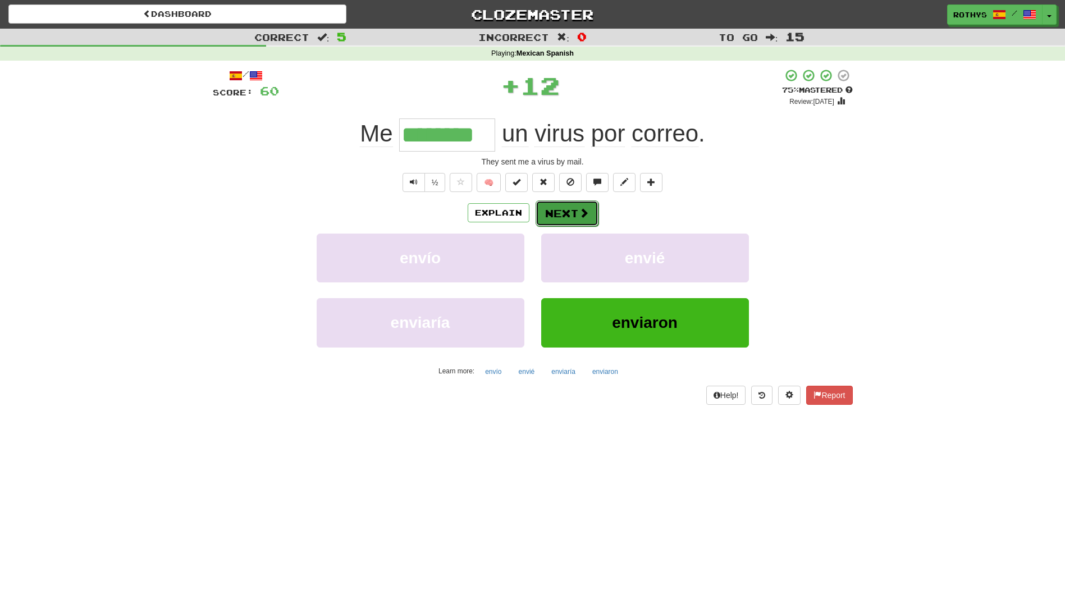
click at [563, 218] on button "Next" at bounding box center [567, 213] width 63 height 26
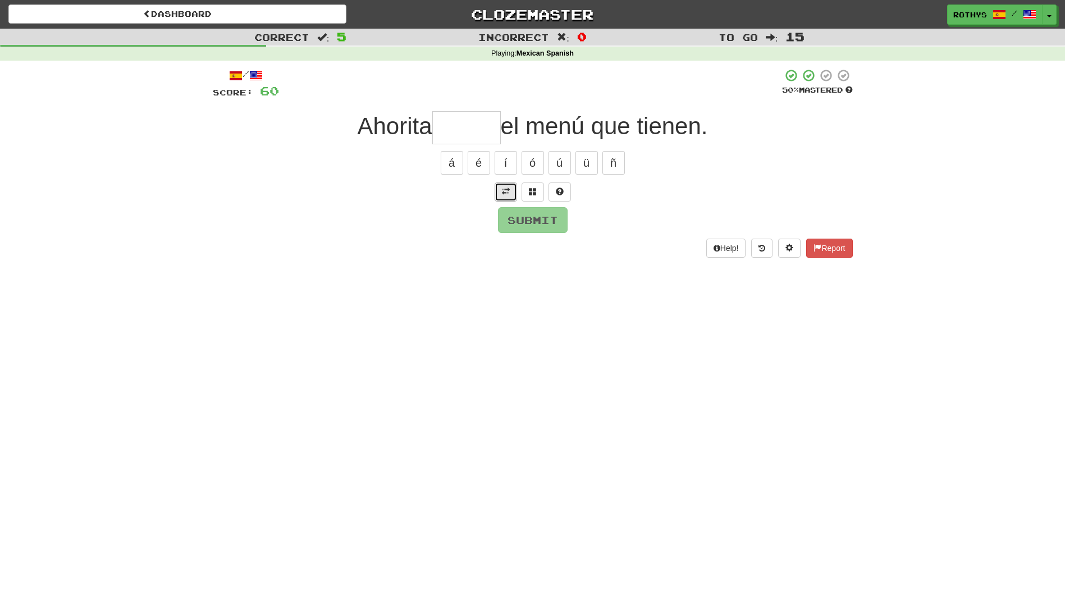
click at [508, 190] on span at bounding box center [506, 192] width 8 height 8
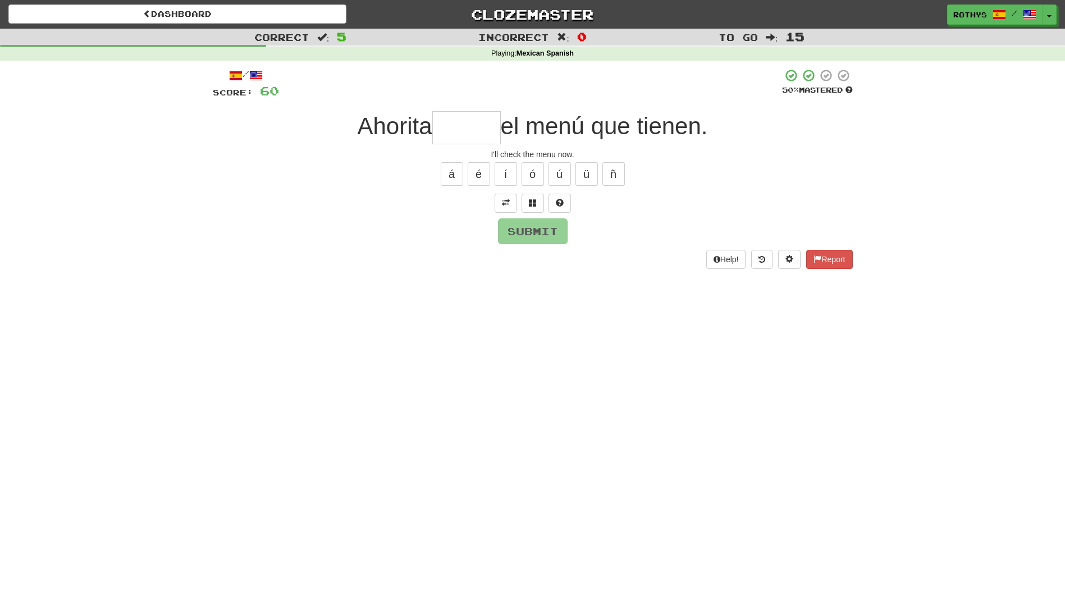
click at [471, 128] on input "text" at bounding box center [466, 127] width 69 height 33
click at [534, 202] on span at bounding box center [533, 203] width 8 height 8
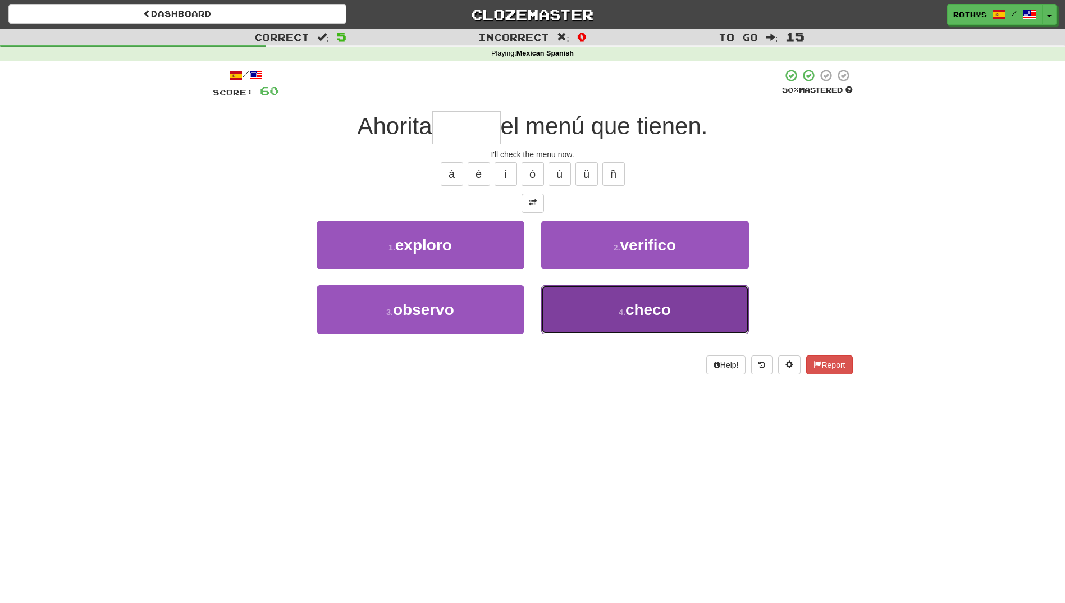
click at [730, 308] on button "4 . checo" at bounding box center [645, 309] width 208 height 49
type input "*****"
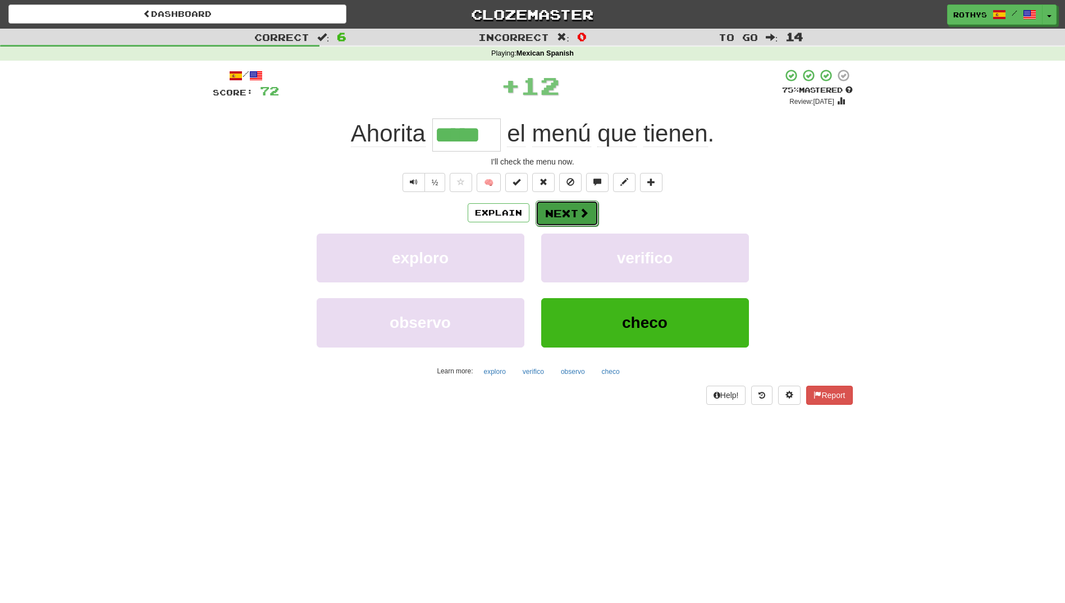
click at [580, 218] on span at bounding box center [584, 213] width 10 height 10
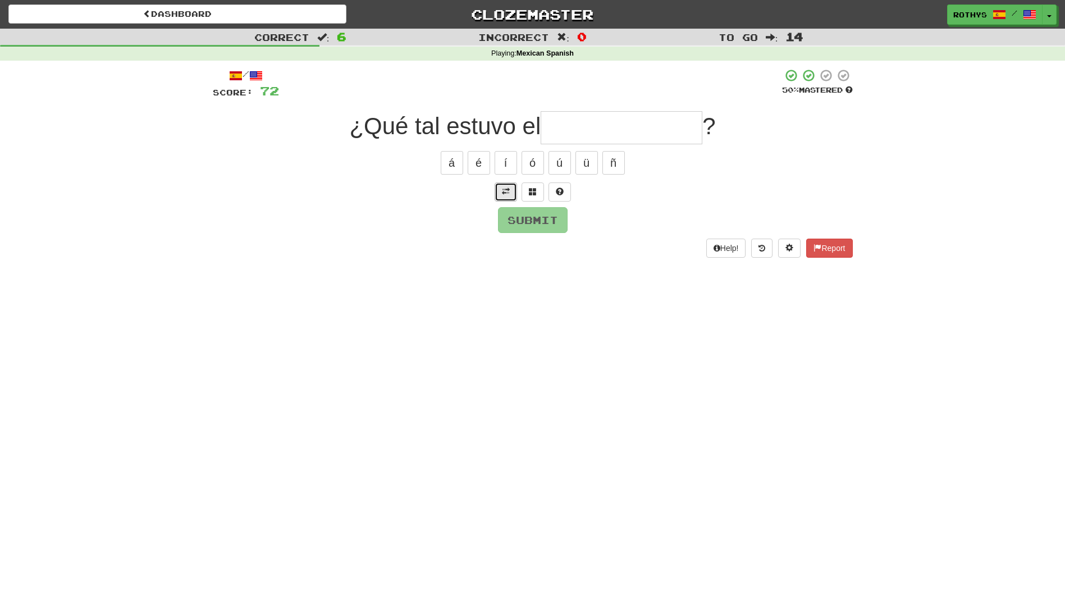
drag, startPoint x: 502, startPoint y: 183, endPoint x: 591, endPoint y: 147, distance: 96.3
click at [504, 183] on button at bounding box center [506, 192] width 22 height 19
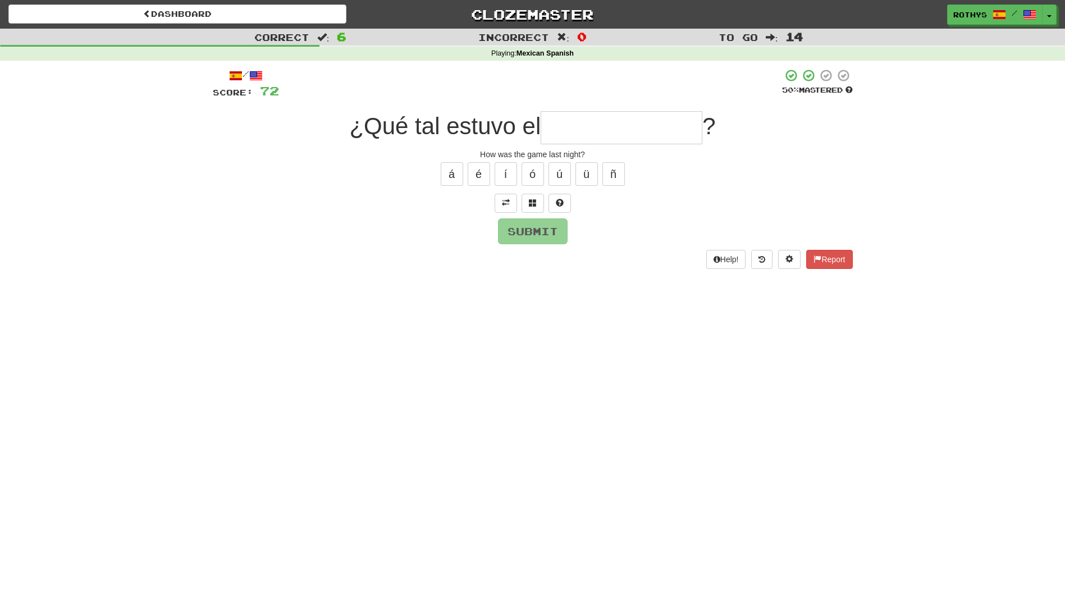
click at [598, 124] on input "text" at bounding box center [622, 127] width 162 height 33
click at [530, 199] on span at bounding box center [533, 203] width 8 height 8
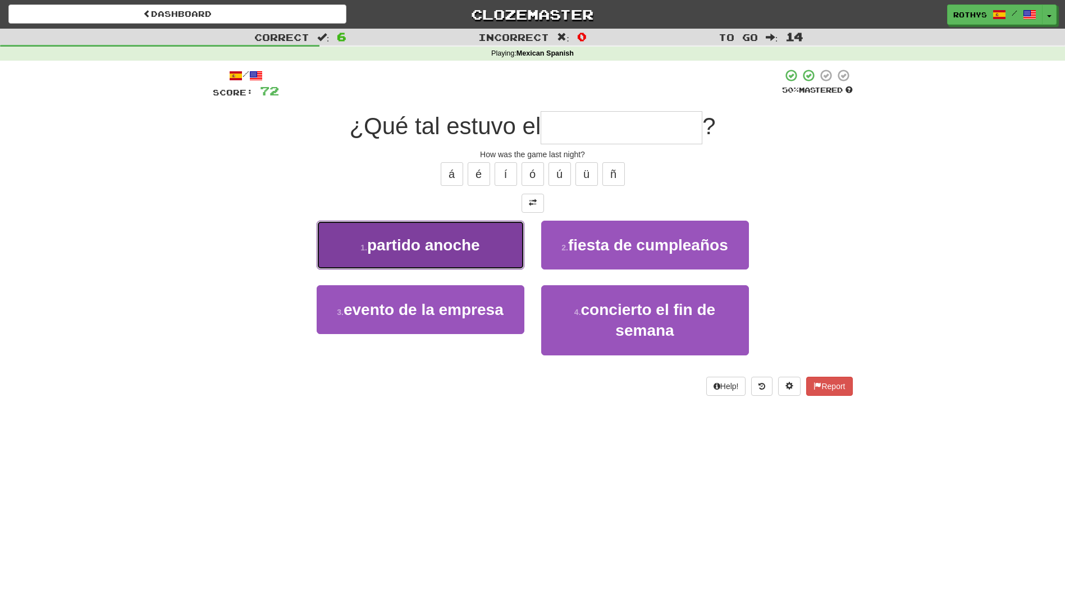
click at [427, 254] on button "1 . partido anoche" at bounding box center [421, 245] width 208 height 49
type input "**********"
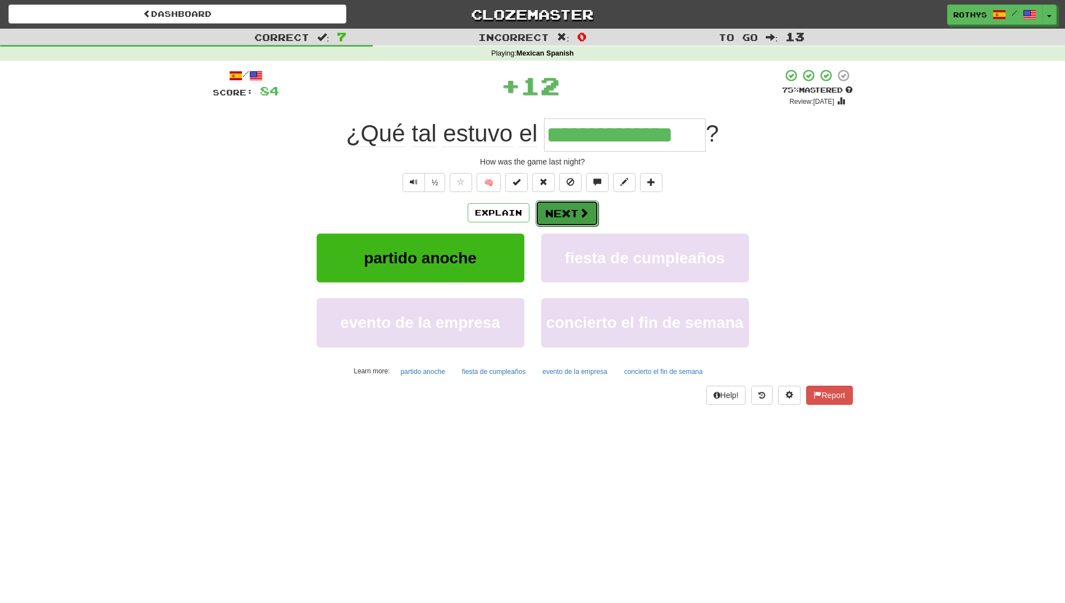
click at [569, 214] on button "Next" at bounding box center [567, 213] width 63 height 26
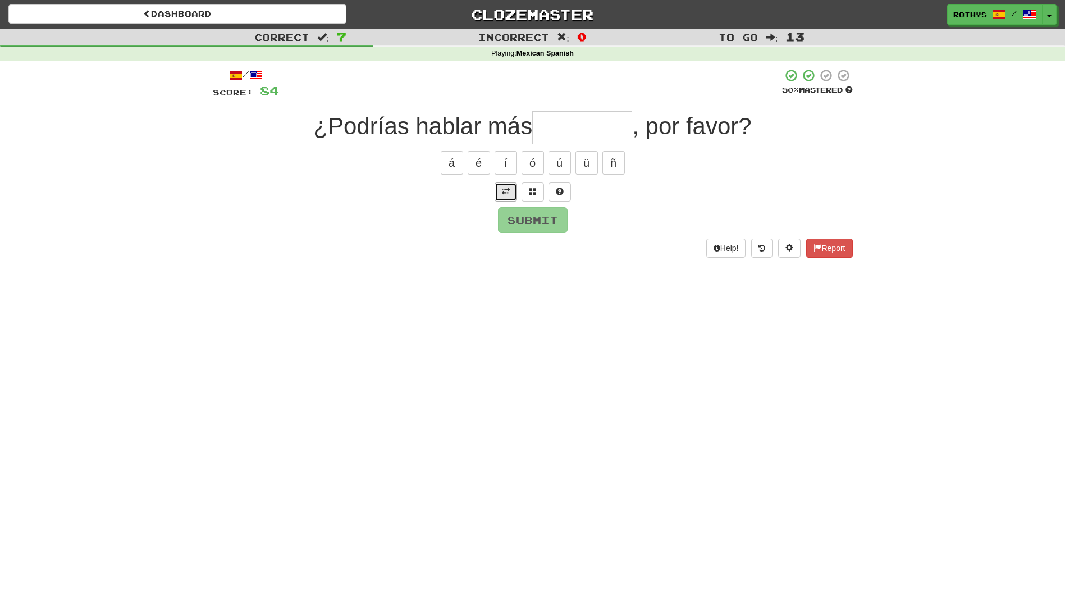
click at [509, 189] on span at bounding box center [506, 192] width 8 height 8
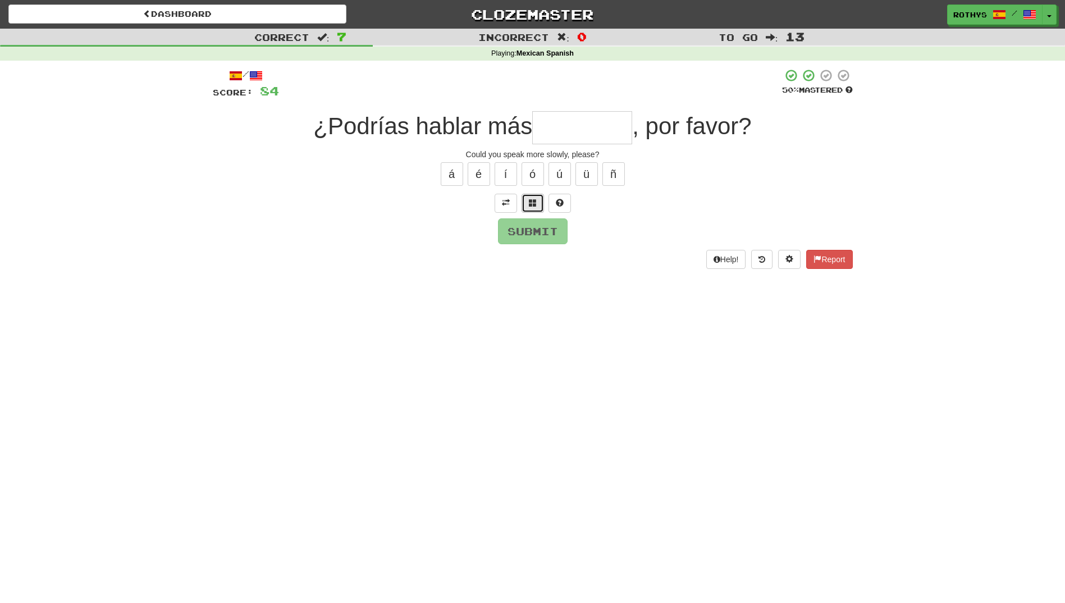
click at [529, 201] on span at bounding box center [533, 203] width 8 height 8
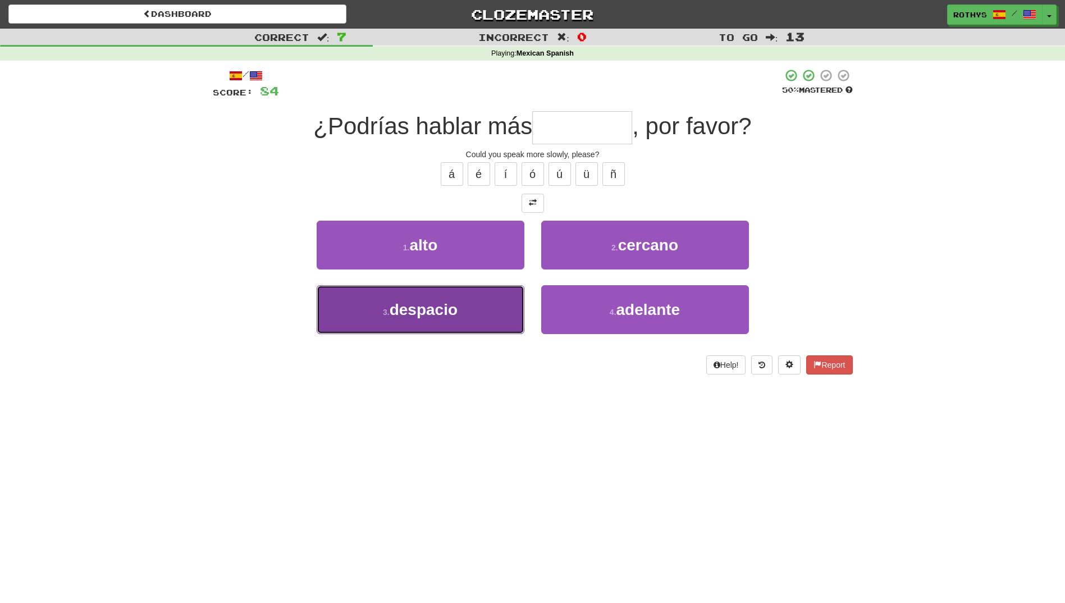
click at [464, 299] on button "3 . despacio" at bounding box center [421, 309] width 208 height 49
type input "********"
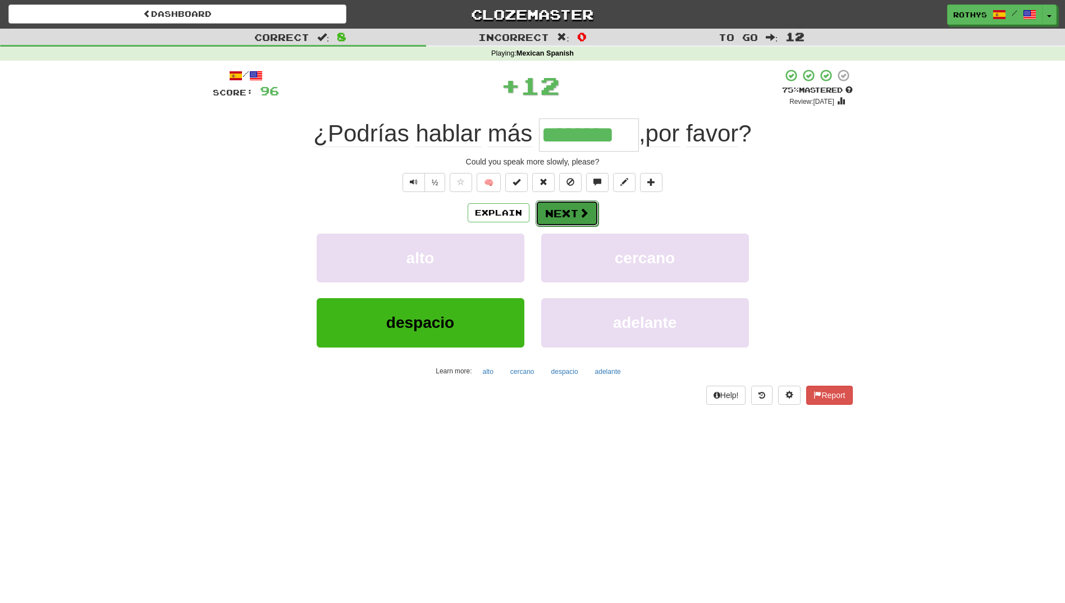
click at [571, 218] on button "Next" at bounding box center [567, 213] width 63 height 26
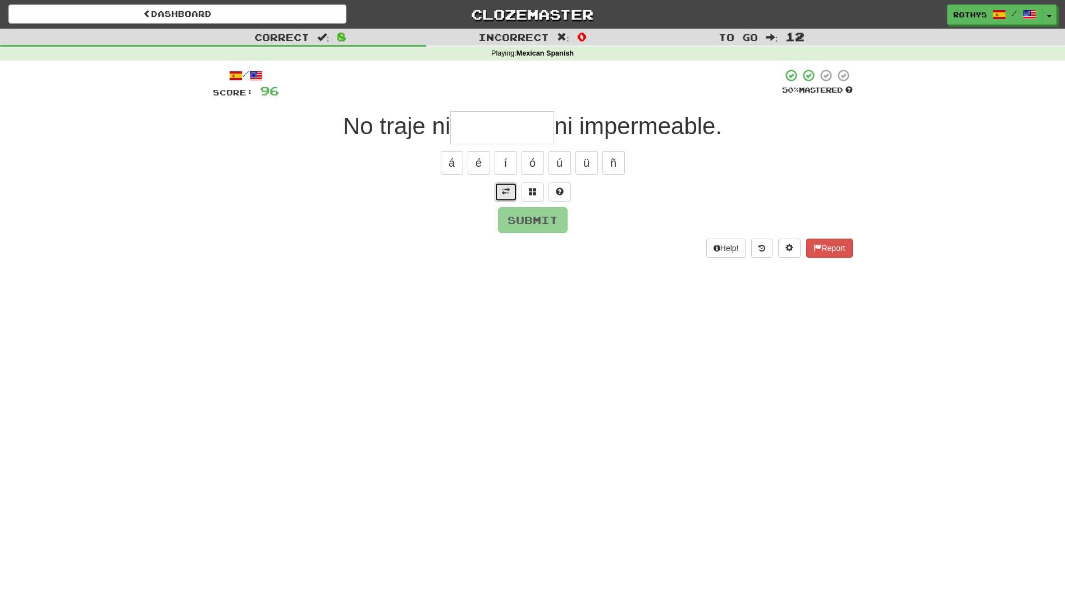
click at [504, 189] on span at bounding box center [506, 192] width 8 height 8
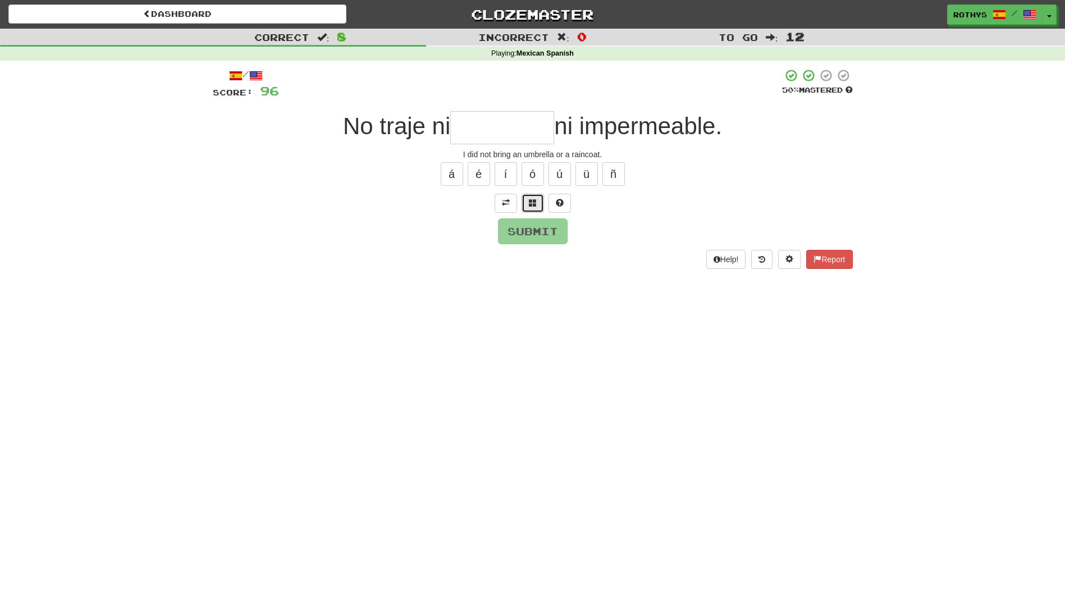
click at [527, 204] on button at bounding box center [533, 203] width 22 height 19
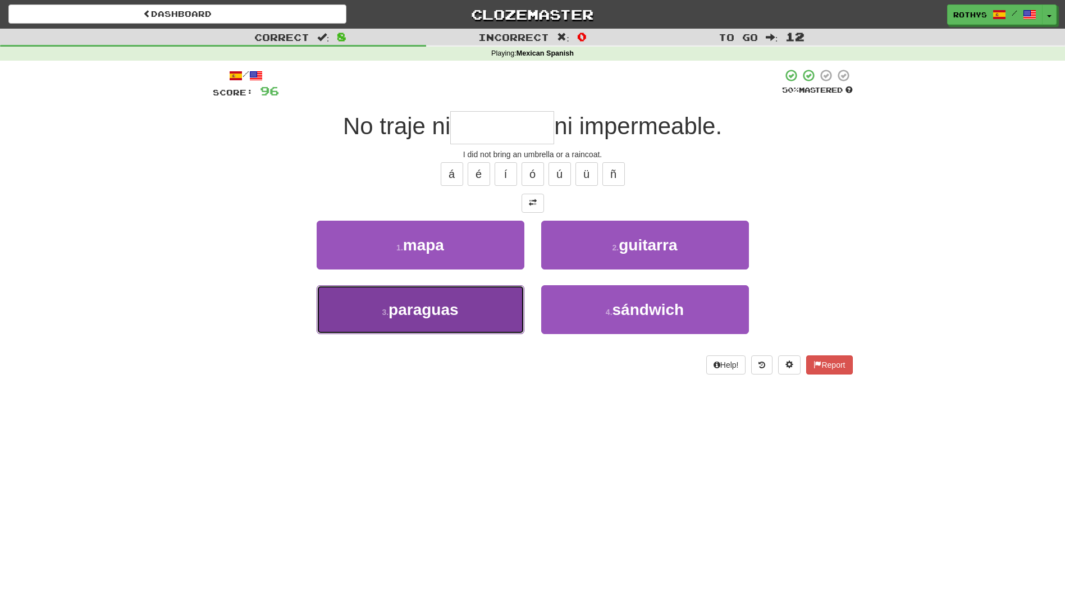
click at [490, 314] on button "3 . paraguas" at bounding box center [421, 309] width 208 height 49
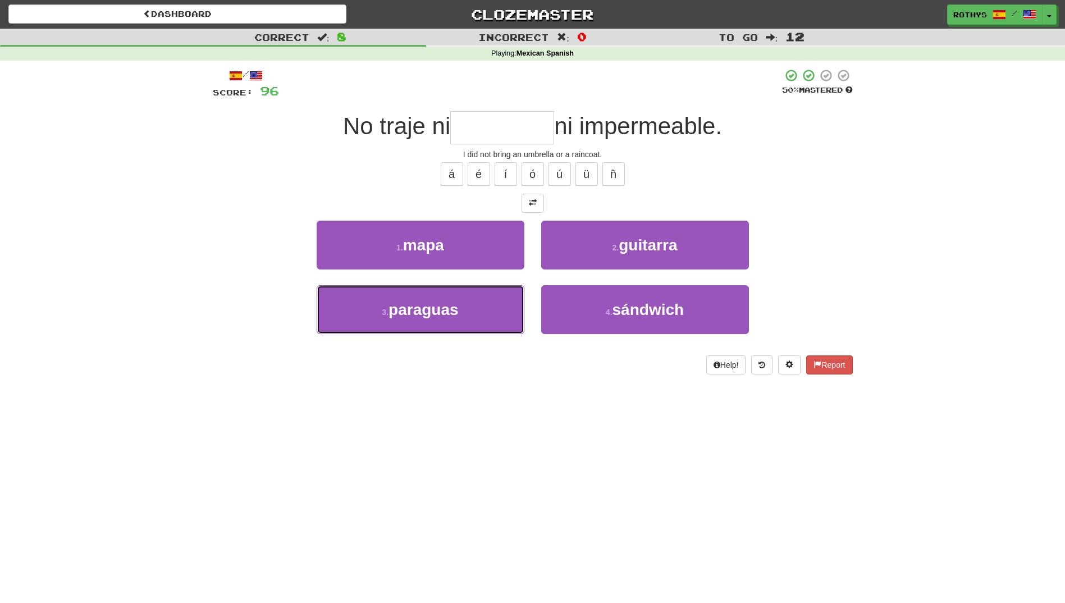
type input "********"
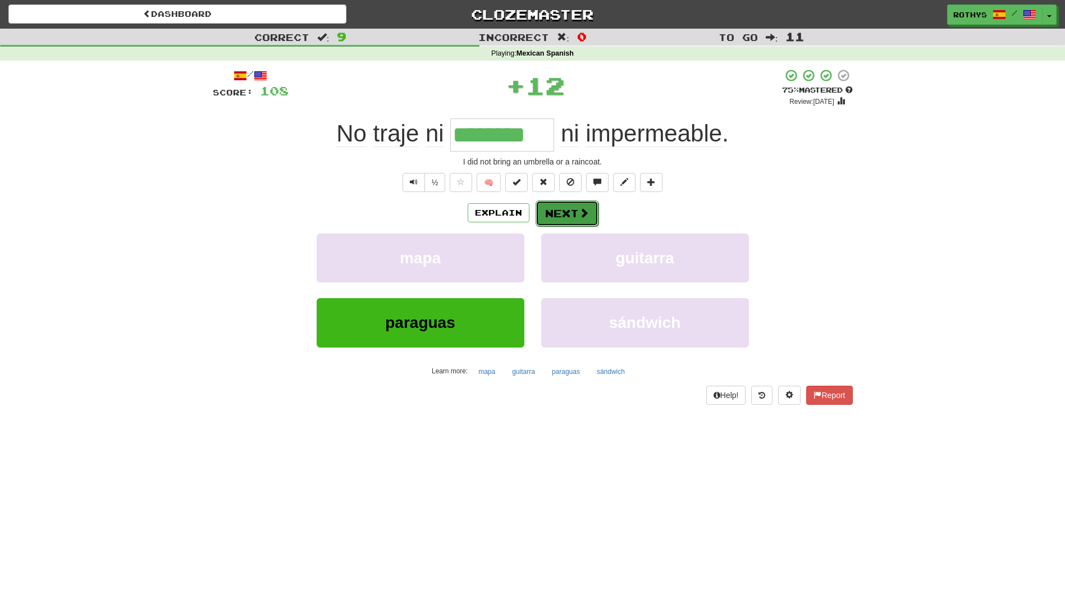
click at [579, 212] on span at bounding box center [584, 213] width 10 height 10
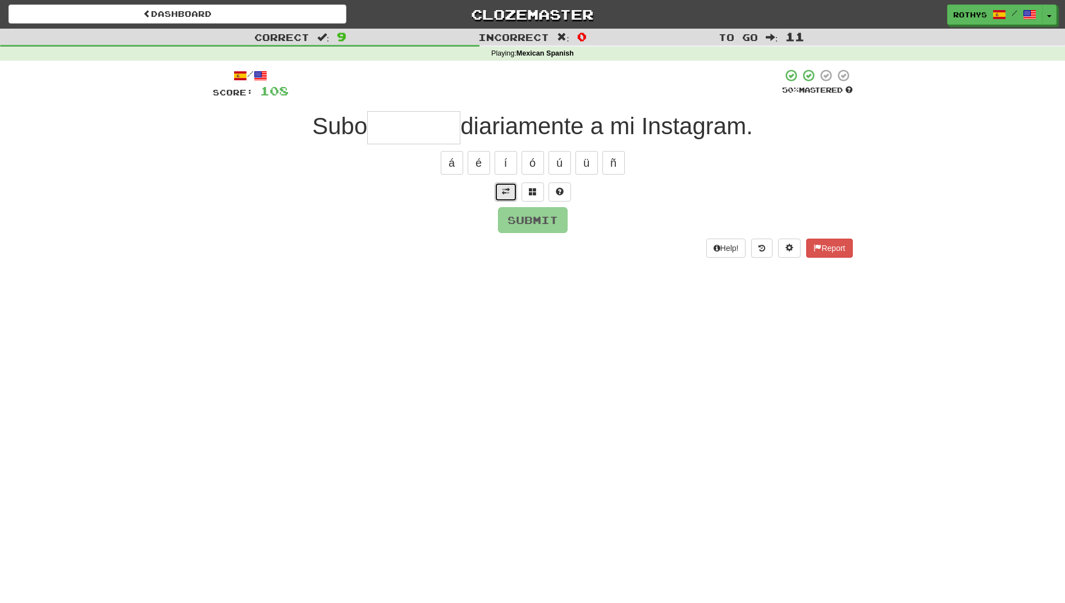
click at [509, 191] on span at bounding box center [506, 192] width 8 height 8
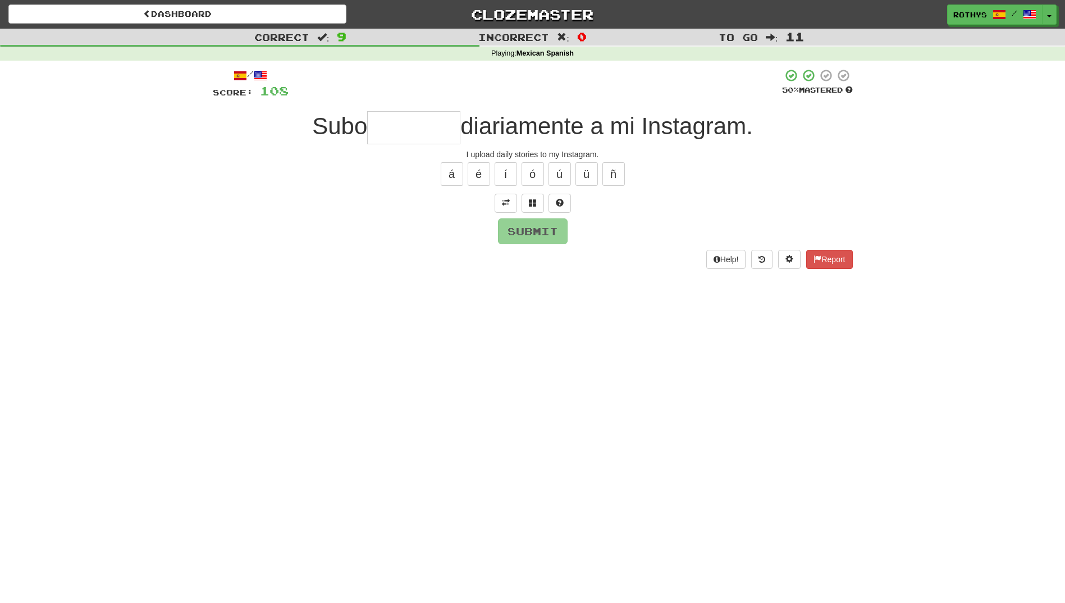
click at [412, 127] on input "text" at bounding box center [413, 127] width 93 height 33
drag, startPoint x: 536, startPoint y: 200, endPoint x: 530, endPoint y: 202, distance: 7.1
click at [530, 202] on span at bounding box center [533, 203] width 8 height 8
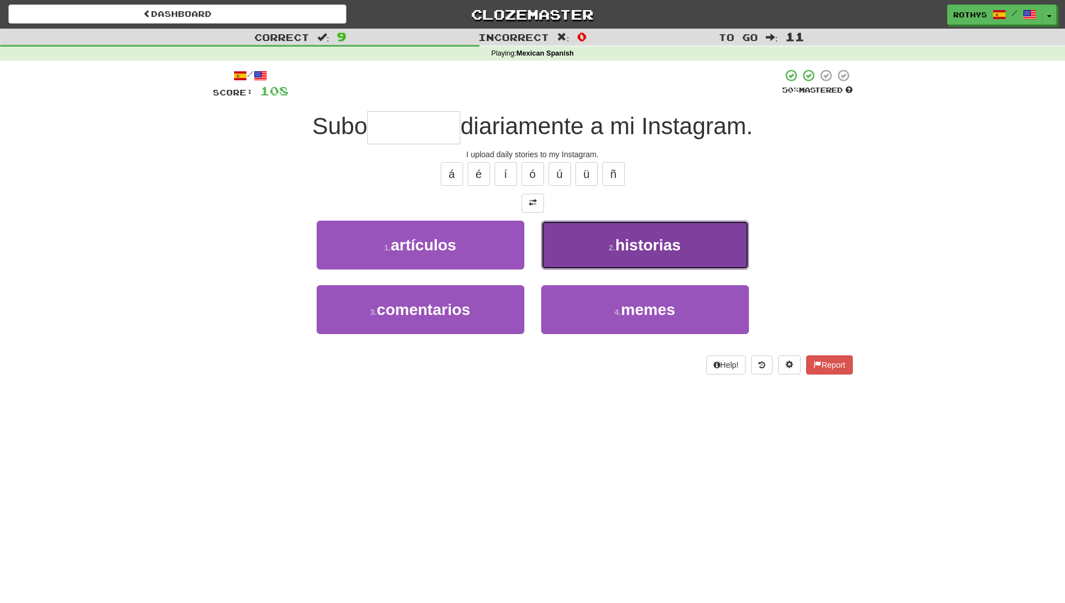
click at [646, 240] on span "historias" at bounding box center [648, 244] width 66 height 17
type input "*********"
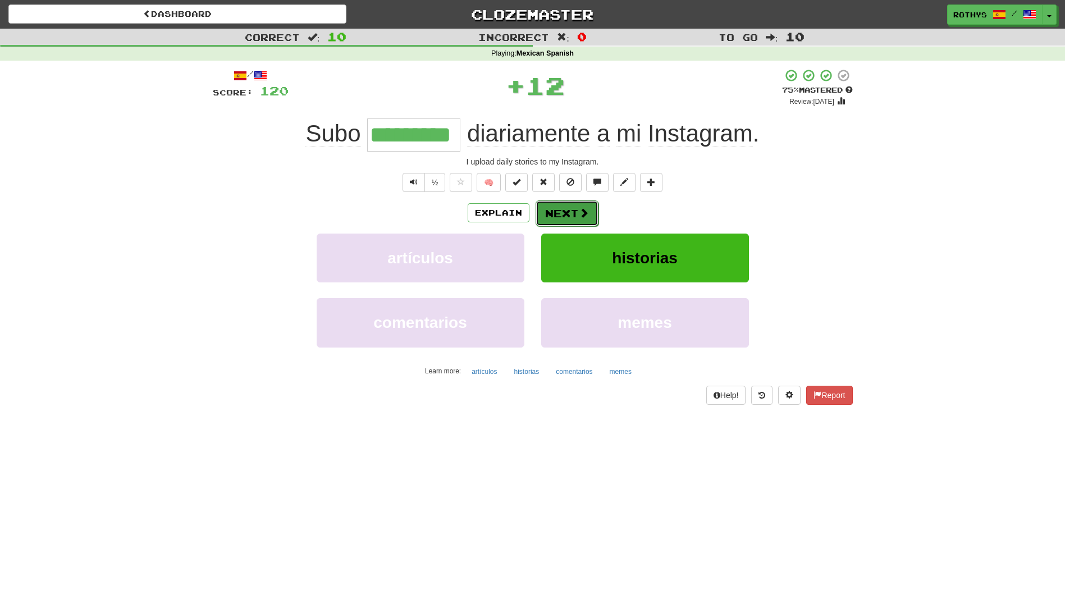
click at [586, 216] on span at bounding box center [584, 213] width 10 height 10
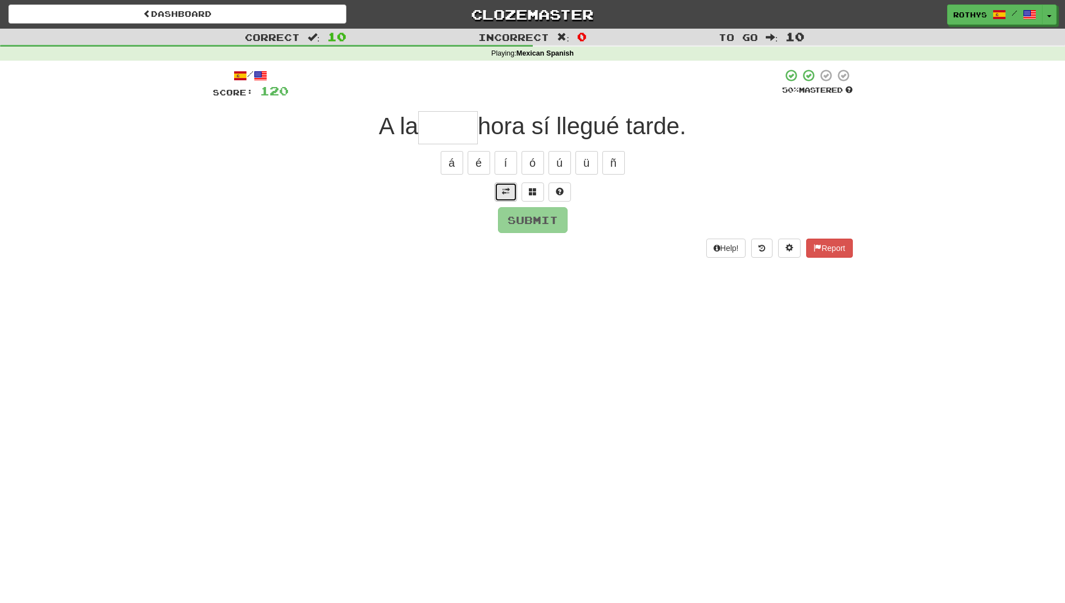
click at [510, 190] on button at bounding box center [506, 192] width 22 height 19
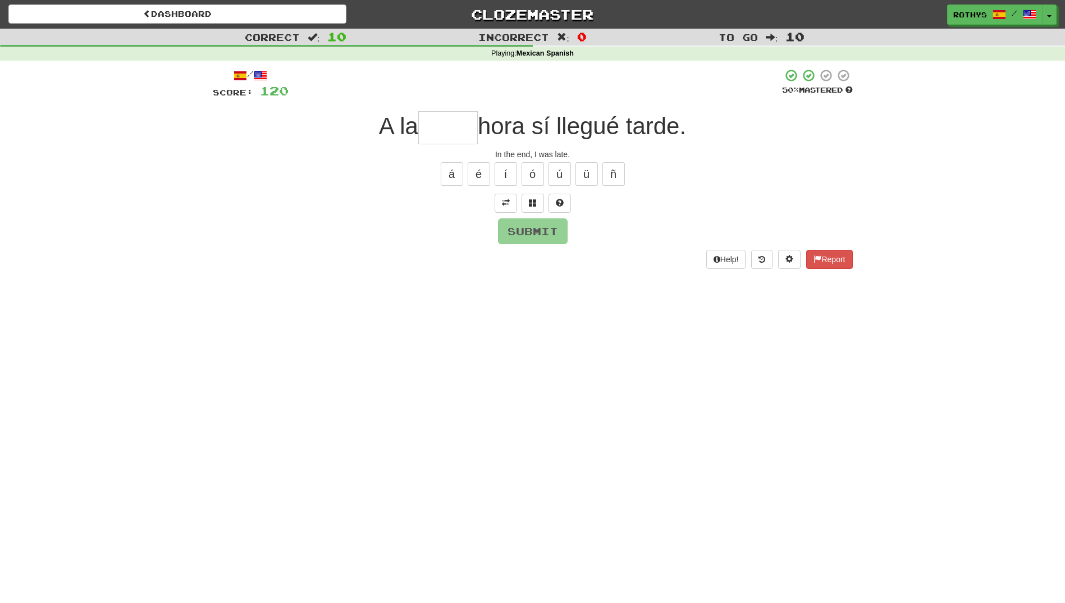
drag, startPoint x: 433, startPoint y: 130, endPoint x: 474, endPoint y: 157, distance: 49.4
click at [433, 130] on input "text" at bounding box center [448, 127] width 60 height 33
click at [534, 208] on button at bounding box center [533, 203] width 22 height 19
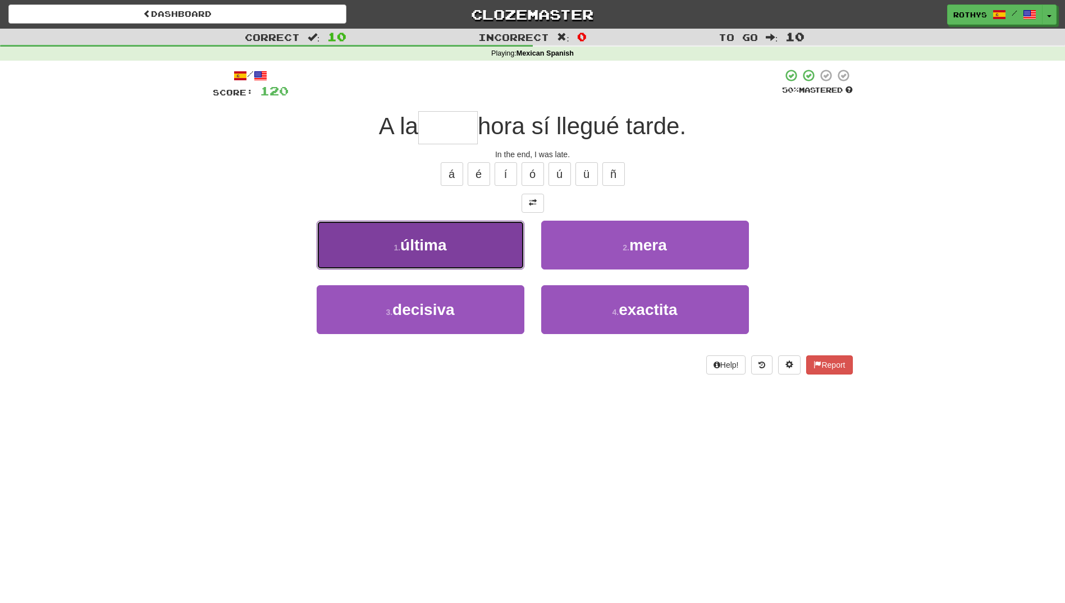
click at [438, 256] on button "1 . última" at bounding box center [421, 245] width 208 height 49
type input "****"
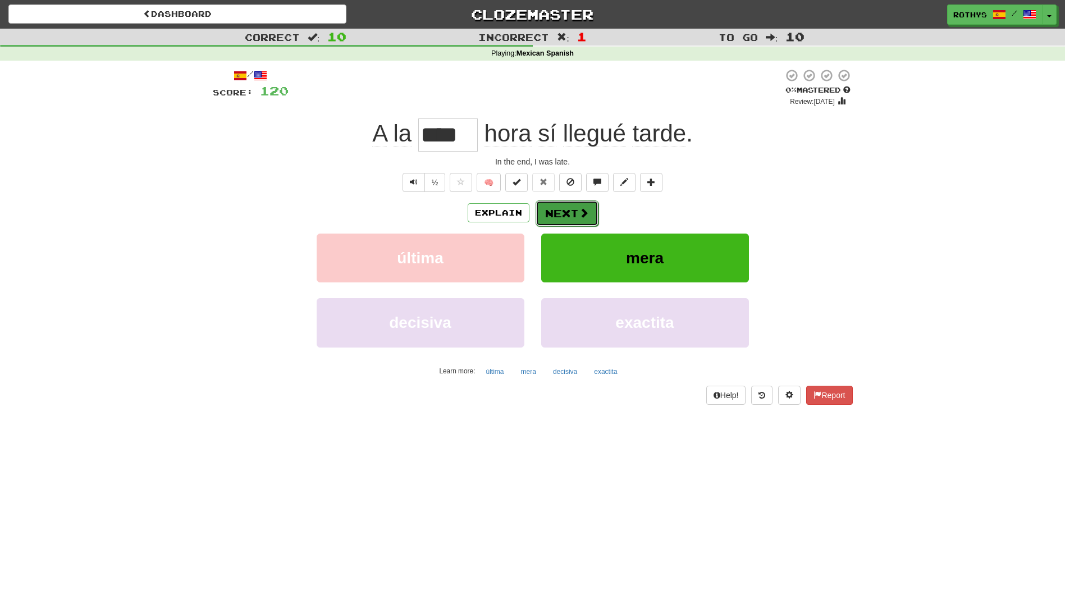
click at [563, 208] on button "Next" at bounding box center [567, 213] width 63 height 26
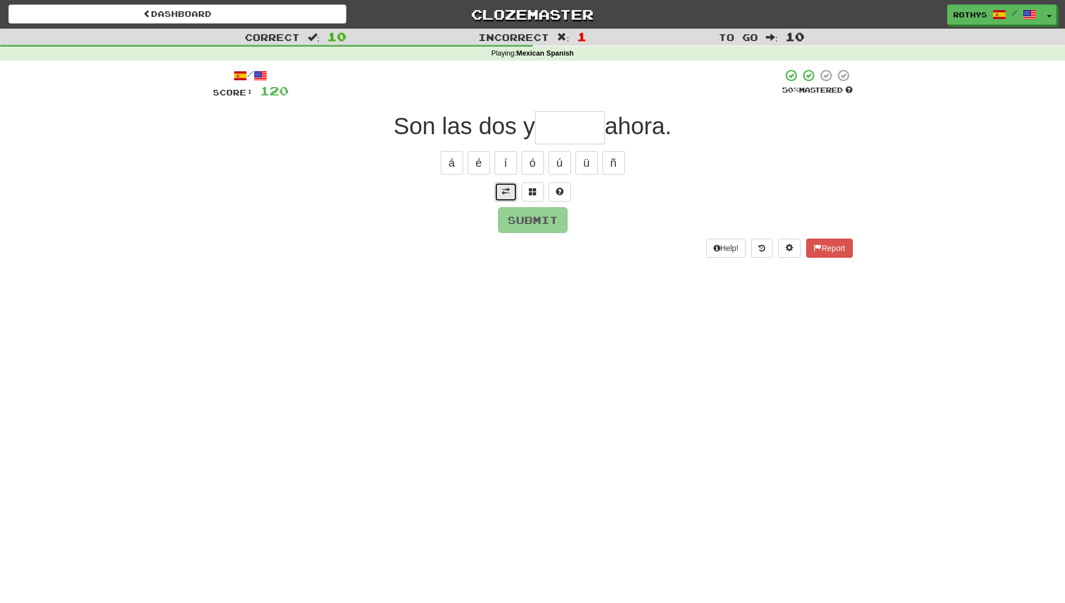
click at [505, 196] on button at bounding box center [506, 192] width 22 height 19
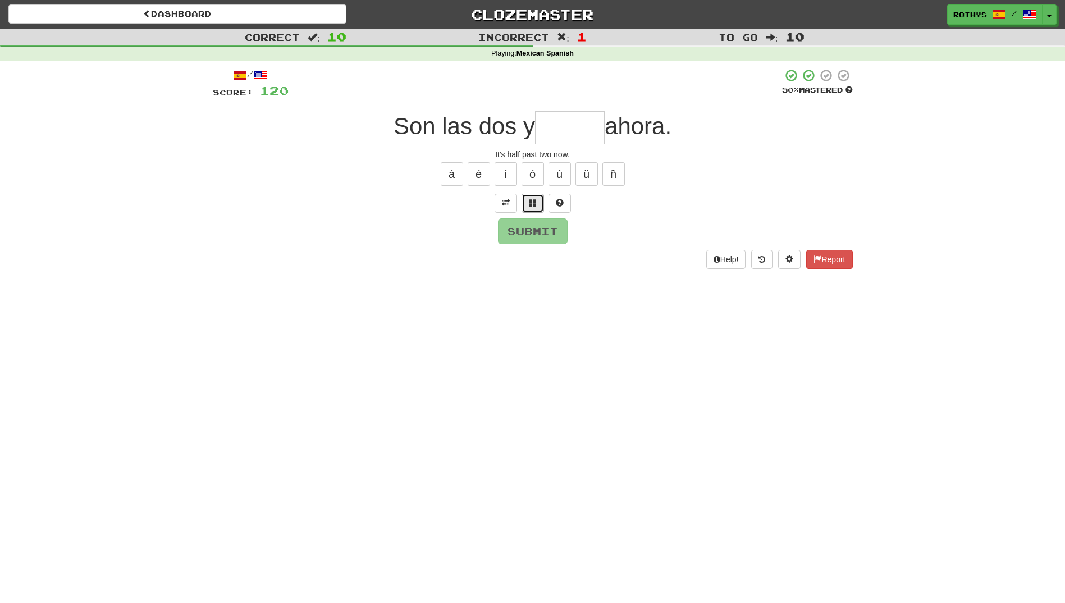
click at [537, 203] on button at bounding box center [533, 203] width 22 height 19
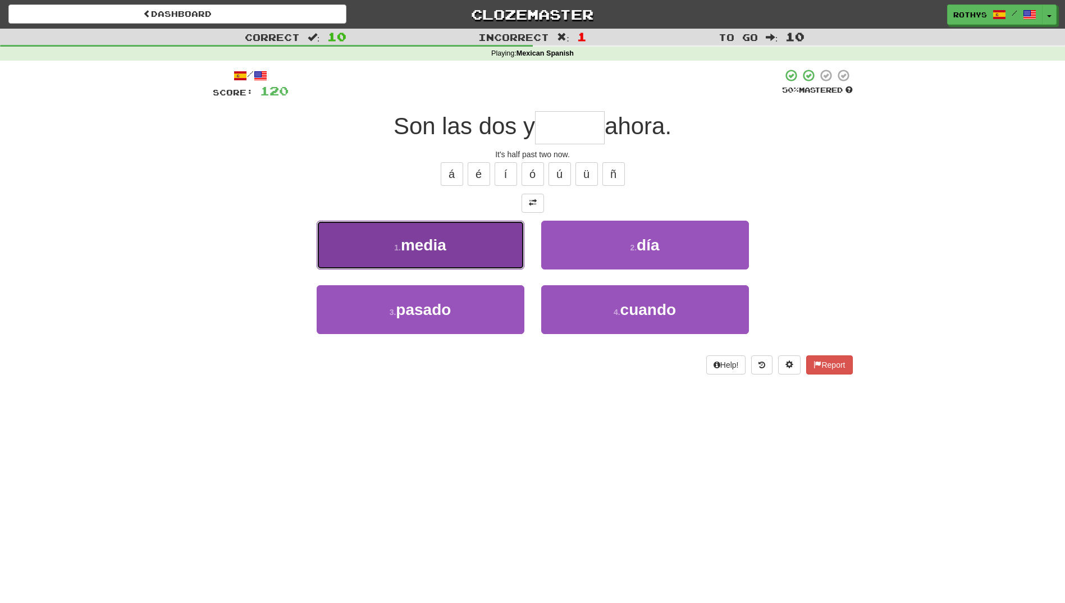
click at [477, 255] on button "1 . media" at bounding box center [421, 245] width 208 height 49
type input "*****"
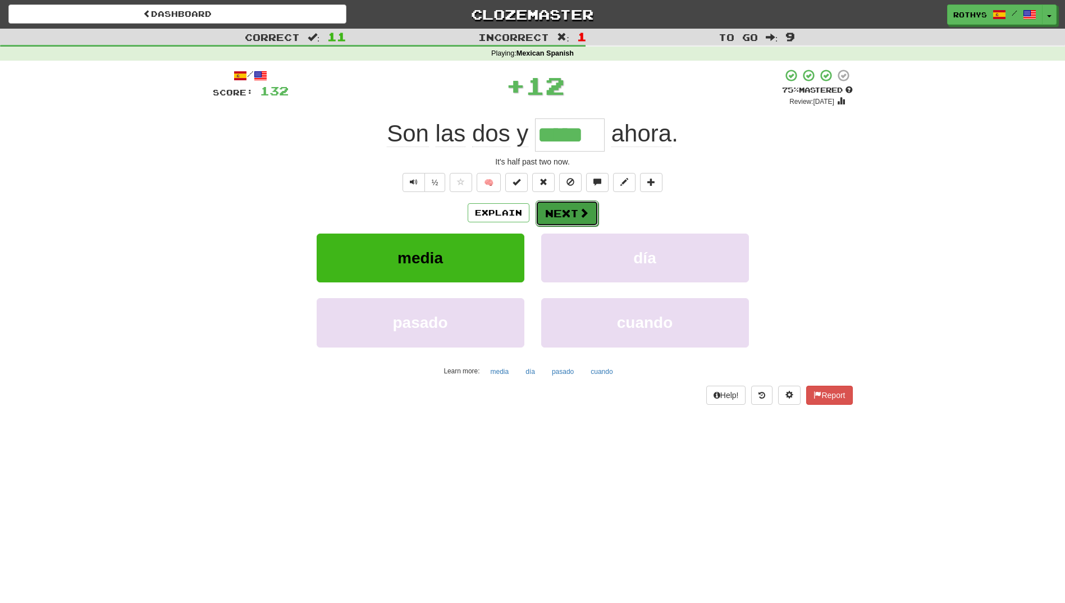
click at [563, 208] on button "Next" at bounding box center [567, 213] width 63 height 26
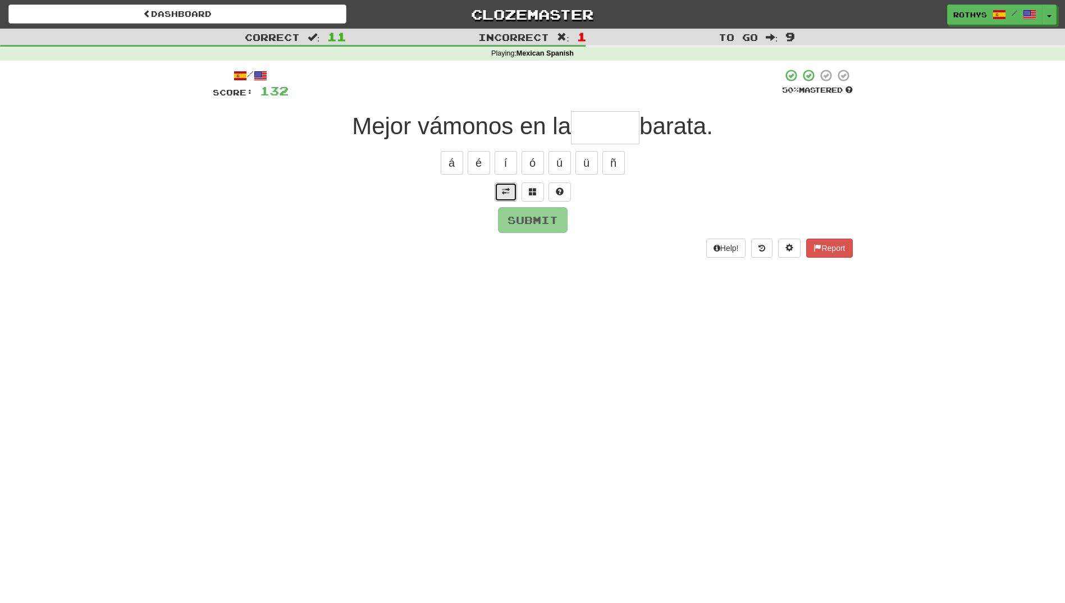
click at [503, 192] on span at bounding box center [506, 192] width 8 height 8
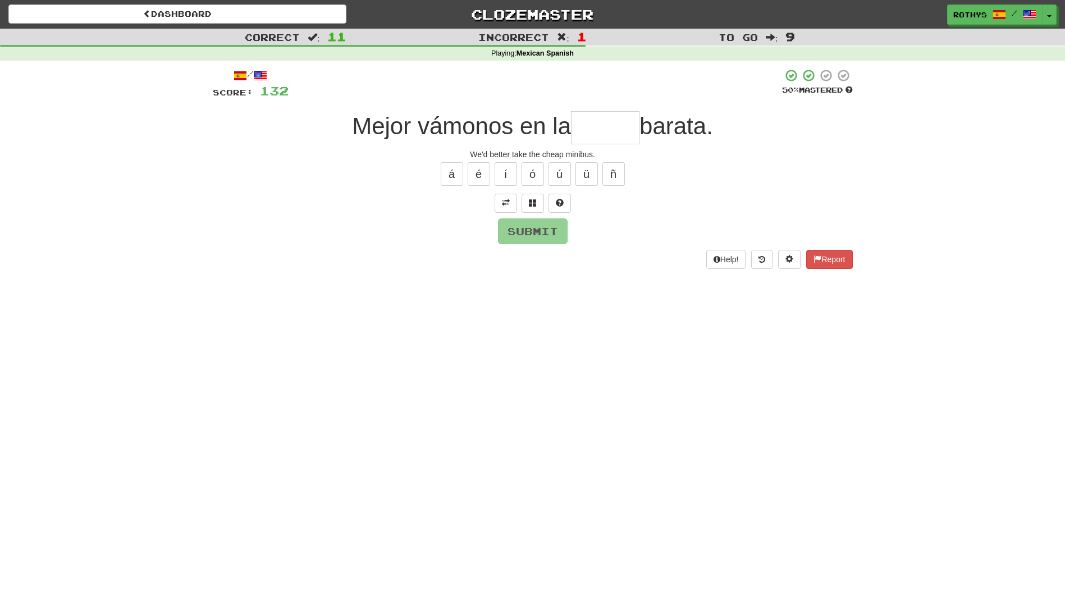
click at [595, 135] on input "text" at bounding box center [605, 127] width 69 height 33
click at [531, 202] on span at bounding box center [533, 203] width 8 height 8
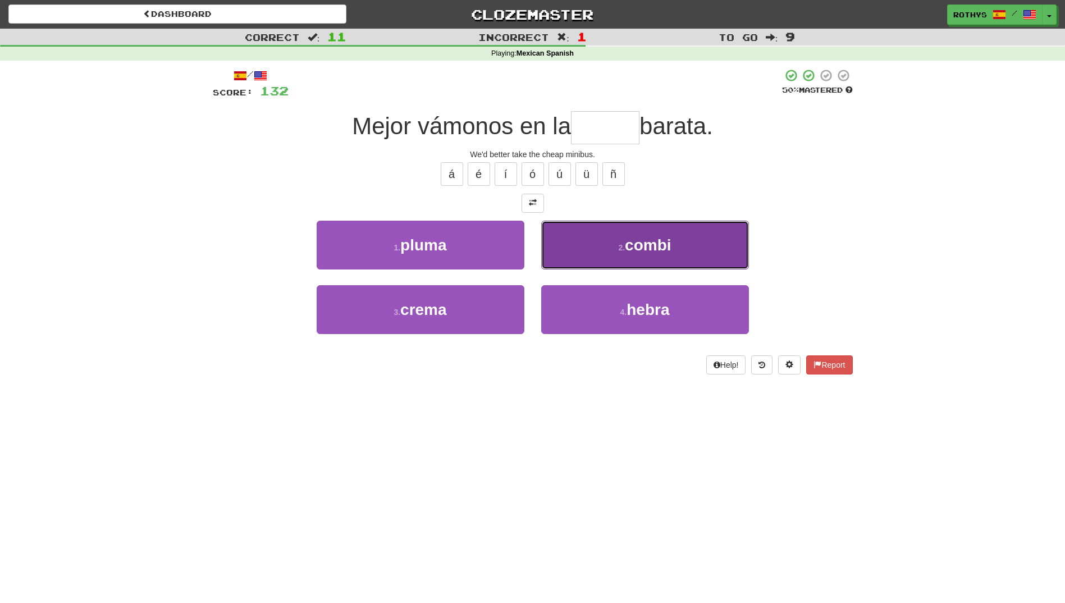
click at [614, 234] on button "2 . combi" at bounding box center [645, 245] width 208 height 49
type input "*****"
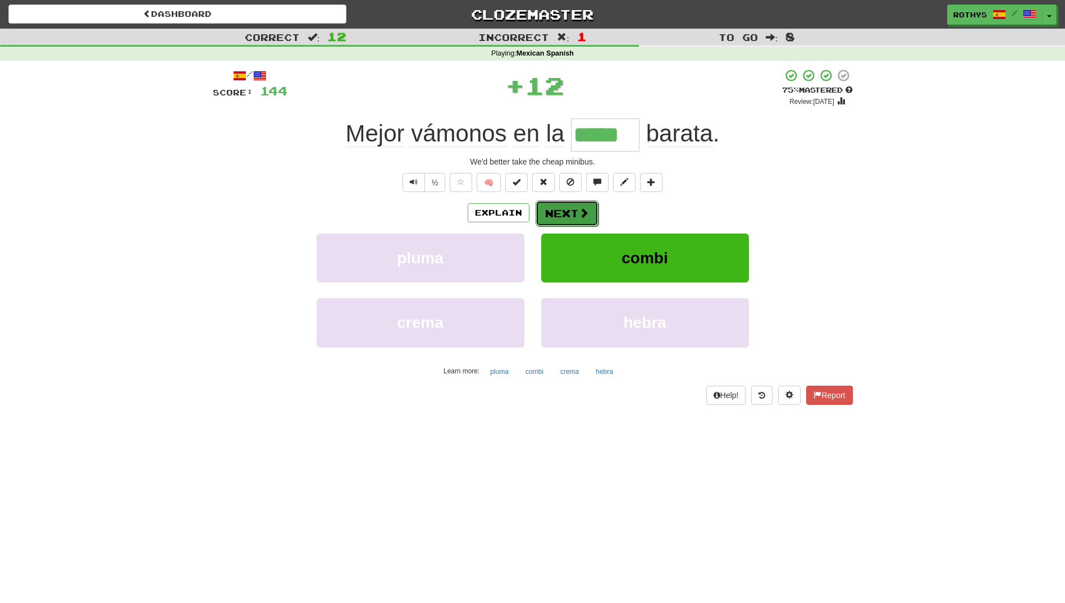
click at [586, 213] on span at bounding box center [584, 213] width 10 height 10
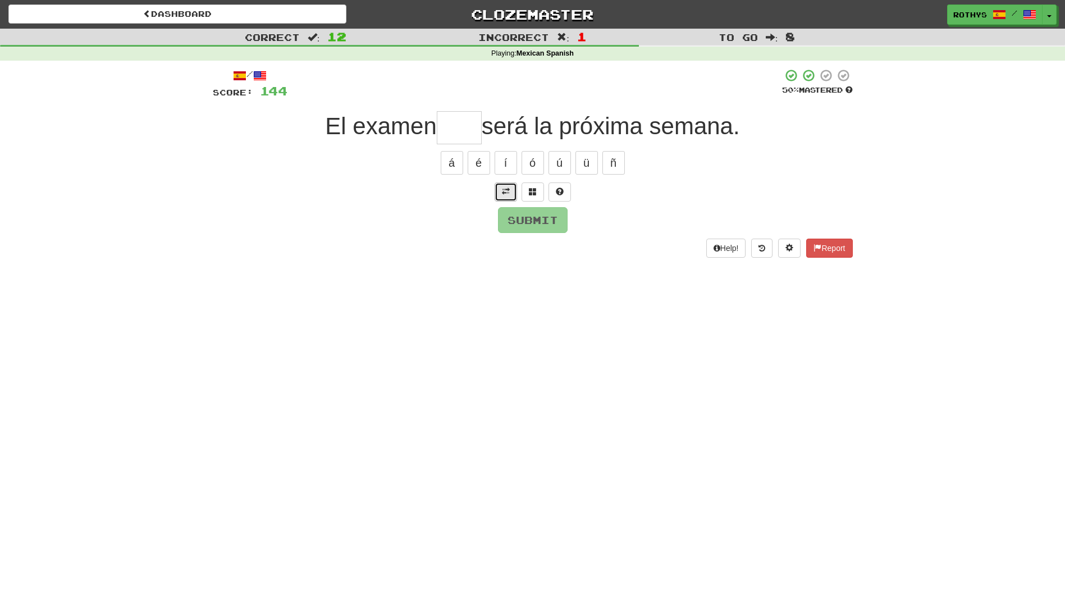
click at [508, 190] on span at bounding box center [506, 192] width 8 height 8
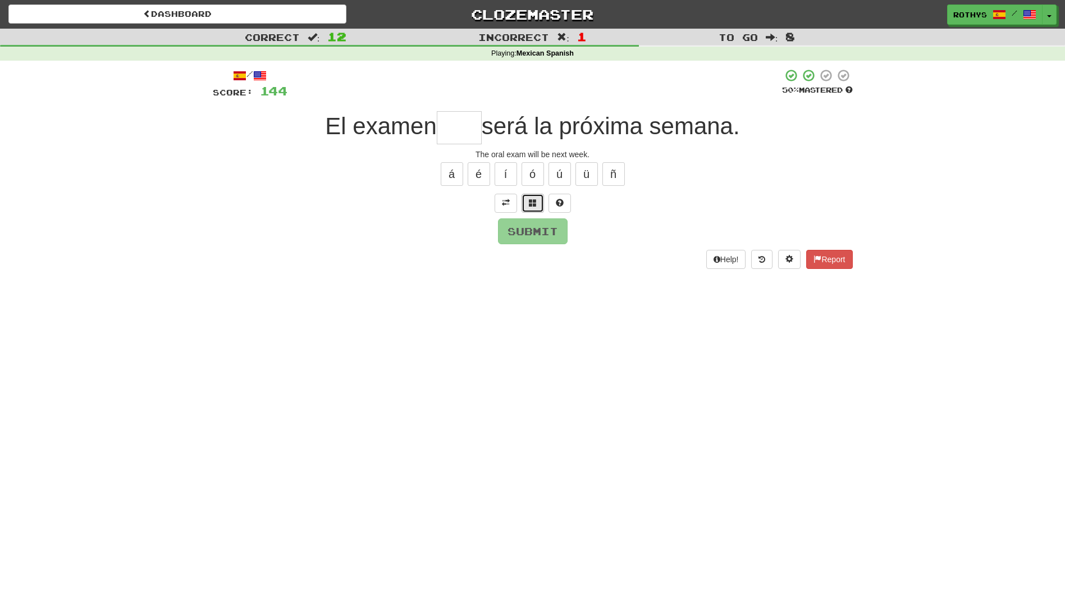
click at [535, 202] on span at bounding box center [533, 203] width 8 height 8
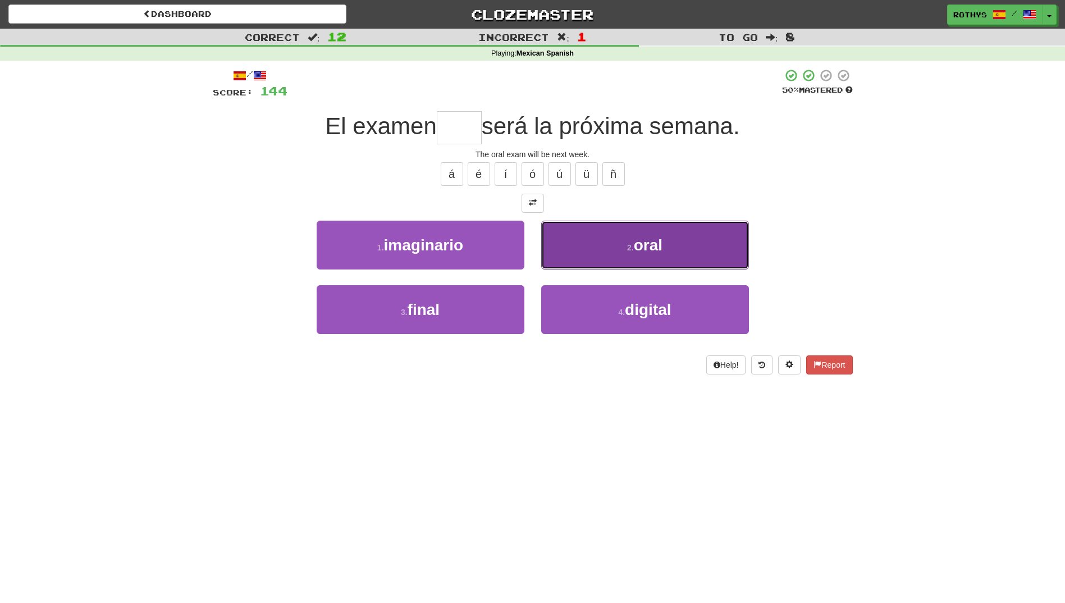
click at [632, 241] on button "2 . oral" at bounding box center [645, 245] width 208 height 49
type input "****"
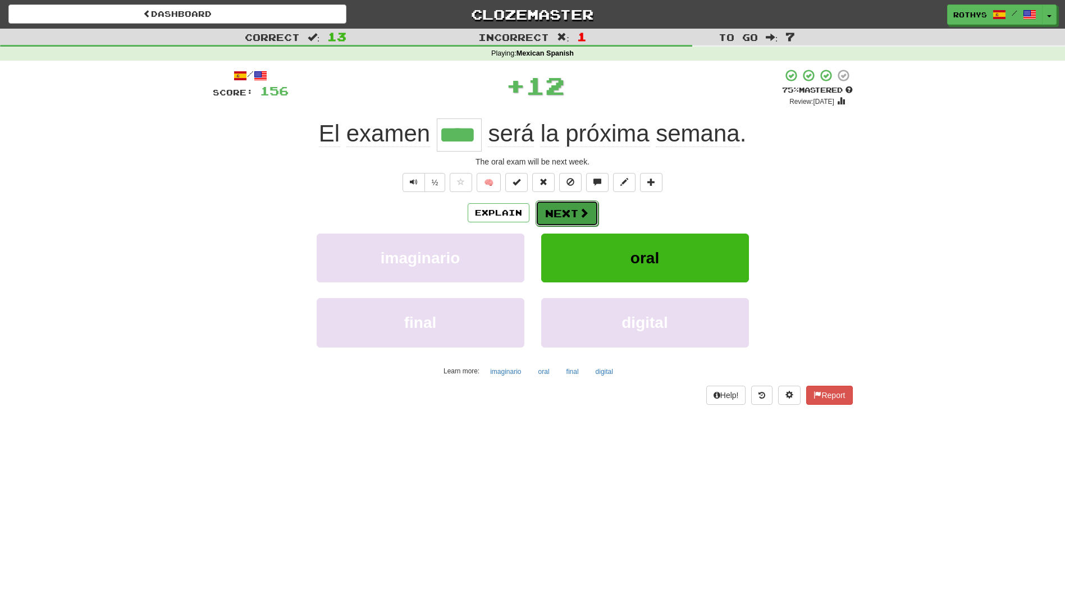
click at [573, 207] on button "Next" at bounding box center [567, 213] width 63 height 26
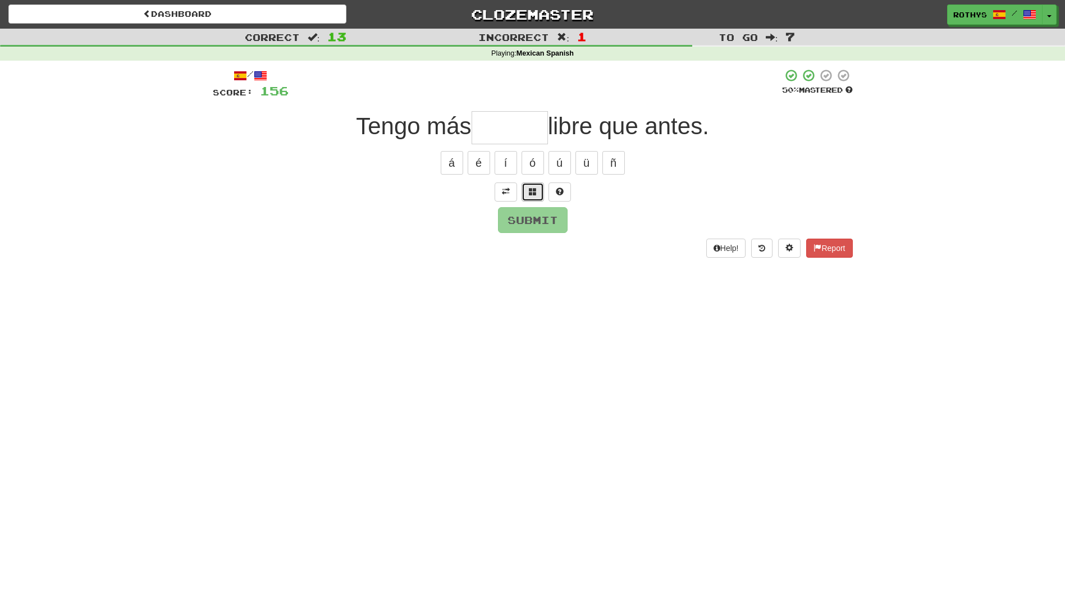
click at [530, 188] on span at bounding box center [533, 192] width 8 height 8
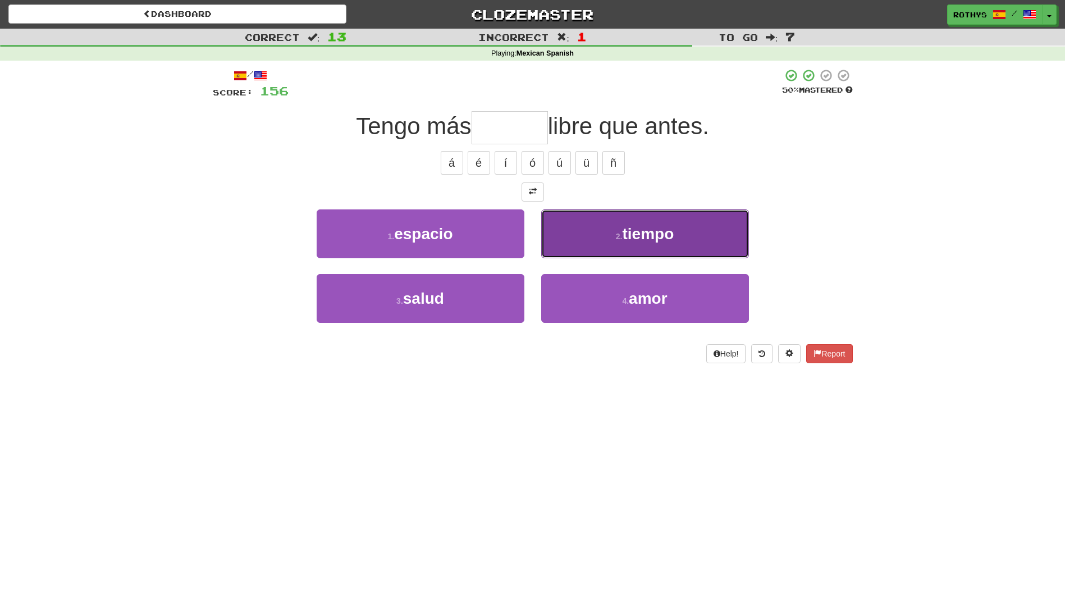
click at [642, 239] on span "tiempo" at bounding box center [648, 233] width 52 height 17
type input "******"
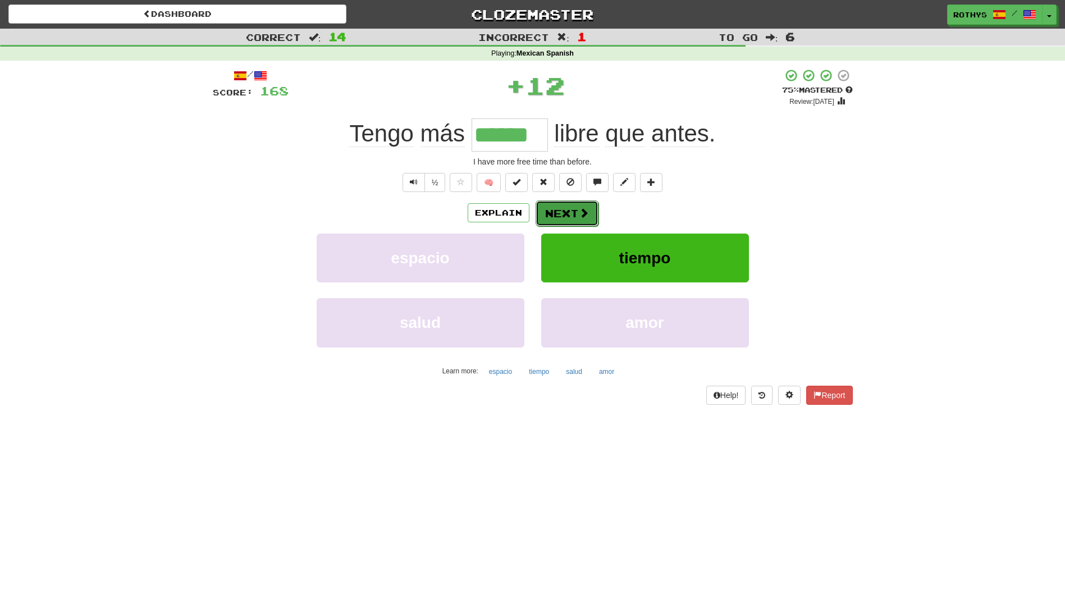
click at [573, 217] on button "Next" at bounding box center [567, 213] width 63 height 26
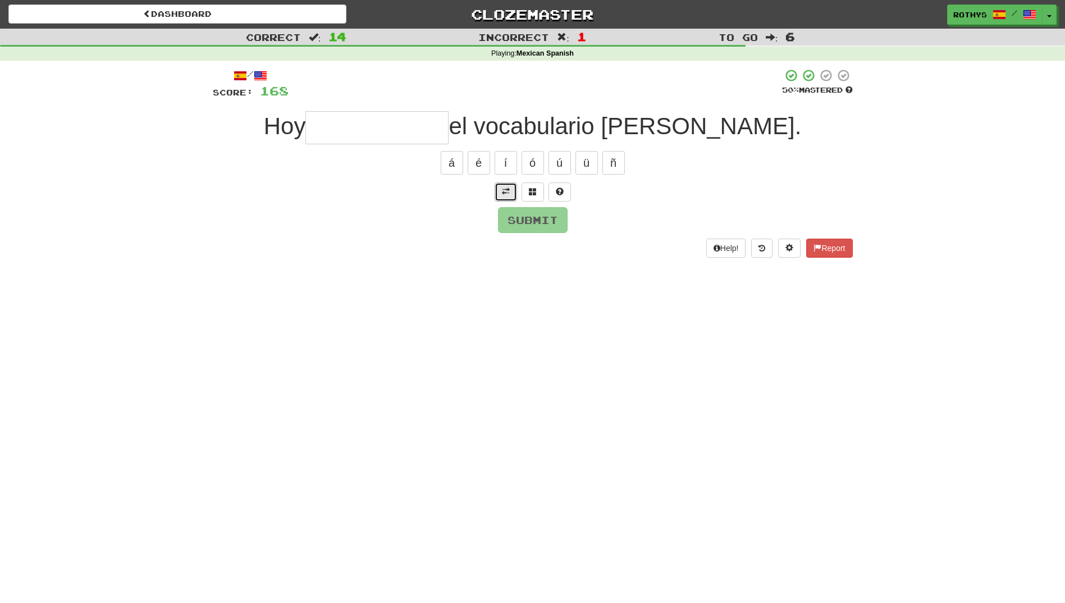
click at [503, 192] on span at bounding box center [506, 192] width 8 height 8
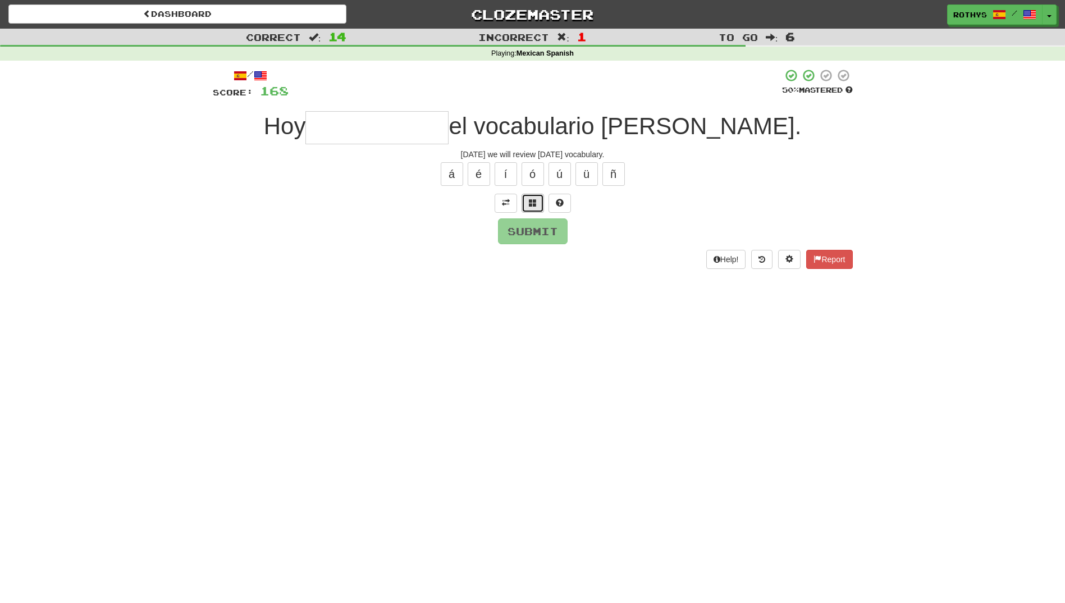
click at [525, 198] on button at bounding box center [533, 203] width 22 height 19
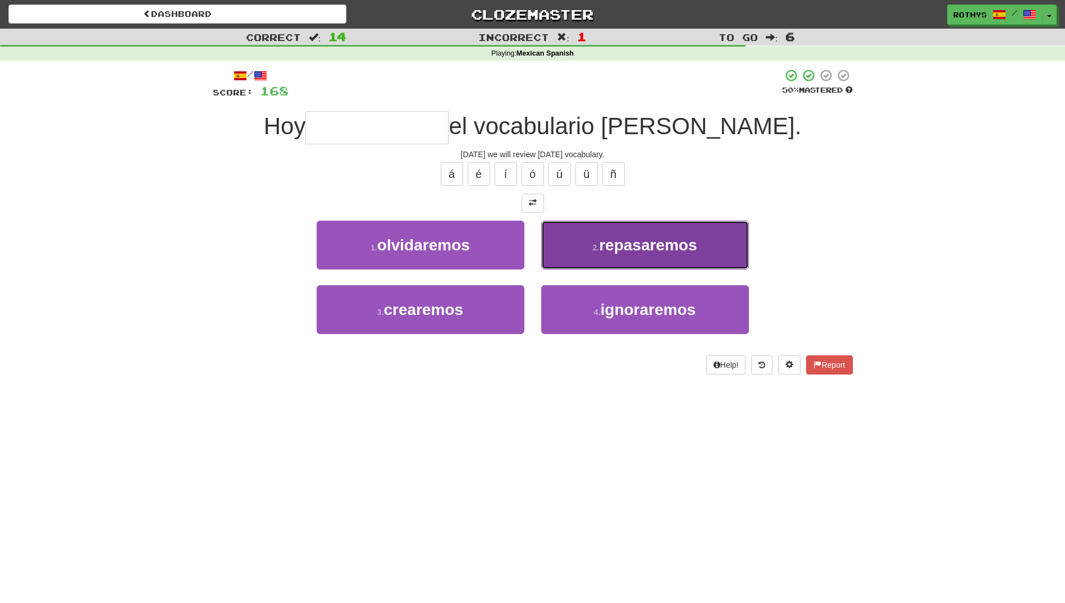
click at [619, 248] on span "repasaremos" at bounding box center [648, 244] width 98 height 17
type input "**********"
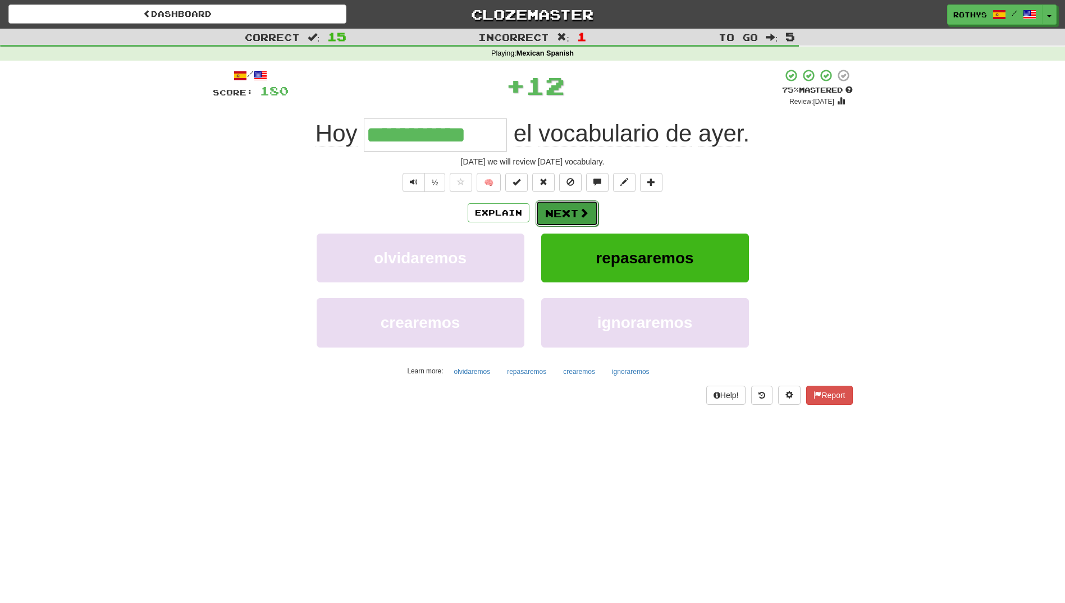
click at [580, 213] on span at bounding box center [584, 213] width 10 height 10
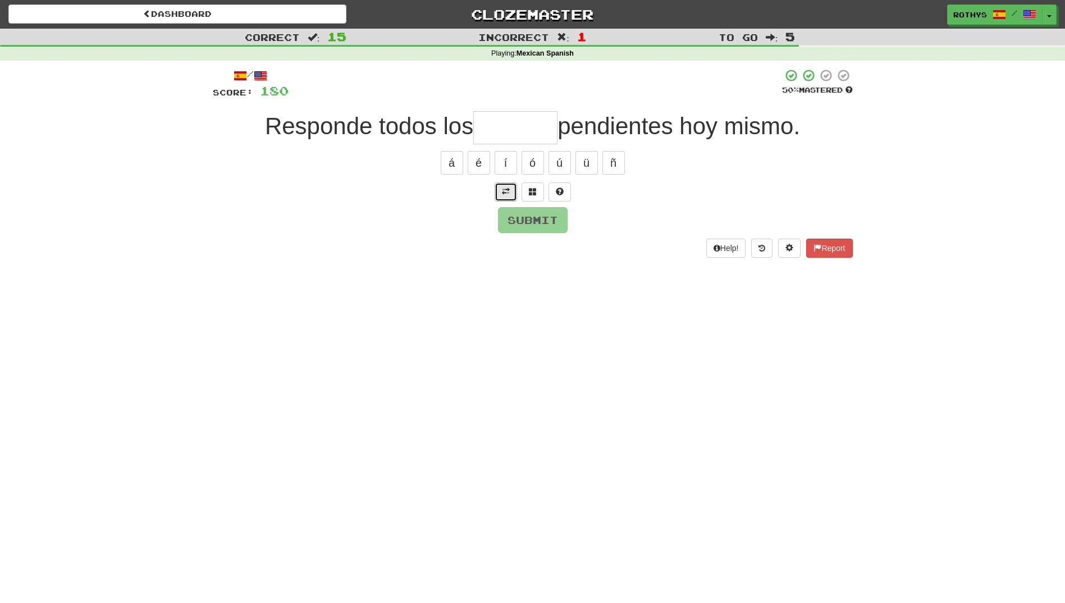
click at [504, 191] on span at bounding box center [506, 192] width 8 height 8
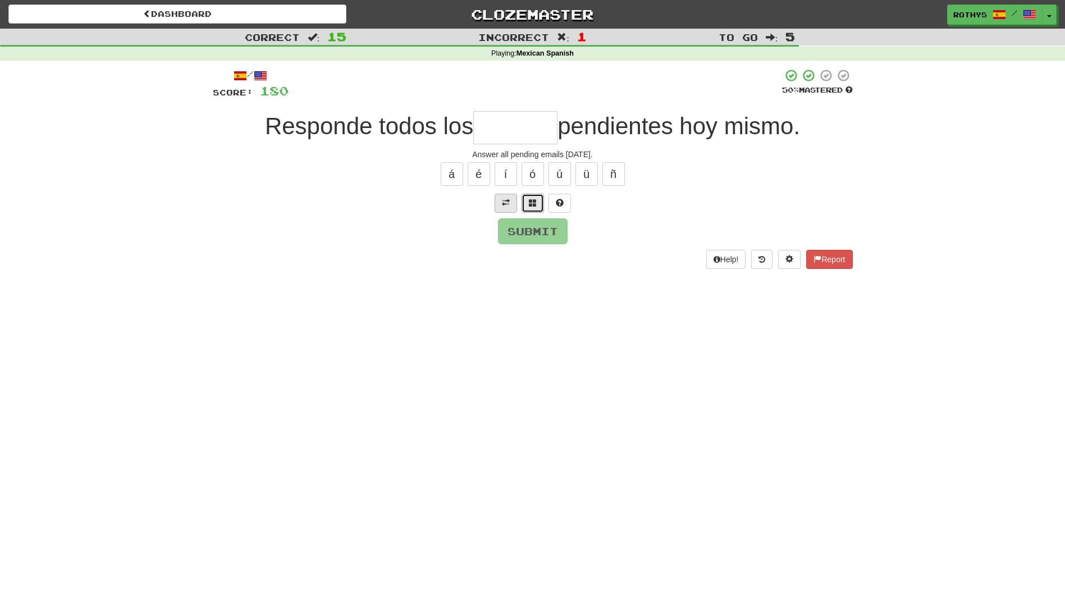
click at [530, 207] on span at bounding box center [533, 203] width 8 height 8
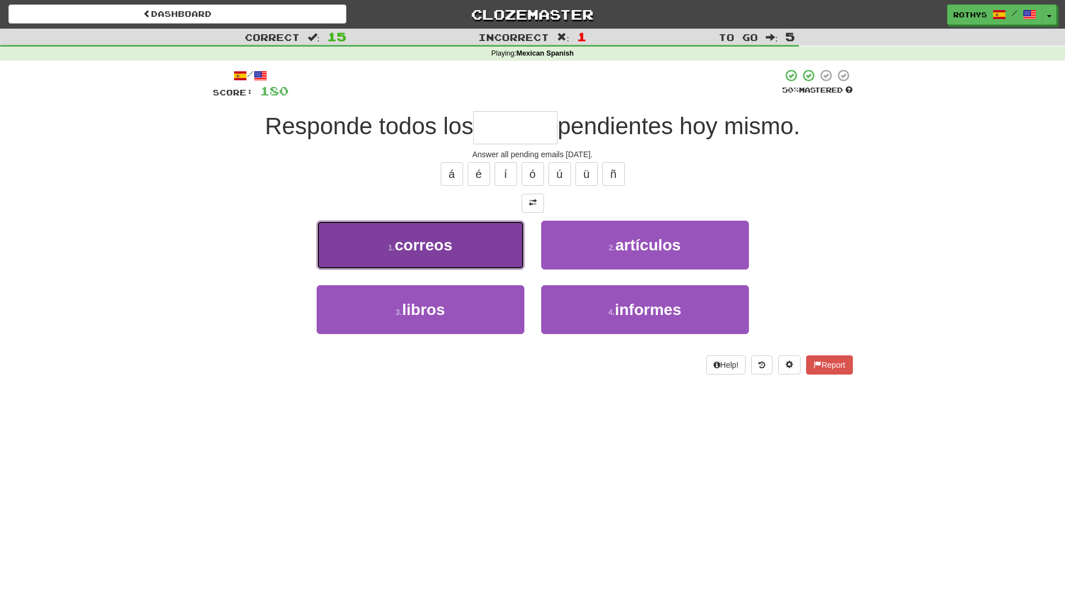
click at [466, 250] on button "1 . correos" at bounding box center [421, 245] width 208 height 49
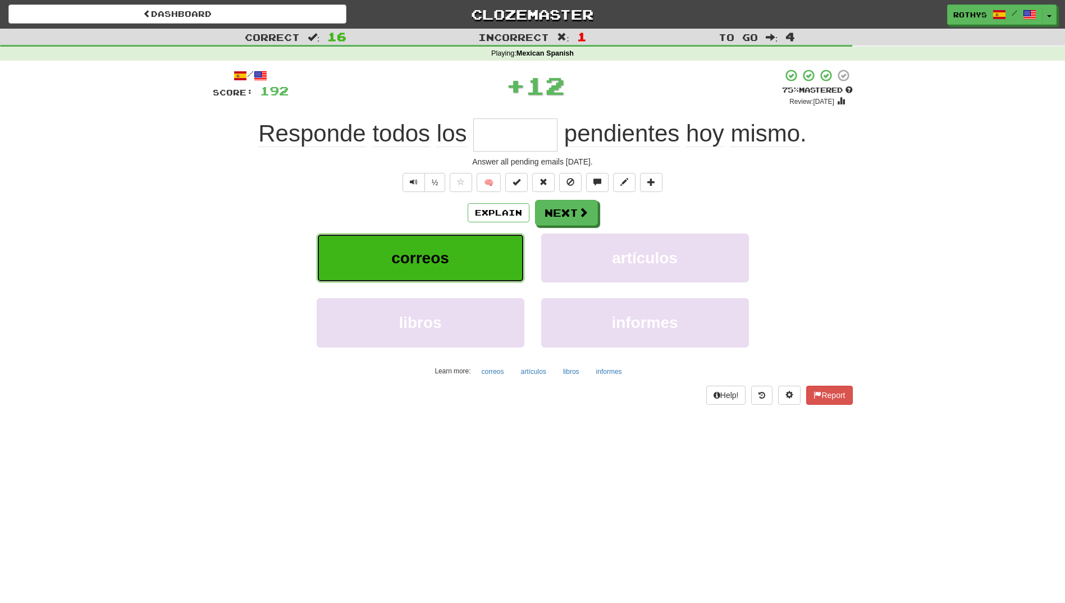
type input "*******"
click at [562, 214] on button "Next" at bounding box center [567, 213] width 63 height 26
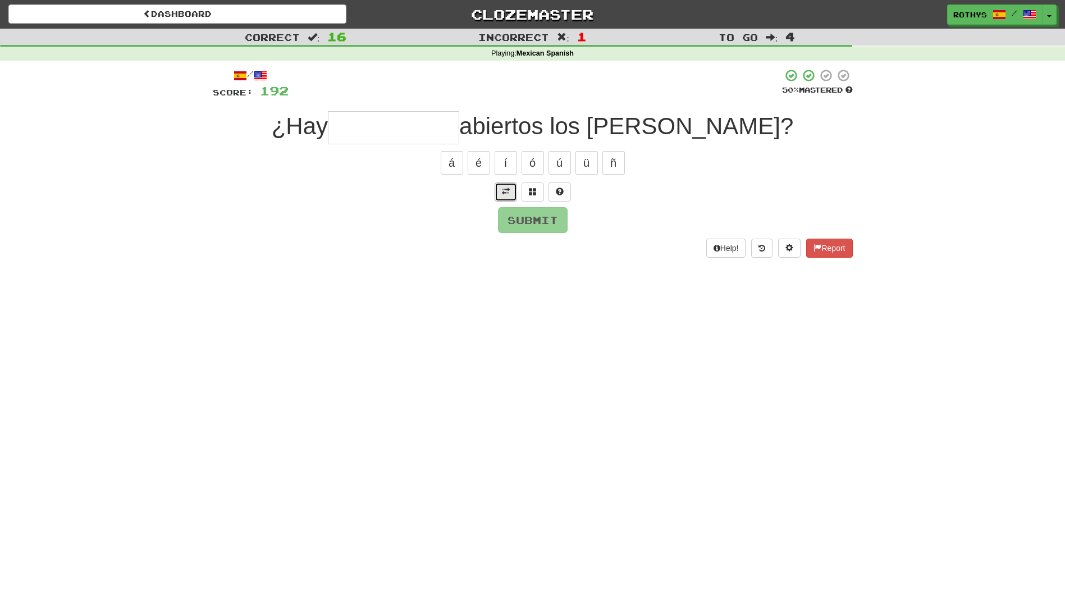
drag, startPoint x: 503, startPoint y: 193, endPoint x: 498, endPoint y: 188, distance: 7.9
click at [498, 188] on button at bounding box center [506, 192] width 22 height 19
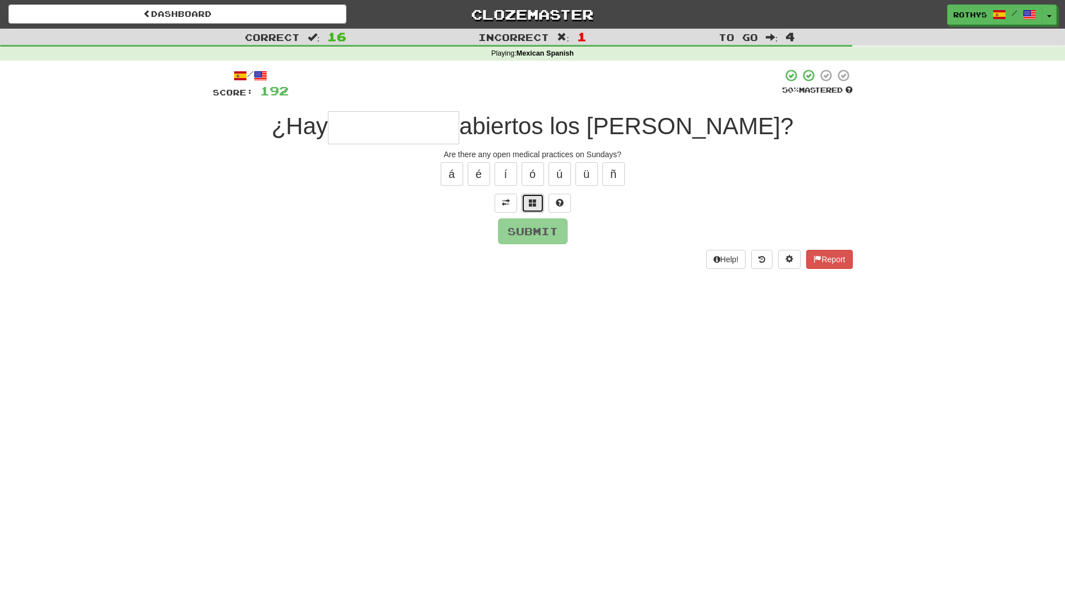
click at [528, 198] on button at bounding box center [533, 203] width 22 height 19
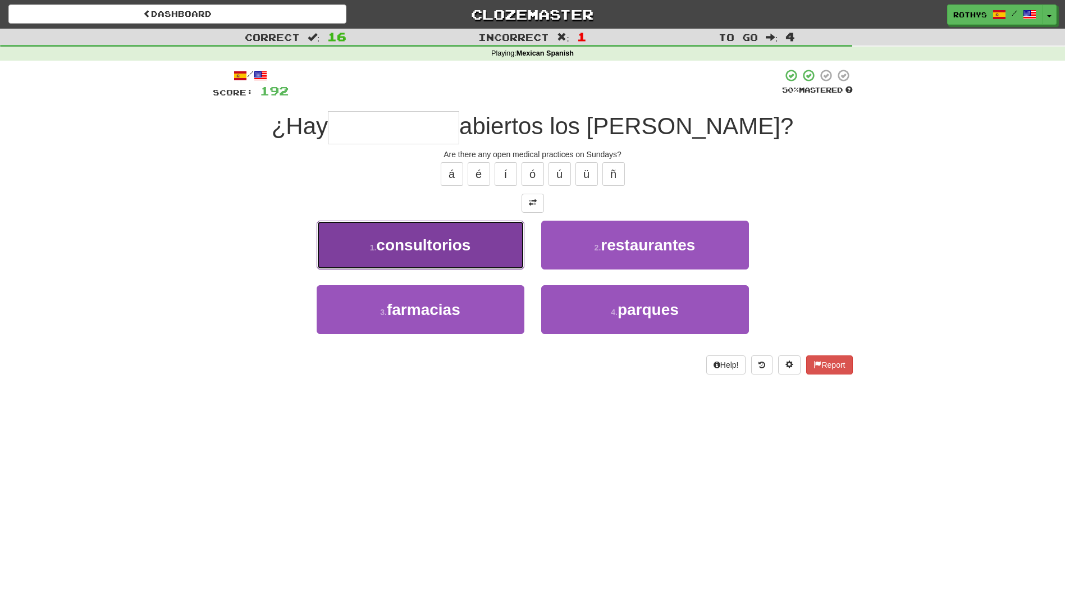
click at [484, 243] on button "1 . consultorios" at bounding box center [421, 245] width 208 height 49
type input "**********"
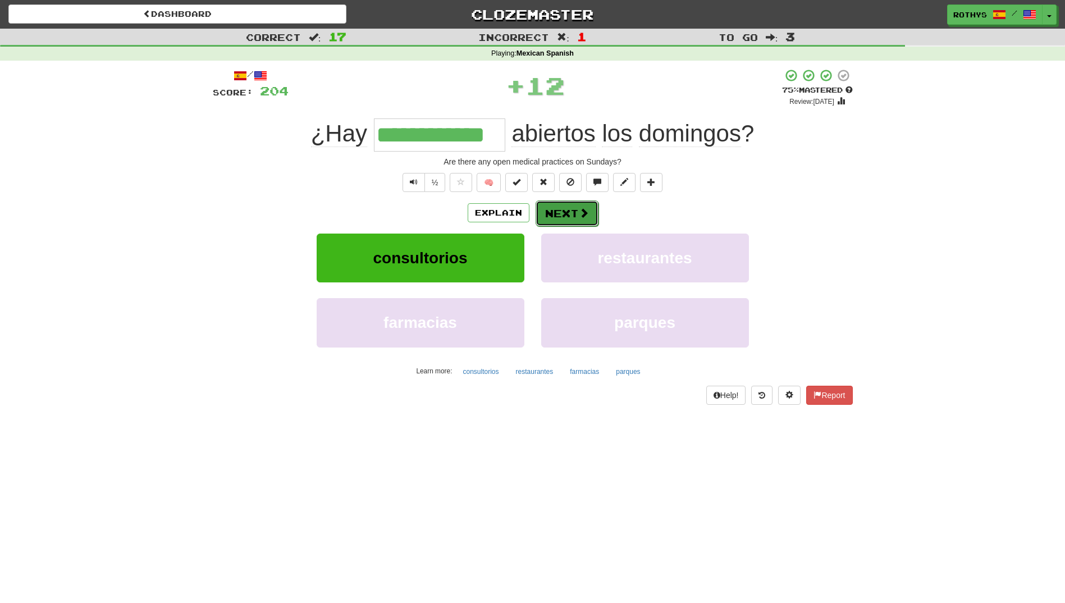
click at [570, 214] on button "Next" at bounding box center [567, 213] width 63 height 26
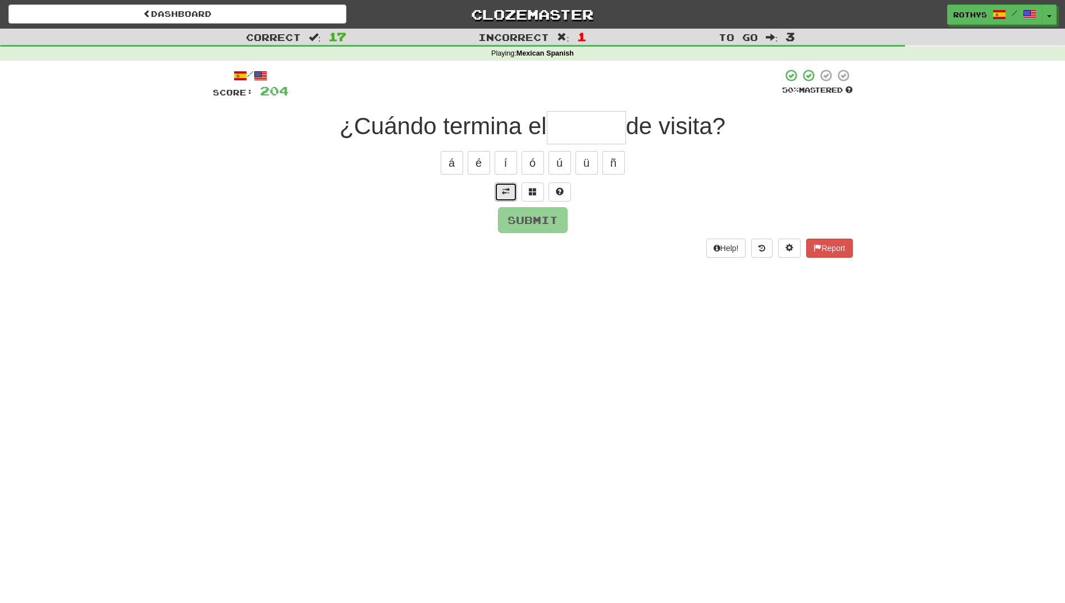
click at [498, 190] on button at bounding box center [506, 192] width 22 height 19
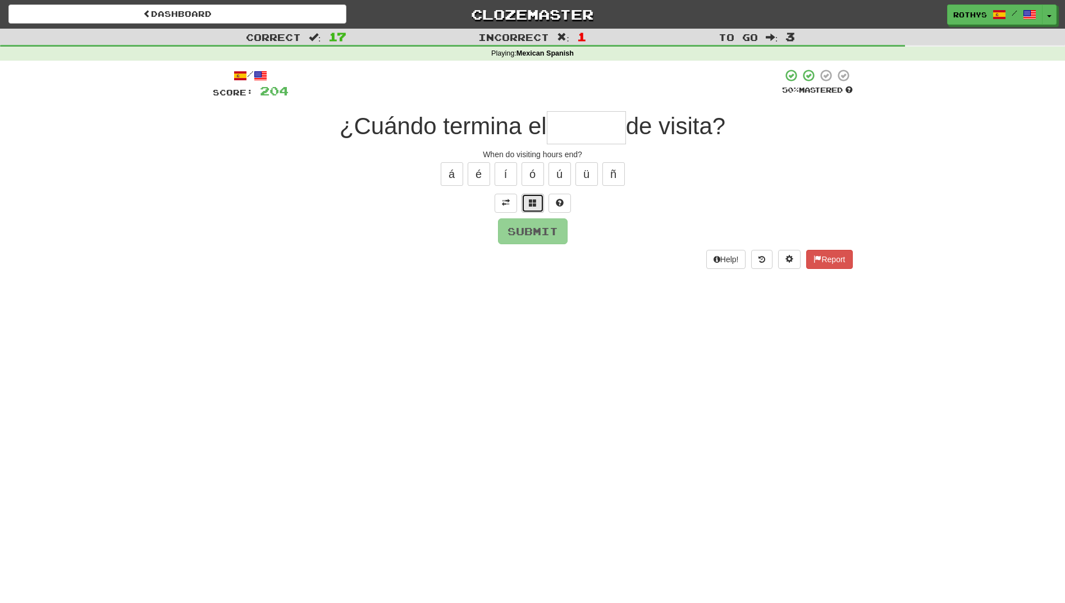
click at [535, 200] on span at bounding box center [533, 203] width 8 height 8
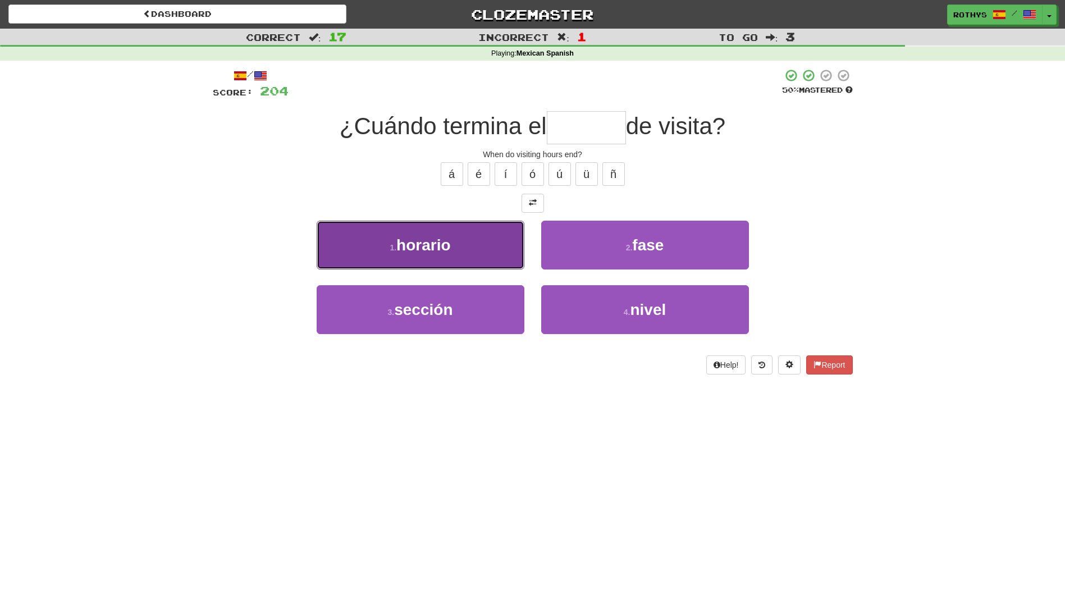
click at [485, 250] on button "1 . horario" at bounding box center [421, 245] width 208 height 49
type input "*******"
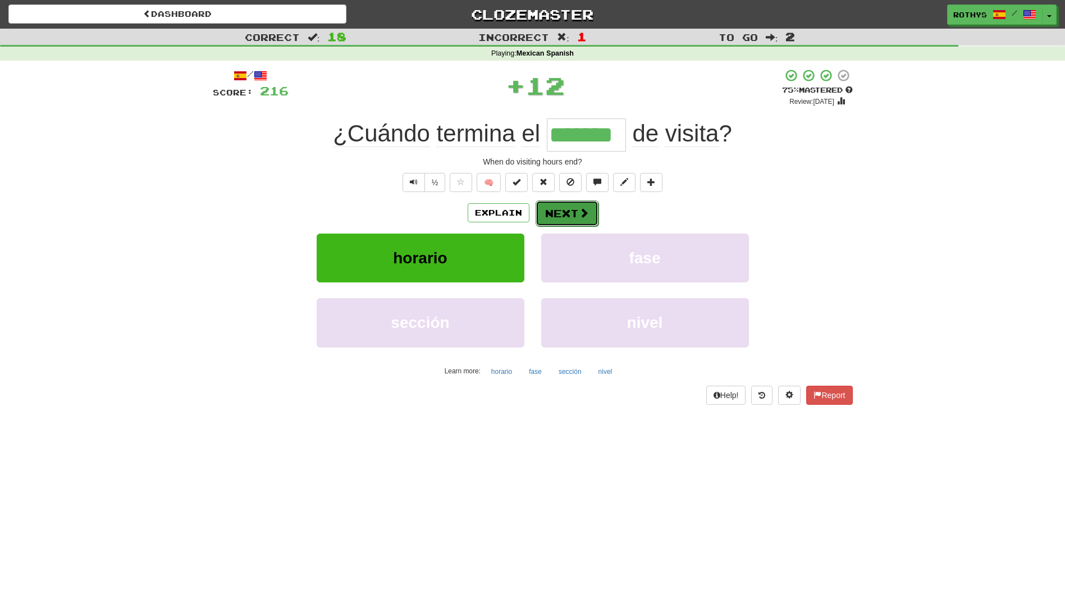
click at [555, 211] on button "Next" at bounding box center [567, 213] width 63 height 26
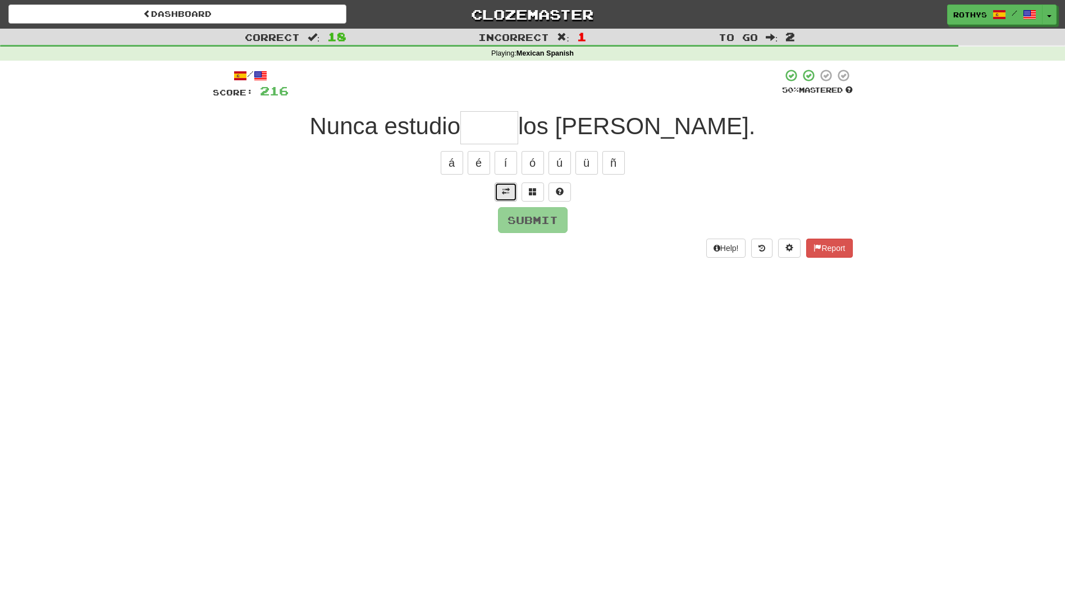
click at [503, 192] on span at bounding box center [506, 192] width 8 height 8
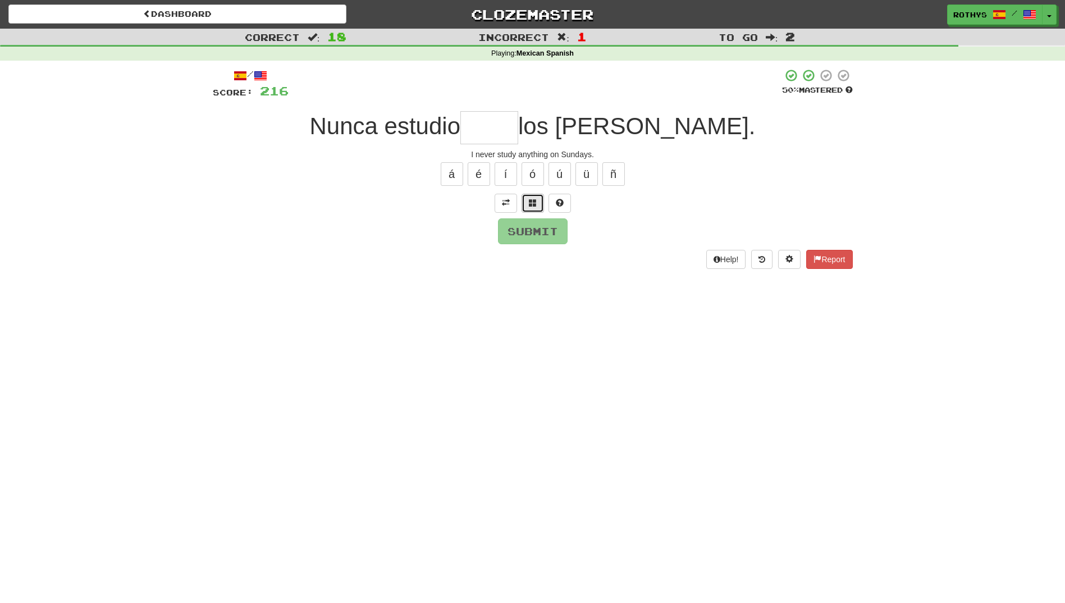
click at [532, 203] on span at bounding box center [533, 203] width 8 height 8
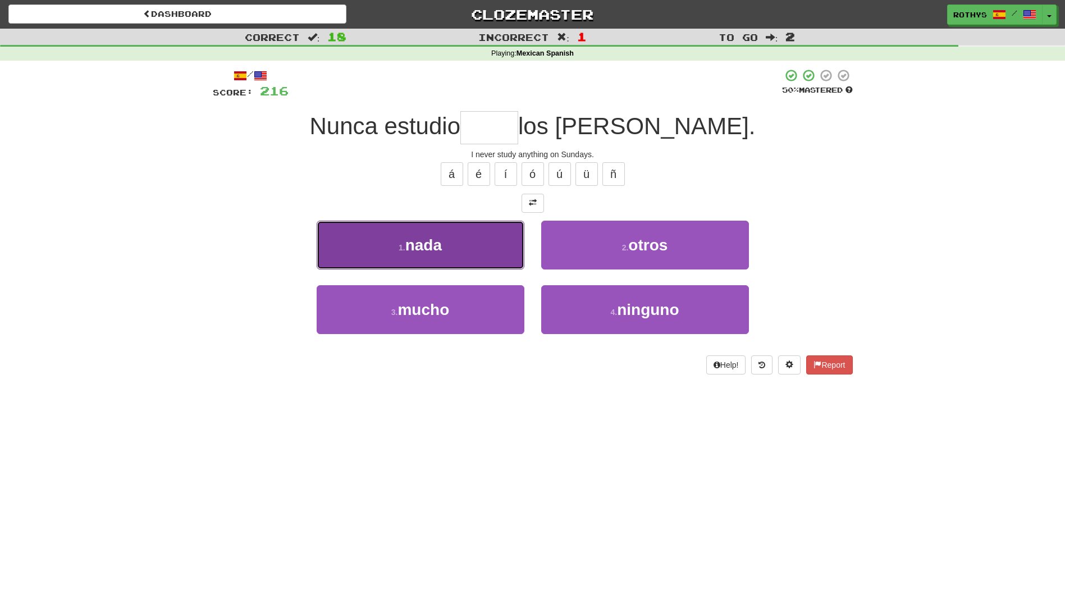
click at [477, 256] on button "1 . nada" at bounding box center [421, 245] width 208 height 49
type input "****"
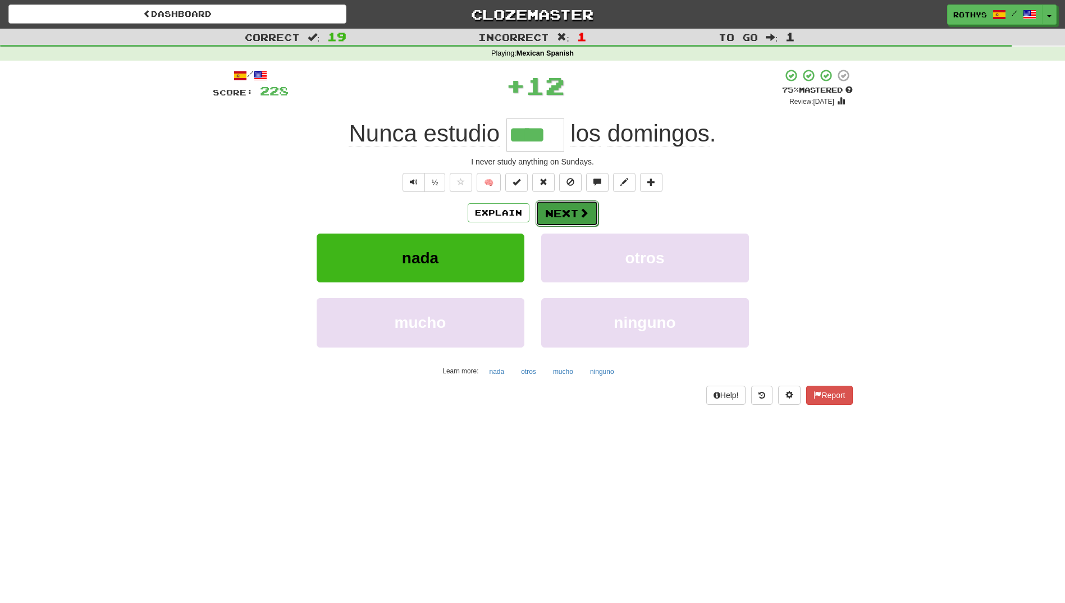
click at [562, 217] on button "Next" at bounding box center [567, 213] width 63 height 26
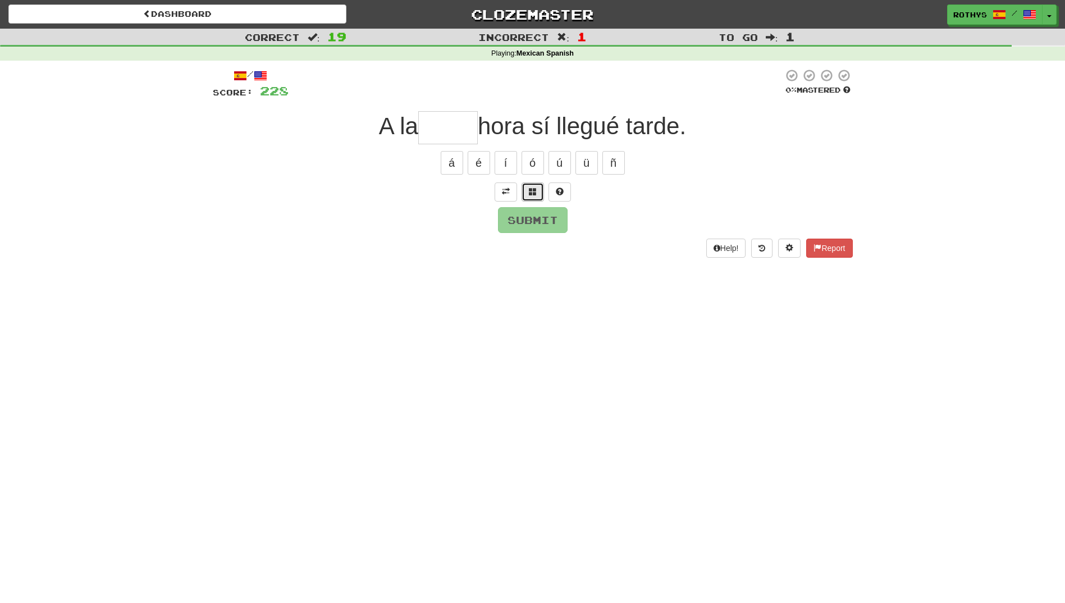
click at [528, 193] on button at bounding box center [533, 192] width 22 height 19
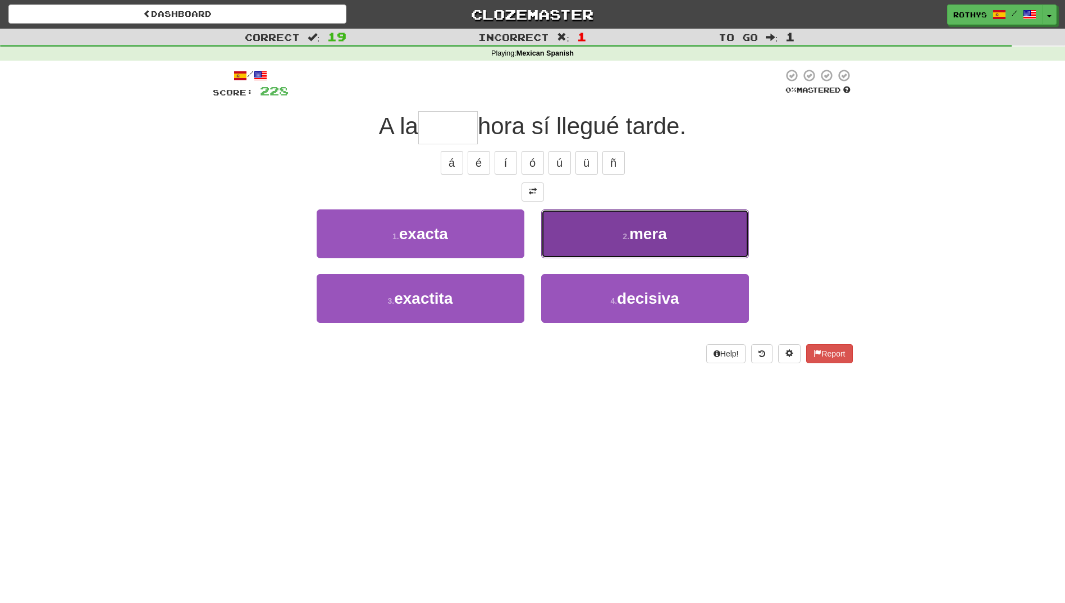
click at [621, 239] on button "2 . mera" at bounding box center [645, 233] width 208 height 49
type input "****"
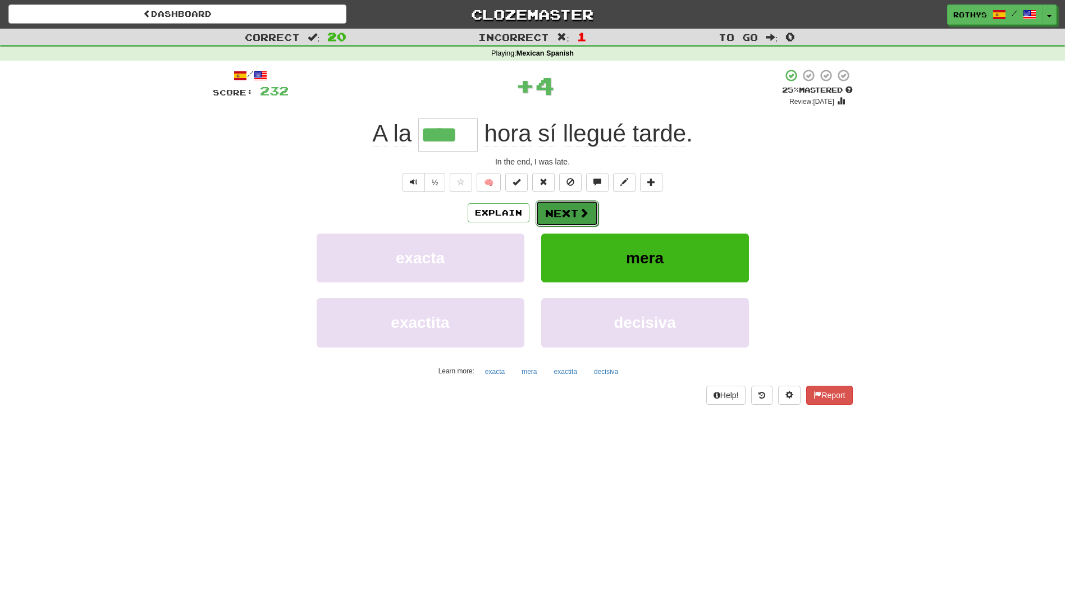
click at [563, 208] on button "Next" at bounding box center [567, 213] width 63 height 26
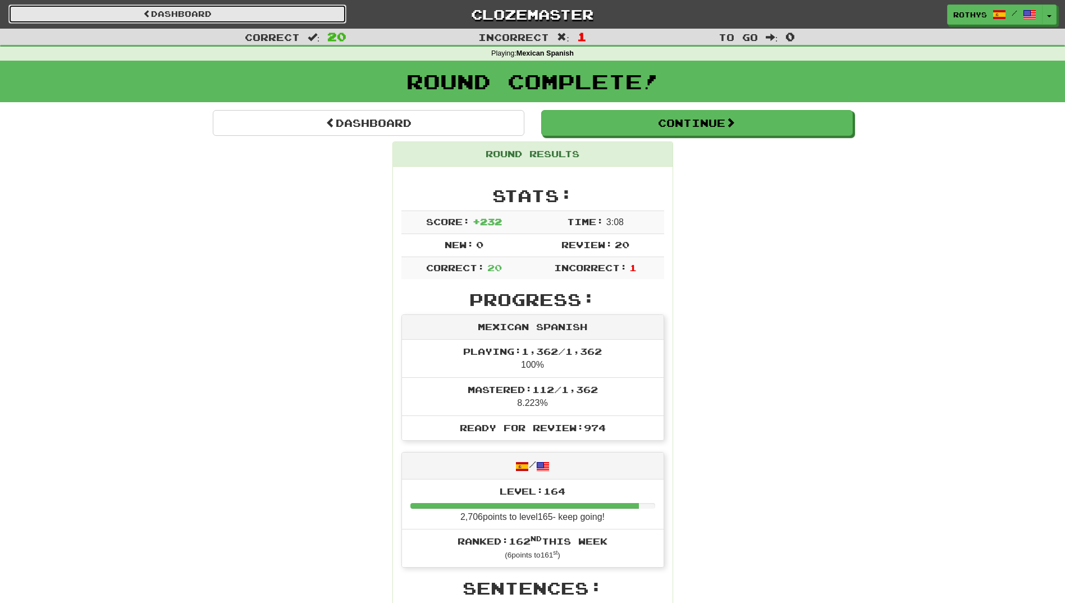
click at [233, 19] on link "Dashboard" at bounding box center [177, 13] width 338 height 19
